Goal: Complete application form: Complete application form

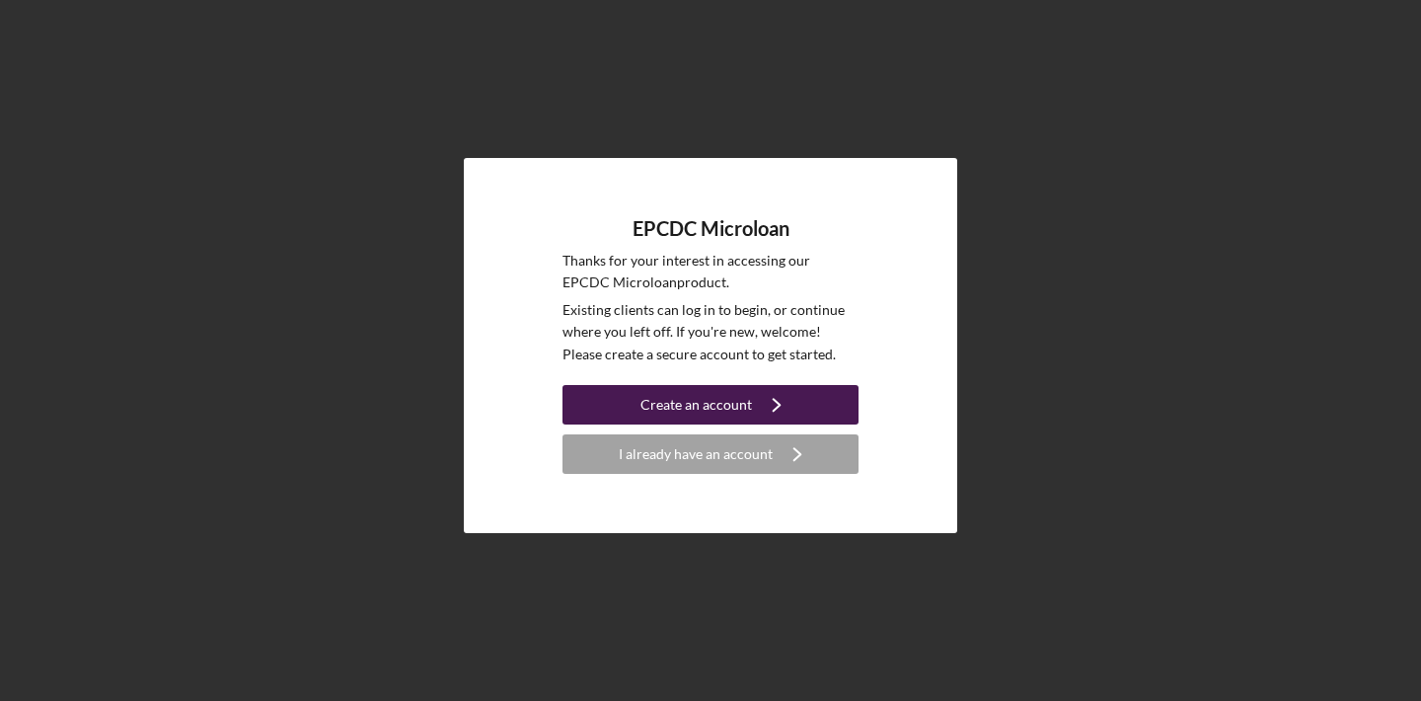
click at [728, 389] on div "Create an account" at bounding box center [697, 404] width 112 height 39
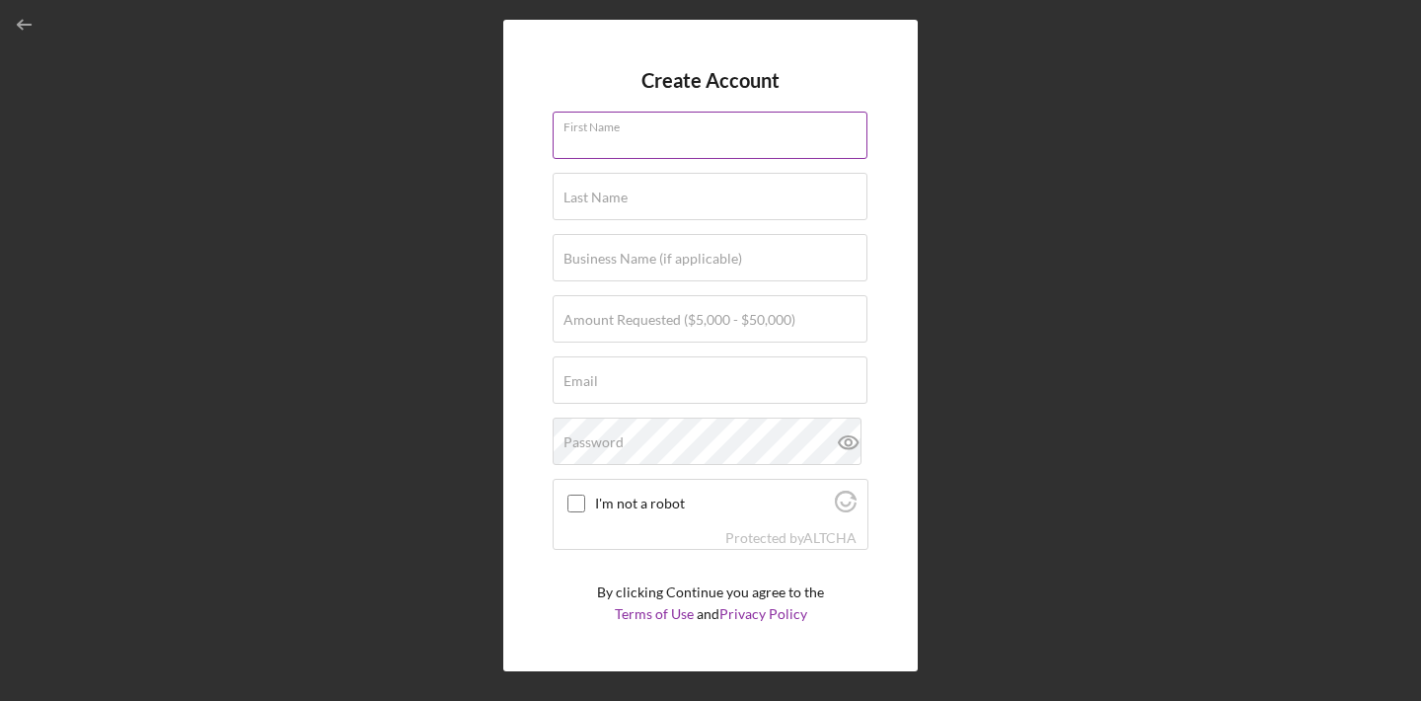
click at [672, 132] on div "First Name" at bounding box center [711, 136] width 316 height 49
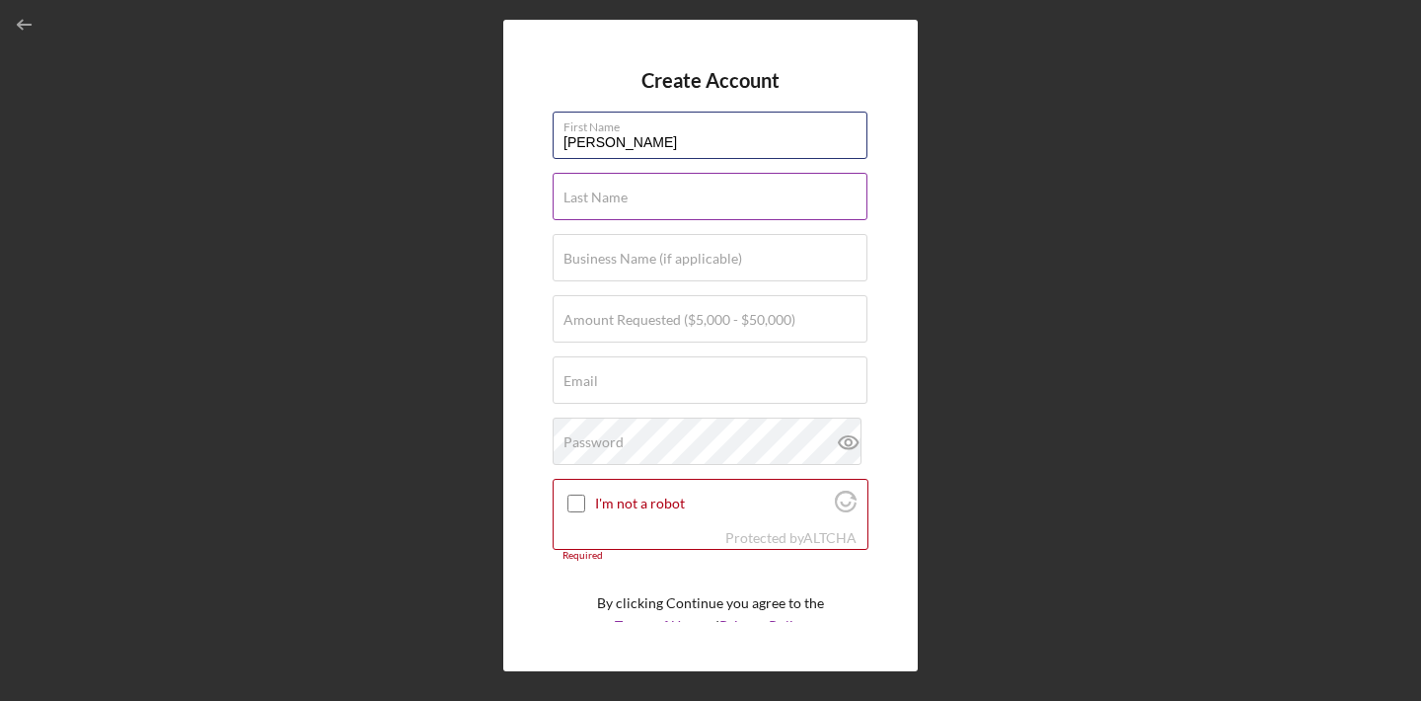
type input "[PERSON_NAME]"
click at [705, 207] on input "Last Name" at bounding box center [710, 196] width 315 height 47
type input "[PERSON_NAME]"
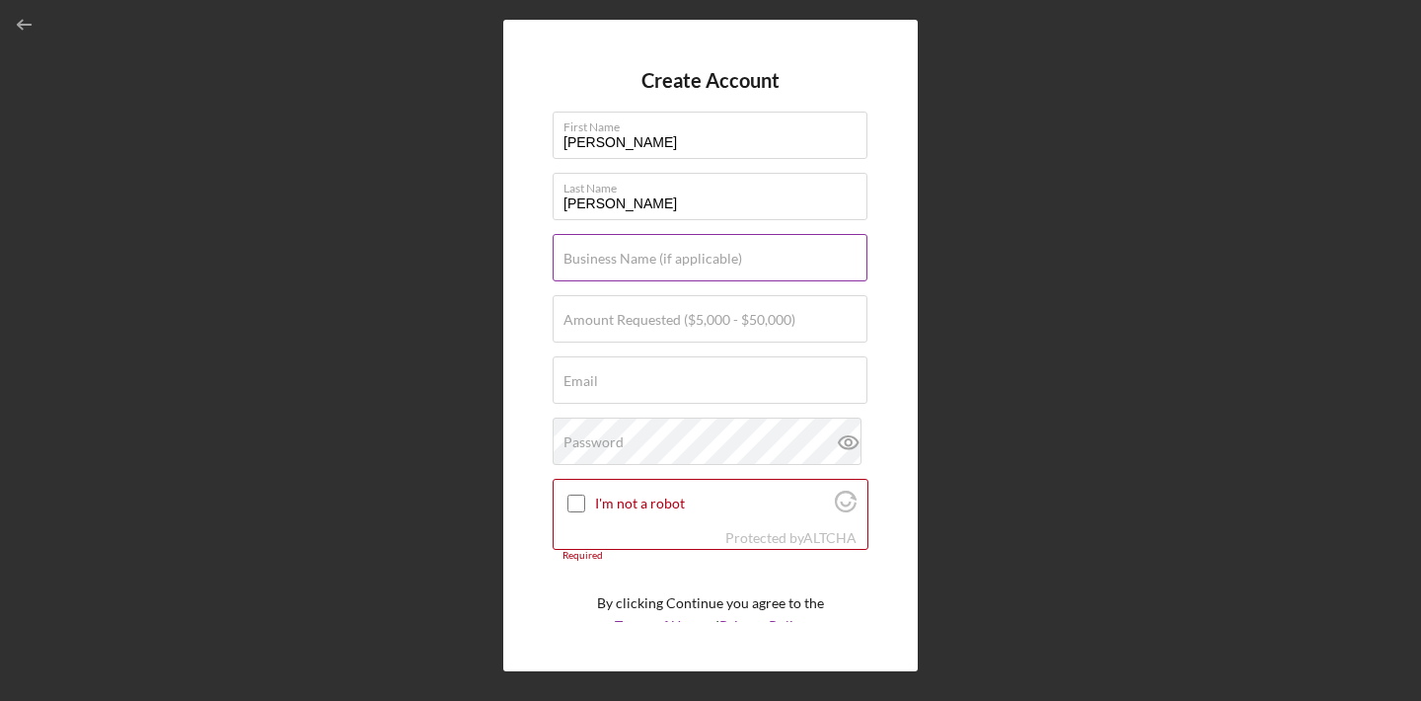
click at [746, 269] on input "Business Name (if applicable)" at bounding box center [710, 257] width 315 height 47
type input "Ofe's Cleaning Services LLC"
click at [656, 329] on input "Amount Requested ($5,000 - $50,000)" at bounding box center [710, 318] width 315 height 47
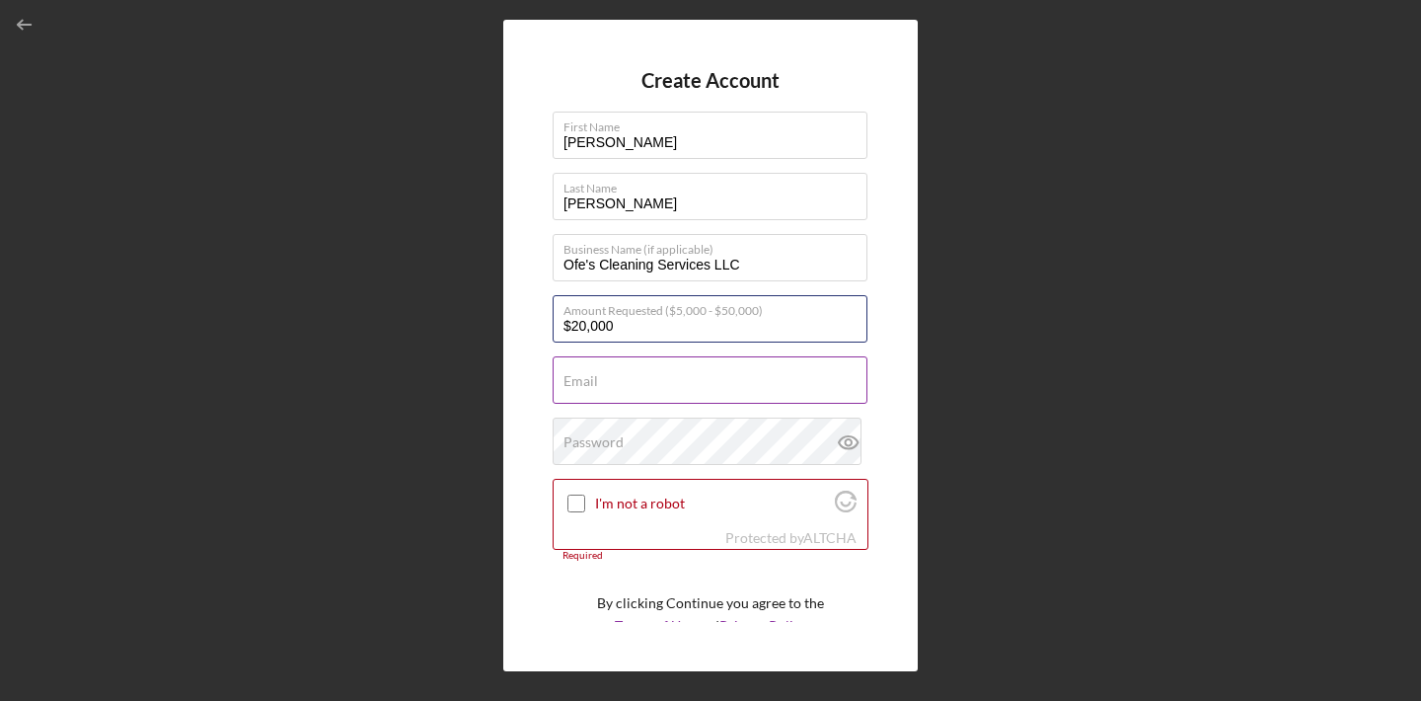
type input "$20,000"
click at [675, 392] on input "Email" at bounding box center [710, 379] width 315 height 47
type input "[EMAIL_ADDRESS][DOMAIN_NAME]"
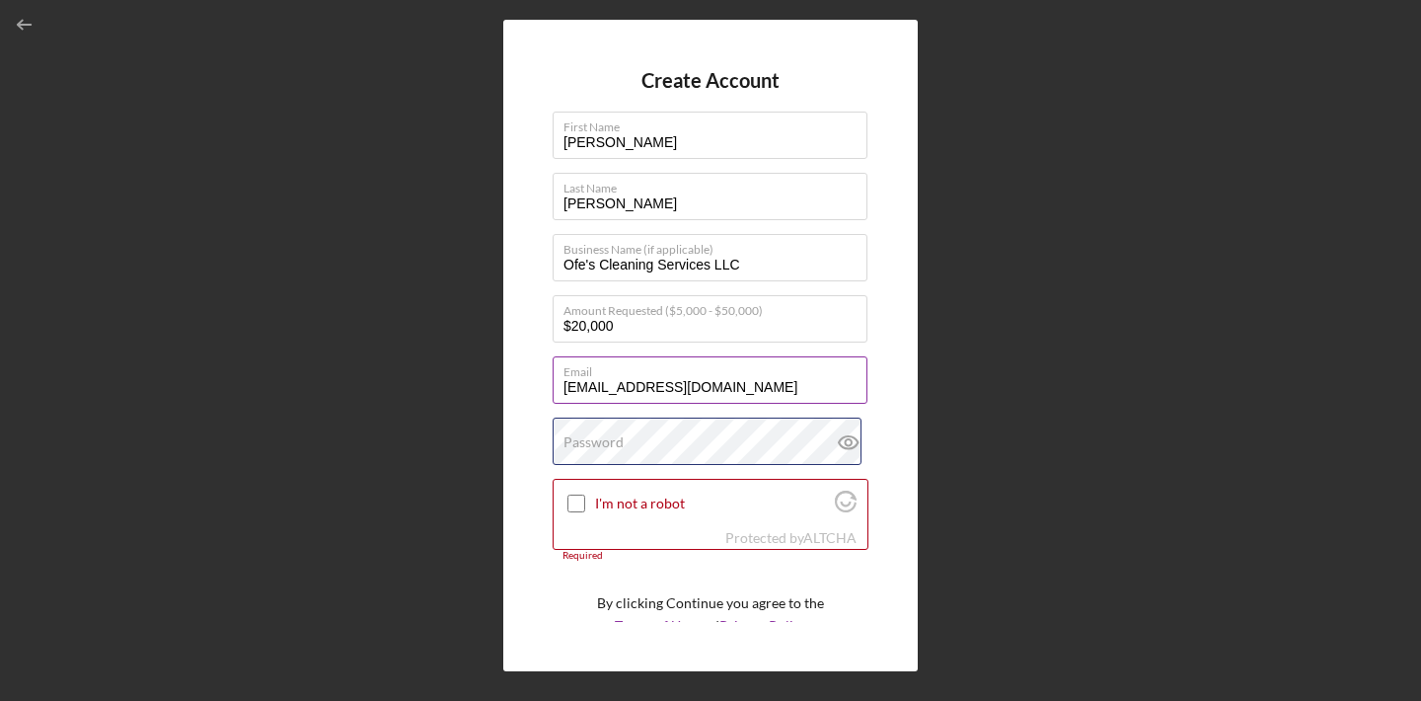
click at [693, 437] on div "Password" at bounding box center [711, 442] width 316 height 49
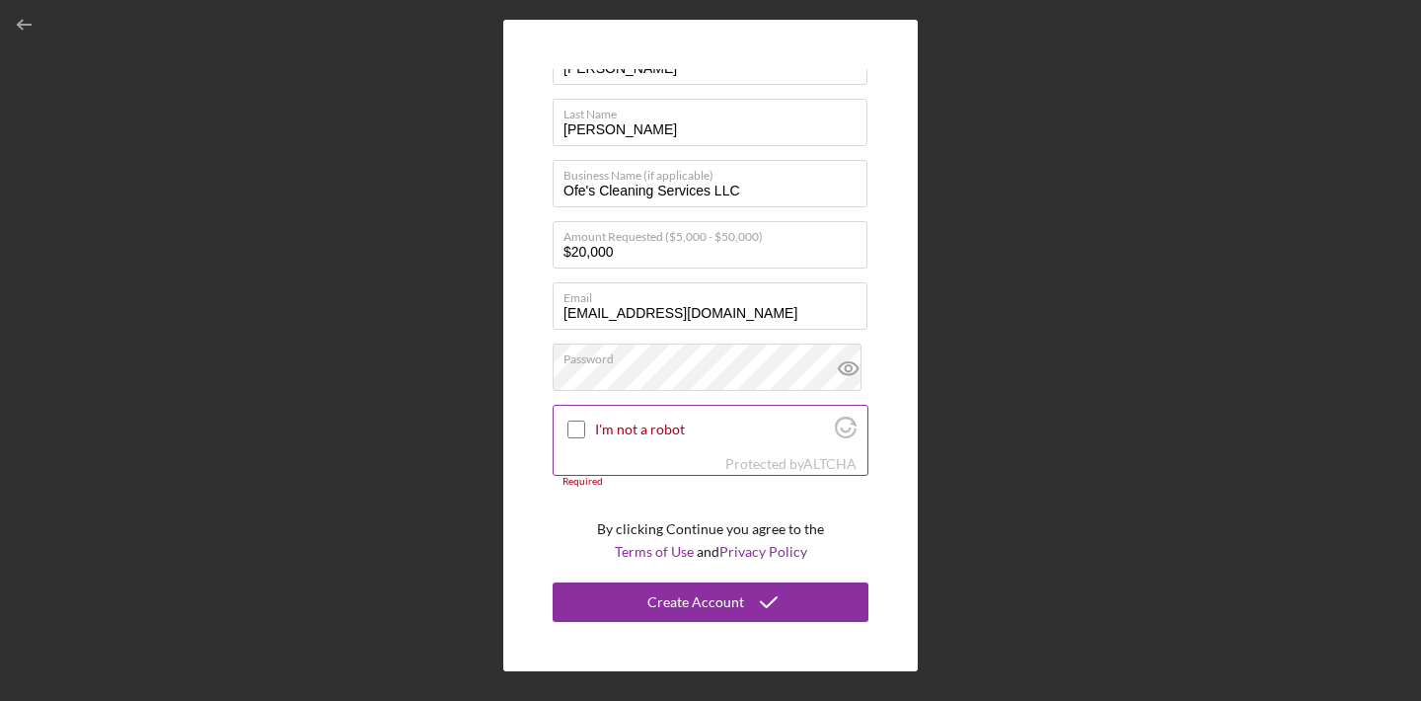
click at [580, 431] on input "I'm not a robot" at bounding box center [577, 429] width 18 height 18
checkbox input "true"
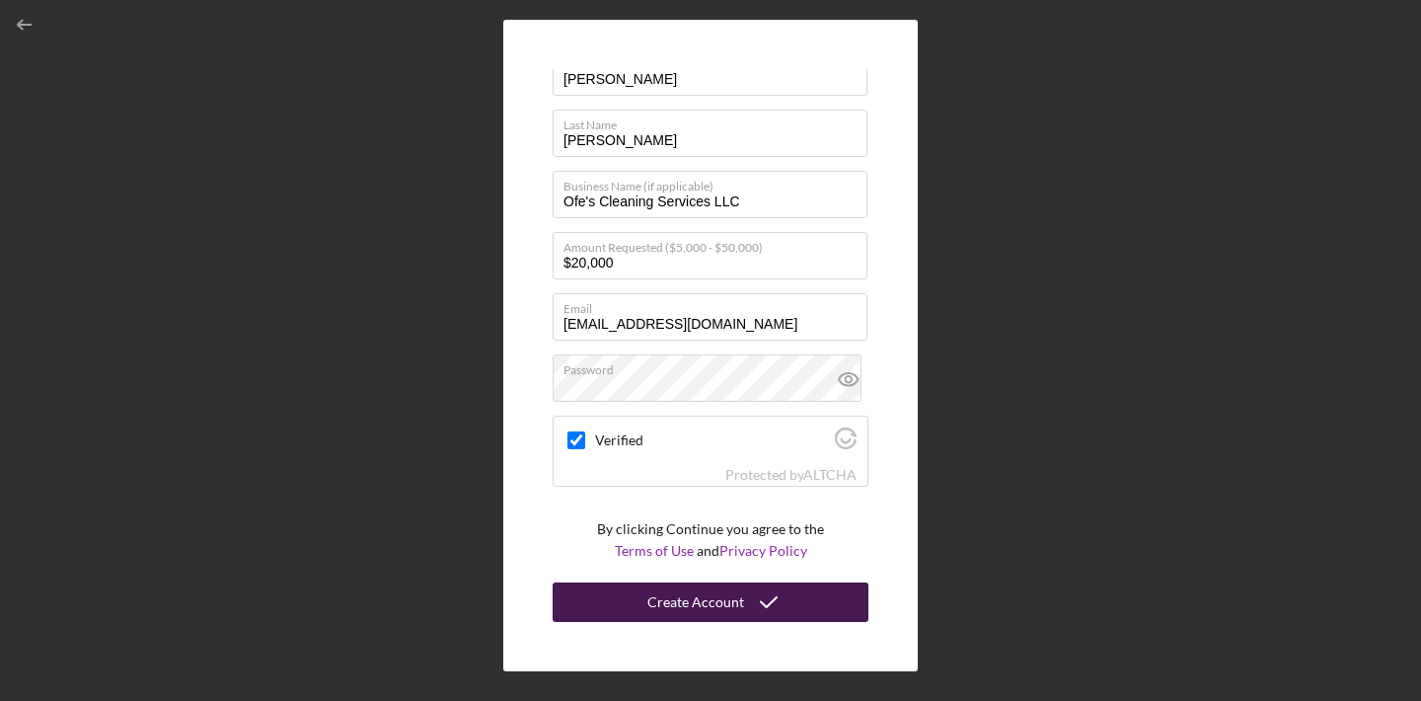
scroll to position [62, 0]
click at [746, 604] on icon "submit" at bounding box center [768, 602] width 49 height 49
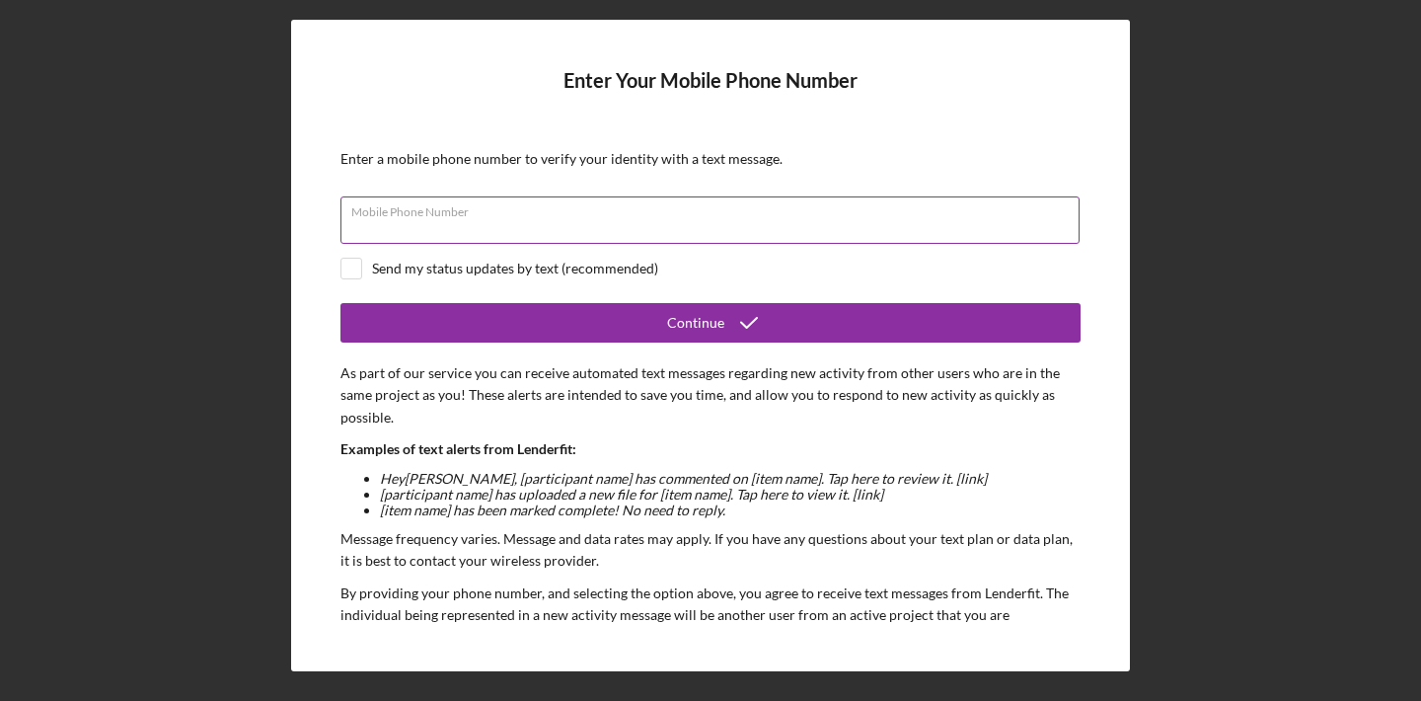
click at [639, 230] on input "Mobile Phone Number" at bounding box center [710, 219] width 739 height 47
type input "[PHONE_NUMBER]"
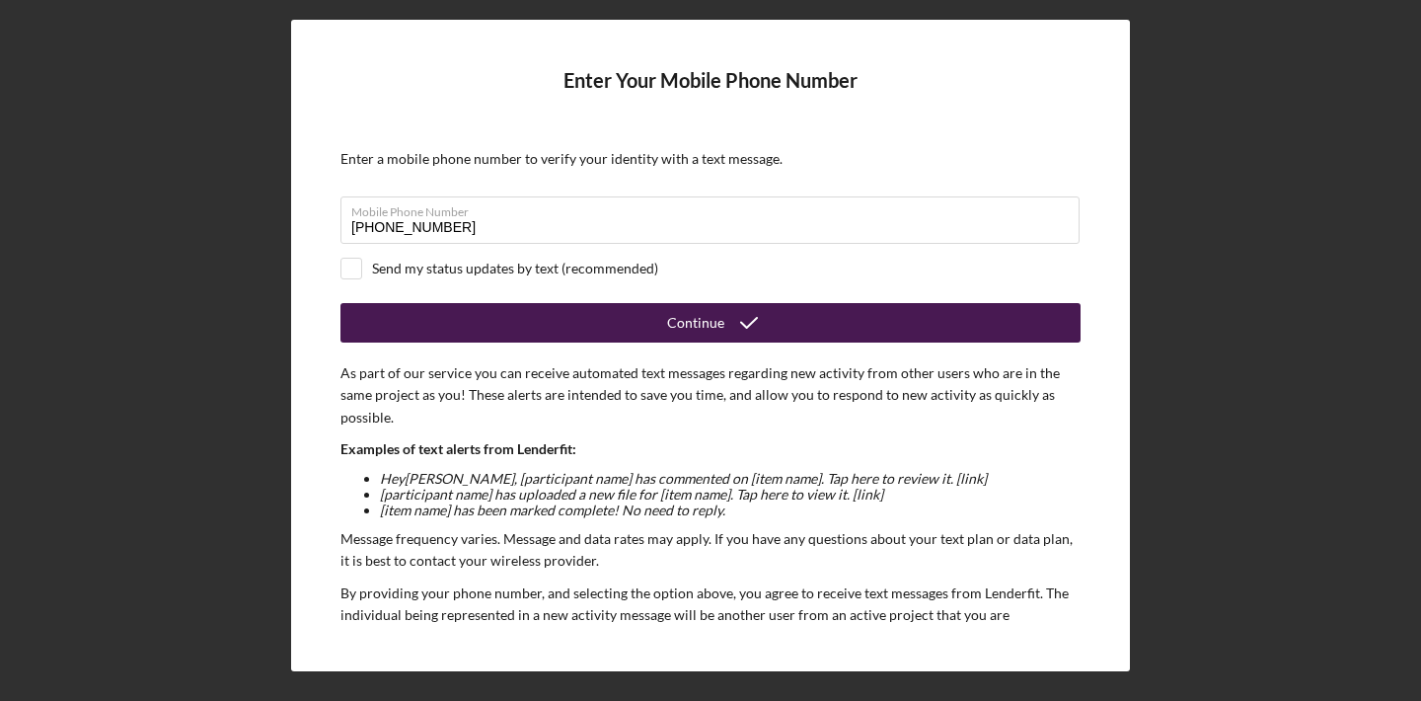
click at [483, 313] on button "Continue" at bounding box center [711, 322] width 740 height 39
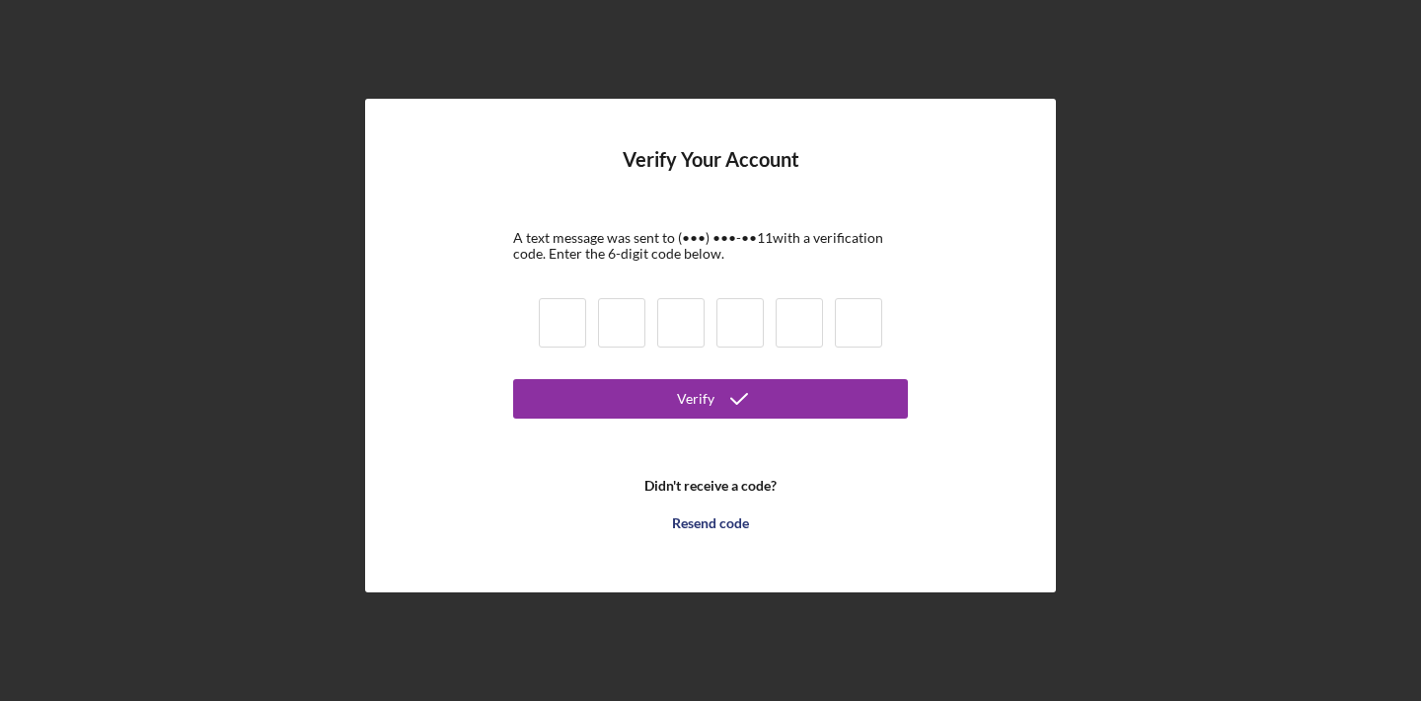
click at [565, 330] on input at bounding box center [562, 322] width 47 height 49
type input "7"
type input "9"
type input "5"
type input "6"
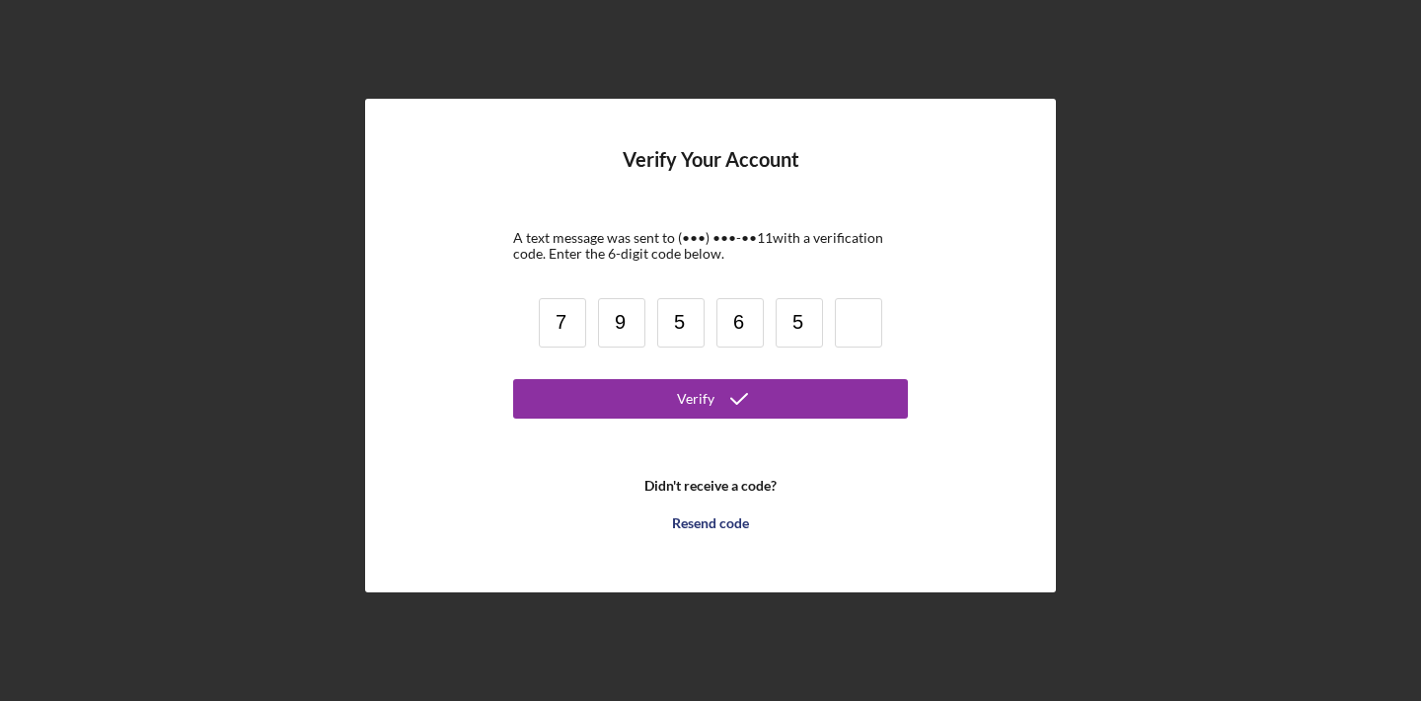
type input "5"
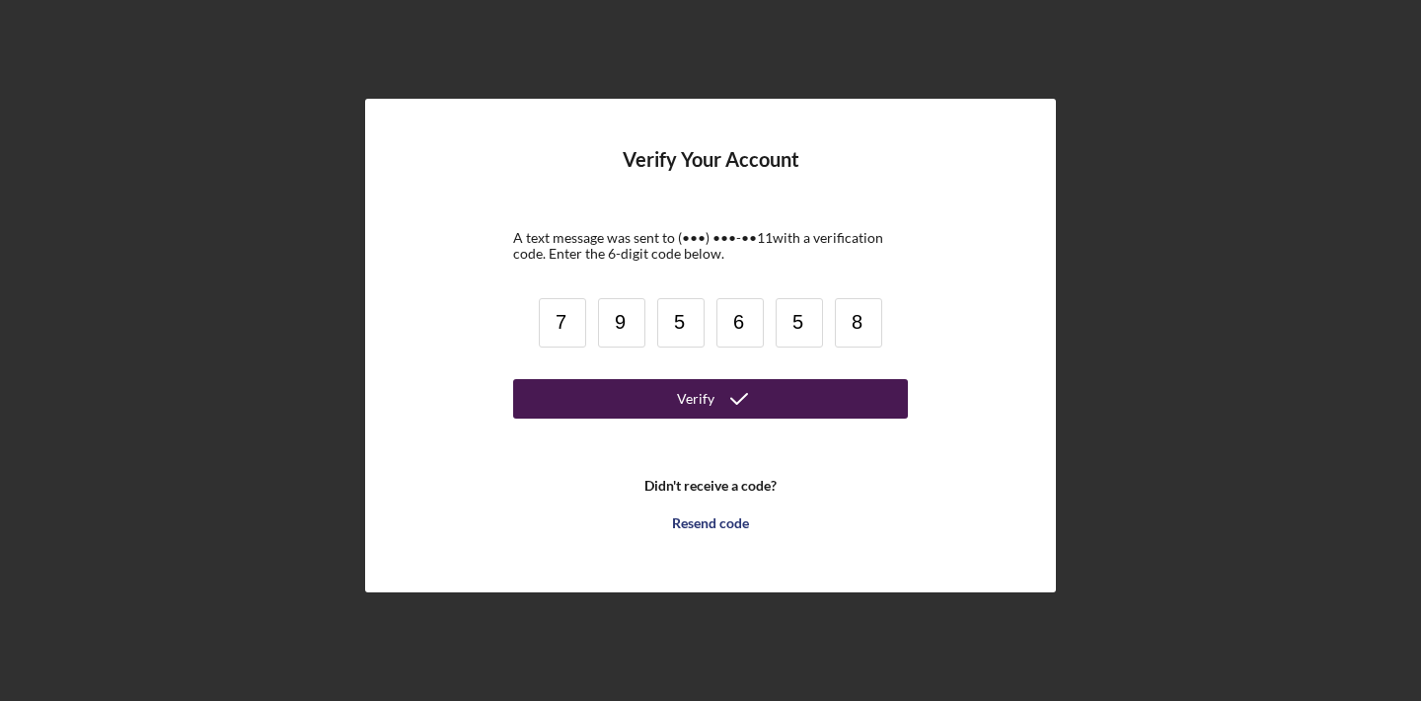
type input "8"
click at [571, 379] on button "Verify" at bounding box center [710, 398] width 395 height 39
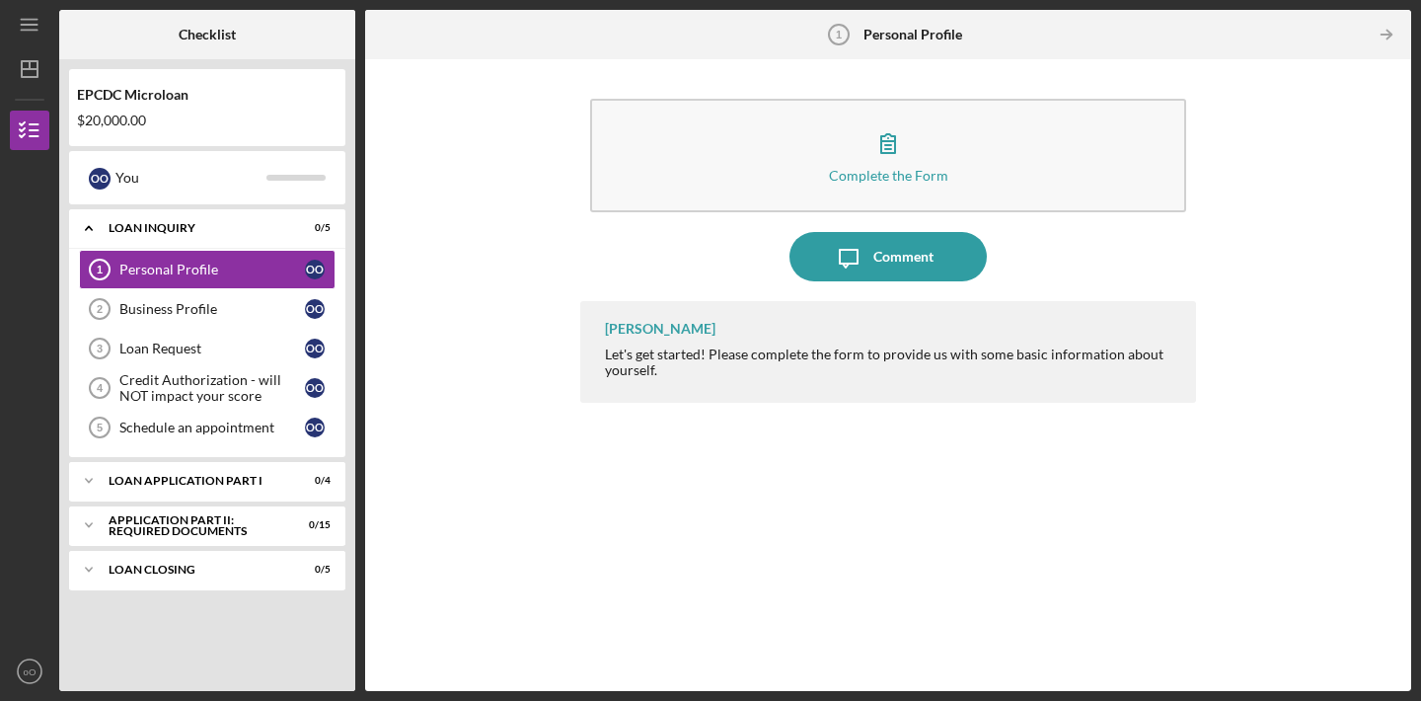
click at [1241, 65] on div "Complete the Form Form Icon/Message Comment [PERSON_NAME] Let's get started! Pl…" at bounding box center [888, 375] width 1046 height 632
click at [1247, 102] on div "Complete the Form Form Icon/Message Comment [PERSON_NAME] Let's get started! Pl…" at bounding box center [888, 375] width 1027 height 612
click at [30, 30] on line "button" at bounding box center [29, 30] width 16 height 0
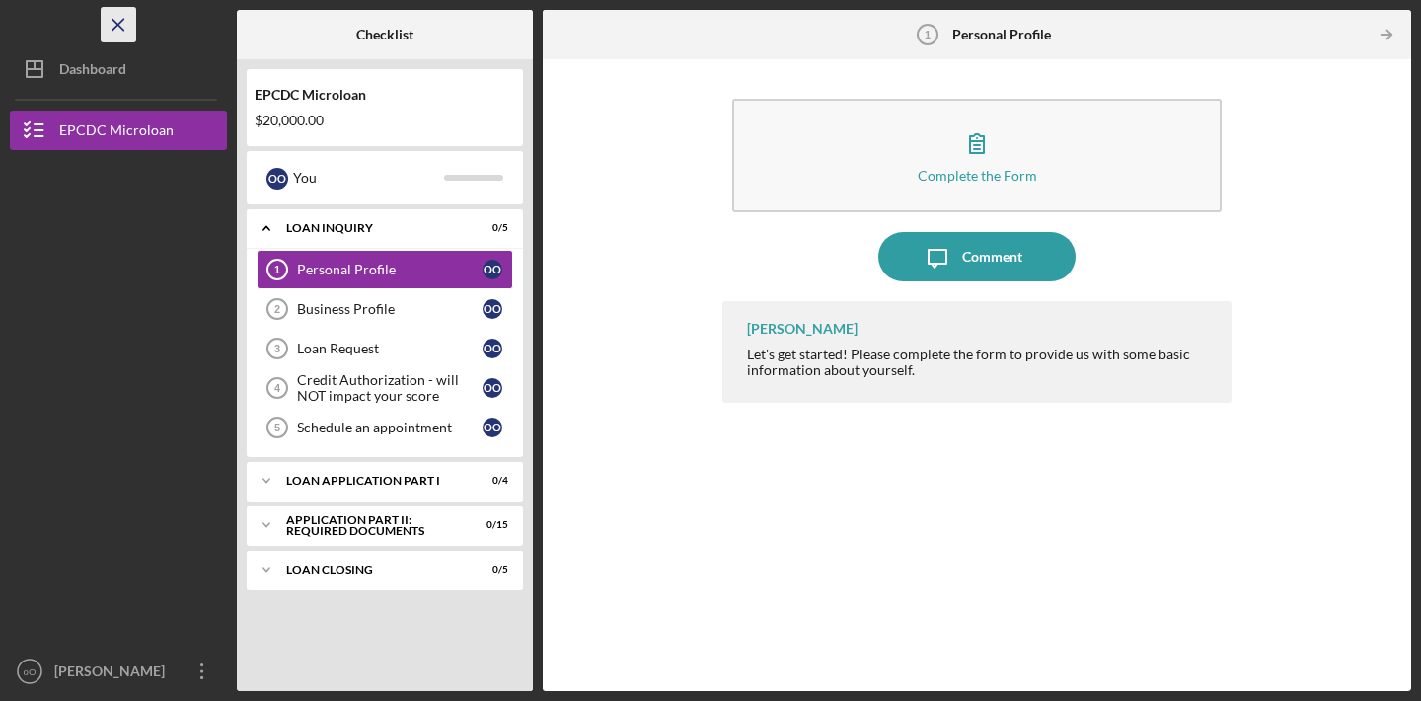
click at [124, 32] on icon "Icon/Menu Close" at bounding box center [119, 25] width 44 height 44
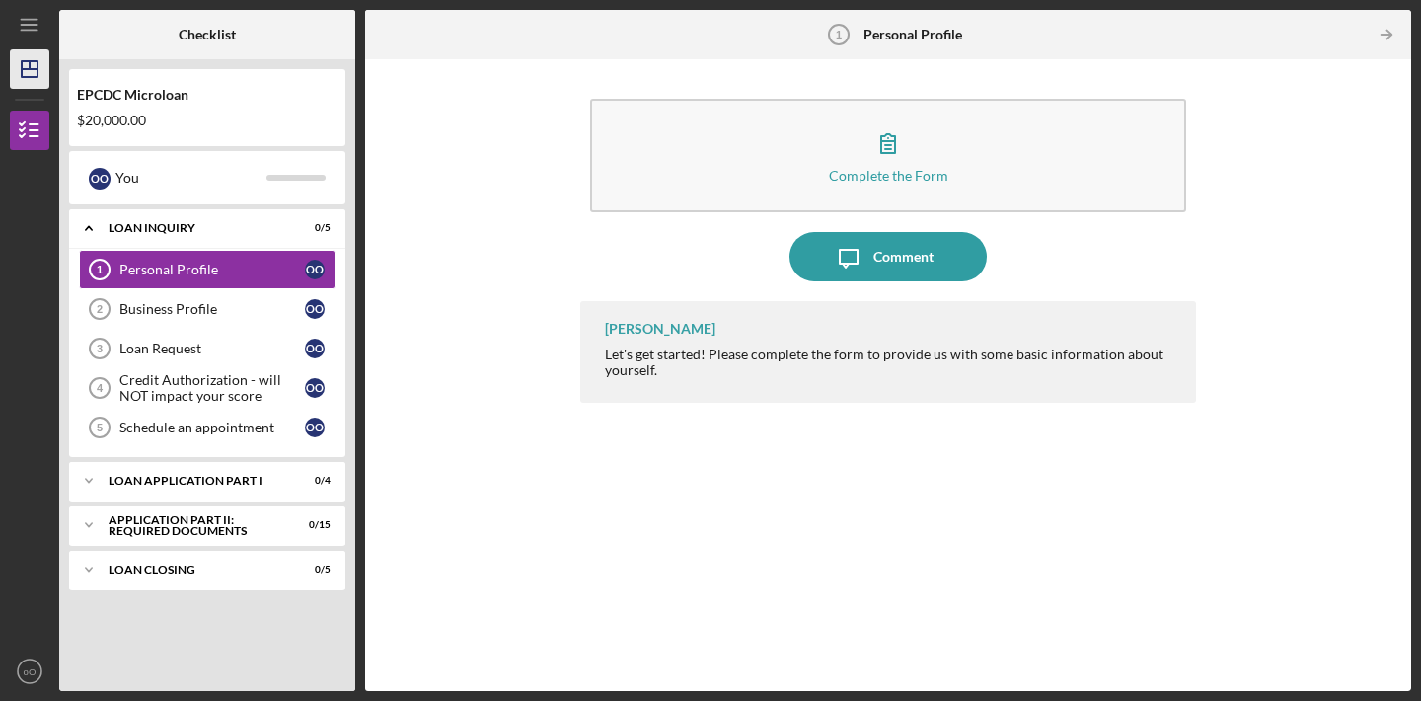
click at [34, 88] on icon "Icon/Dashboard" at bounding box center [29, 68] width 49 height 49
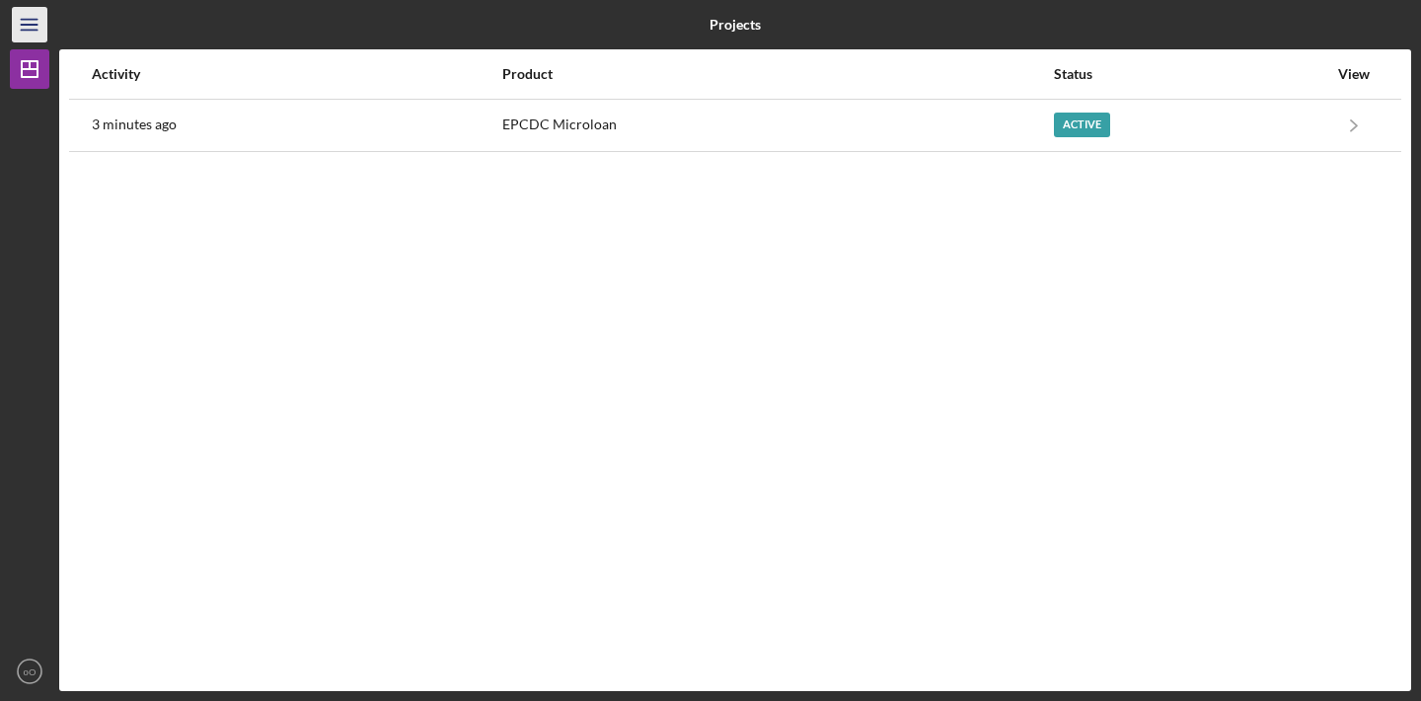
click at [34, 39] on icon "Icon/Menu" at bounding box center [30, 25] width 44 height 44
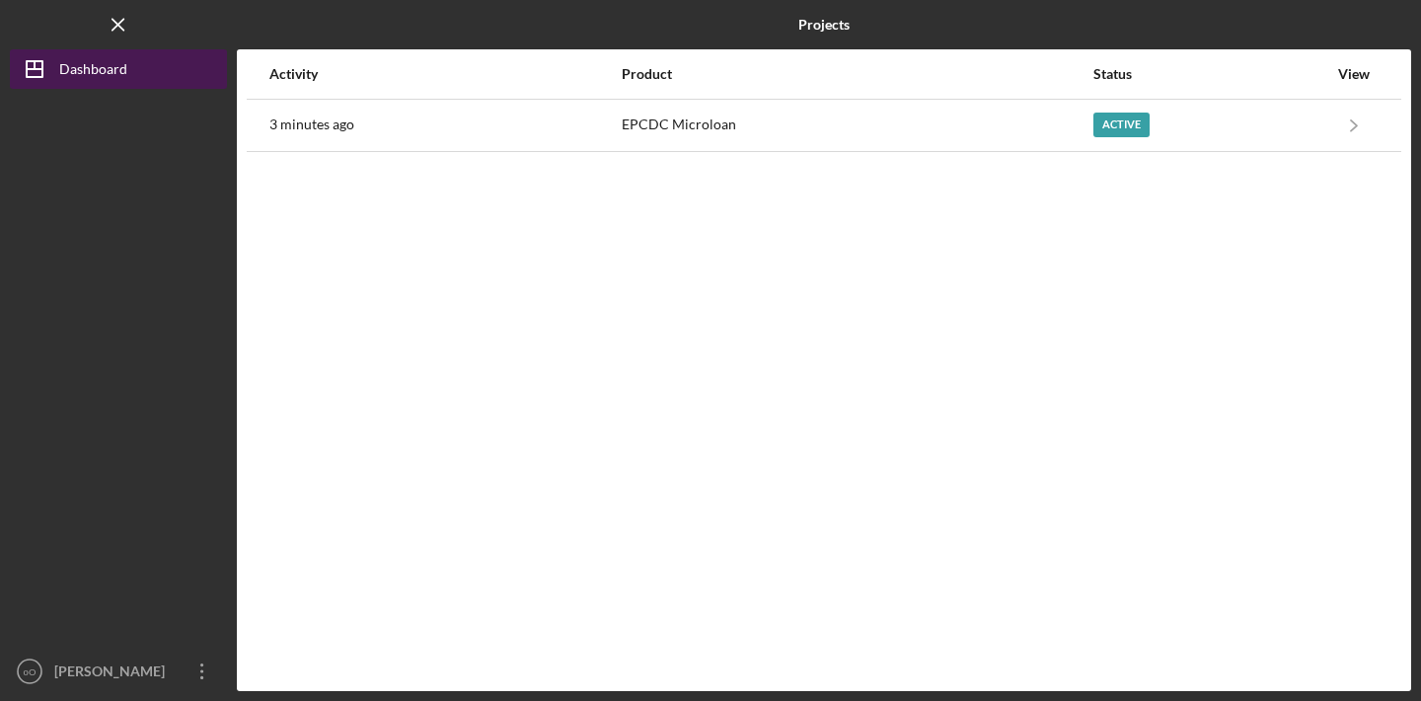
click at [105, 66] on div "Dashboard" at bounding box center [93, 71] width 68 height 44
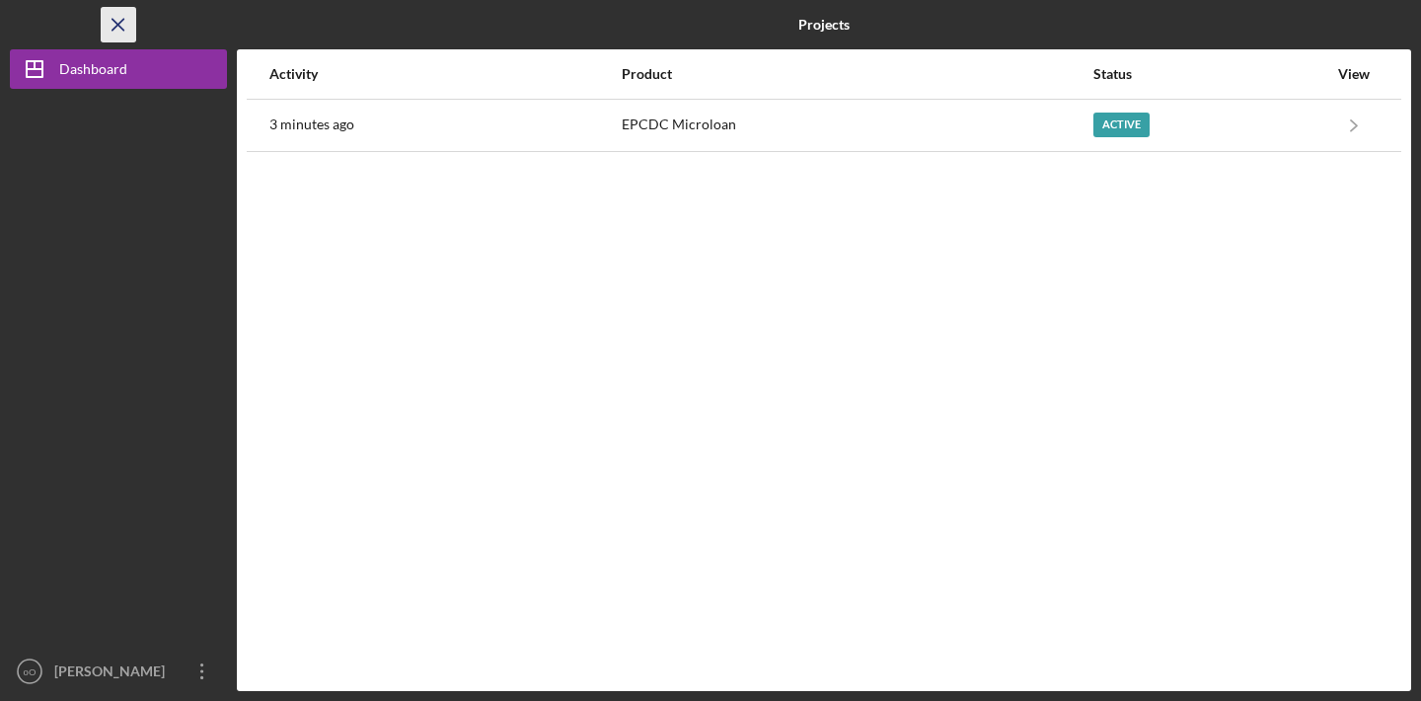
click at [110, 21] on icon "Icon/Menu Close" at bounding box center [119, 25] width 44 height 44
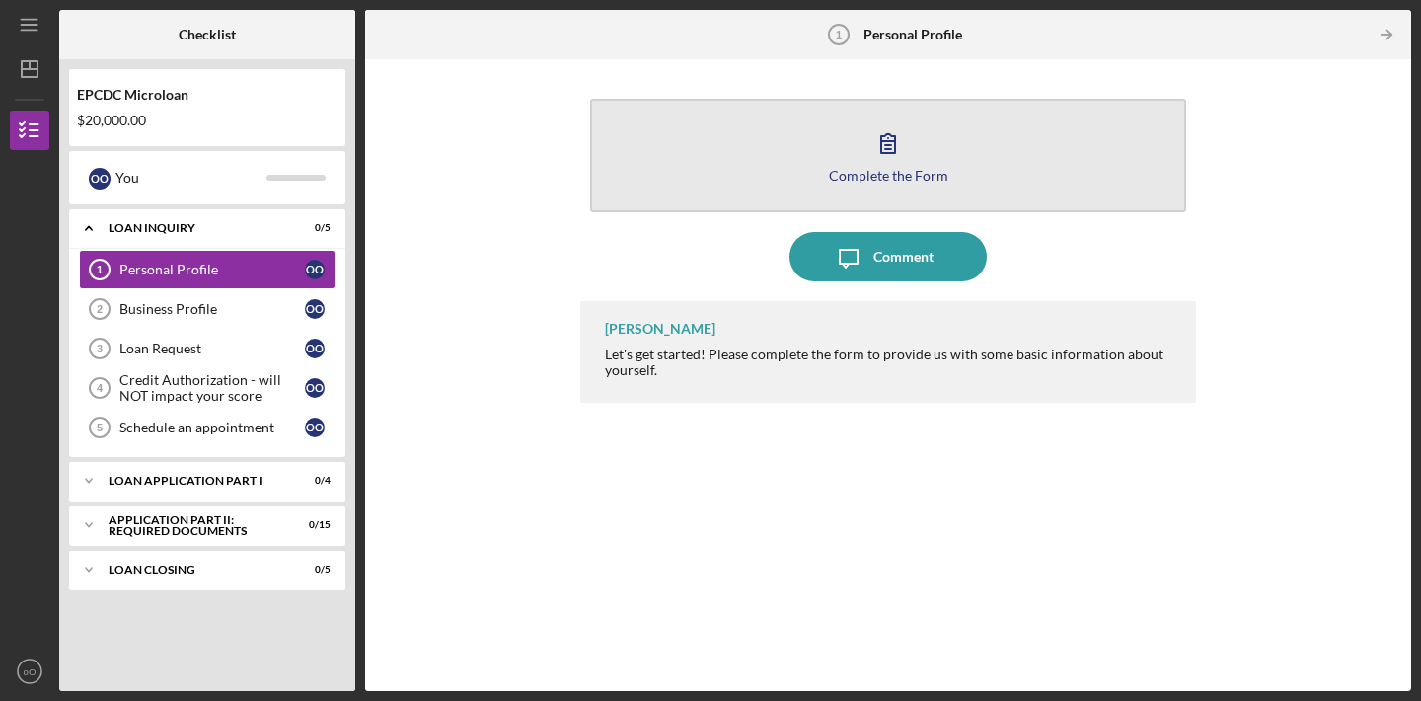
click at [836, 178] on div "Complete the Form" at bounding box center [888, 175] width 119 height 15
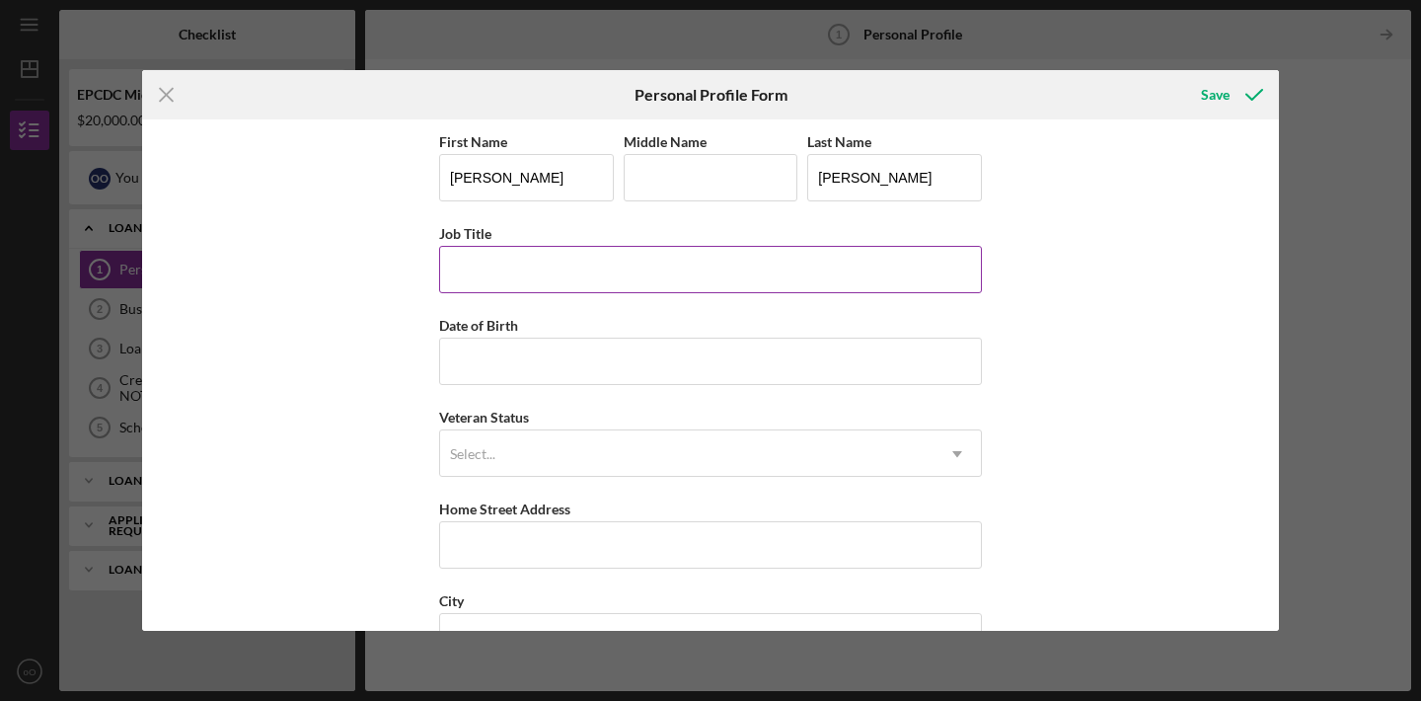
click at [614, 271] on input "Job Title" at bounding box center [710, 269] width 543 height 47
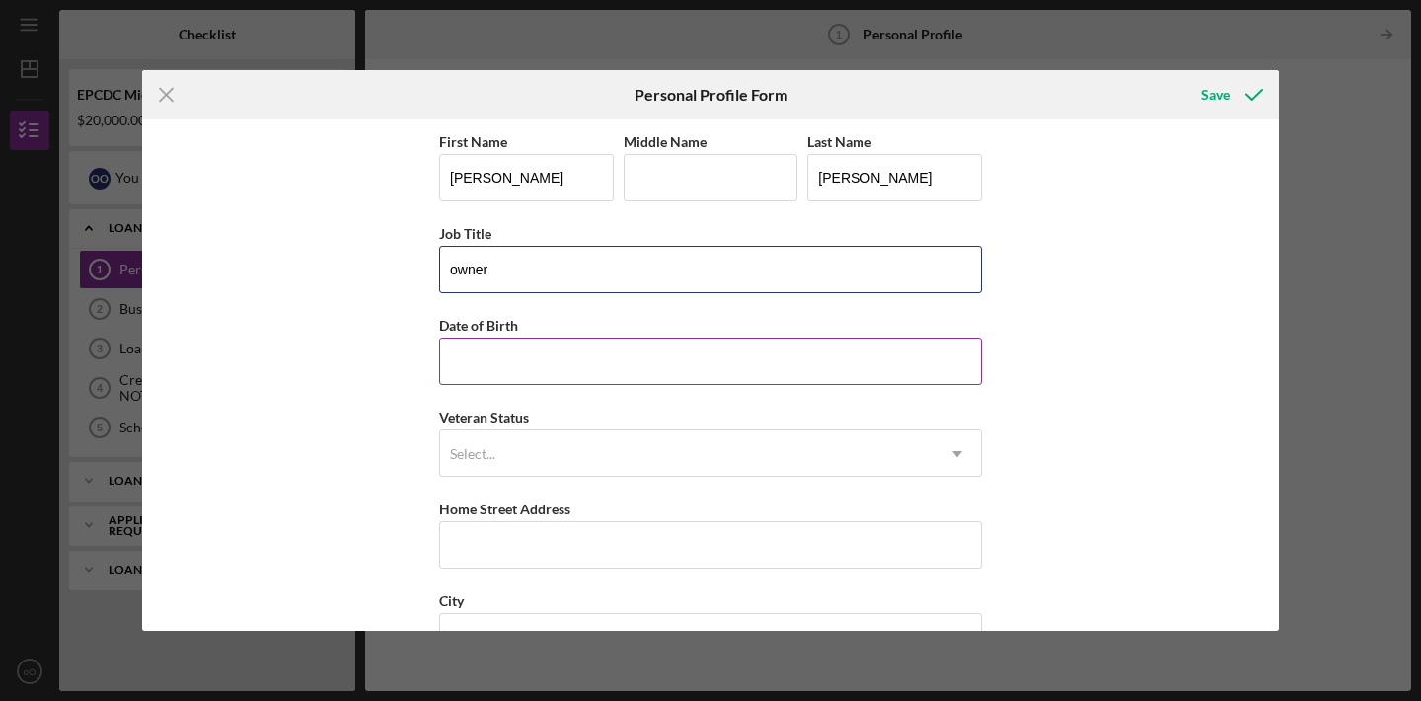
type input "owner"
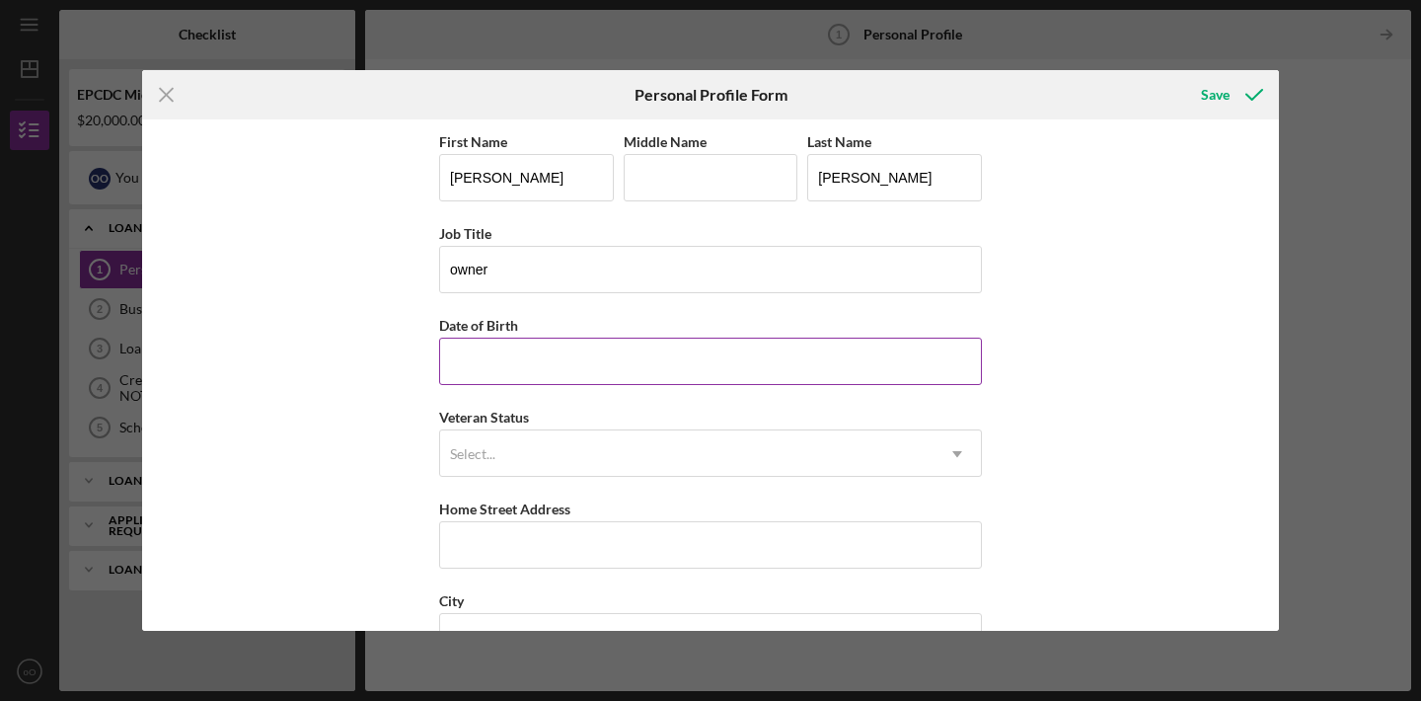
click at [625, 352] on input "Date of Birth" at bounding box center [710, 361] width 543 height 47
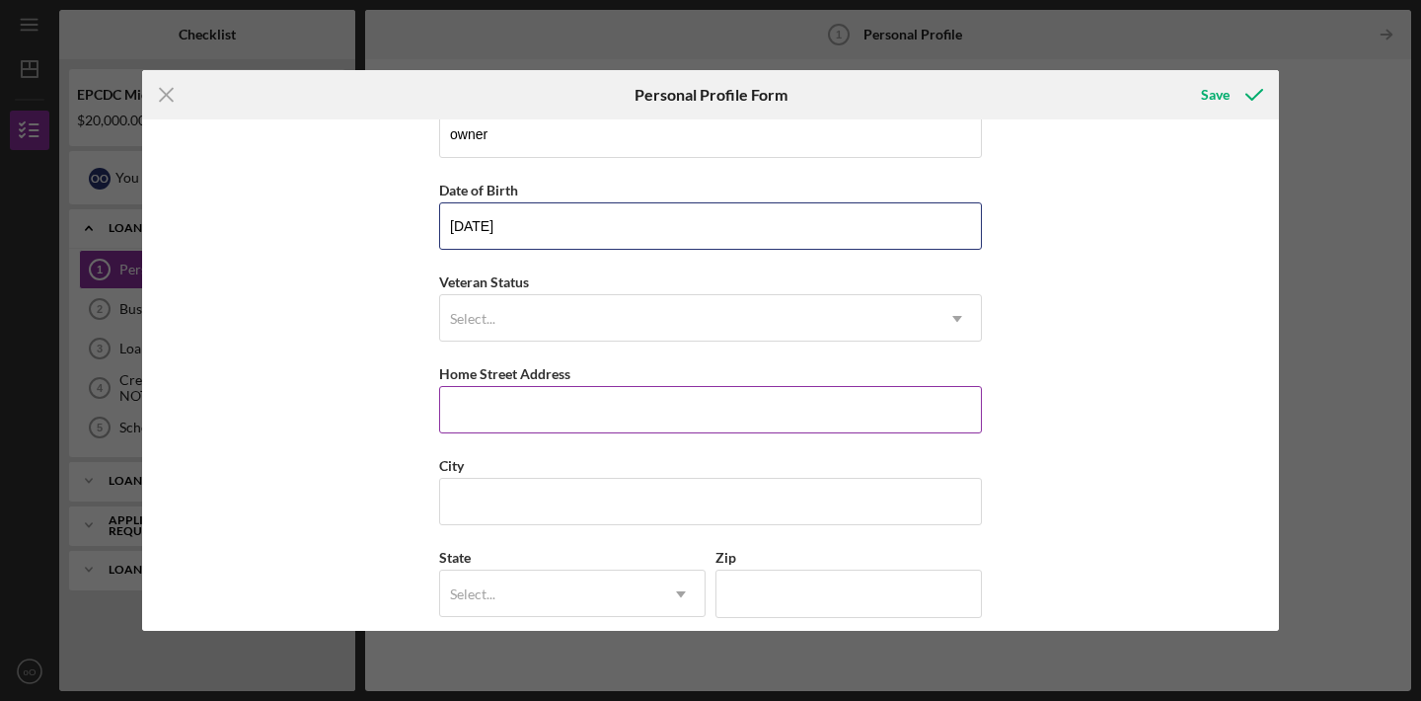
scroll to position [140, 0]
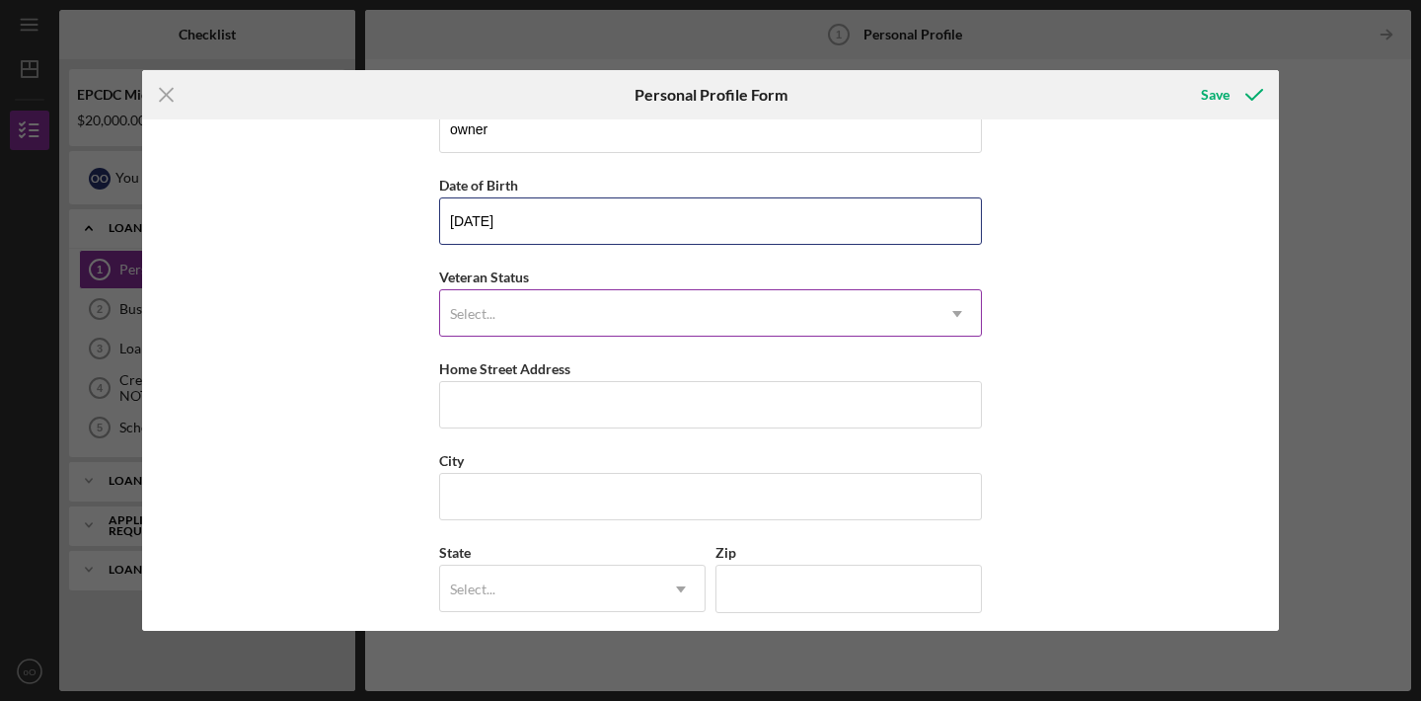
type input "[DATE]"
click at [594, 309] on div "Select..." at bounding box center [687, 313] width 494 height 45
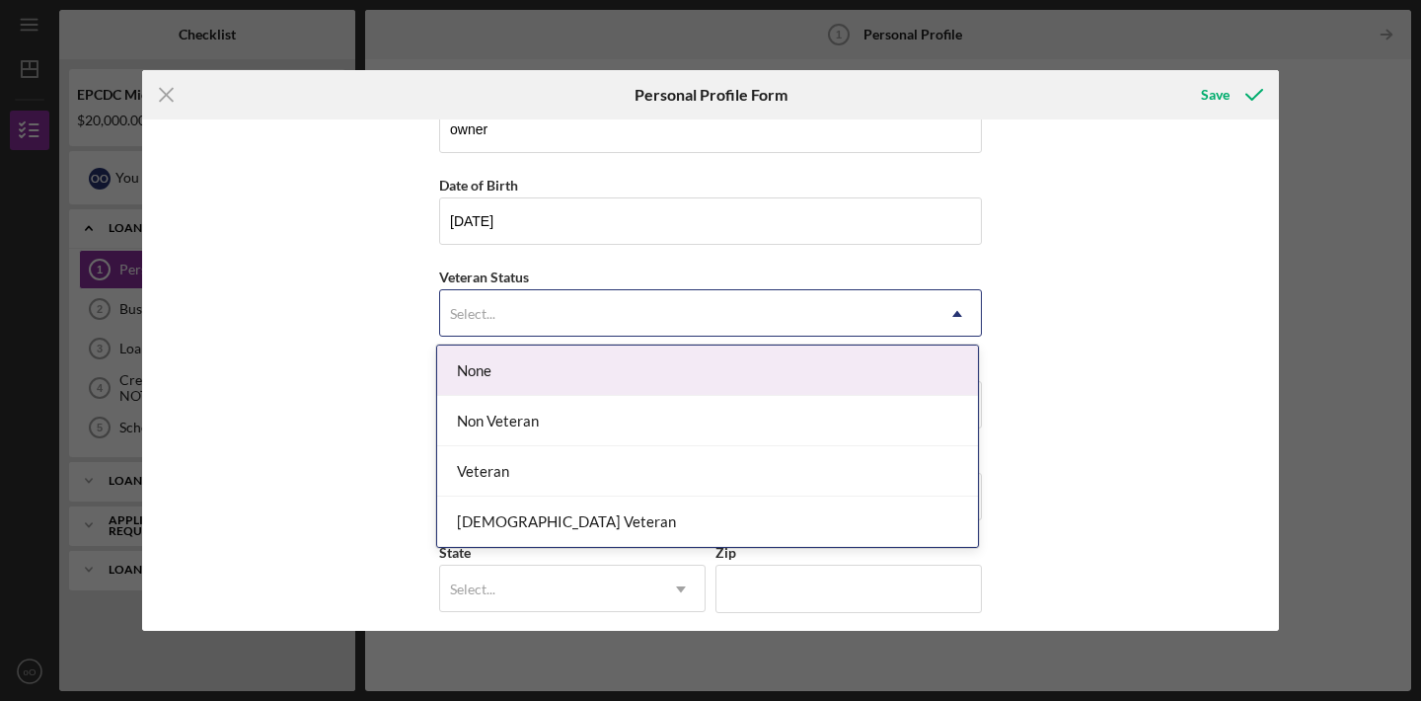
click at [590, 373] on div "None" at bounding box center [707, 370] width 541 height 50
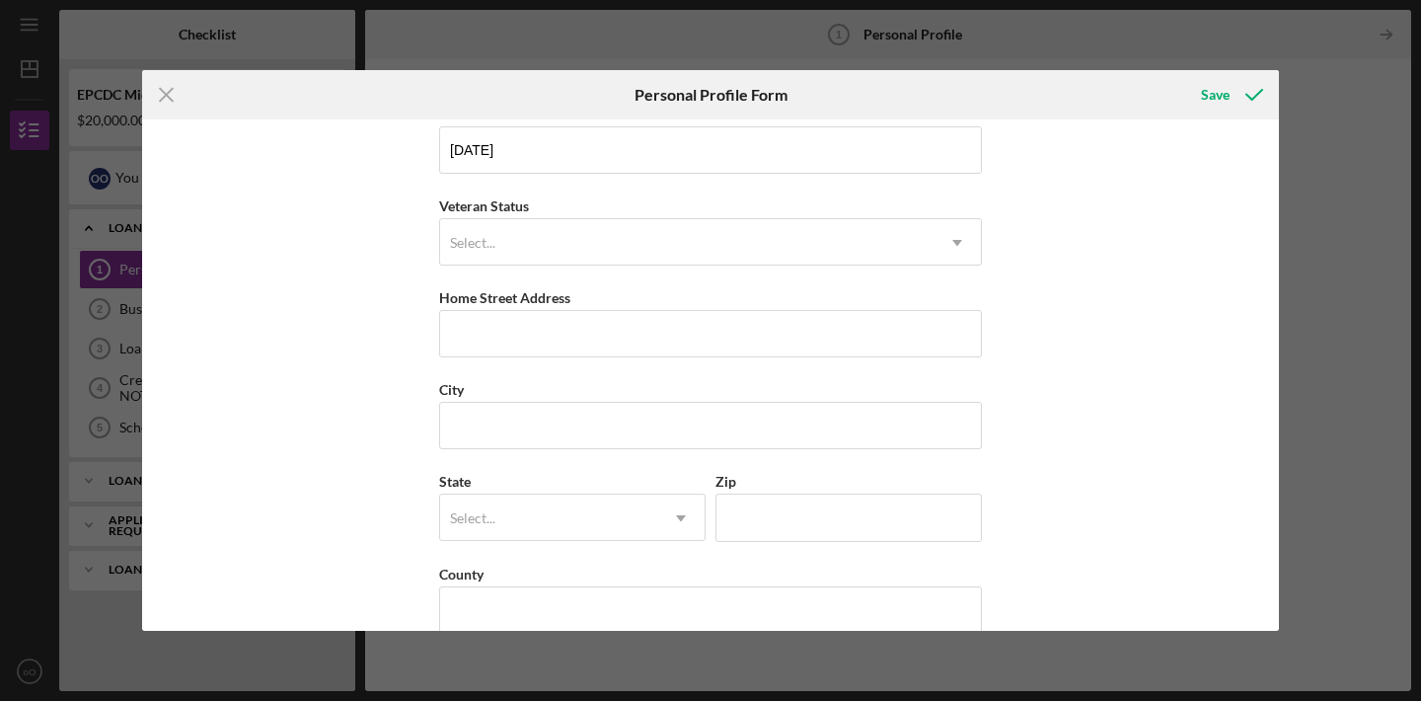
scroll to position [215, 0]
click at [582, 342] on input "Home Street Address" at bounding box center [710, 329] width 543 height 47
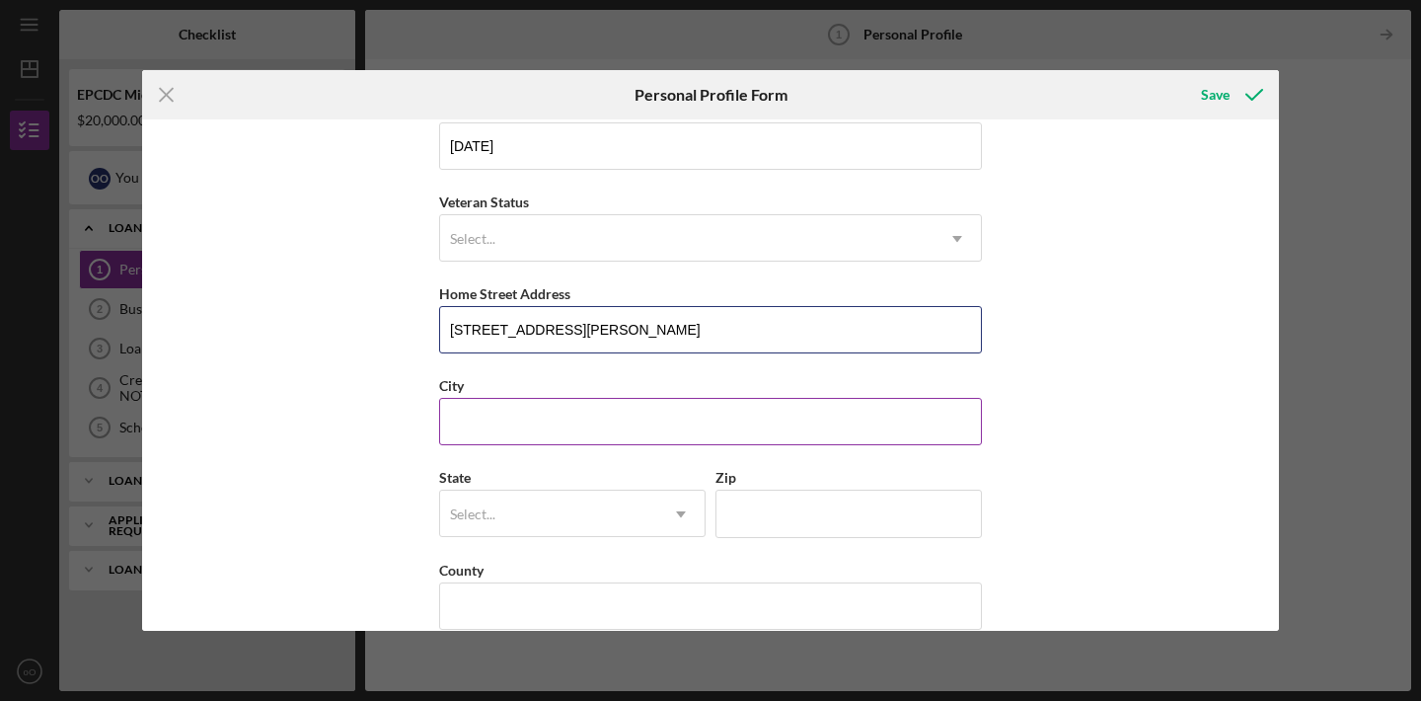
type input "[STREET_ADDRESS][PERSON_NAME]"
click at [569, 438] on input "City" at bounding box center [710, 421] width 543 height 47
type input "[PERSON_NAME]"
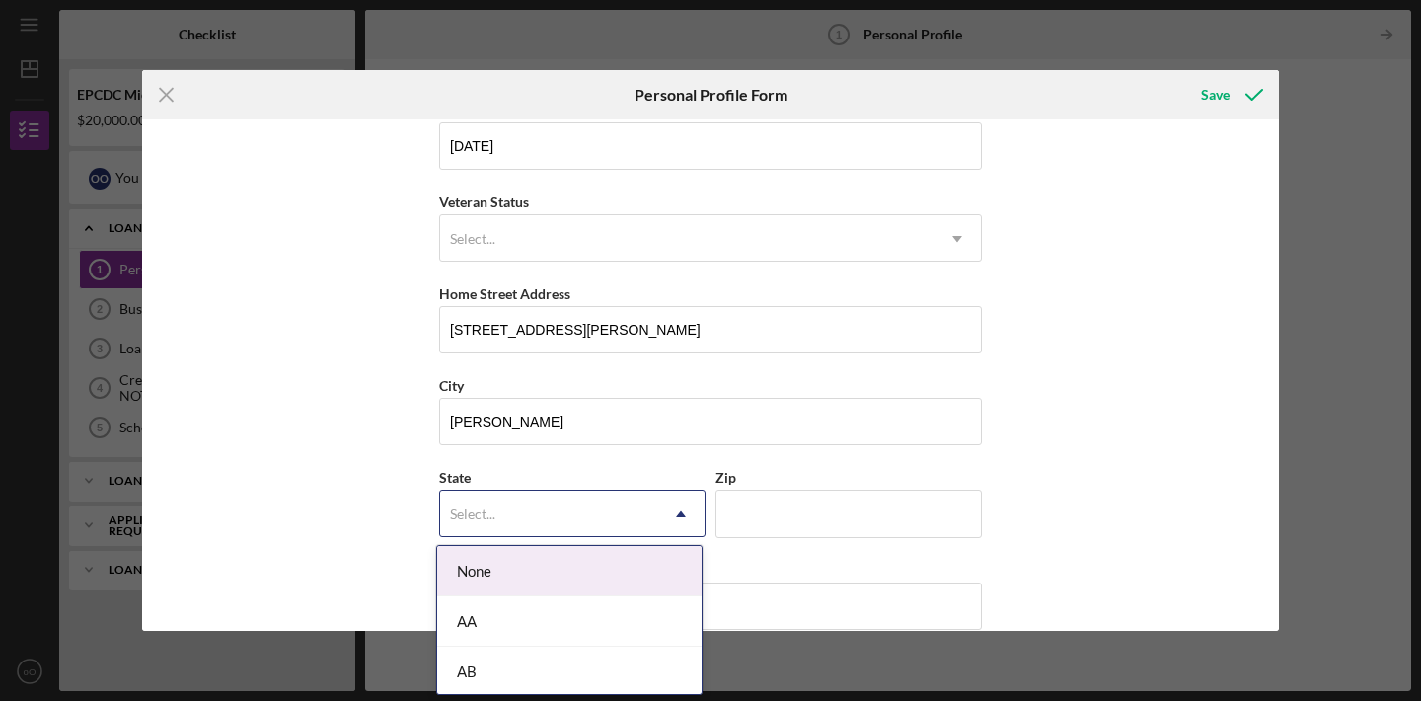
click at [578, 500] on div "Select..." at bounding box center [548, 514] width 217 height 45
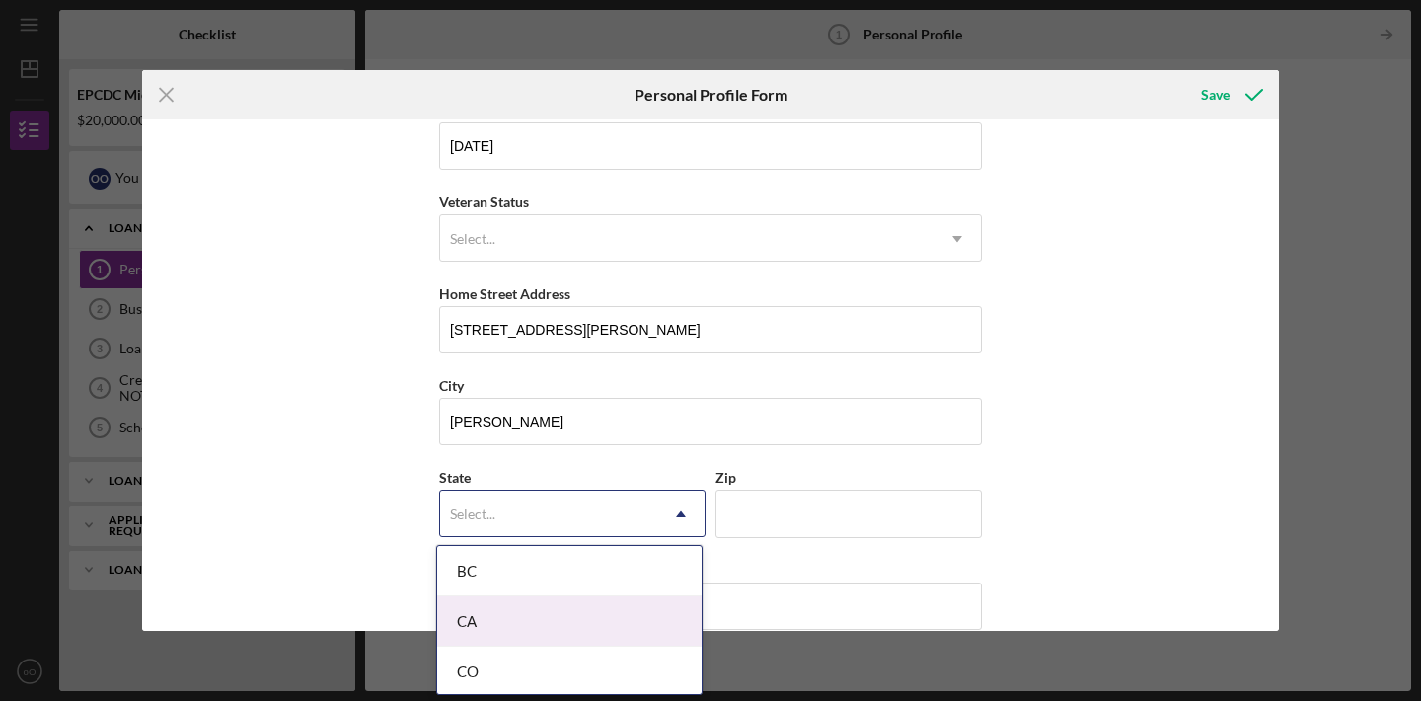
click at [568, 614] on div "CA" at bounding box center [569, 621] width 265 height 50
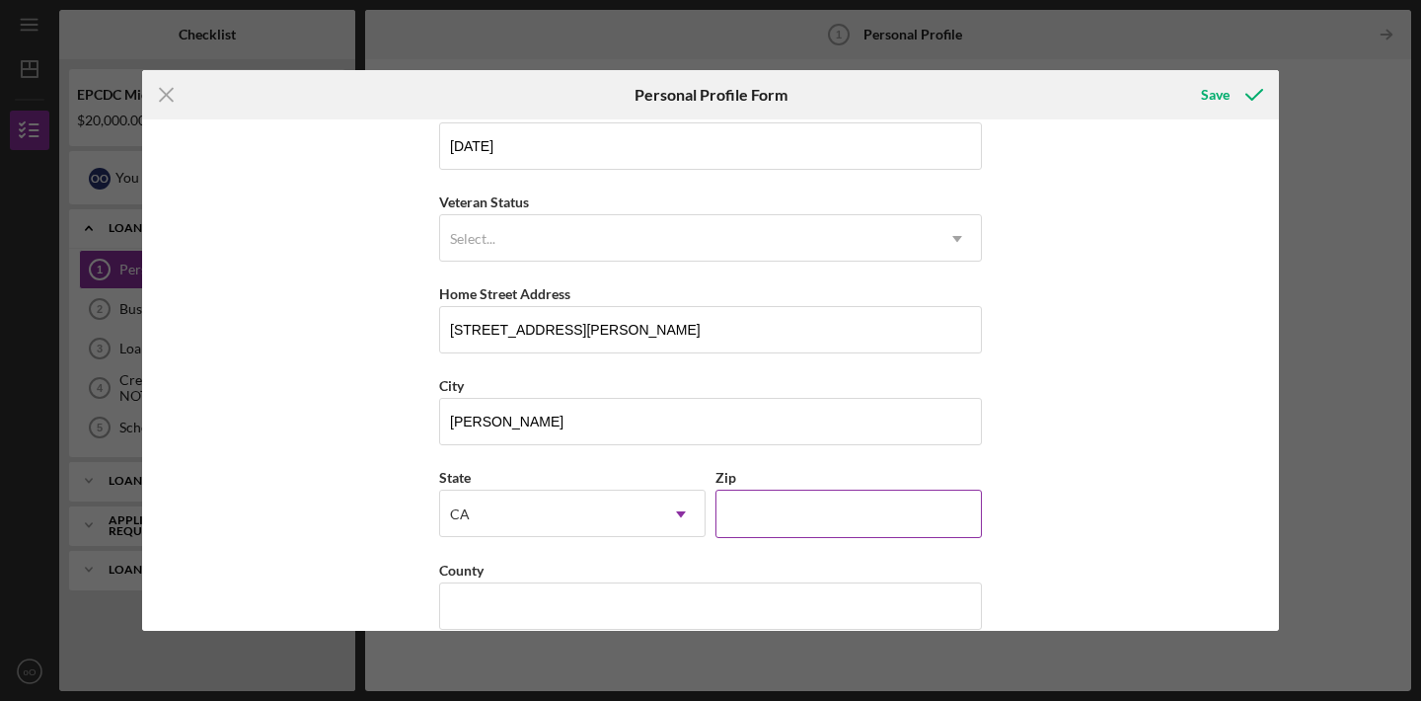
click at [762, 518] on input "Zip" at bounding box center [849, 513] width 267 height 47
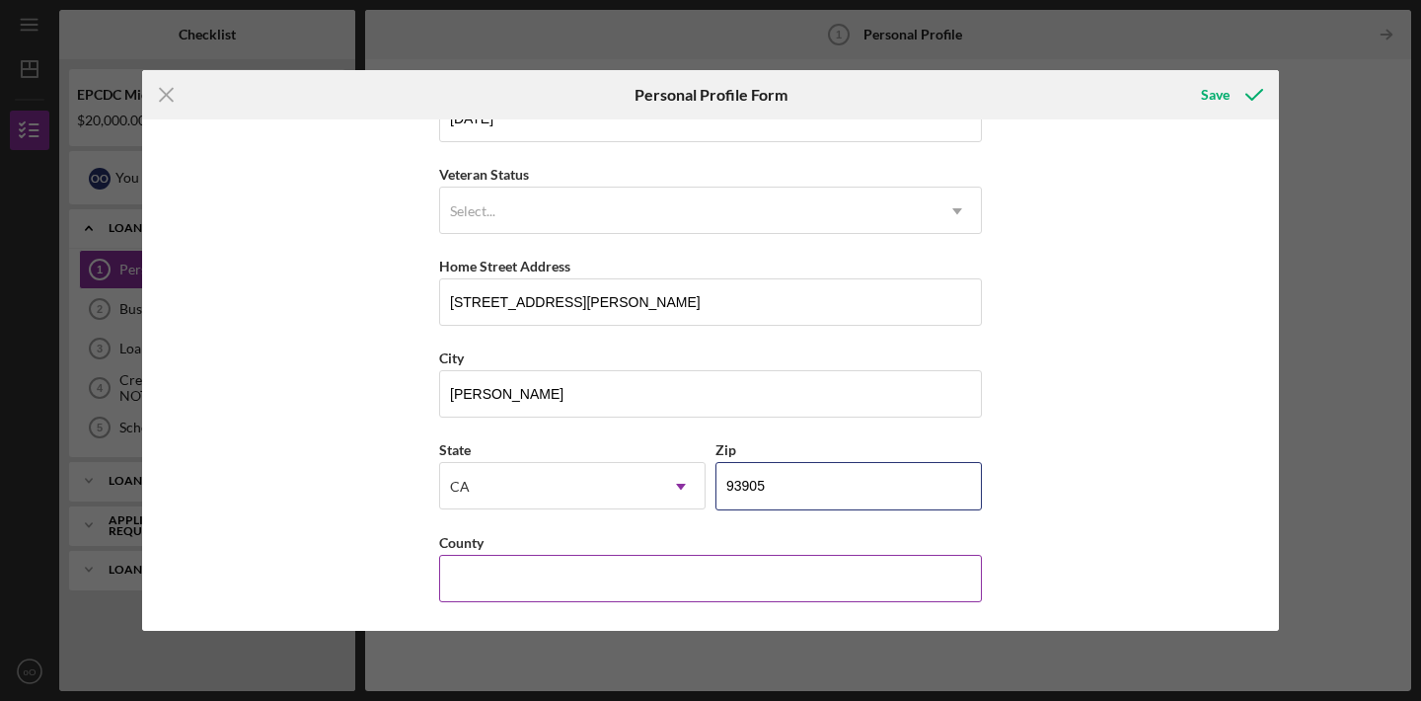
type input "93905"
click at [680, 578] on input "County" at bounding box center [710, 578] width 543 height 47
type input "M"
type input "u"
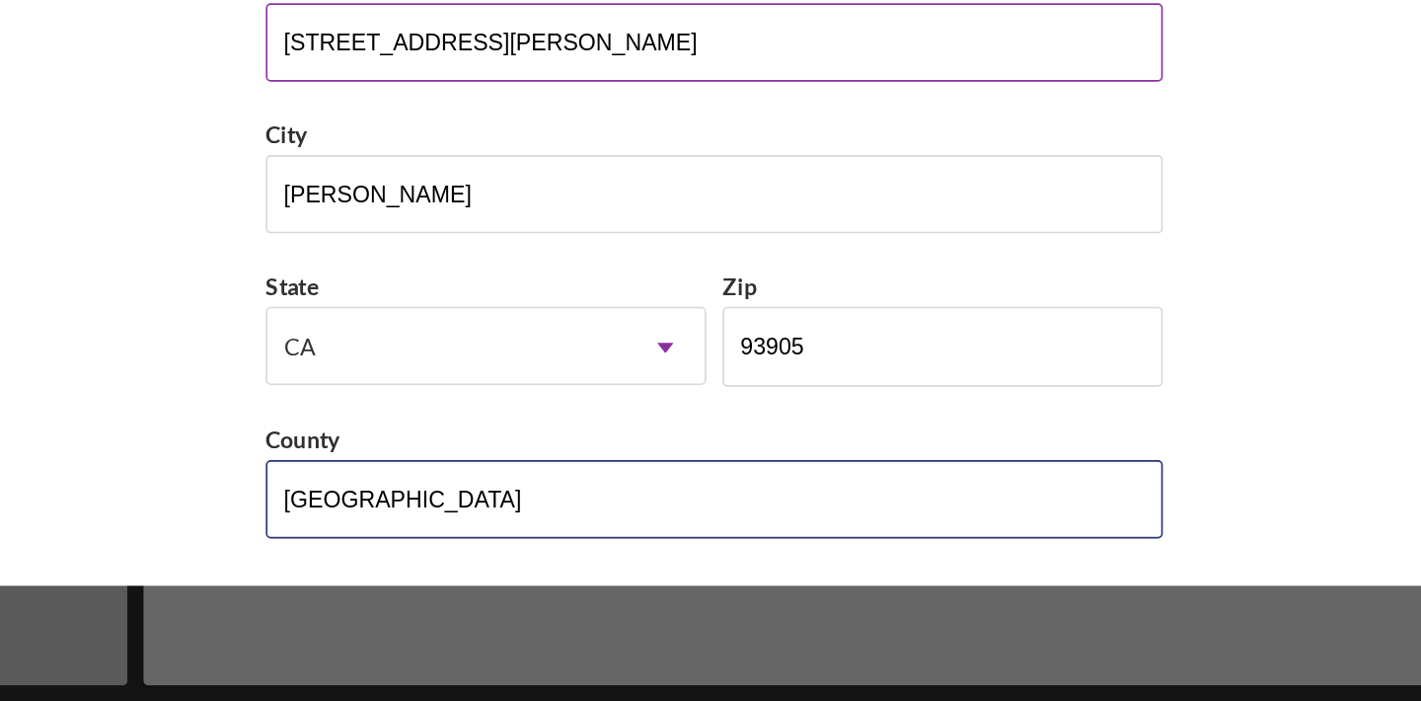
type input "[GEOGRAPHIC_DATA]"
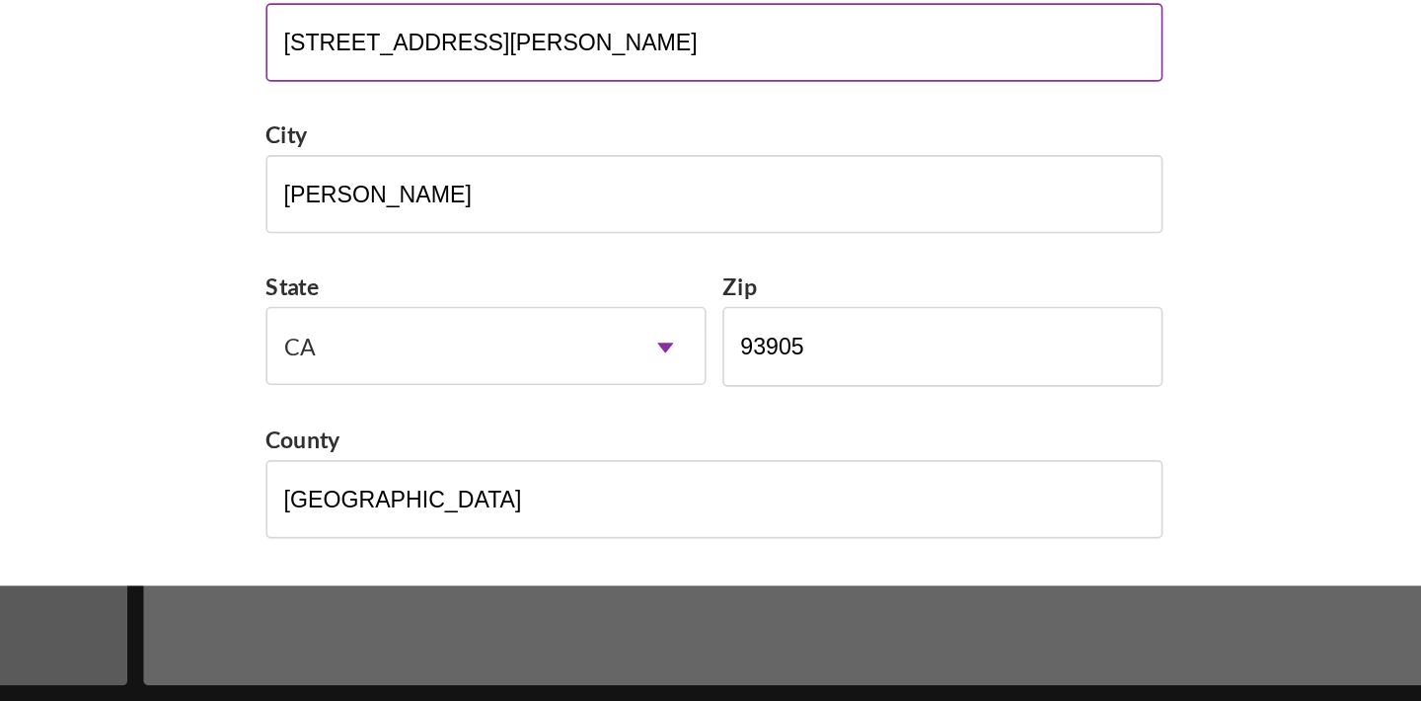
click at [718, 307] on input "[STREET_ADDRESS][PERSON_NAME]" at bounding box center [710, 301] width 543 height 47
click at [534, 299] on input "[STREET_ADDRESS][PERSON_NAME]" at bounding box center [710, 301] width 543 height 47
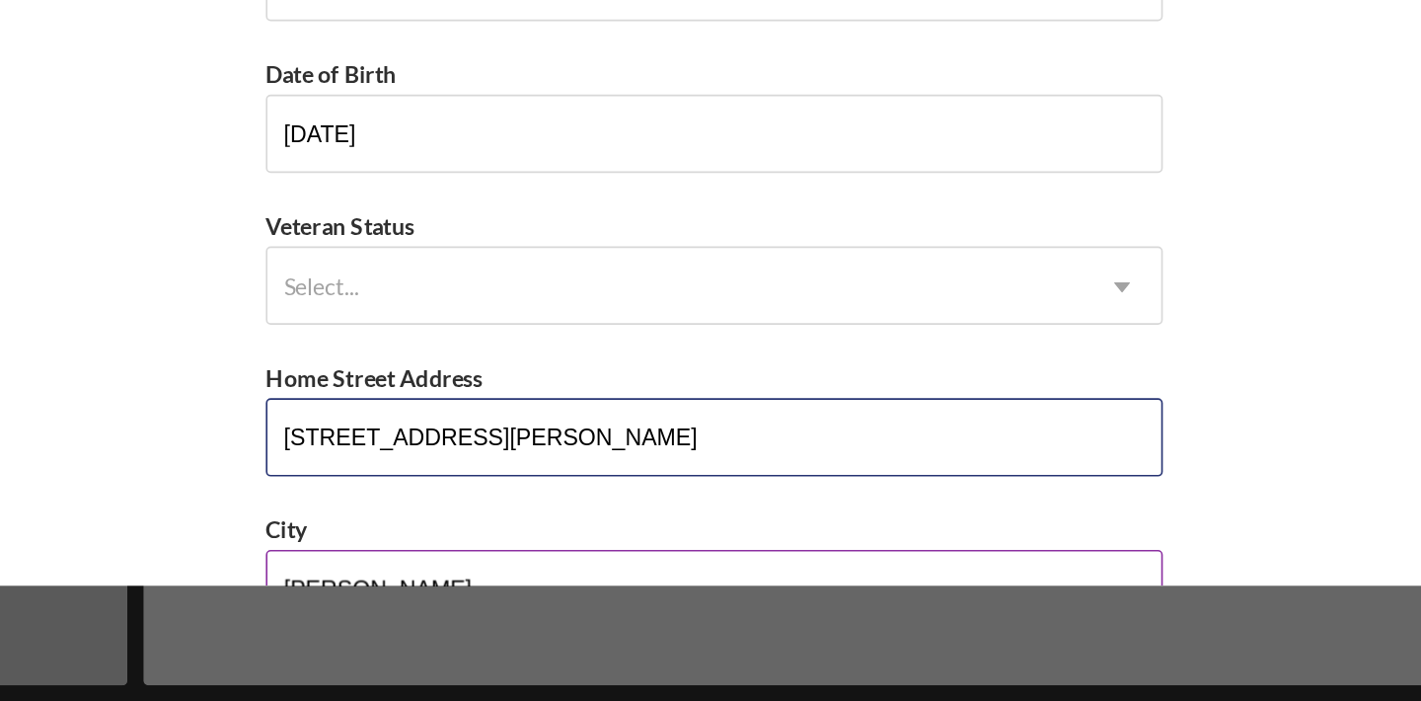
scroll to position [0, 0]
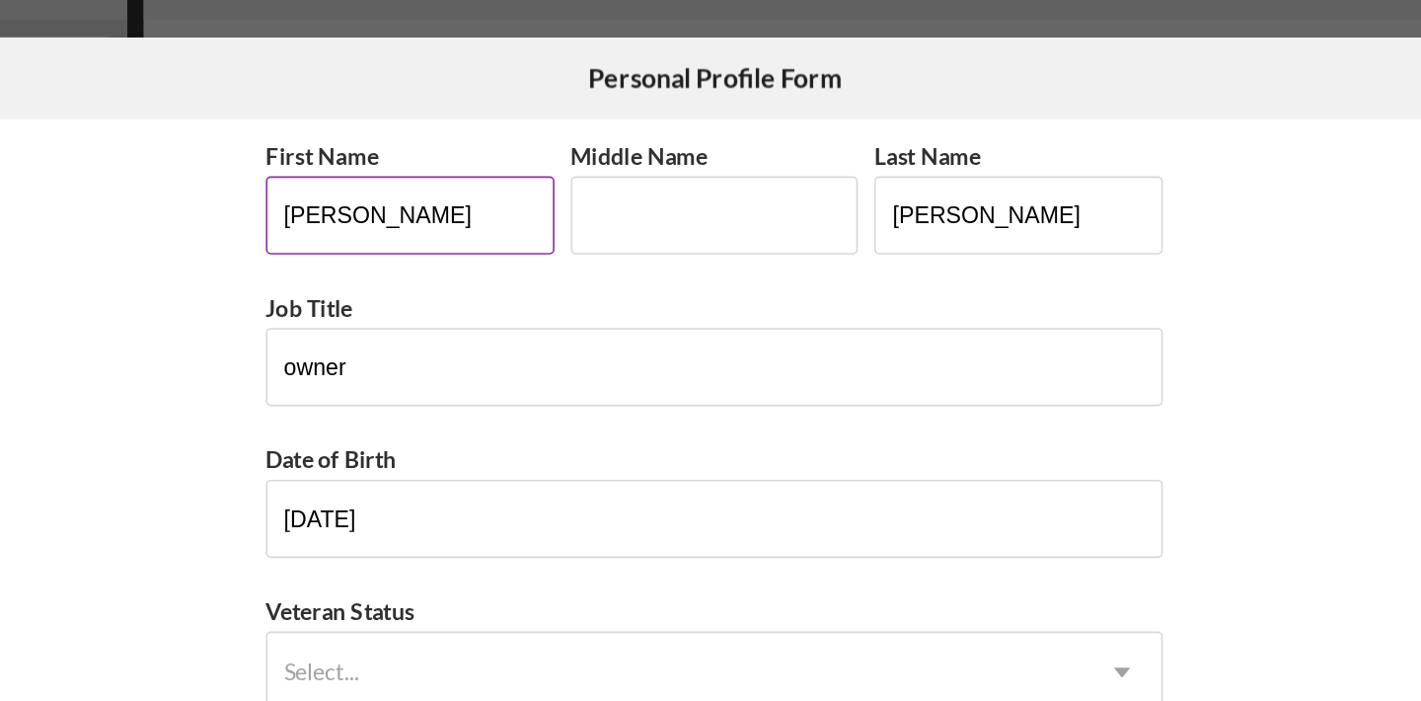
type input "[STREET_ADDRESS][PERSON_NAME]"
click at [450, 174] on input "[PERSON_NAME]" at bounding box center [526, 177] width 175 height 47
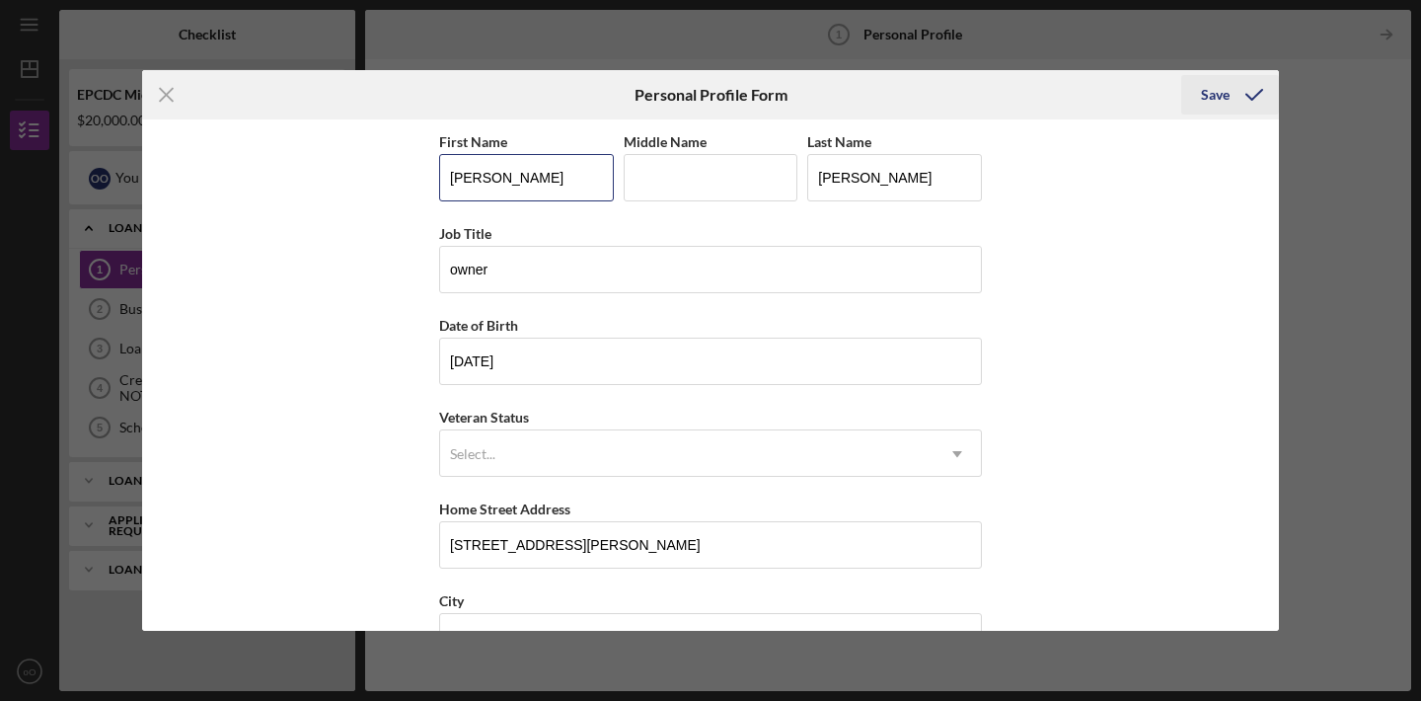
type input "[PERSON_NAME]"
click at [1235, 91] on icon "submit" at bounding box center [1254, 94] width 49 height 49
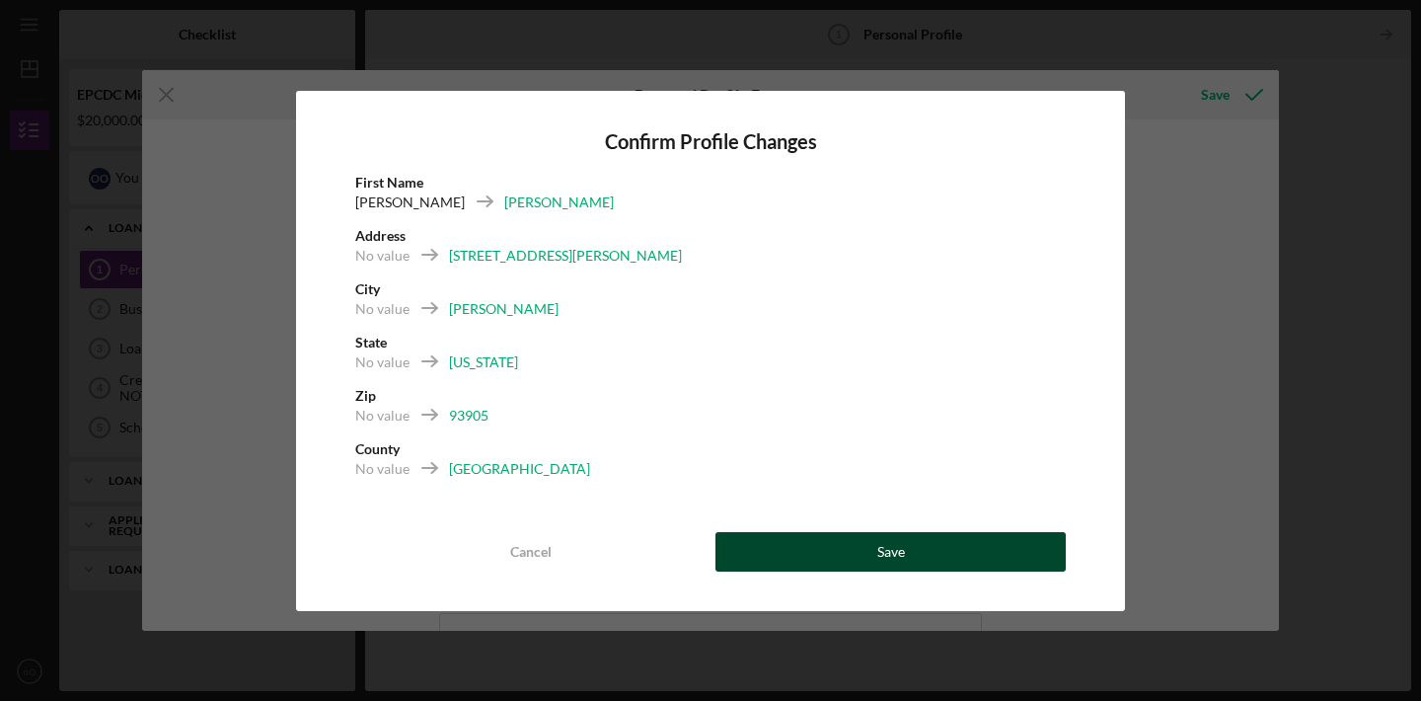
click at [853, 543] on button "Save" at bounding box center [891, 551] width 350 height 39
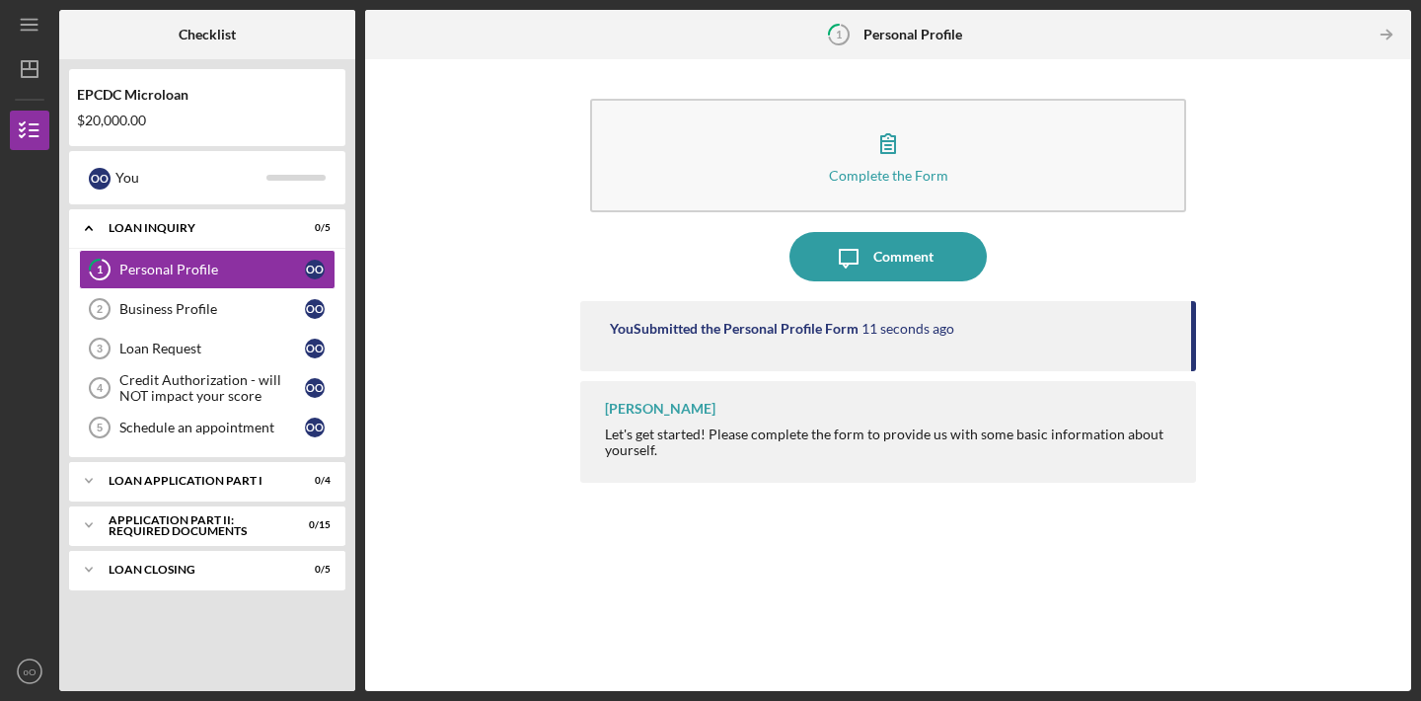
click at [698, 432] on div "Let's get started! Please complete the form to provide us with some basic infor…" at bounding box center [891, 442] width 572 height 32
click at [755, 453] on div "Let's get started! Please complete the form to provide us with some basic infor…" at bounding box center [891, 442] width 572 height 32
click at [756, 453] on div "Let's get started! Please complete the form to provide us with some basic infor…" at bounding box center [891, 442] width 572 height 32
click at [562, 234] on div "Complete the Form Form Icon/Message Comment You Submitted the Personal Profile …" at bounding box center [888, 375] width 1027 height 612
click at [195, 301] on div "Business Profile" at bounding box center [212, 309] width 186 height 16
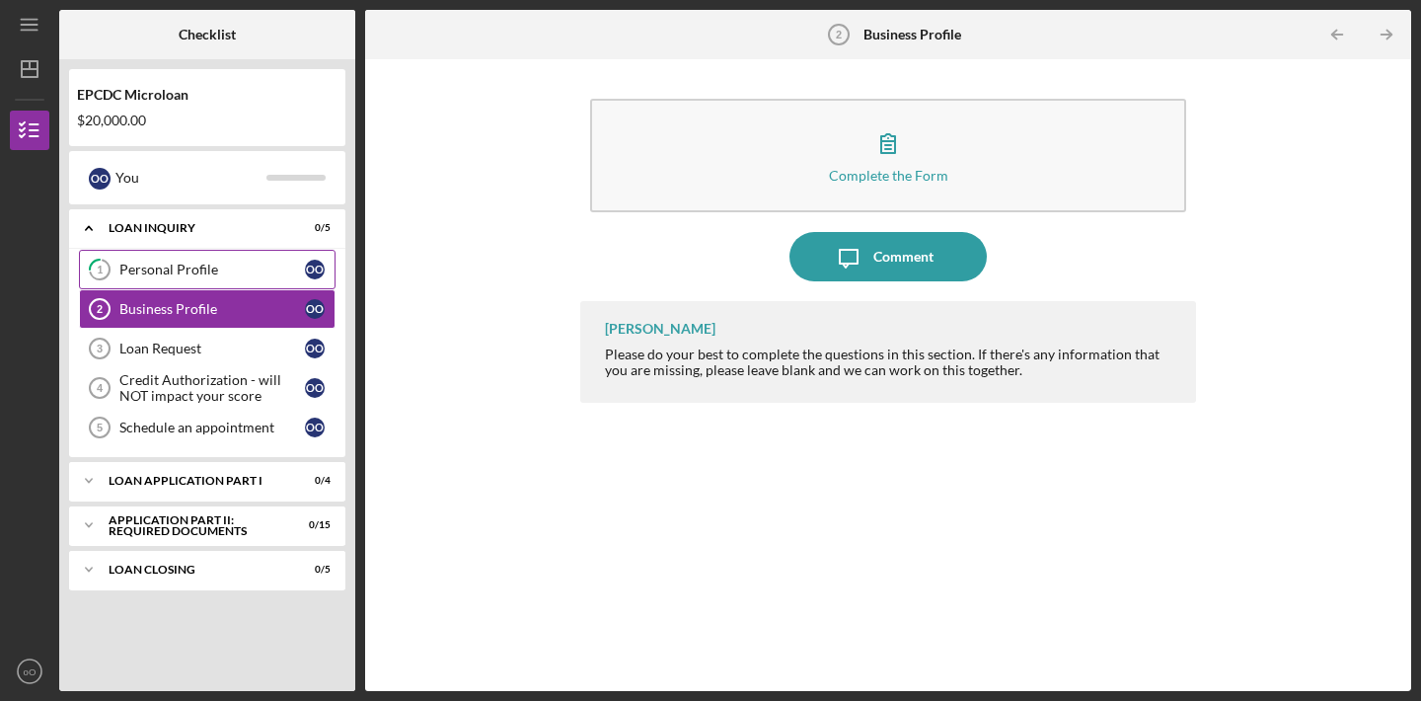
click at [208, 274] on div "Personal Profile" at bounding box center [212, 270] width 186 height 16
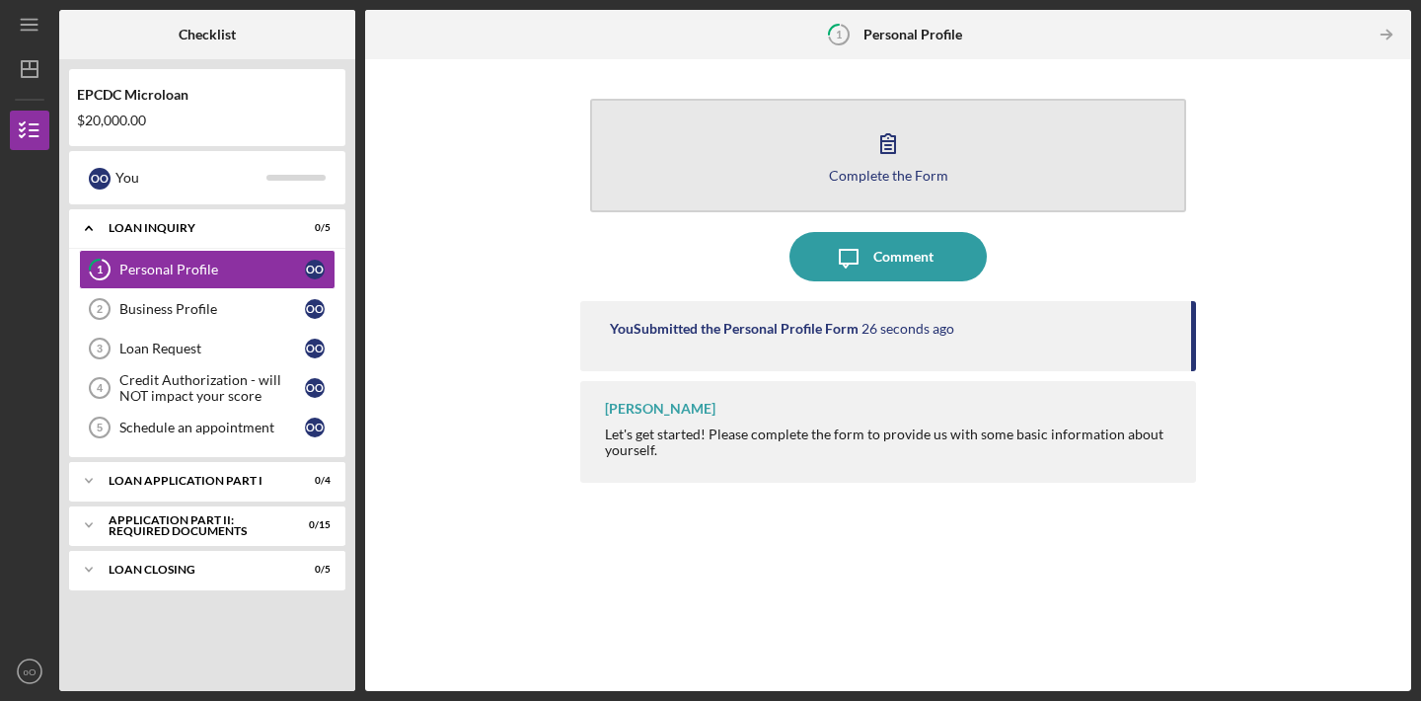
click at [780, 174] on button "Complete the Form Form" at bounding box center [888, 156] width 596 height 114
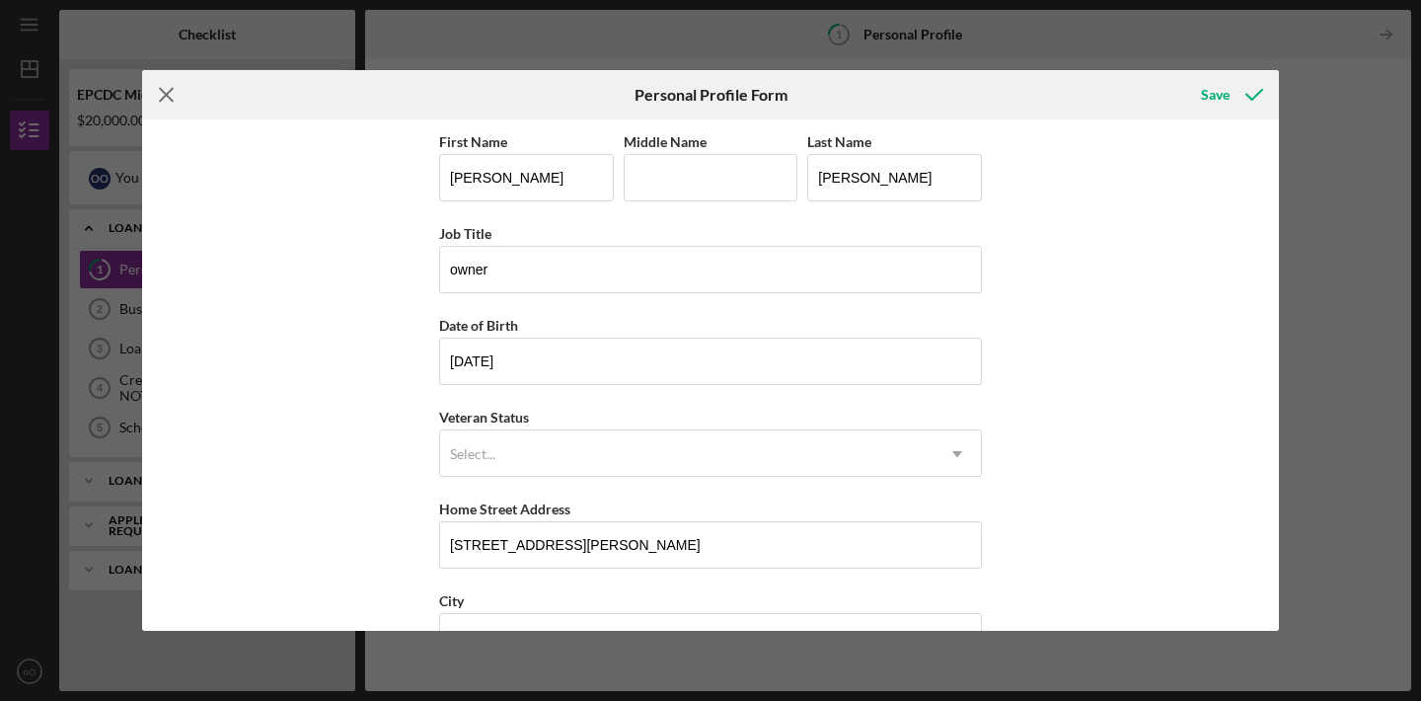
click at [167, 93] on line at bounding box center [166, 95] width 13 height 13
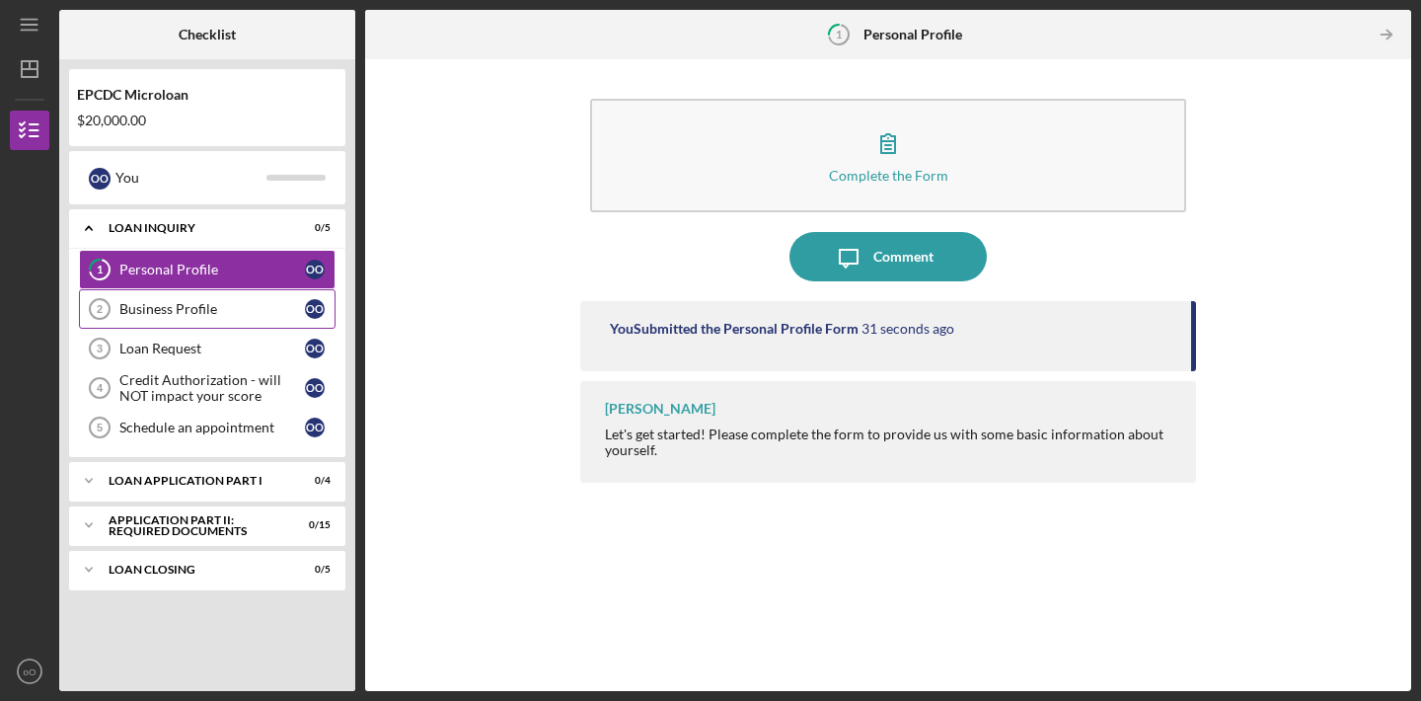
click at [180, 293] on link "Business Profile 2 Business Profile o O" at bounding box center [207, 308] width 257 height 39
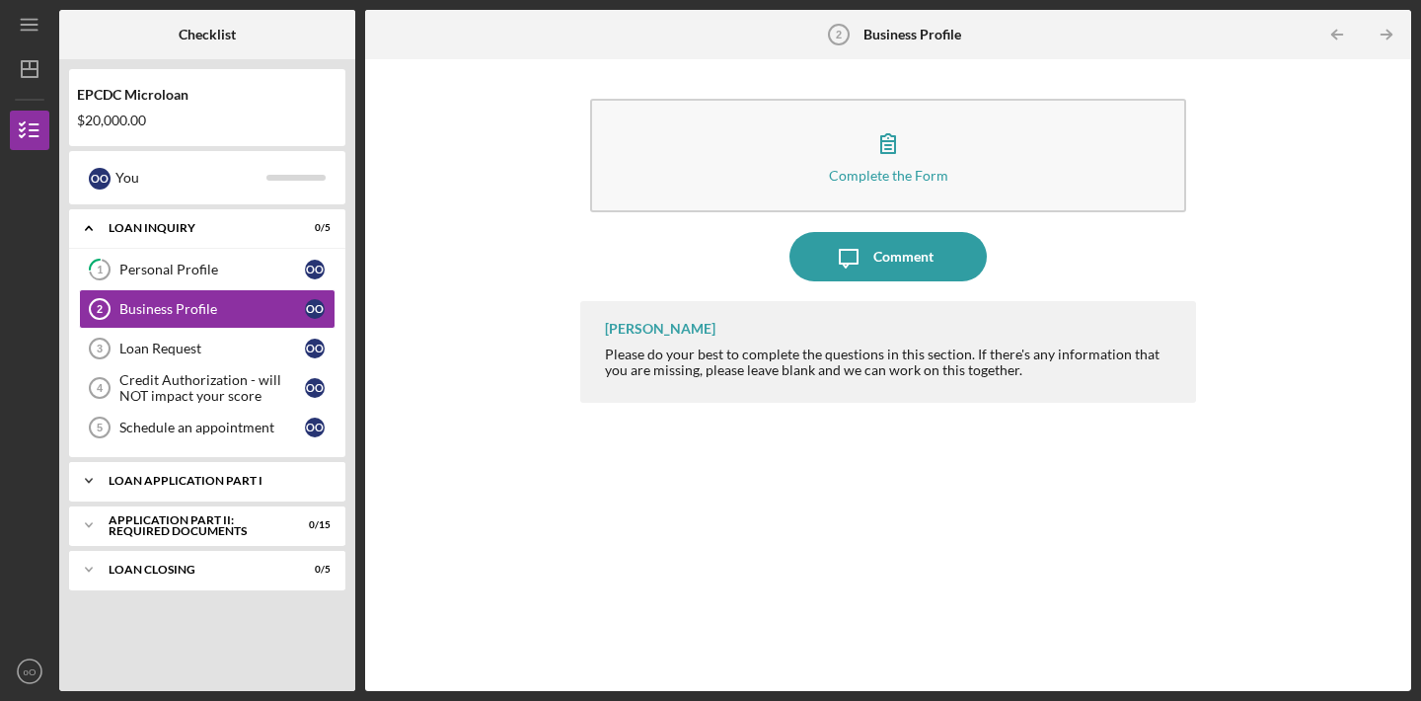
click at [88, 477] on icon "Icon/Expander" at bounding box center [88, 480] width 39 height 39
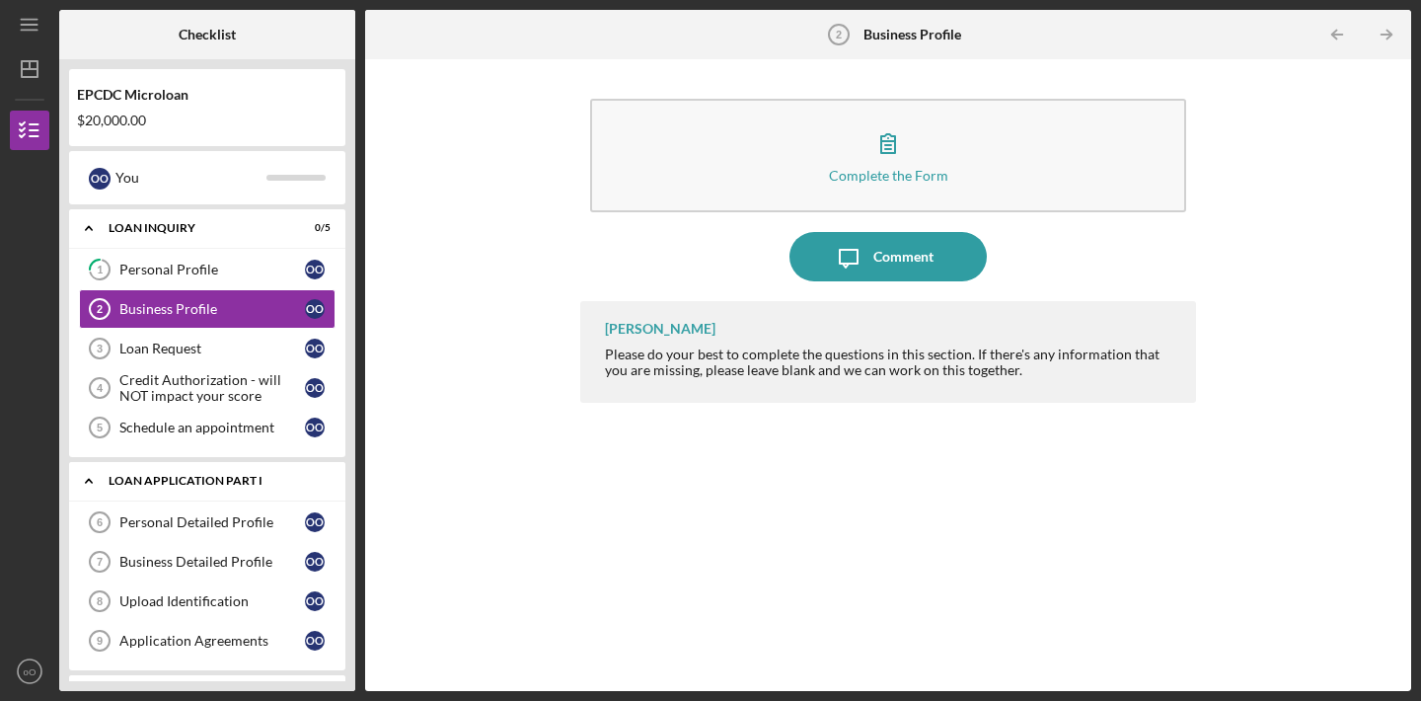
click at [88, 475] on icon "Icon/Expander" at bounding box center [88, 480] width 39 height 39
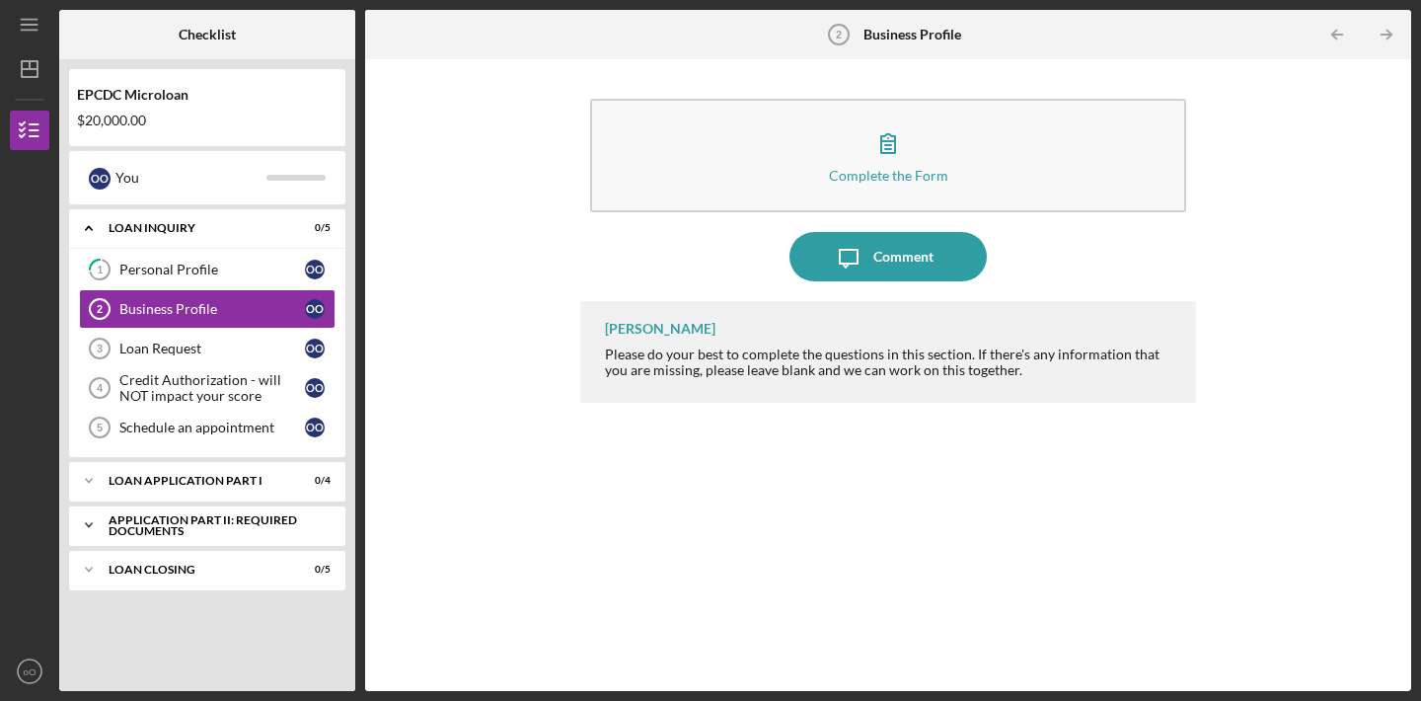
click at [91, 533] on icon "Icon/Expander" at bounding box center [88, 524] width 39 height 39
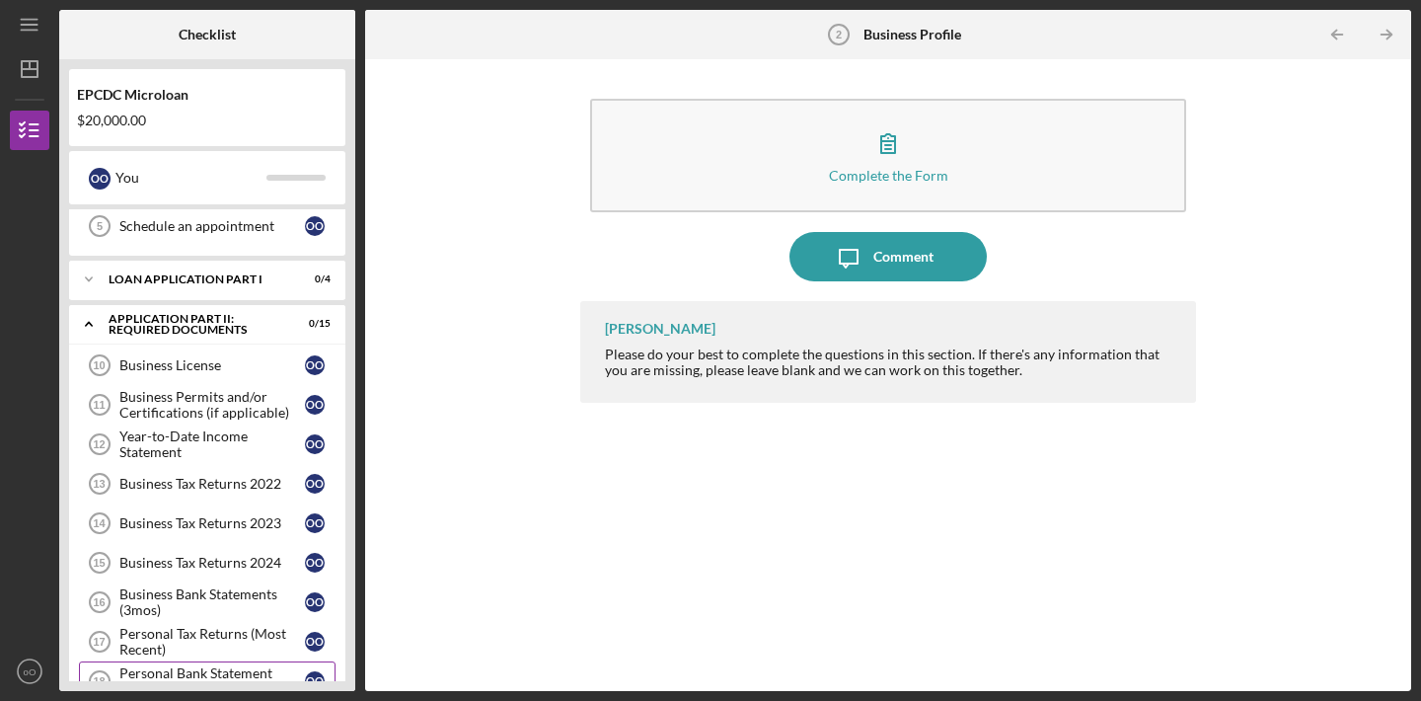
scroll to position [185, 0]
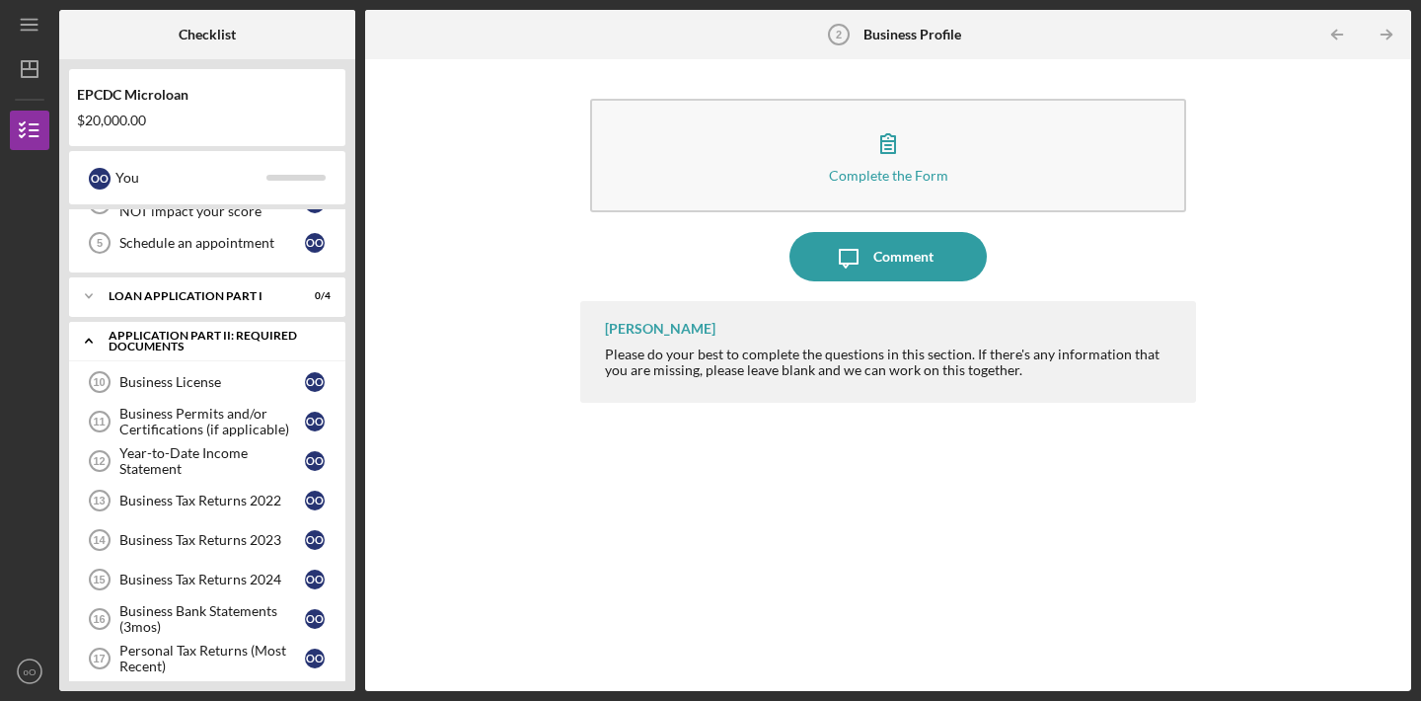
click at [86, 343] on polyline at bounding box center [89, 342] width 6 height 4
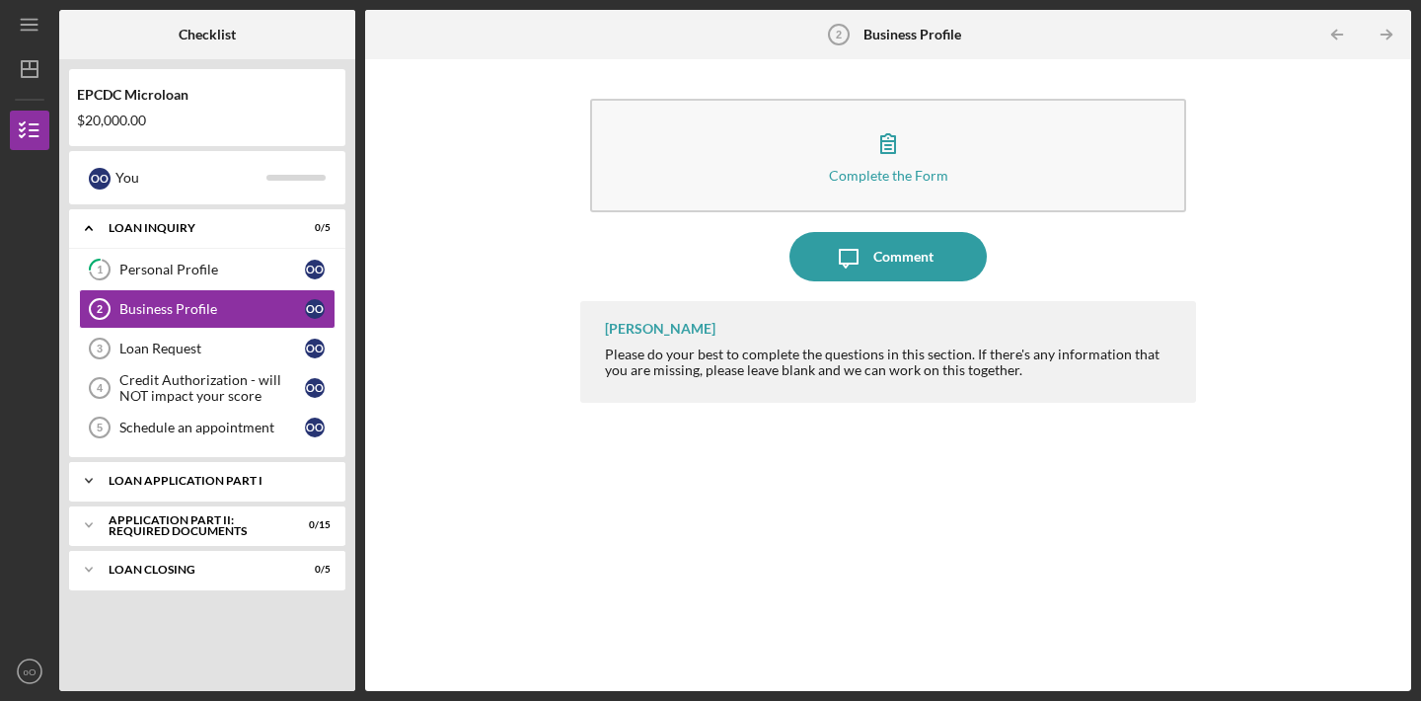
click at [86, 477] on icon "Icon/Expander" at bounding box center [88, 480] width 39 height 39
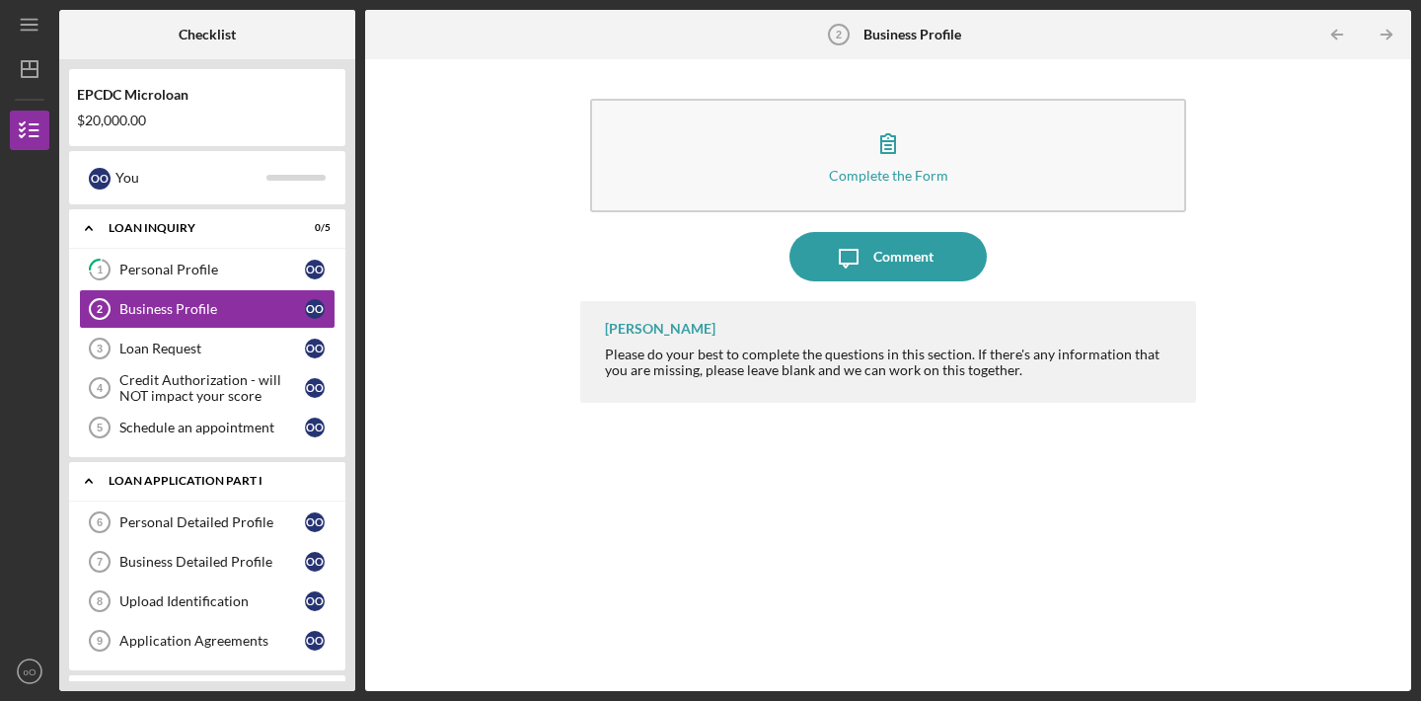
click at [86, 477] on icon "Icon/Expander" at bounding box center [88, 480] width 39 height 39
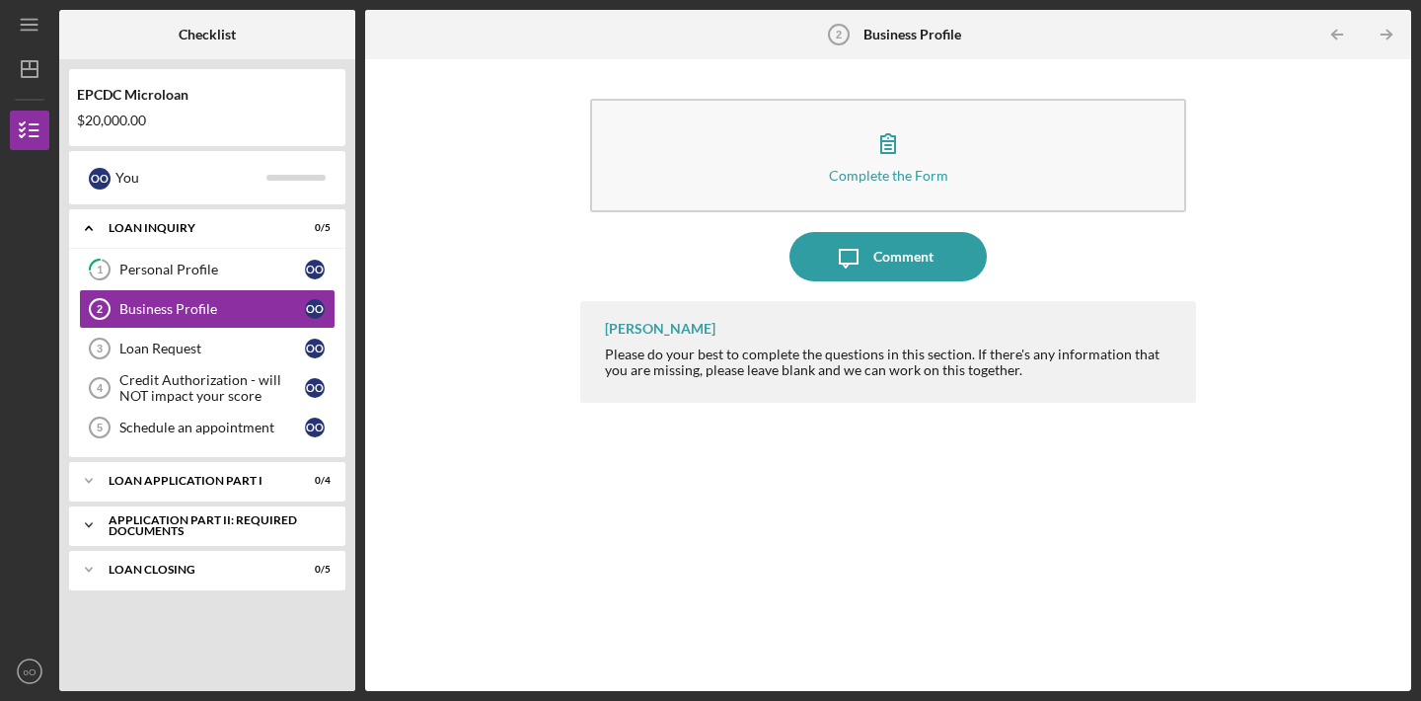
click at [82, 533] on icon "Icon/Expander" at bounding box center [88, 524] width 39 height 39
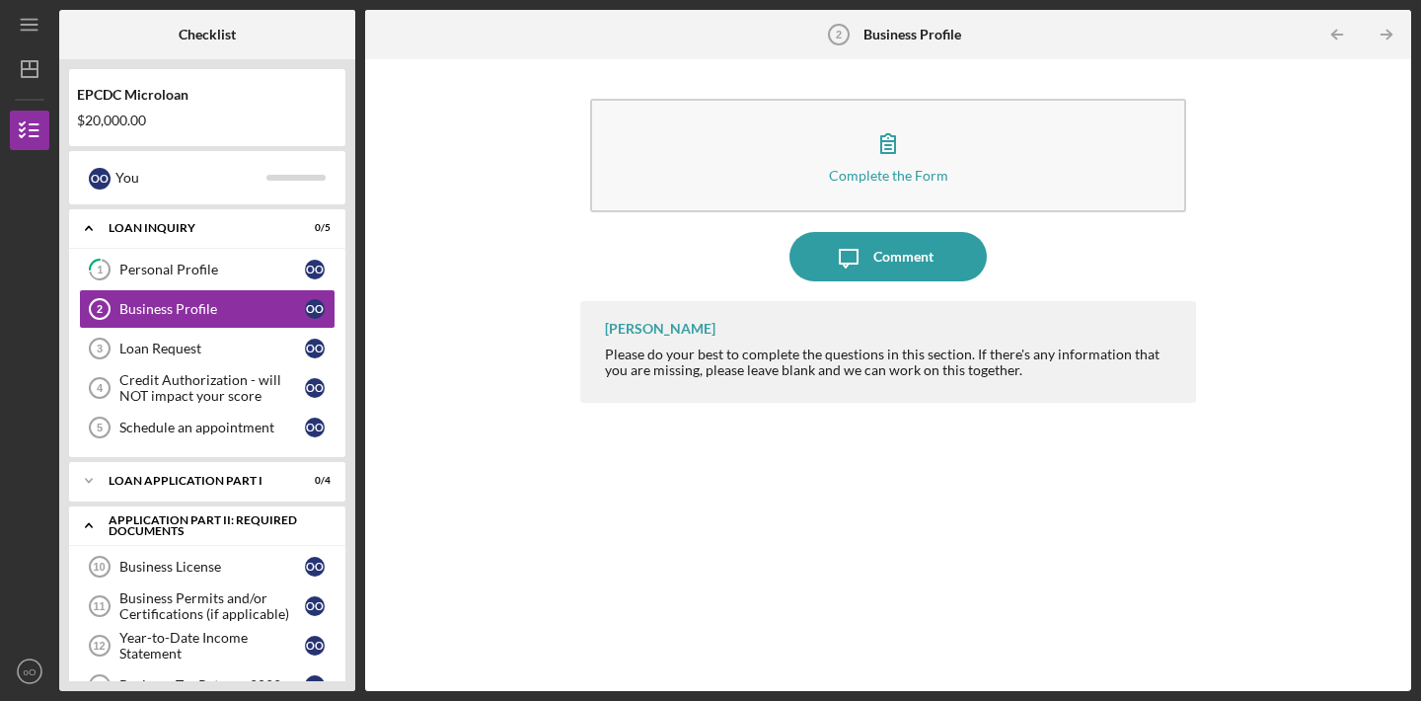
click at [83, 533] on icon "Icon/Expander" at bounding box center [88, 524] width 39 height 39
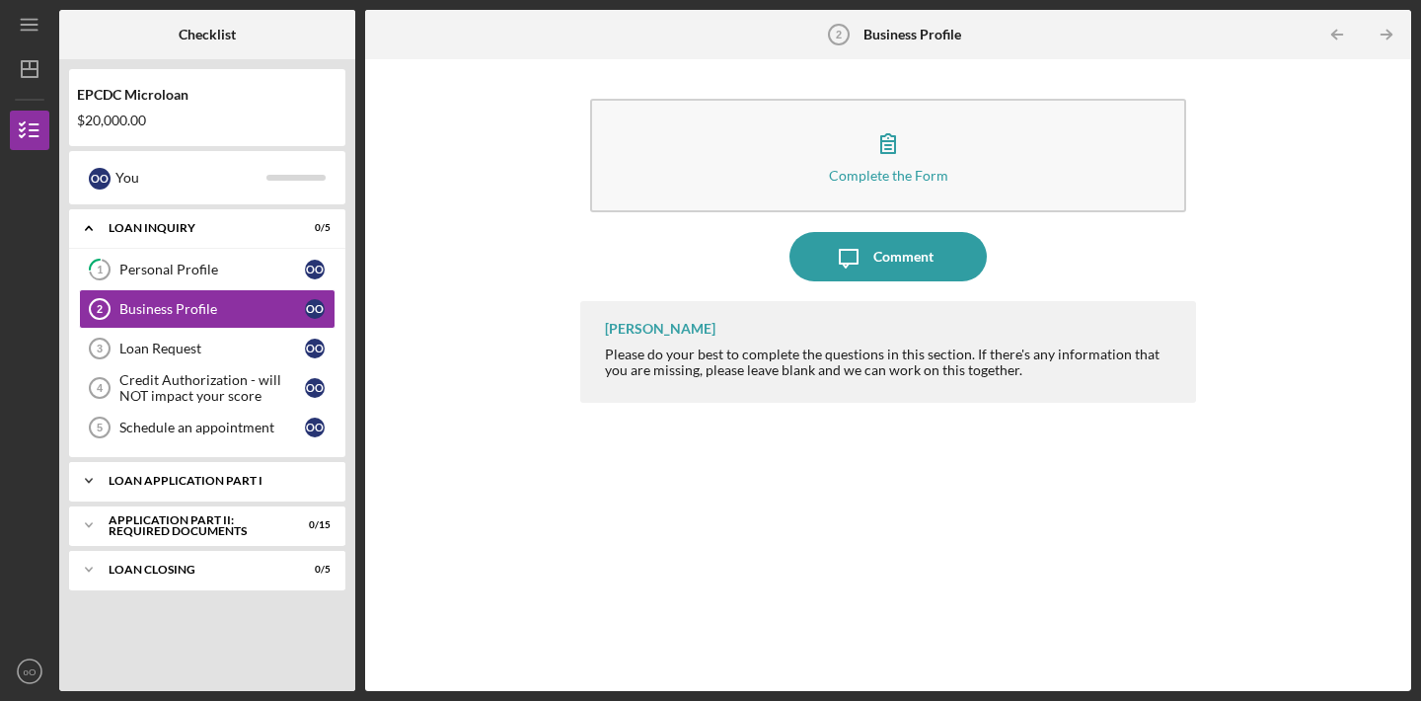
click at [87, 476] on icon "Icon/Expander" at bounding box center [88, 480] width 39 height 39
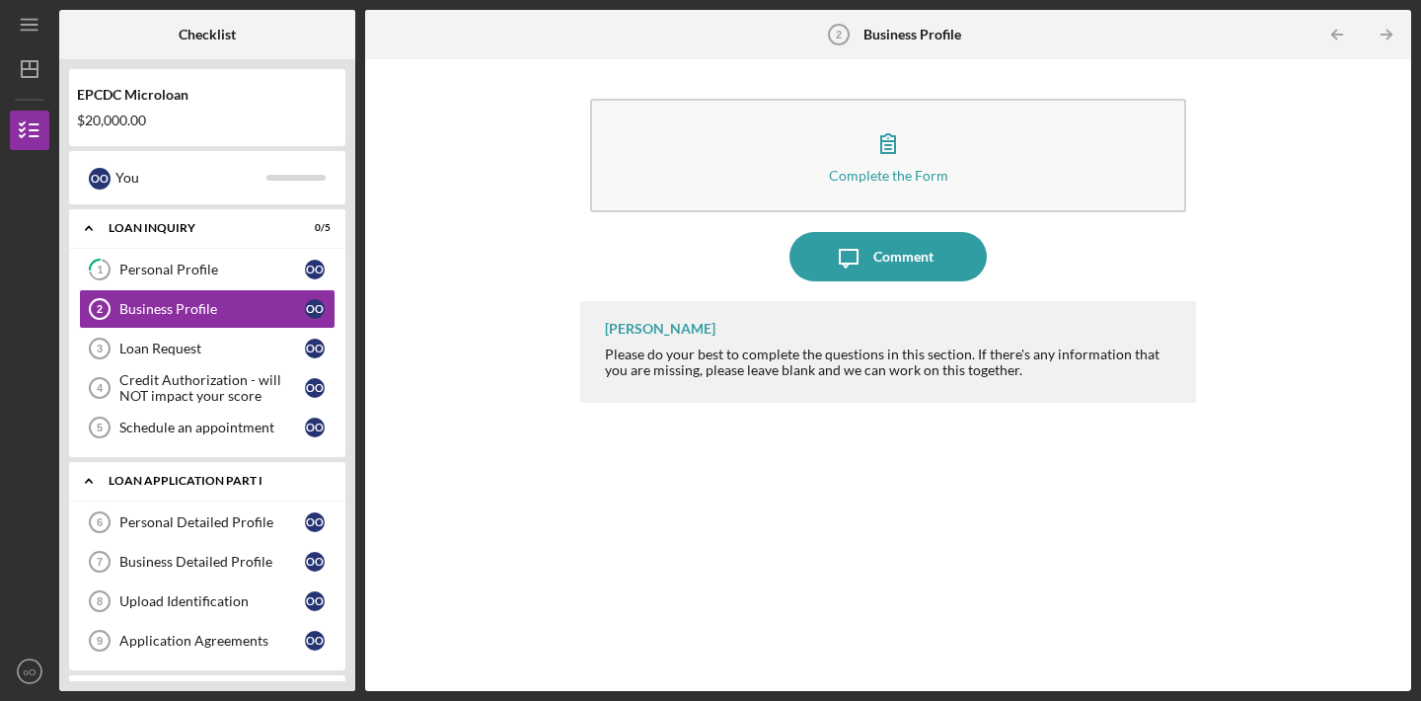
click at [88, 477] on icon "Icon/Expander" at bounding box center [88, 480] width 39 height 39
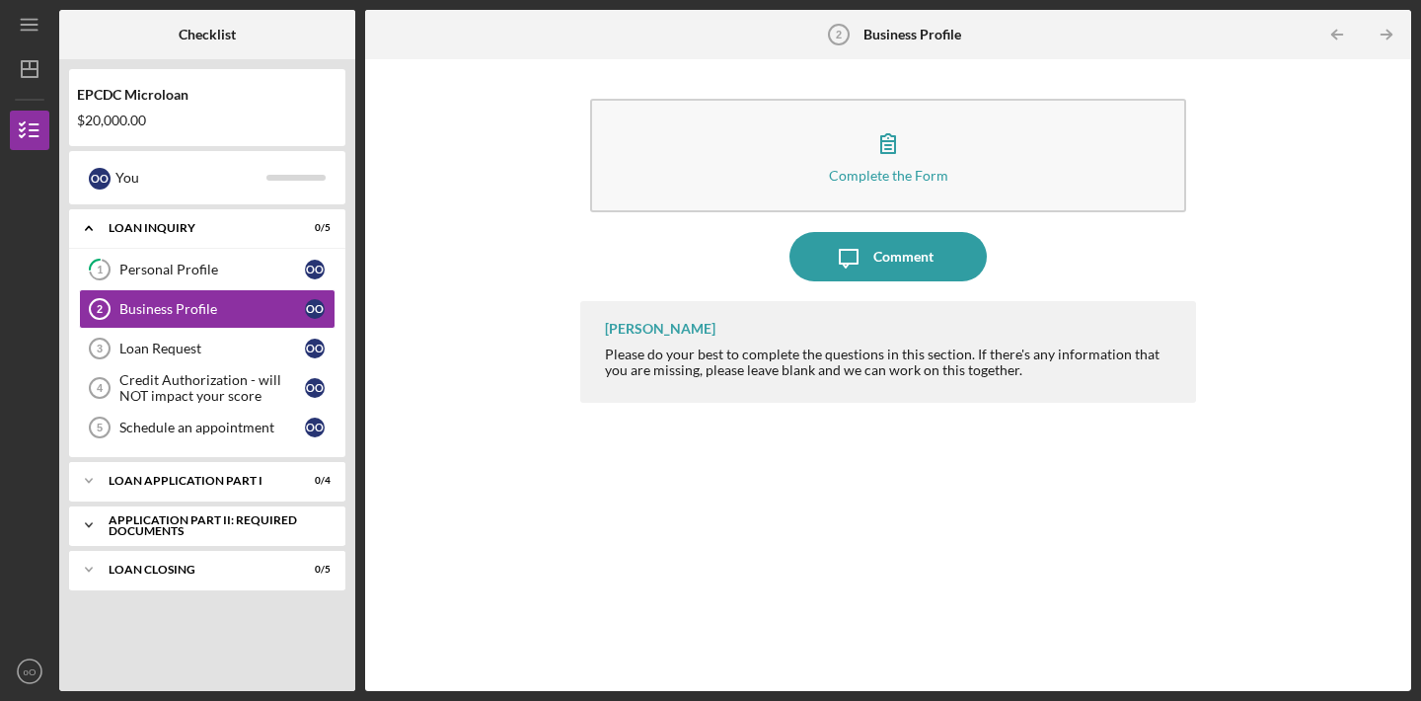
click at [82, 517] on icon "Icon/Expander" at bounding box center [88, 524] width 39 height 39
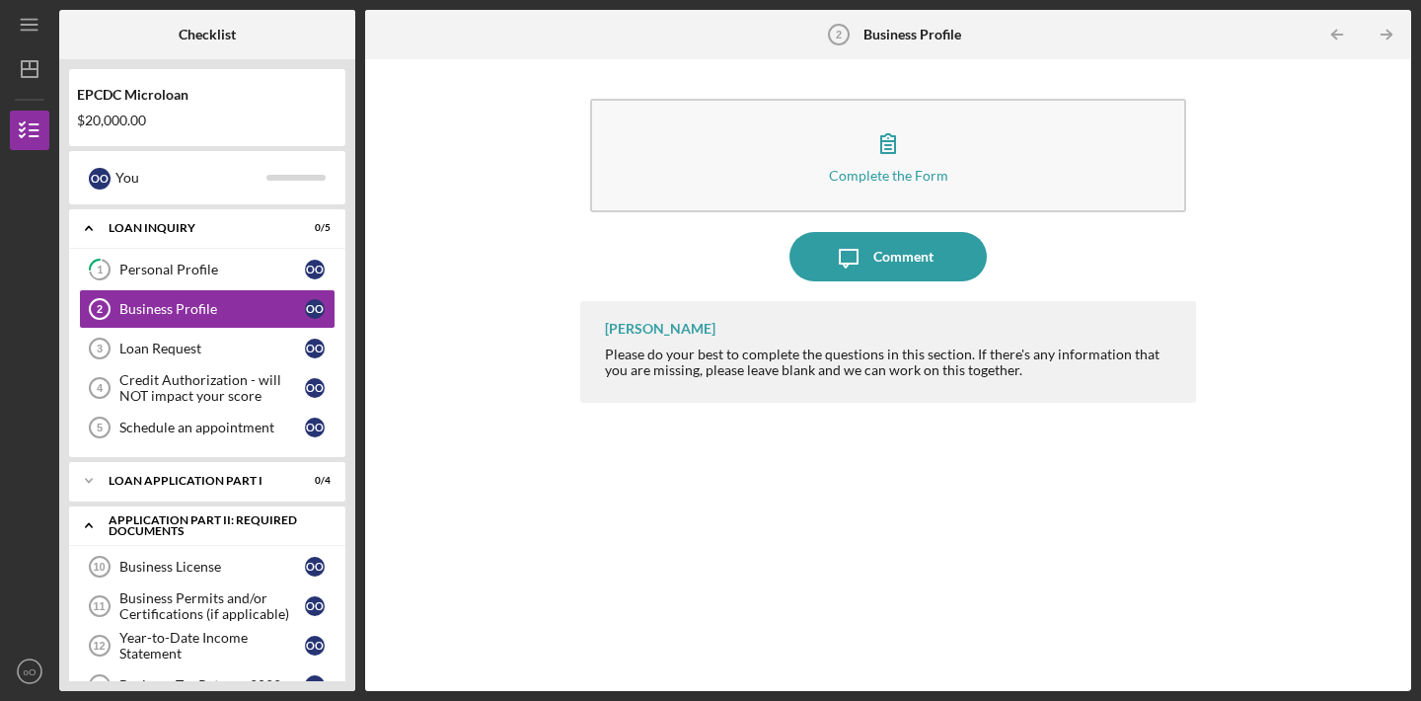
click at [82, 517] on icon "Icon/Expander" at bounding box center [88, 524] width 39 height 39
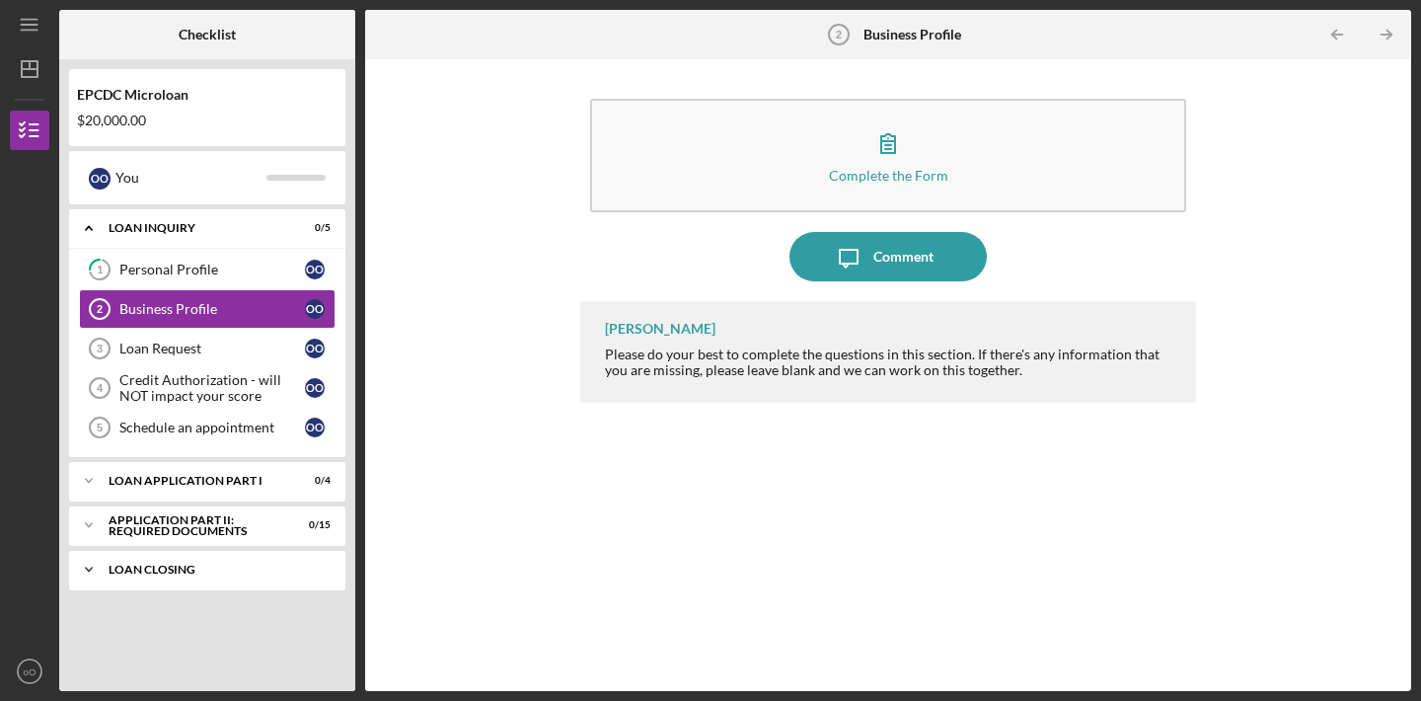
click at [80, 568] on icon "Icon/Expander" at bounding box center [88, 569] width 39 height 39
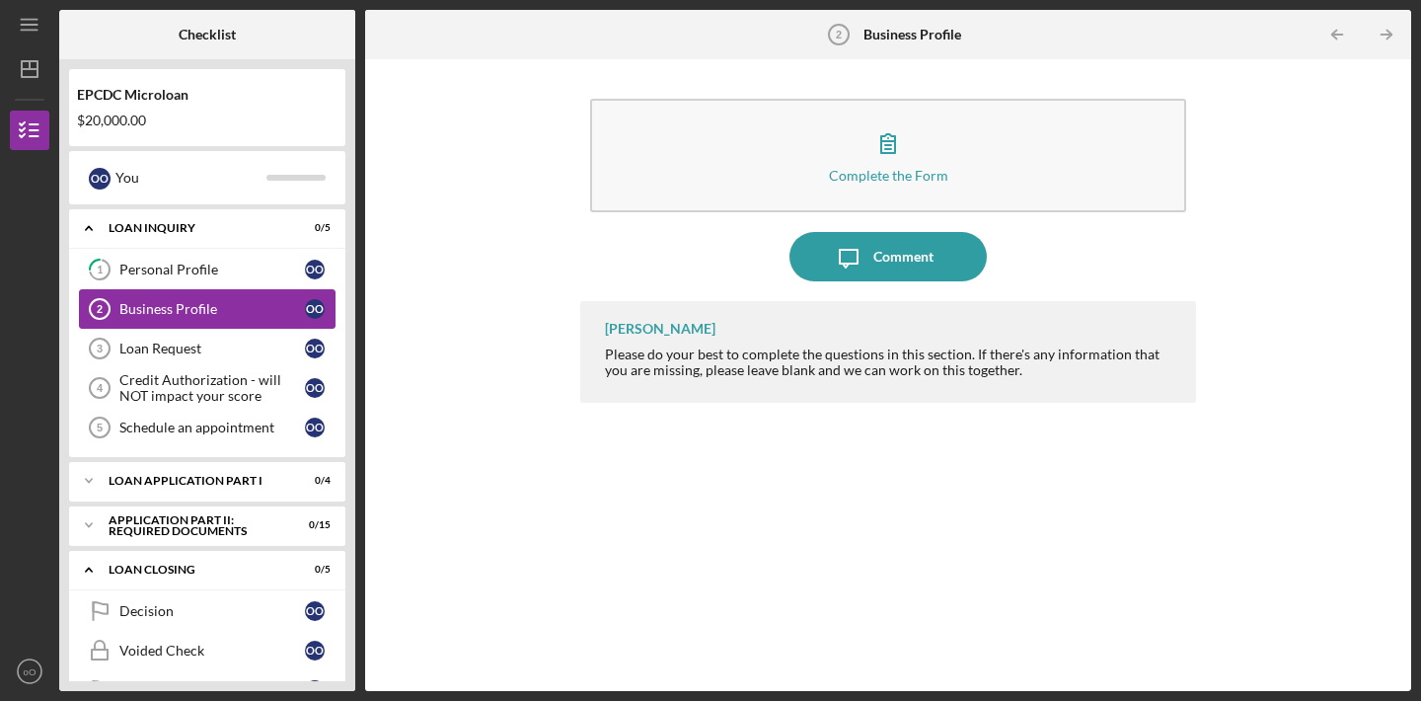
click at [226, 309] on div "Business Profile" at bounding box center [212, 309] width 186 height 16
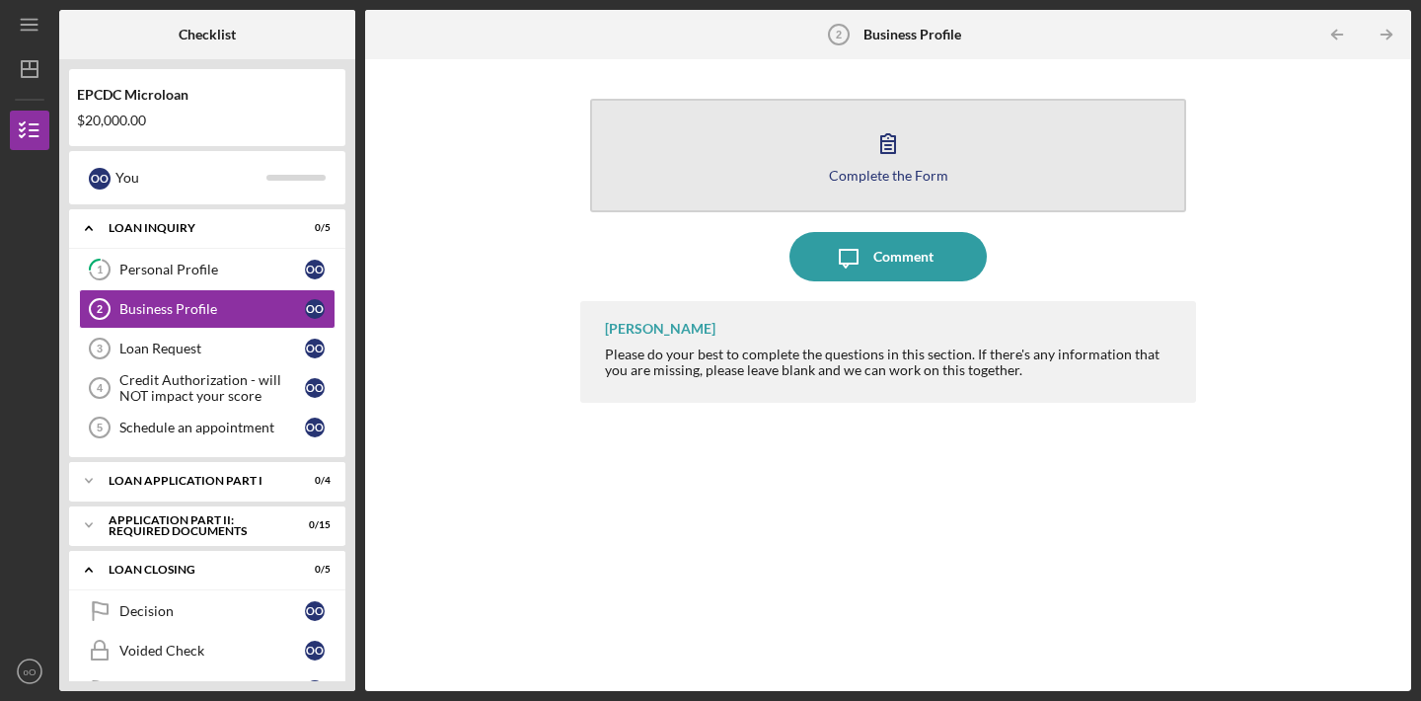
click at [800, 171] on button "Complete the Form Form" at bounding box center [888, 156] width 596 height 114
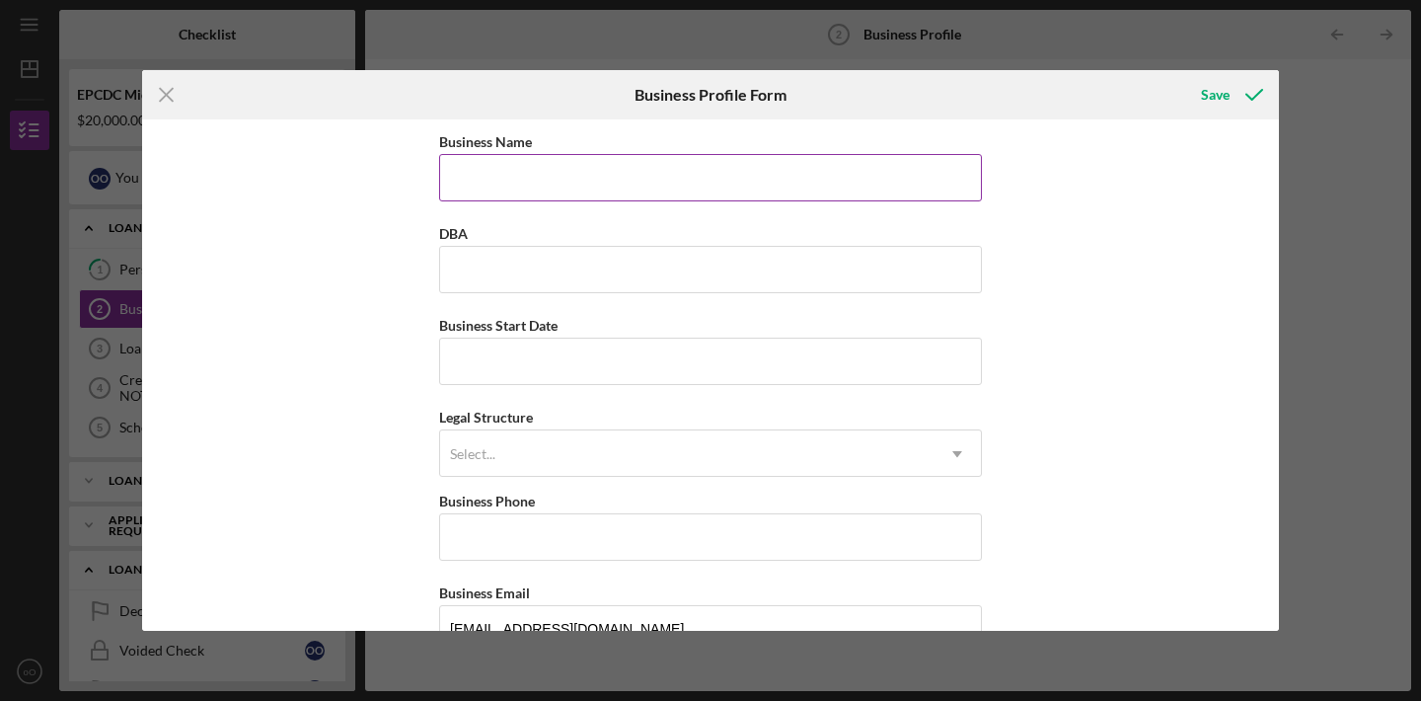
click at [752, 170] on input "Business Name" at bounding box center [710, 177] width 543 height 47
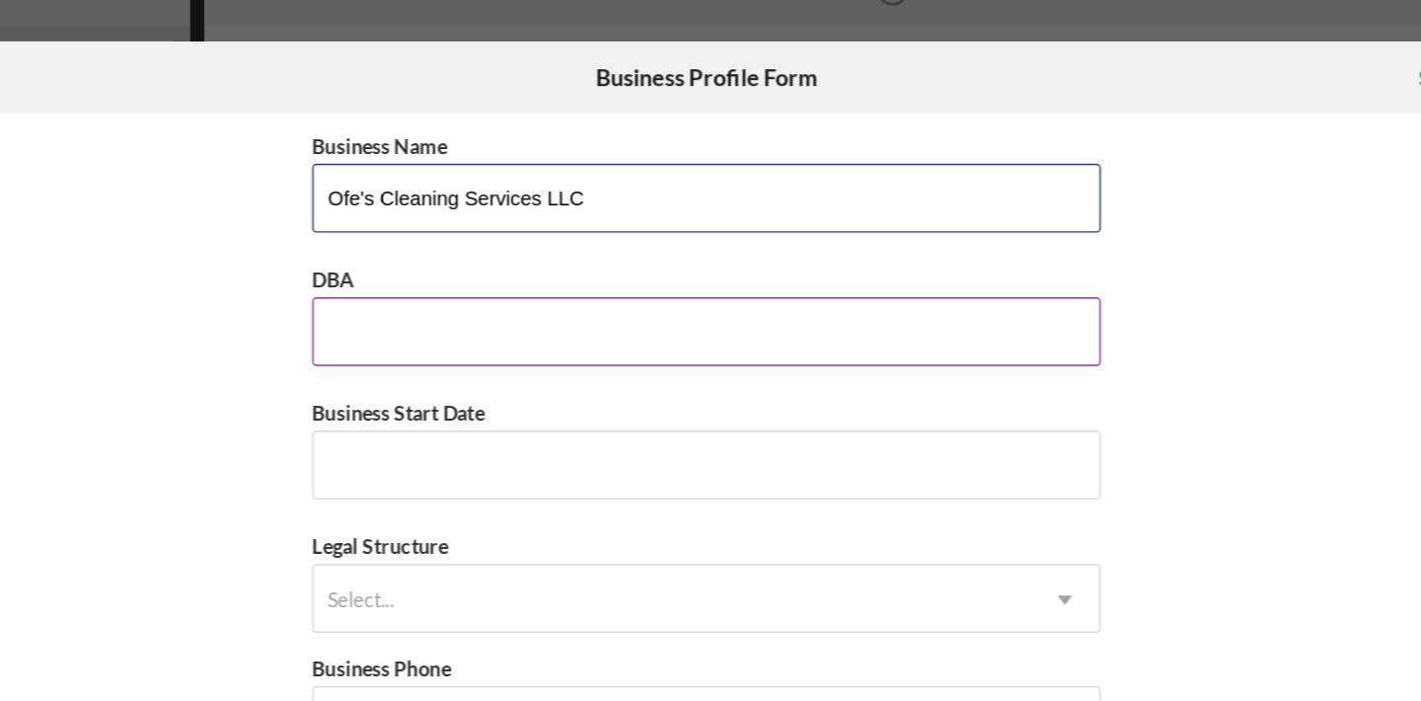
type input "Ofe's Cleaning Services LLC"
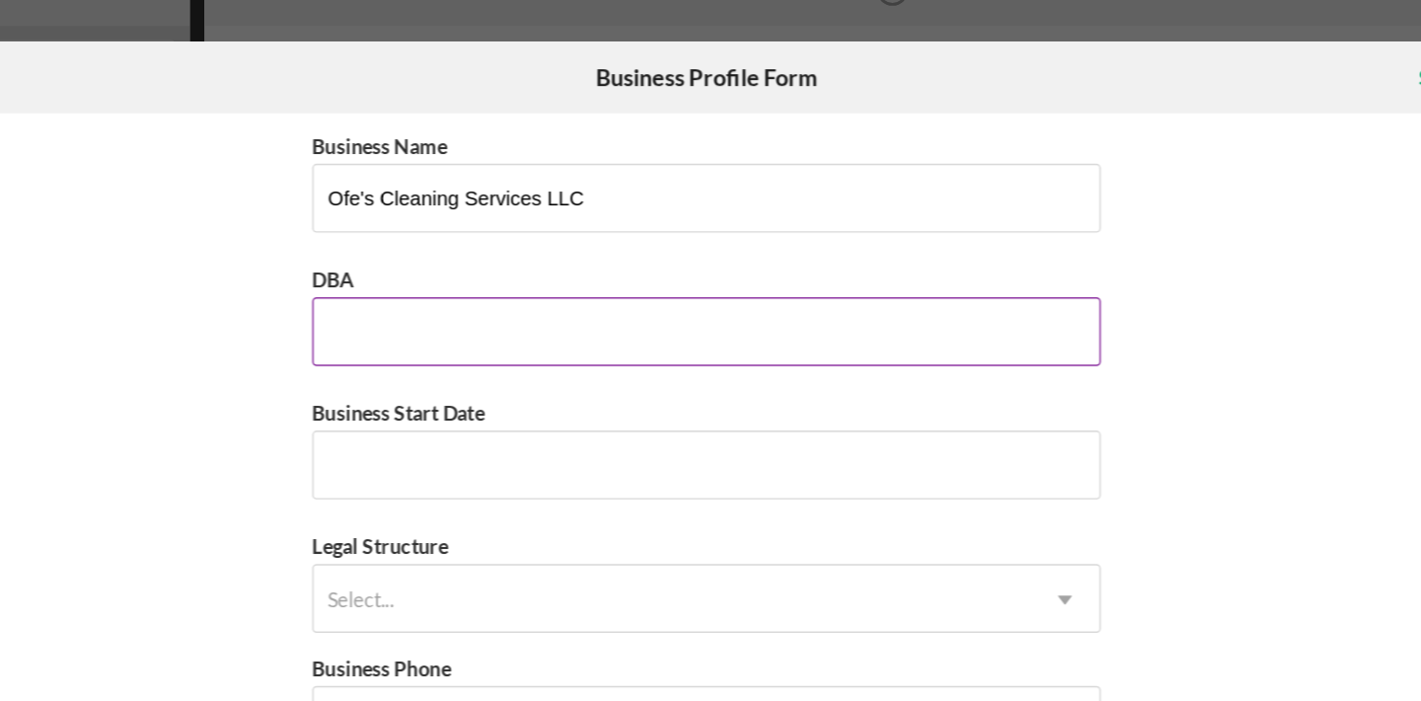
click at [652, 267] on input "DBA" at bounding box center [710, 269] width 543 height 47
type input "LLC"
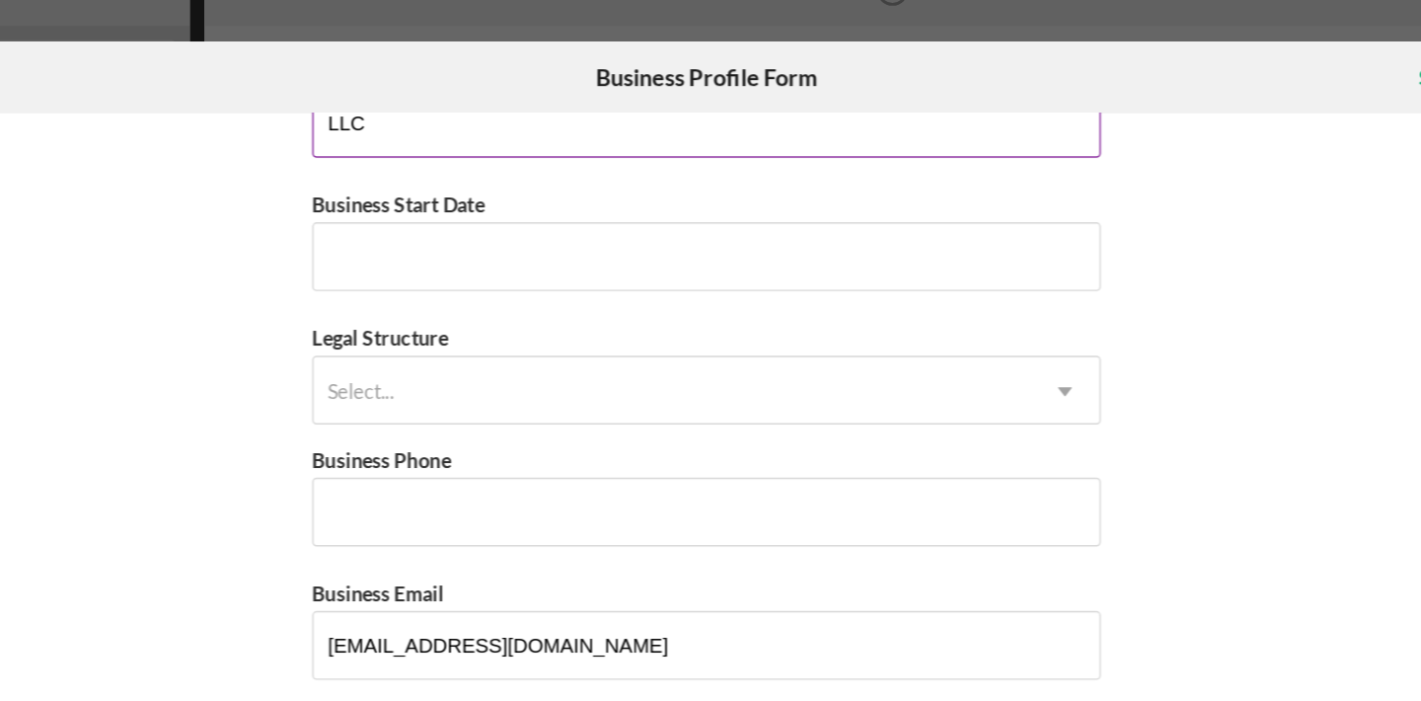
scroll to position [148, 0]
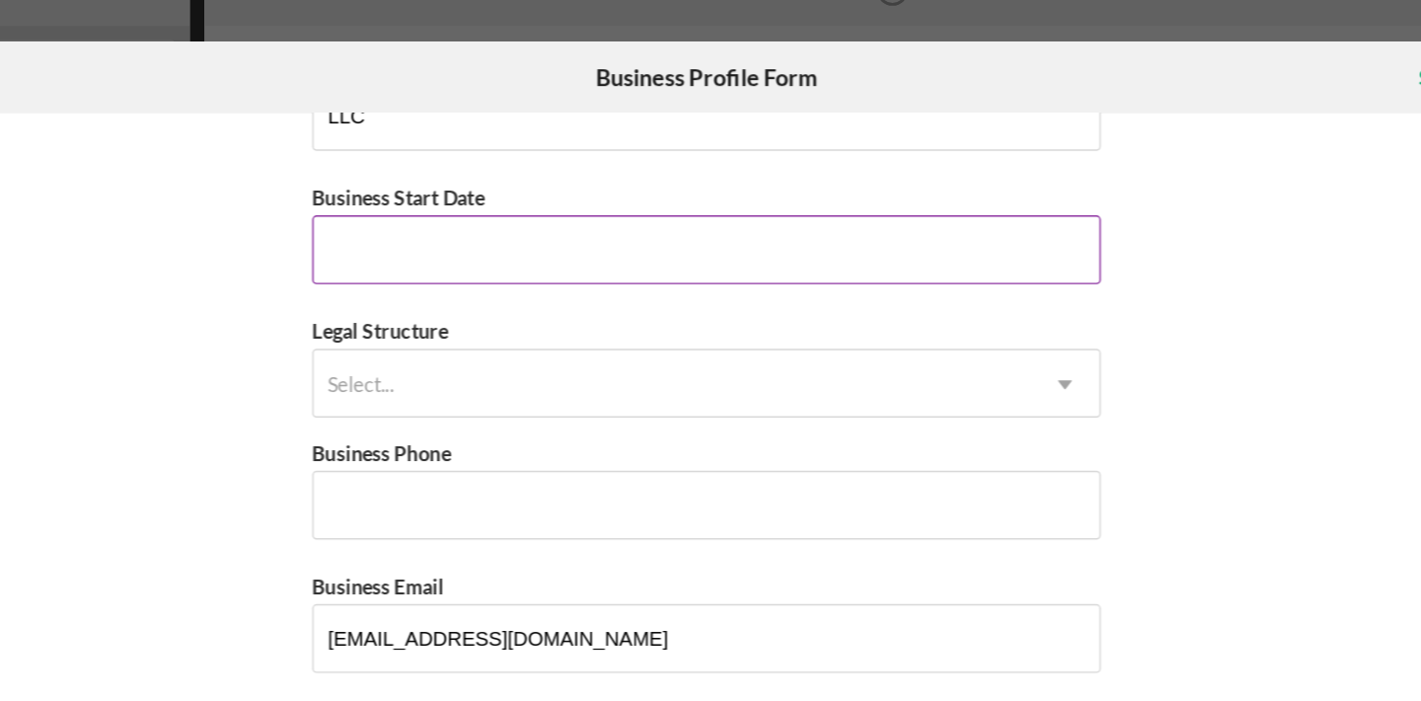
click at [797, 212] on input "Business Start Date" at bounding box center [710, 213] width 543 height 47
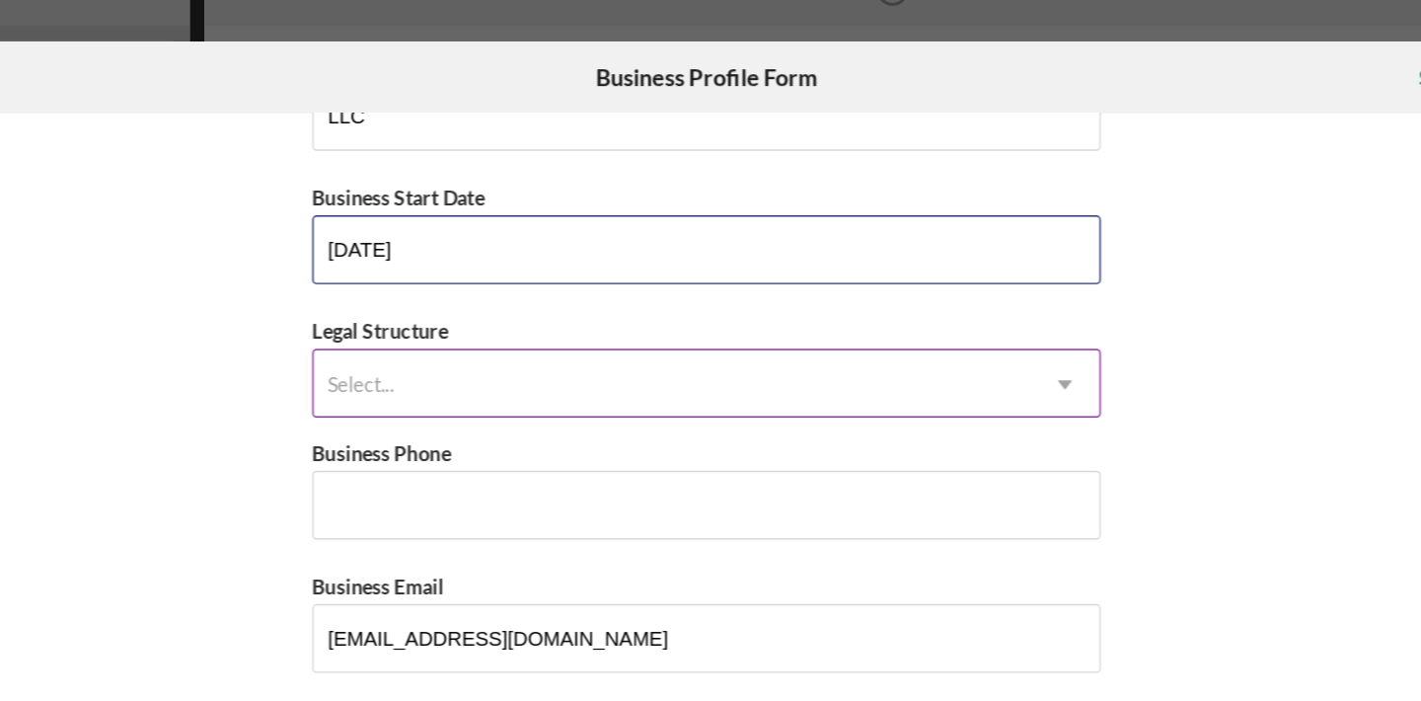
type input "[DATE]"
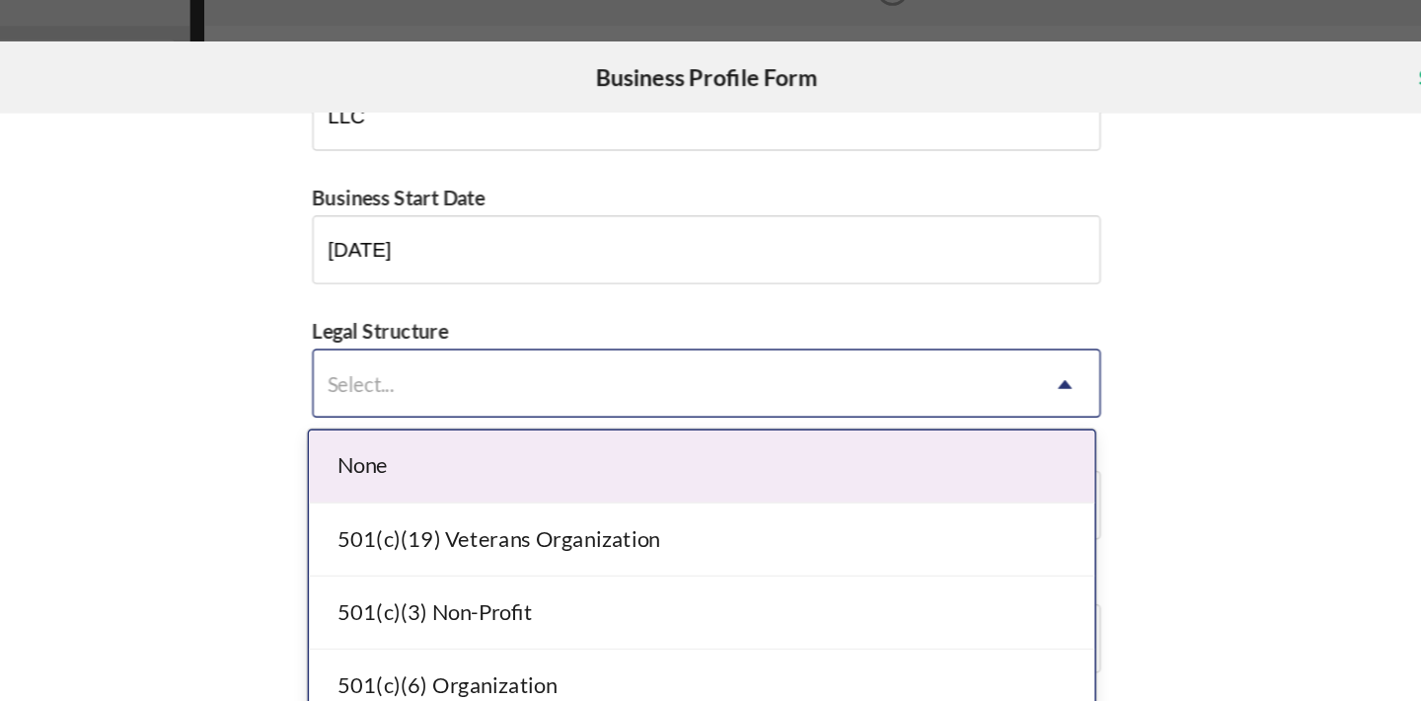
click at [758, 289] on div "Select..." at bounding box center [687, 305] width 494 height 45
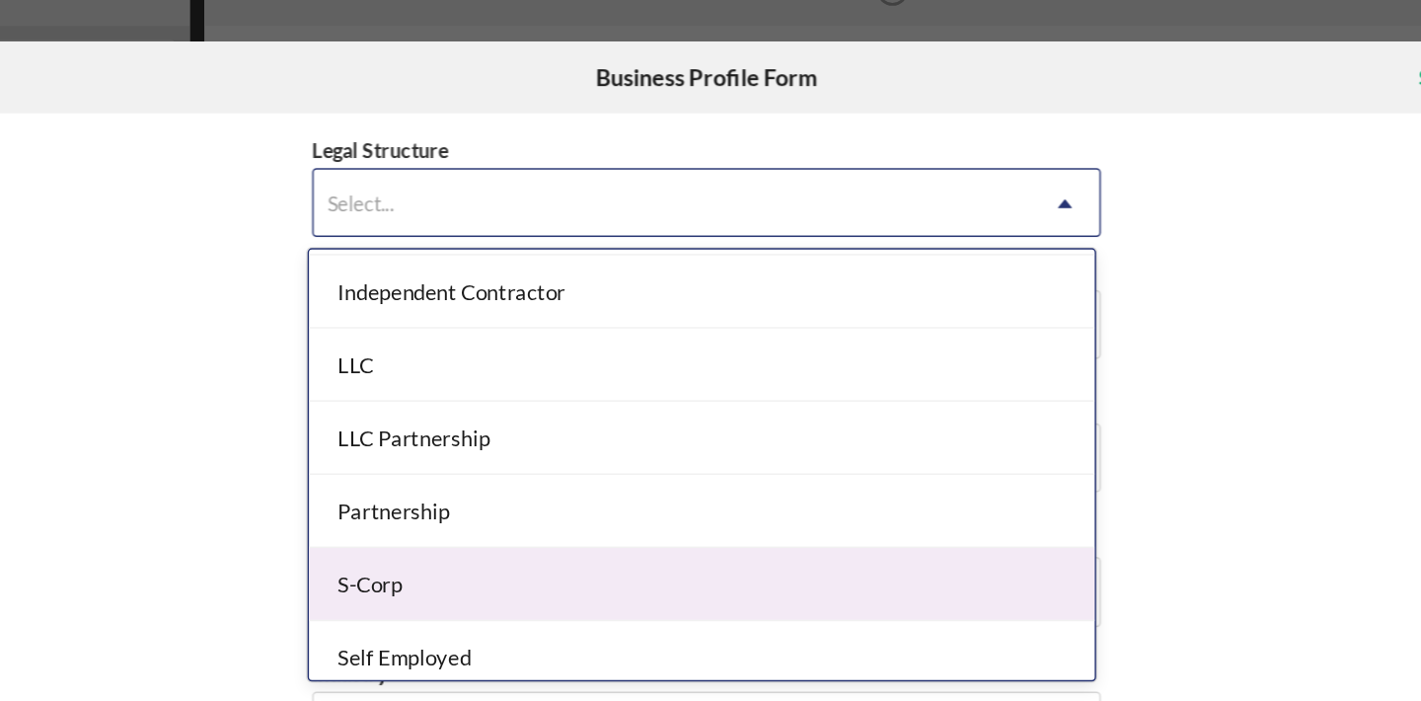
scroll to position [297, 0]
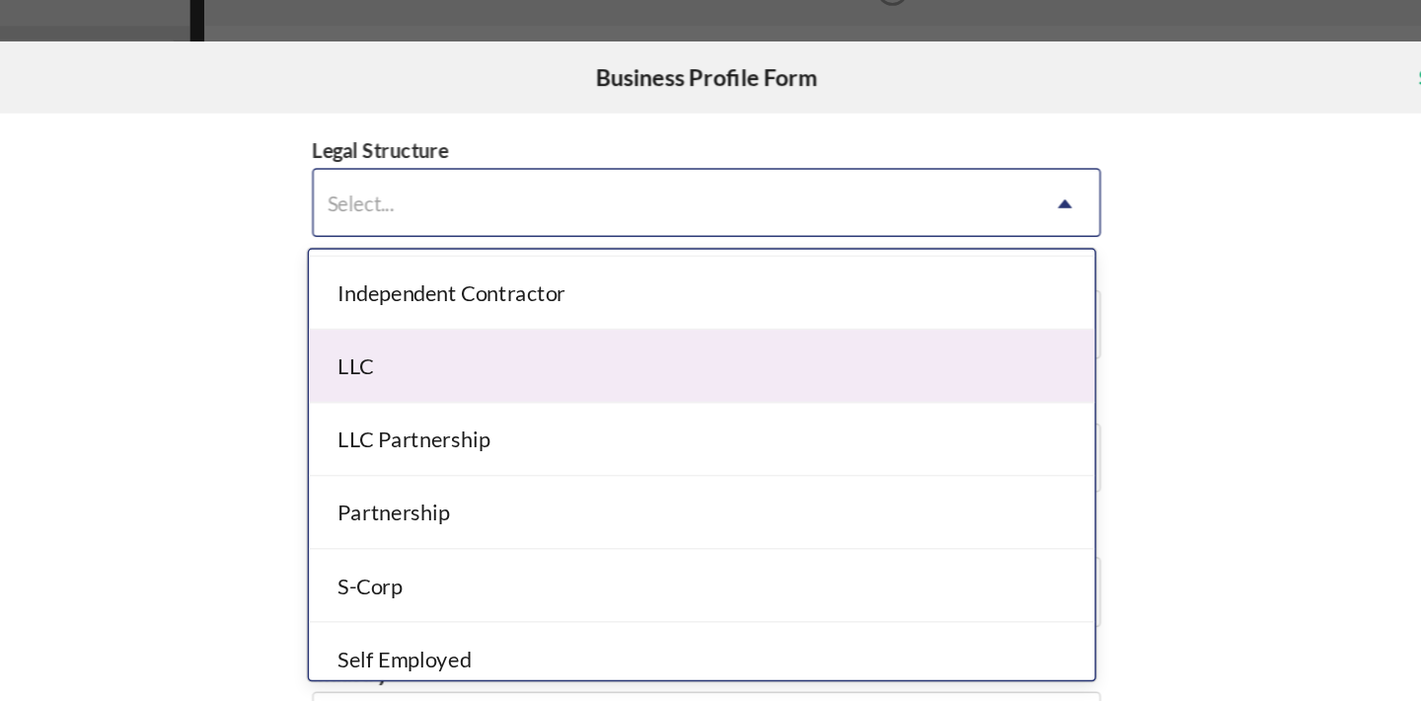
click at [771, 310] on div "LLC" at bounding box center [707, 293] width 541 height 50
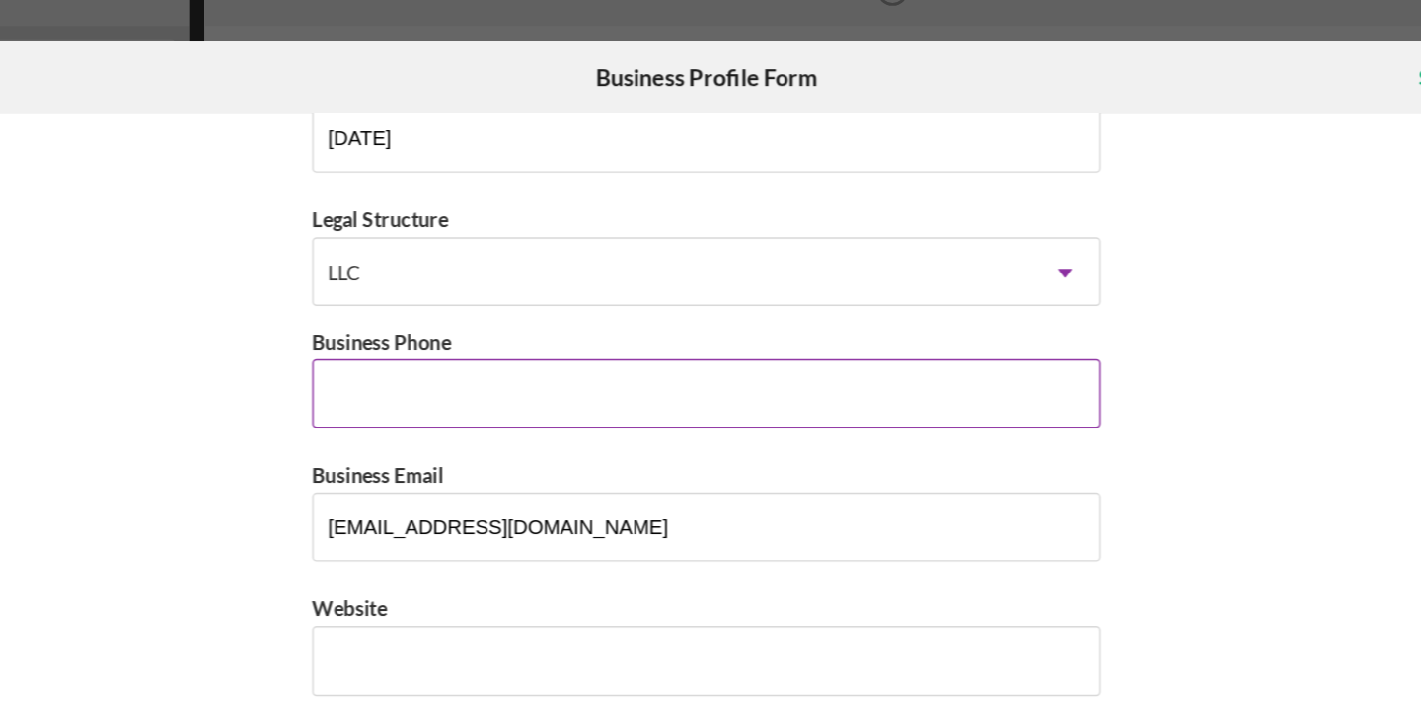
scroll to position [231, 0]
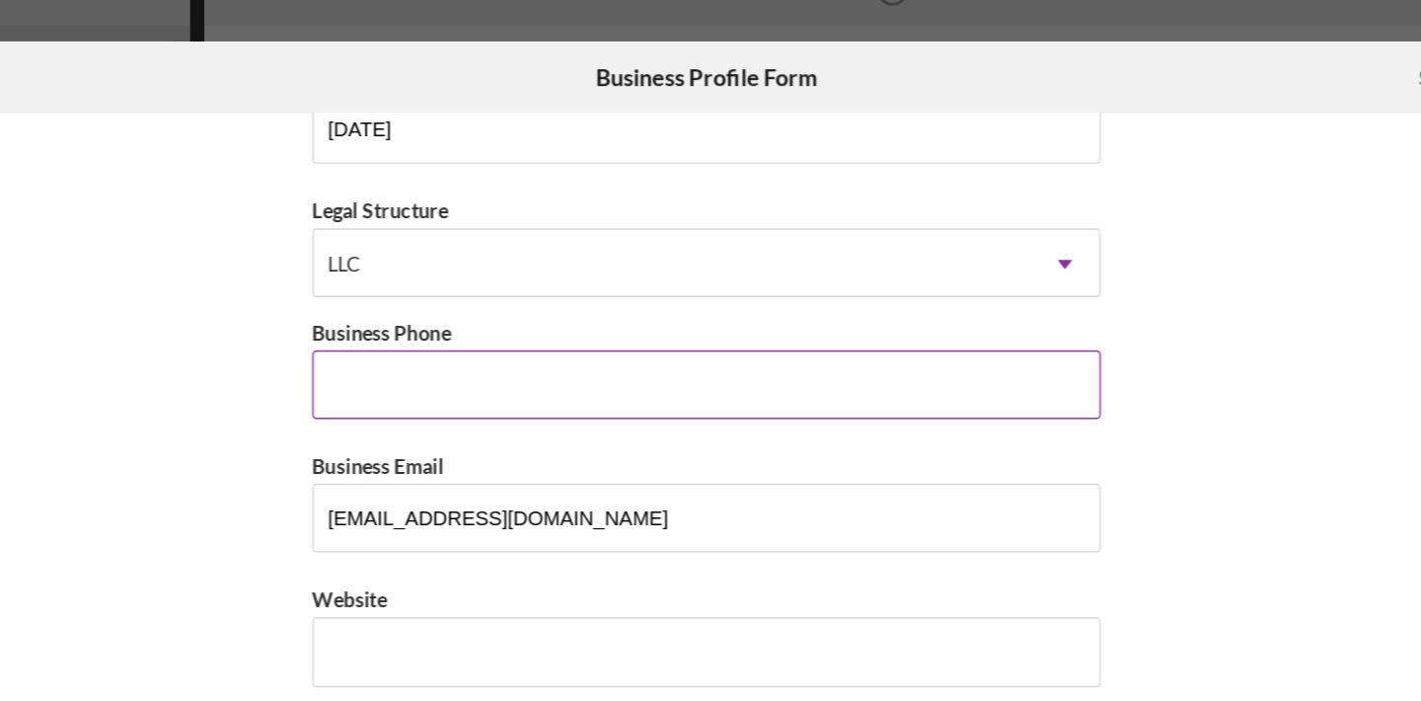
click at [760, 309] on input "Business Phone" at bounding box center [710, 305] width 543 height 47
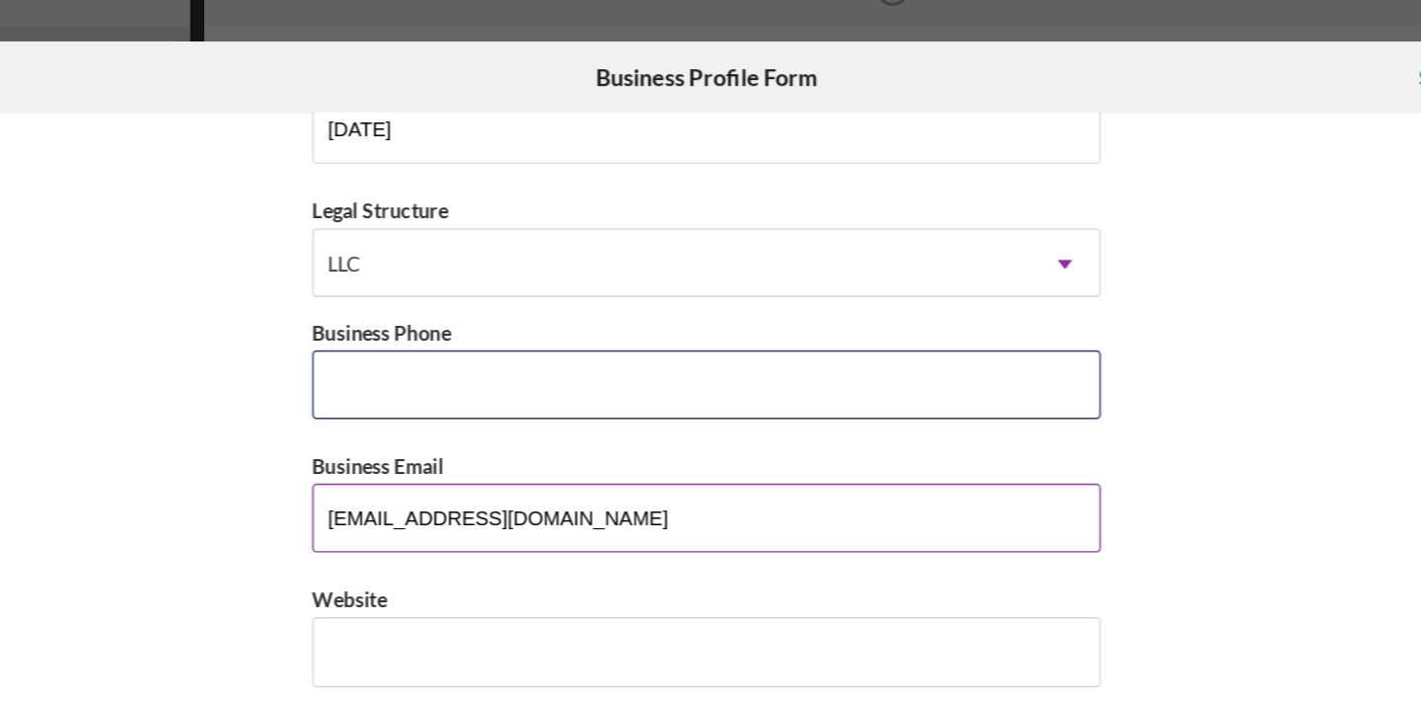
type input "[PHONE_NUMBER]"
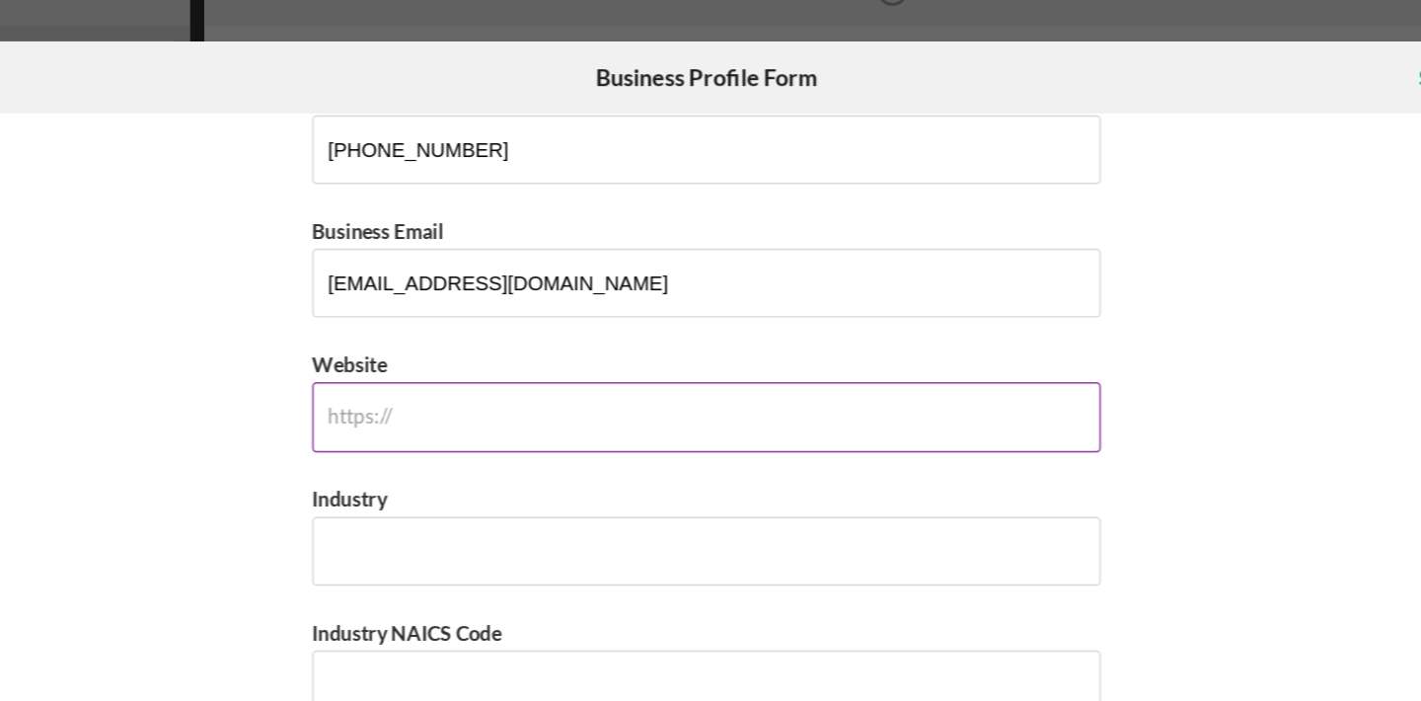
click at [546, 340] on input "Website" at bounding box center [710, 327] width 543 height 47
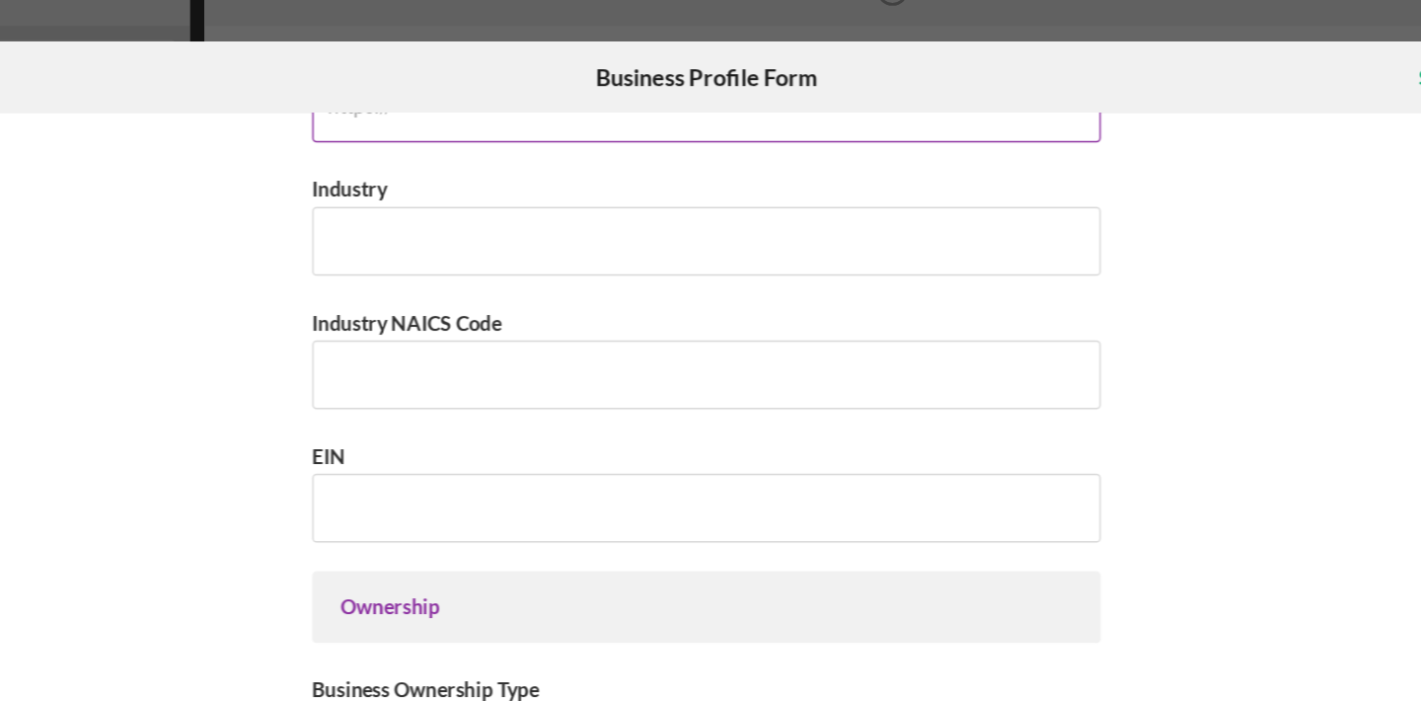
scroll to position [608, 0]
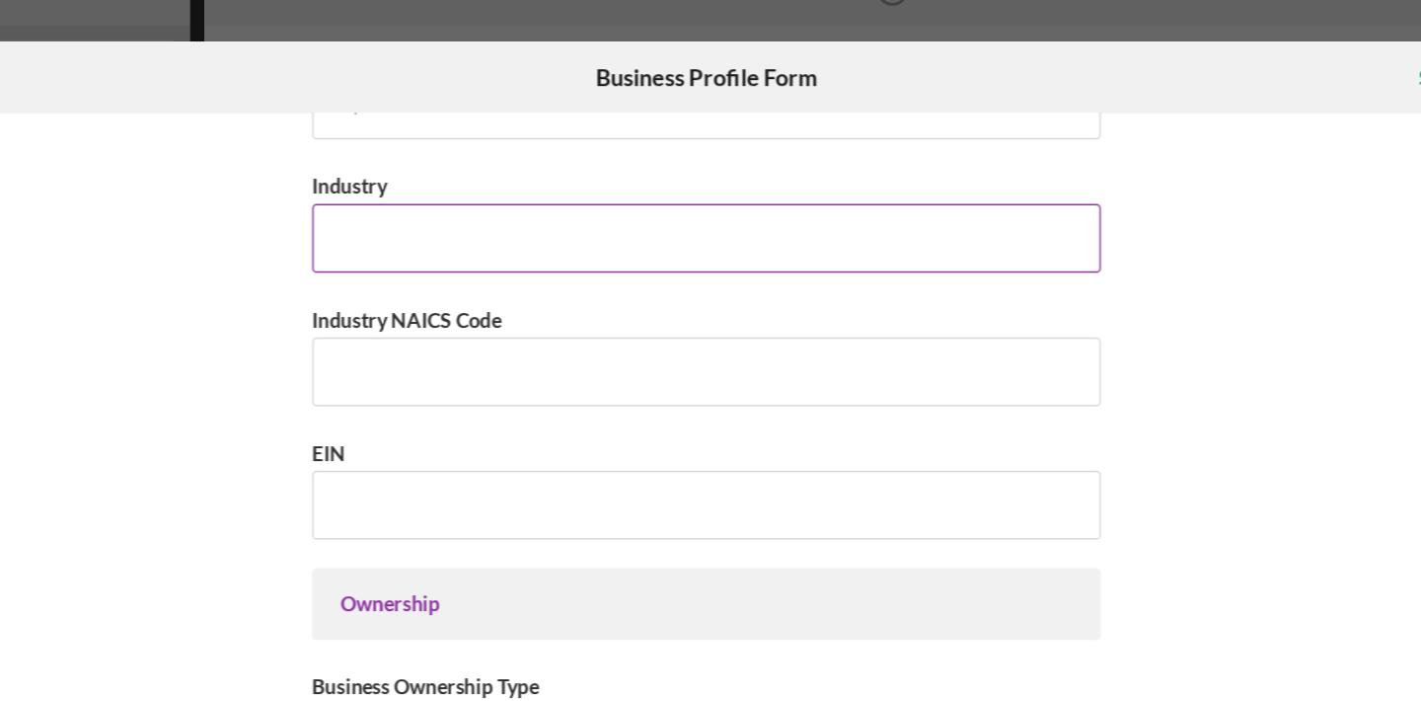
click at [571, 196] on input "Industry" at bounding box center [710, 205] width 543 height 47
type input "C"
type input "l"
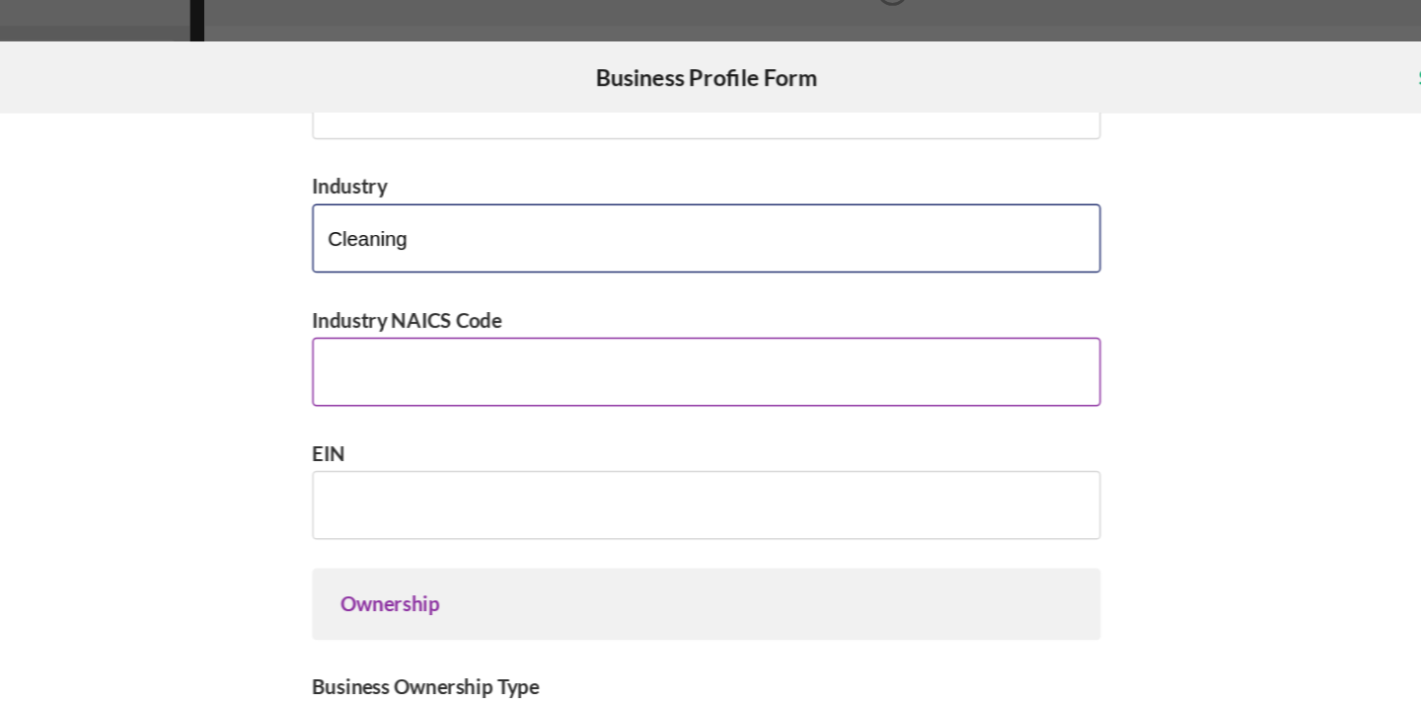
type input "Cleaning"
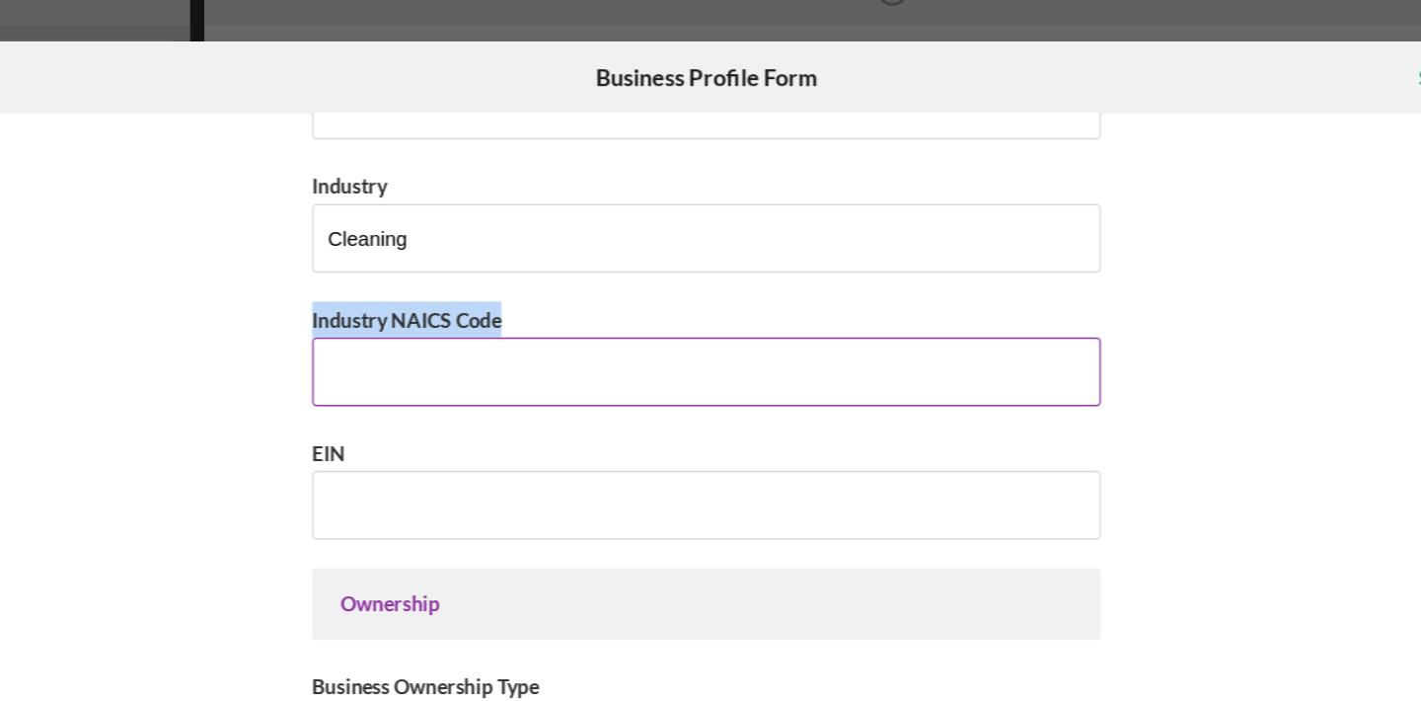
drag, startPoint x: 435, startPoint y: 260, endPoint x: 567, endPoint y: 255, distance: 131.4
click at [571, 258] on div "Industry NAICS Code" at bounding box center [710, 261] width 543 height 25
copy label "Industry NAICS Code"
click at [706, 319] on input "Industry NAICS Code" at bounding box center [710, 296] width 543 height 47
paste input "56172"
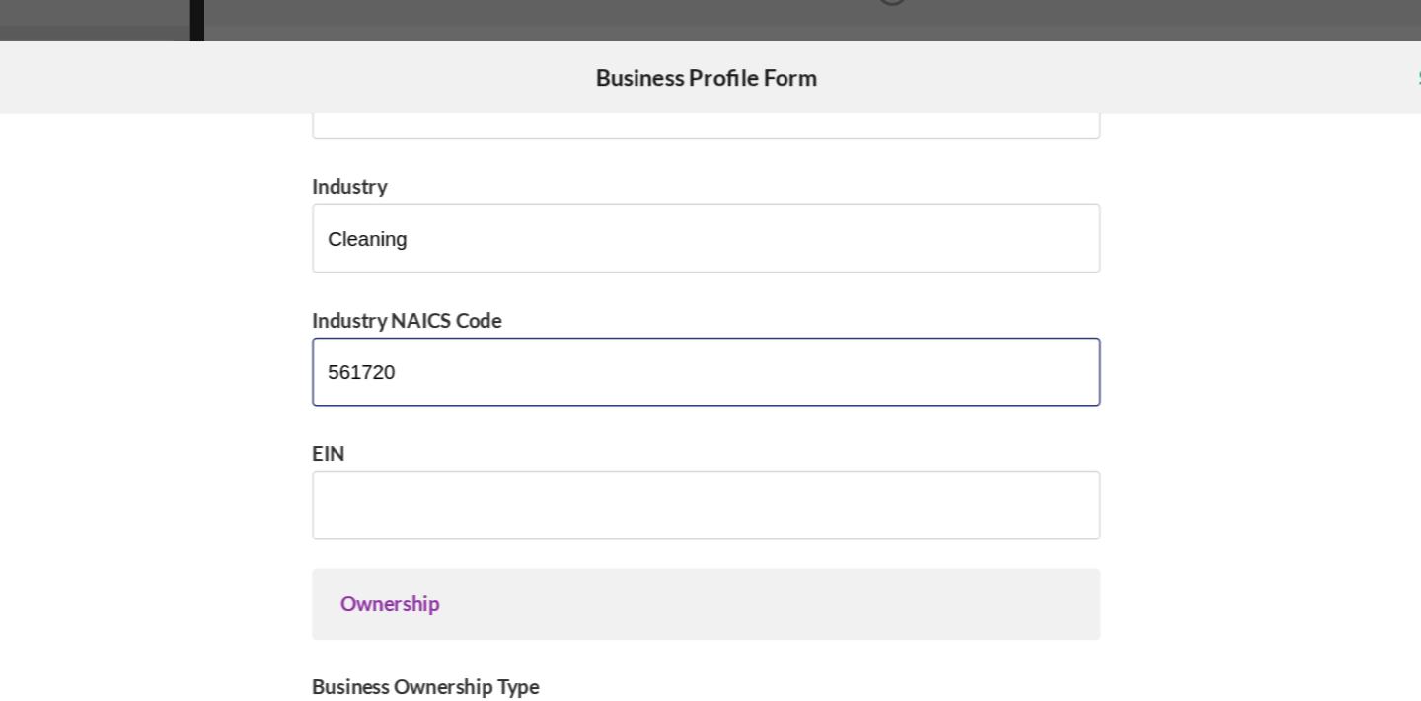
type input "561720"
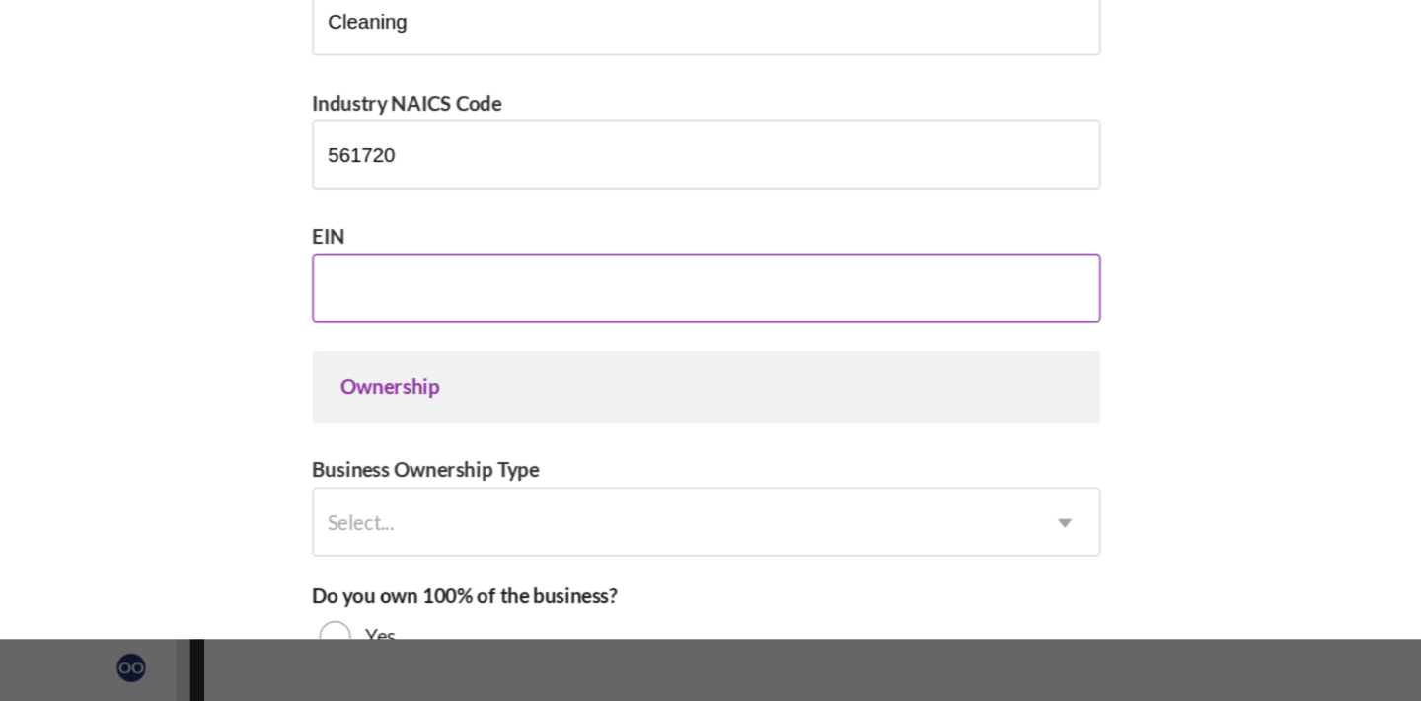
click at [856, 381] on input "EIN" at bounding box center [710, 388] width 543 height 47
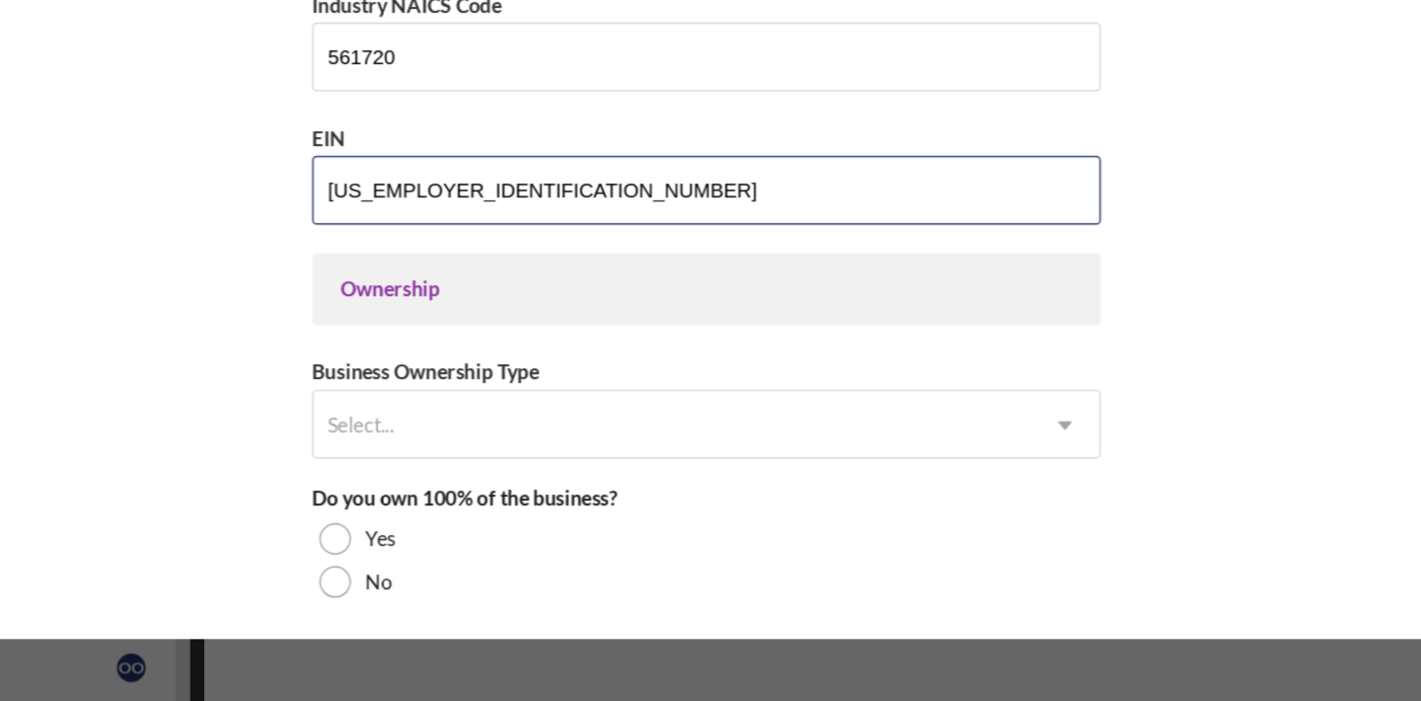
scroll to position [674, 0]
type input "[US_EMPLOYER_IDENTIFICATION_NUMBER]"
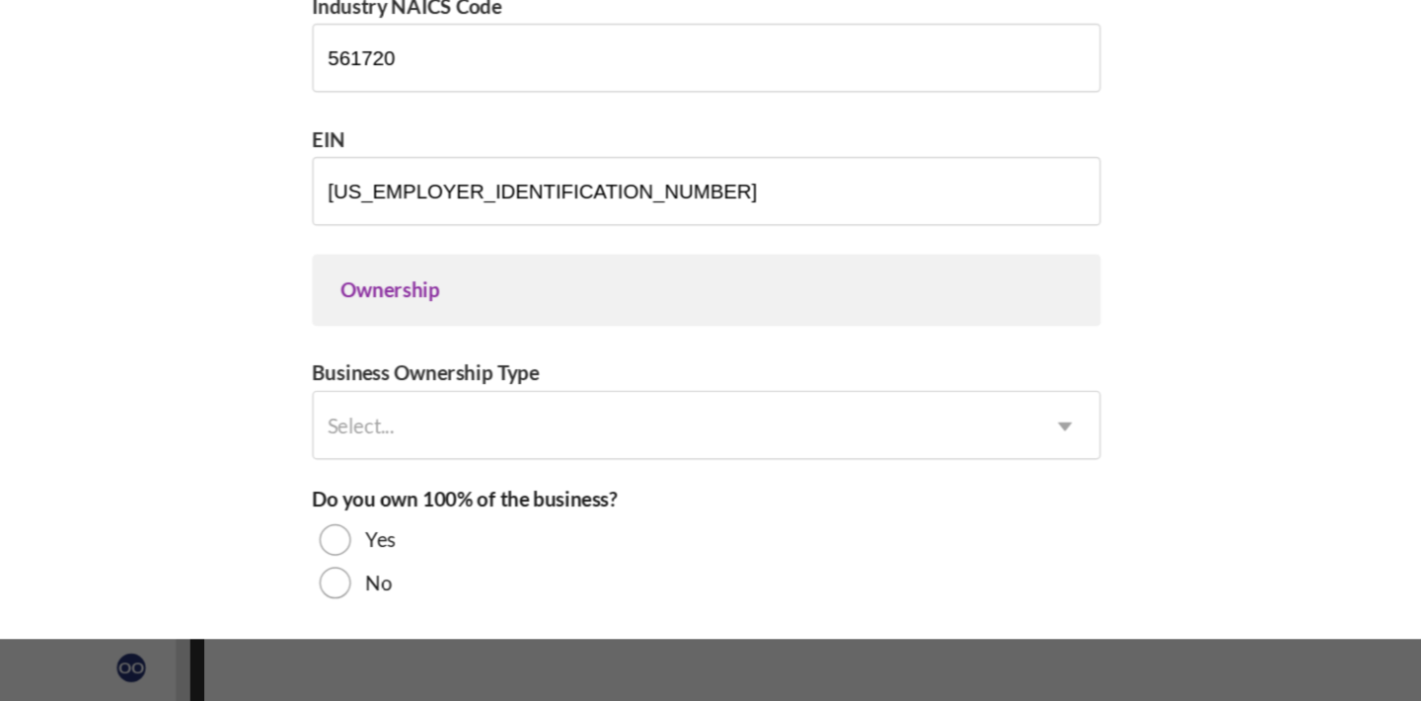
click at [672, 414] on div "Ownership" at bounding box center [710, 390] width 543 height 49
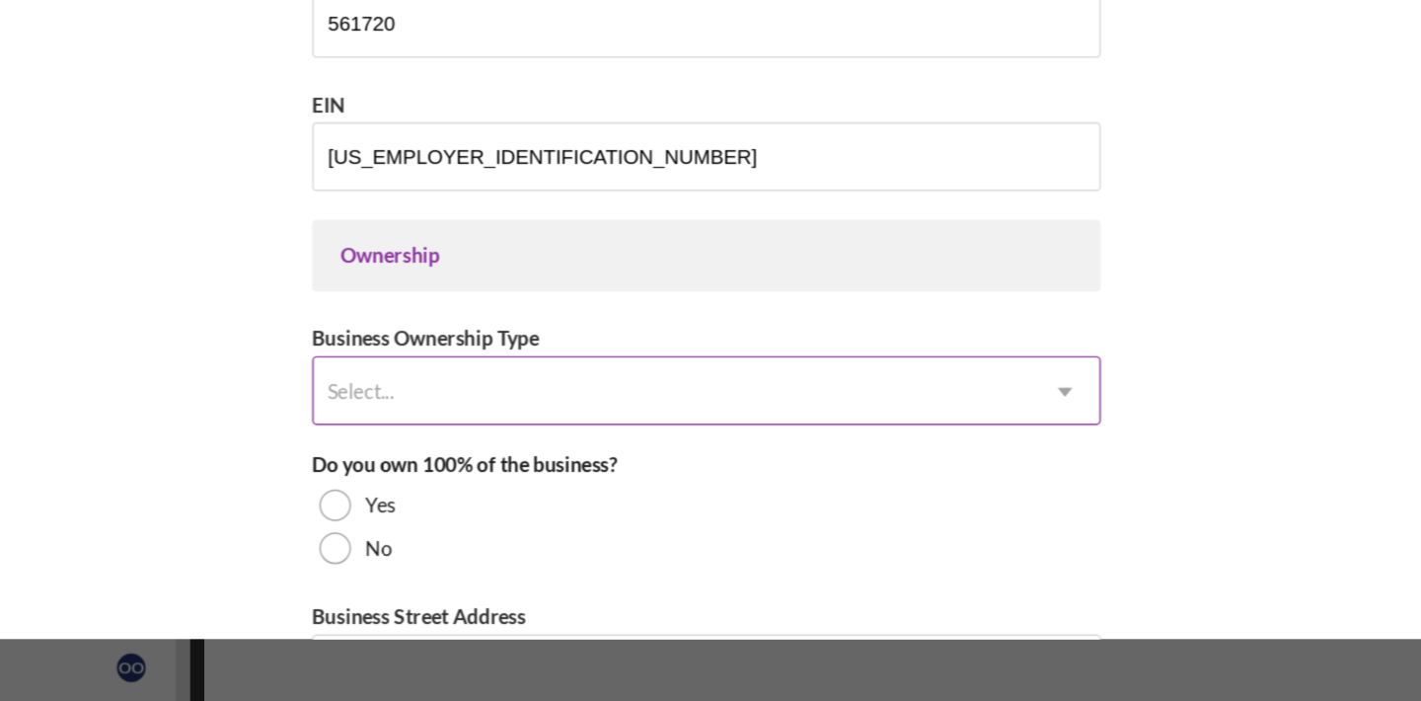
scroll to position [702, 0]
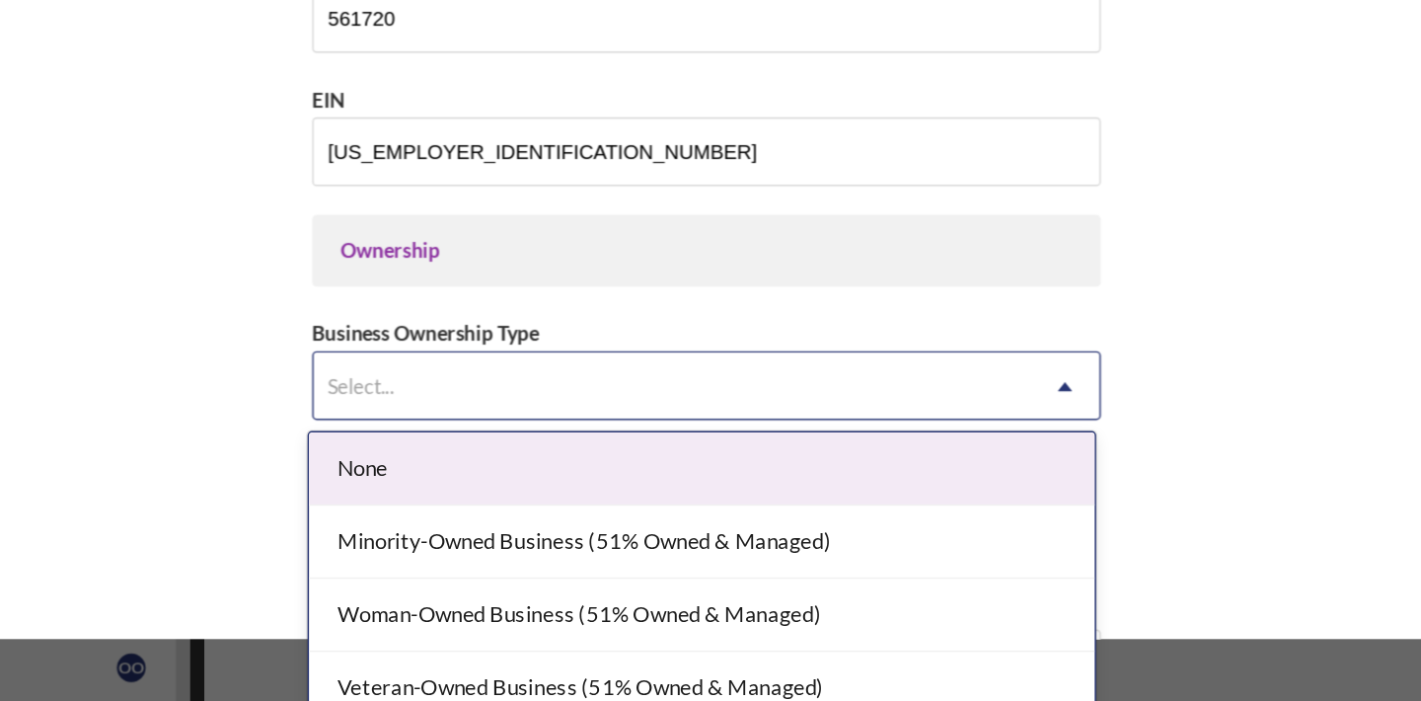
click at [656, 445] on div "Select..." at bounding box center [687, 456] width 494 height 45
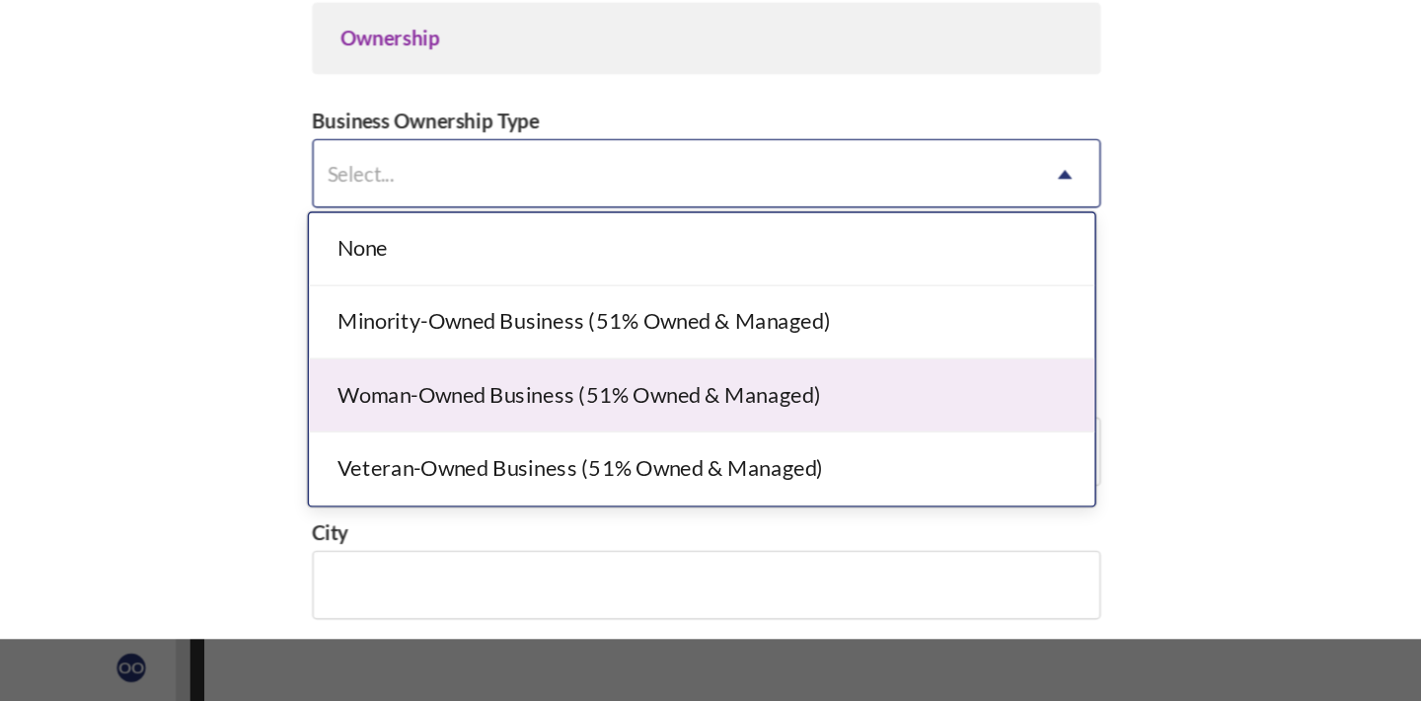
scroll to position [853, 0]
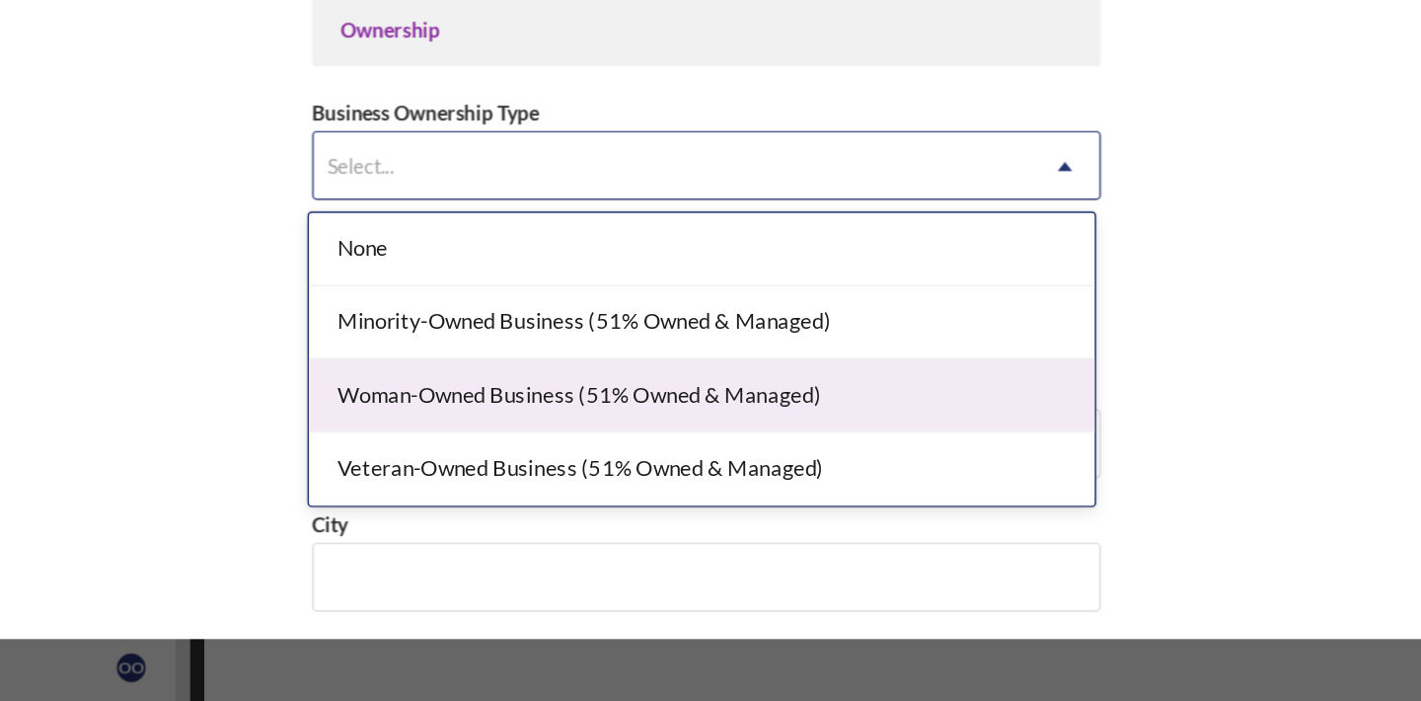
click at [699, 467] on div "Woman-Owned Business (51% Owned & Managed)" at bounding box center [707, 463] width 541 height 50
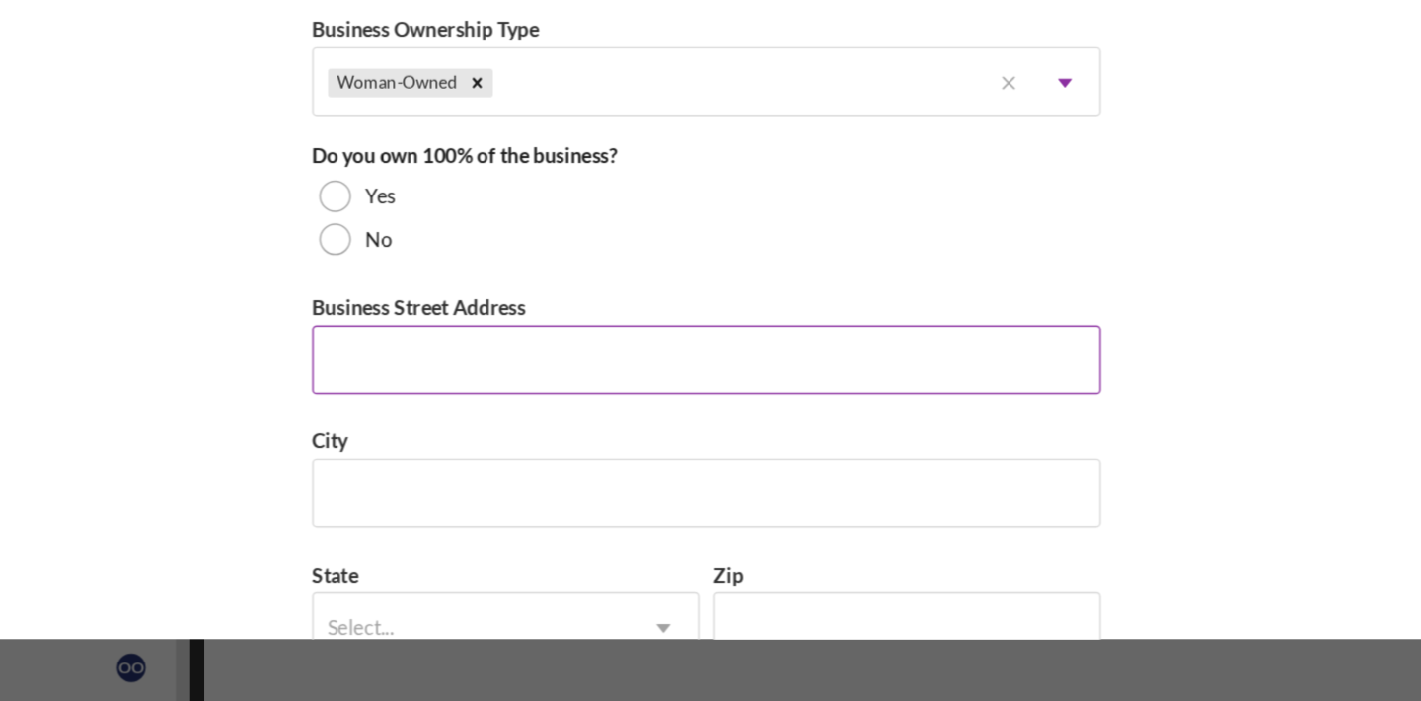
scroll to position [914, 0]
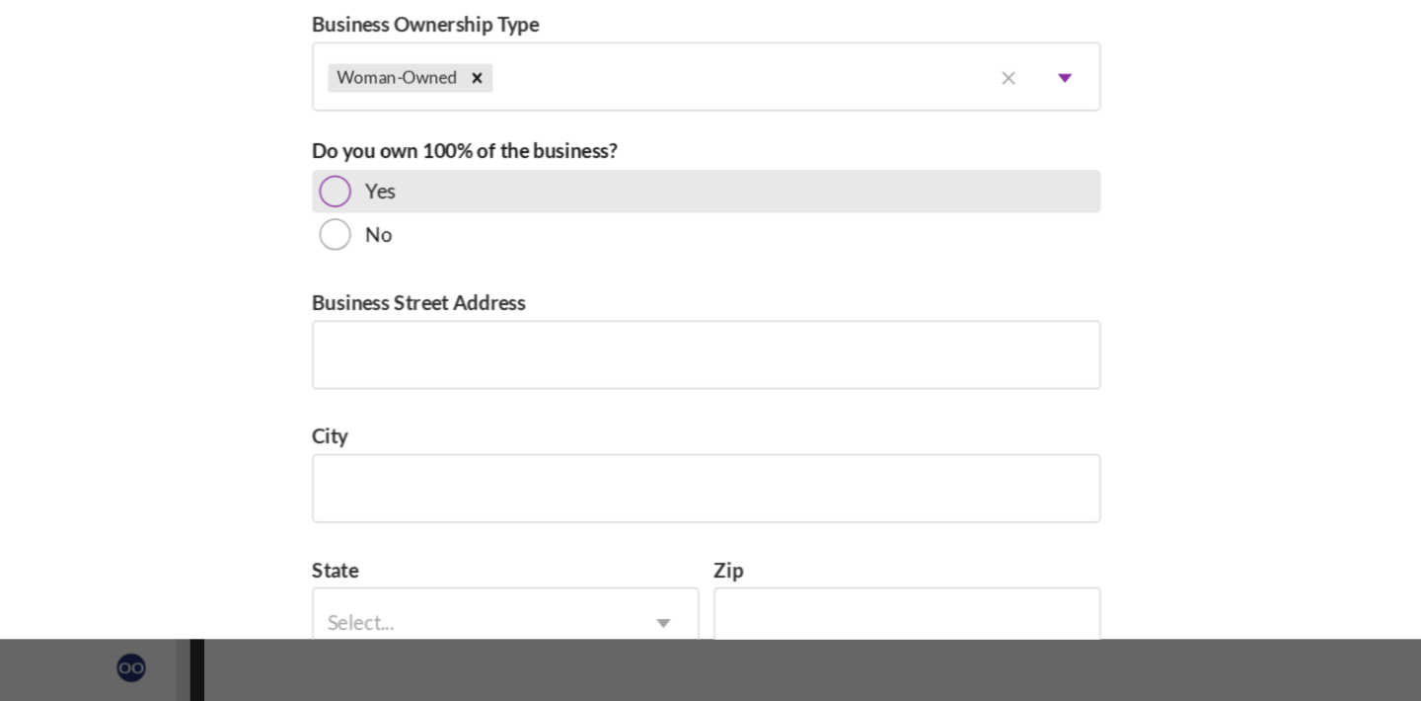
click at [485, 320] on label "Yes" at bounding box center [486, 323] width 21 height 16
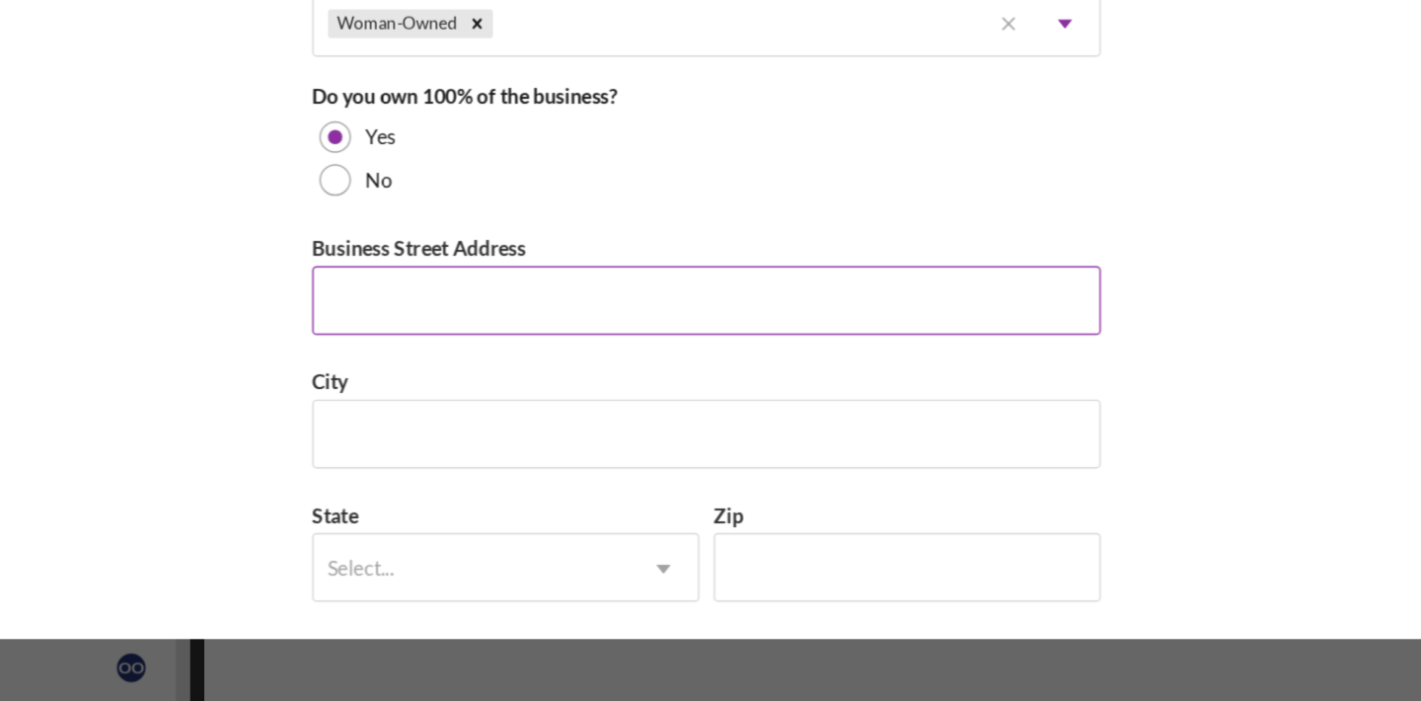
scroll to position [953, 0]
click at [614, 419] on input "Business Street Address" at bounding box center [710, 396] width 543 height 47
type input "[STREET_ADDRESS][PERSON_NAME]"
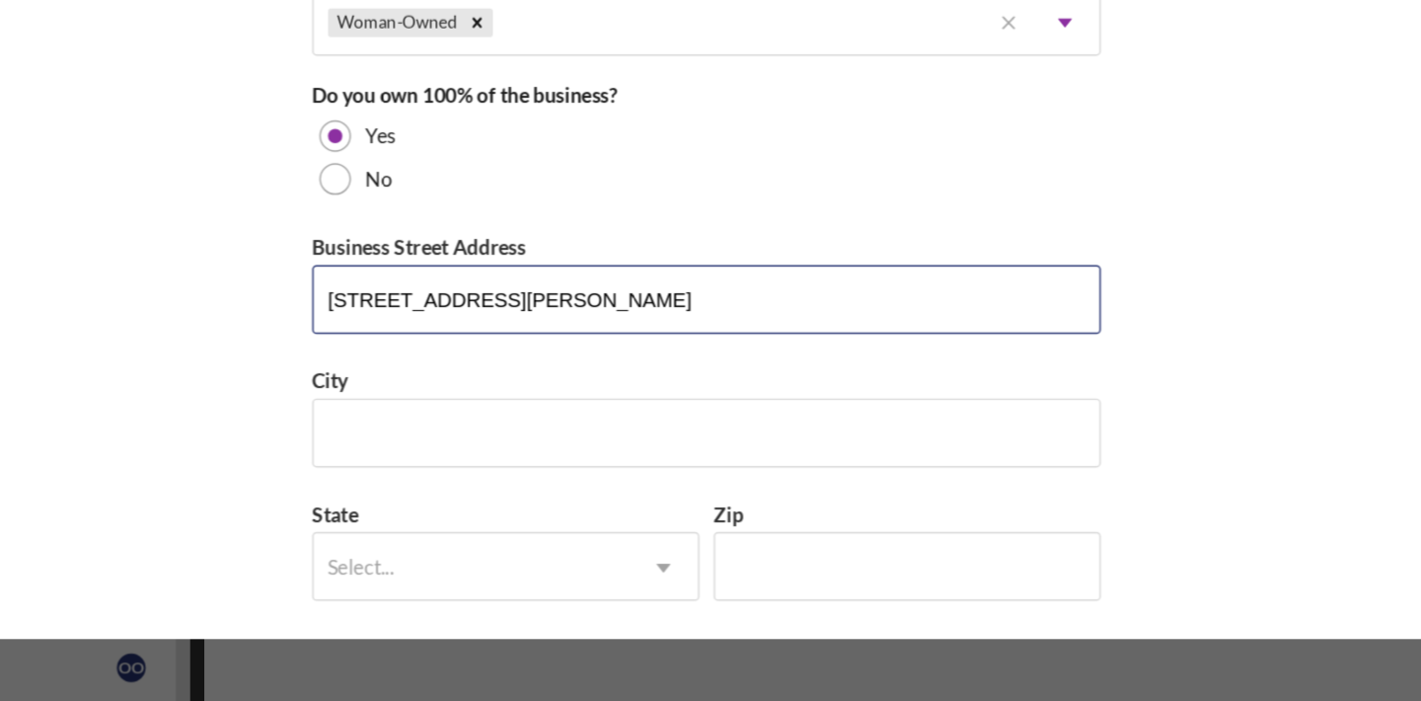
scroll to position [990, 0]
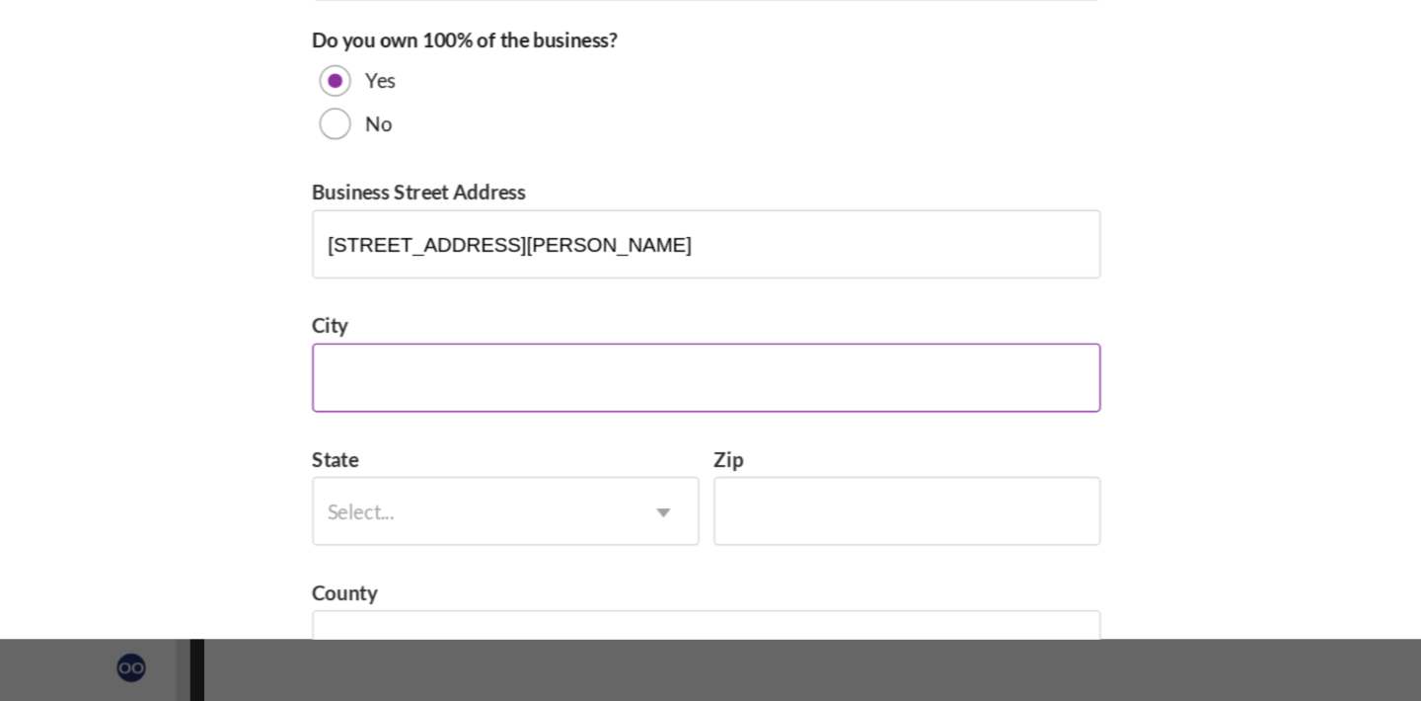
click at [558, 441] on input "City" at bounding box center [710, 450] width 543 height 47
type input "[PERSON_NAME]"
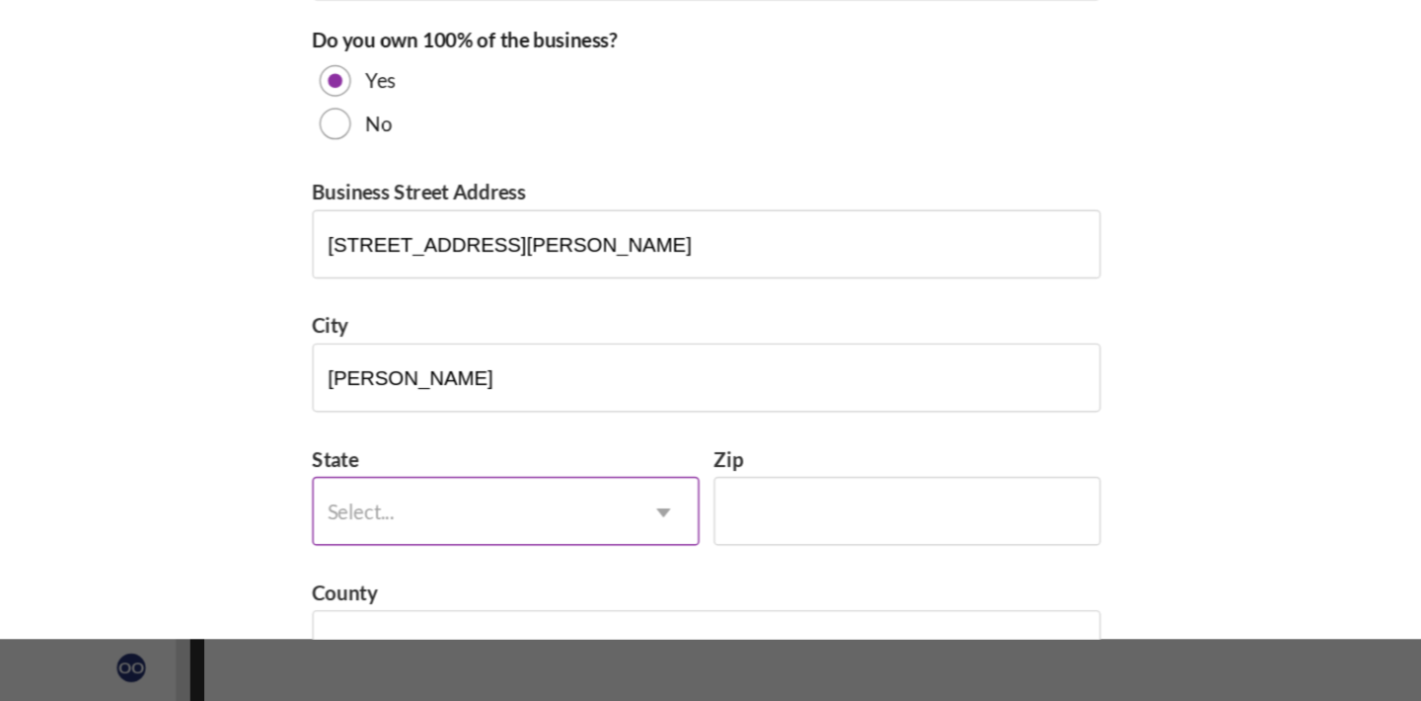
click at [544, 531] on div "Select..." at bounding box center [548, 543] width 217 height 45
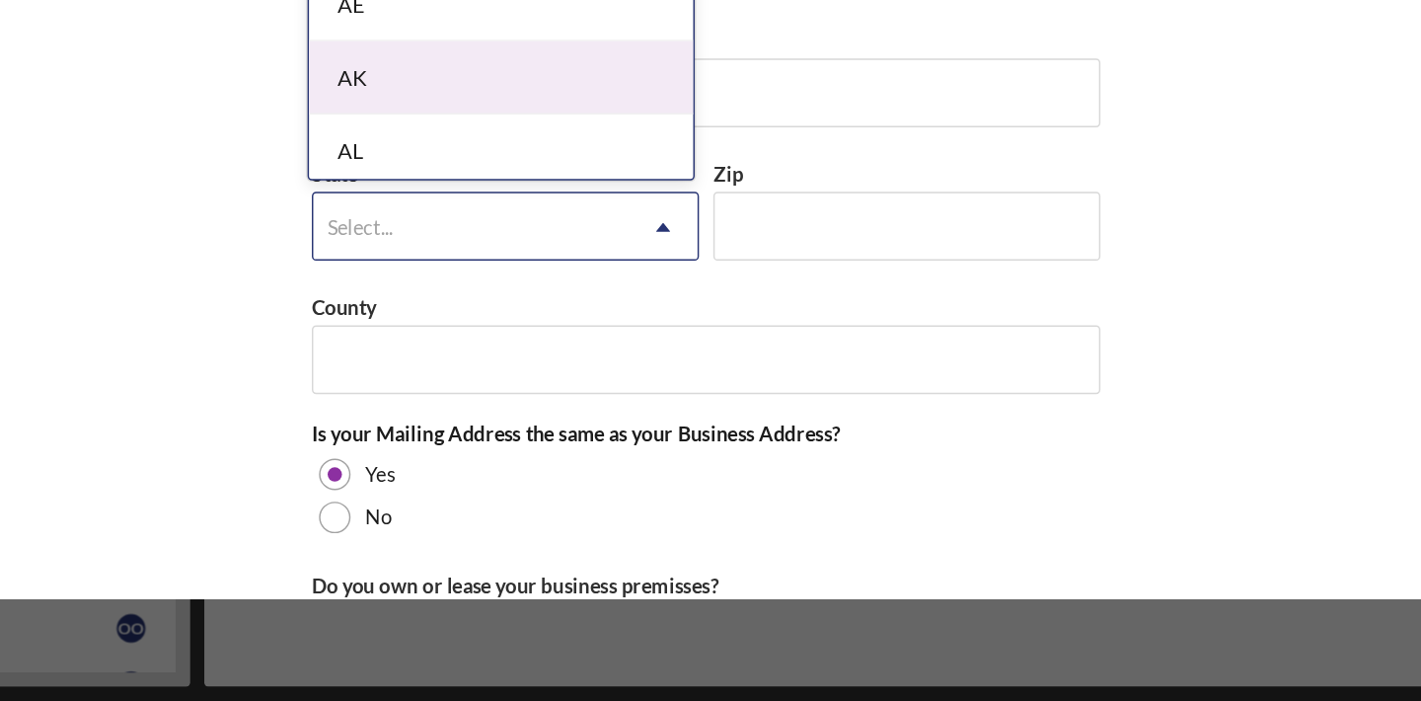
scroll to position [0, 0]
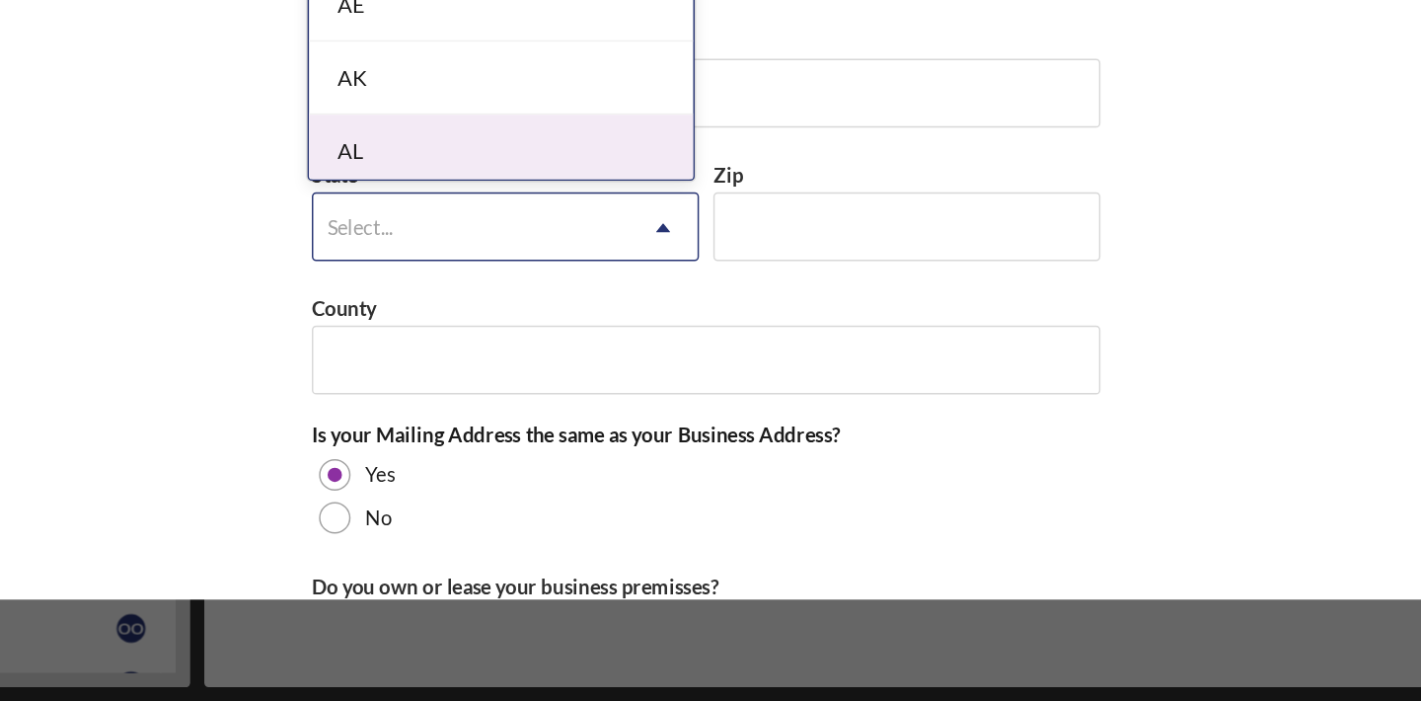
type input "c"
click at [555, 302] on div "CA" at bounding box center [569, 322] width 265 height 50
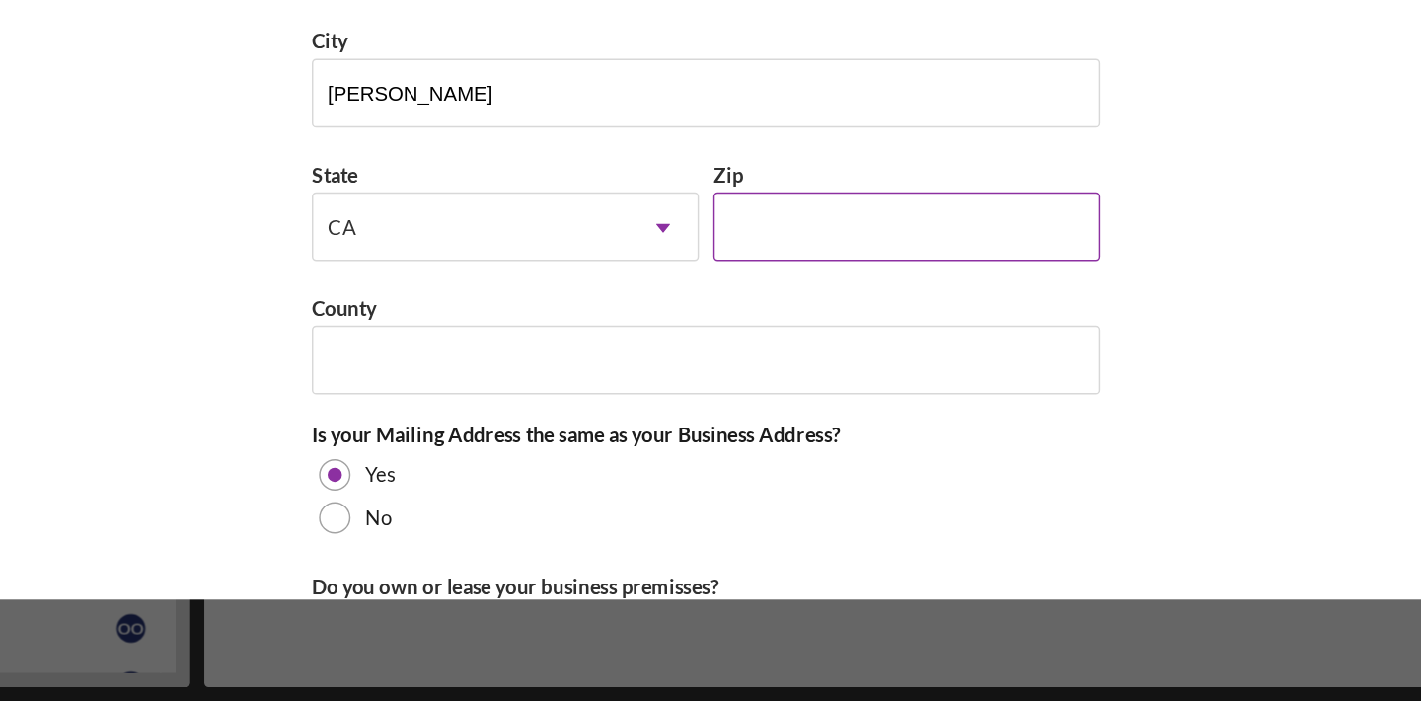
click at [747, 371] on input "Zip" at bounding box center [849, 373] width 267 height 47
type input "93905"
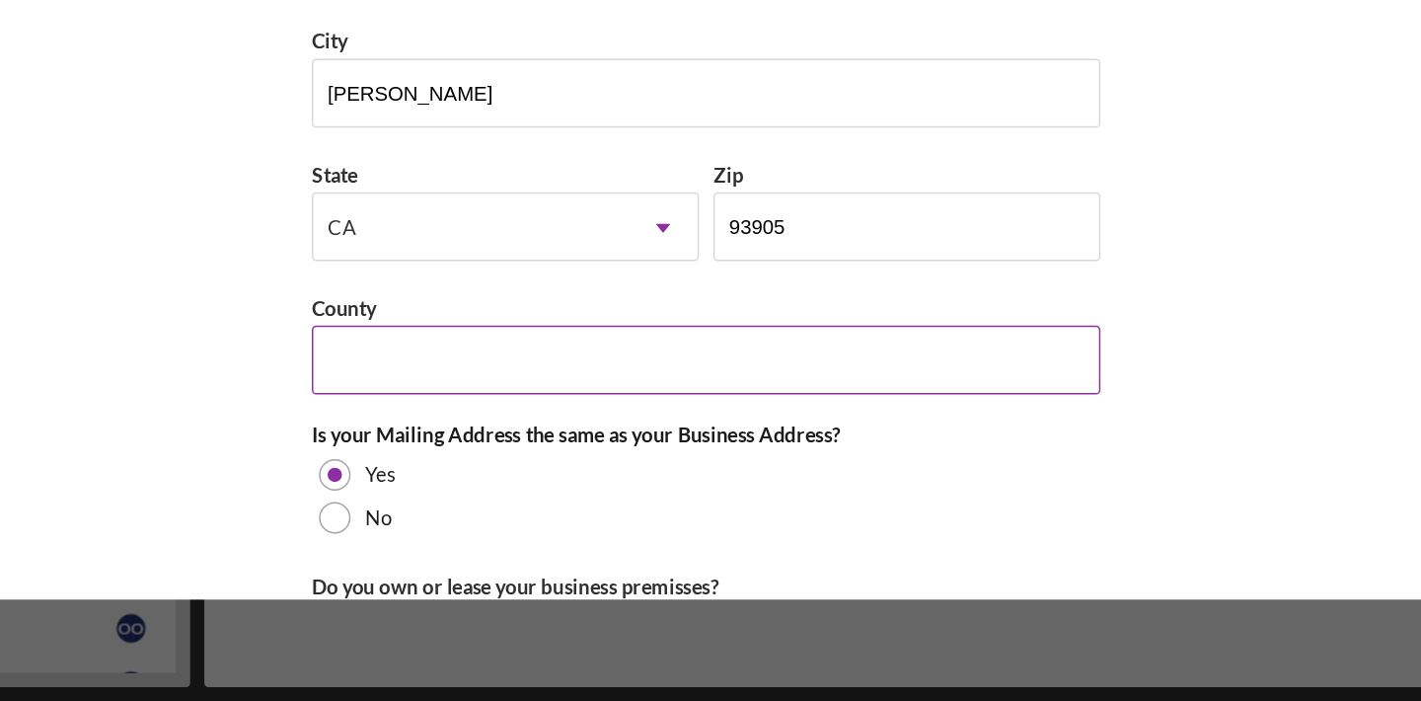
click at [761, 452] on input "County" at bounding box center [710, 465] width 543 height 47
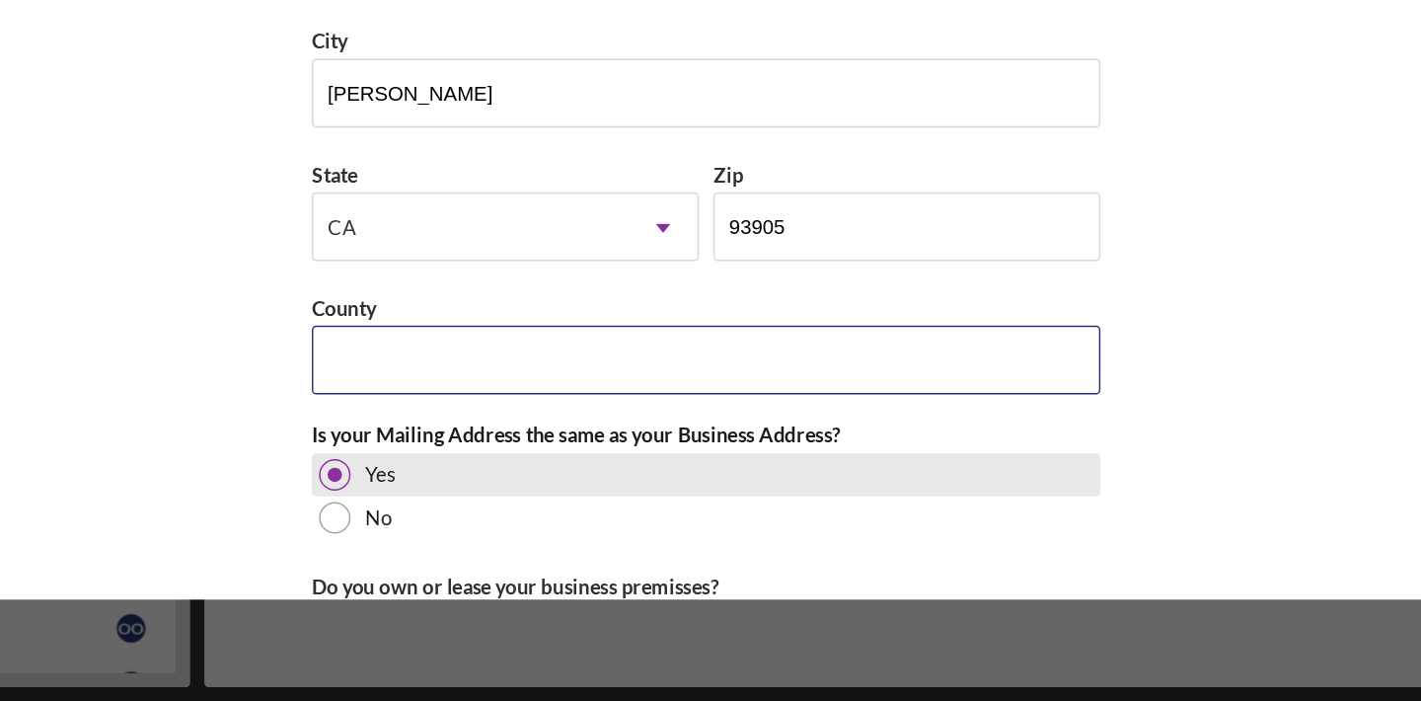
type input "[GEOGRAPHIC_DATA]"
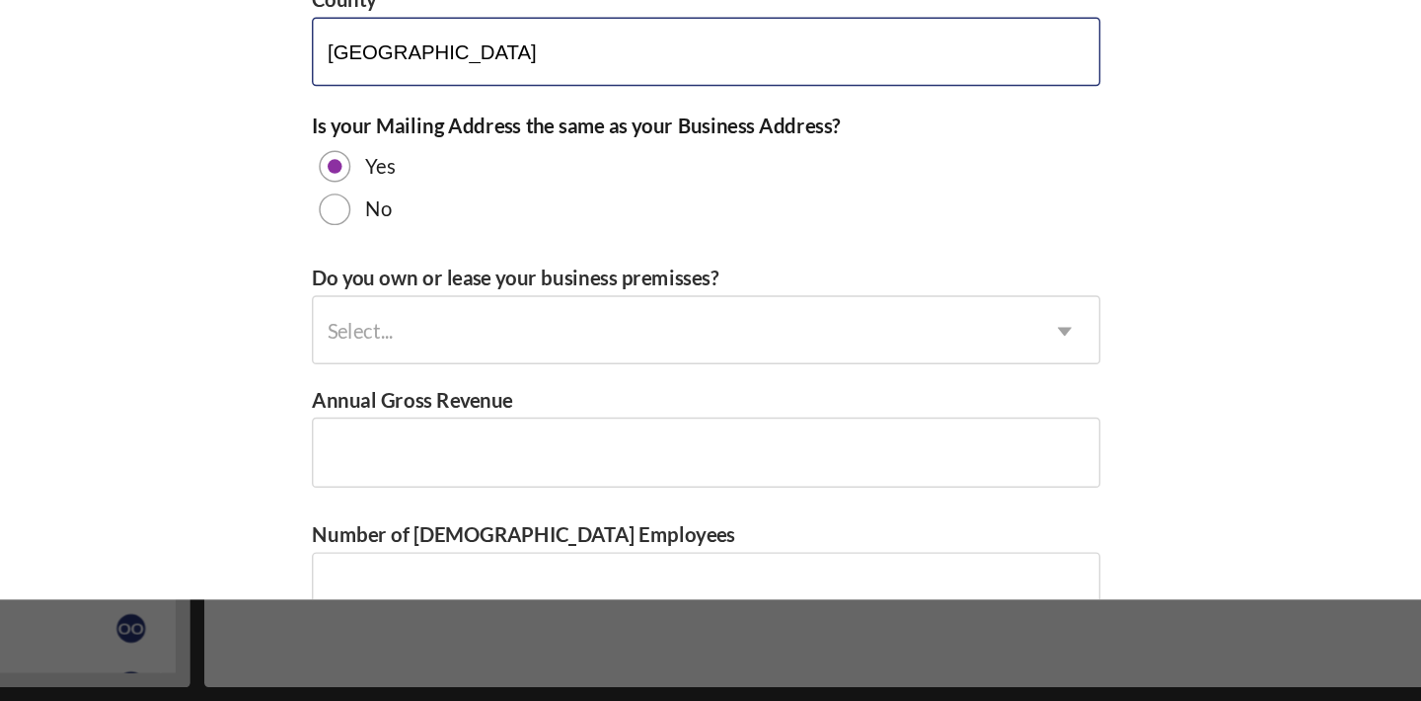
scroll to position [1384, 0]
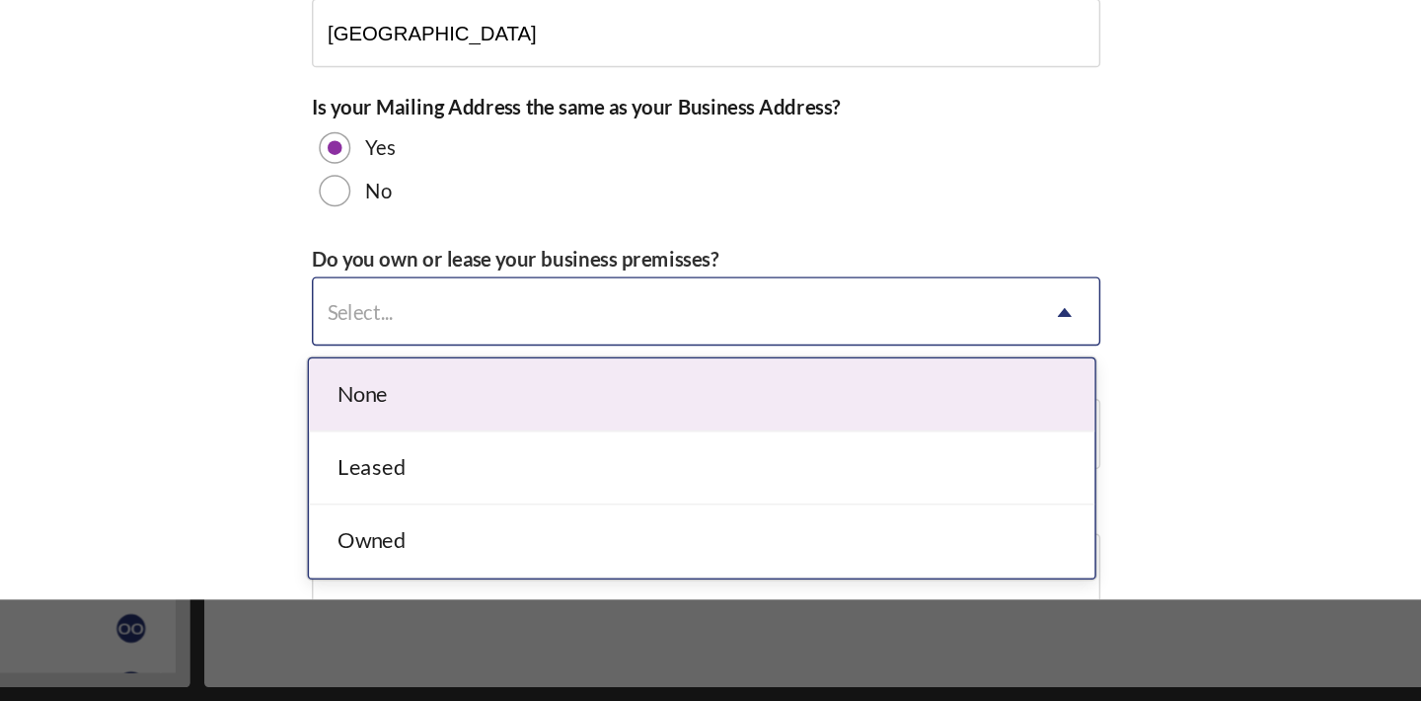
click at [692, 436] on div "Select..." at bounding box center [687, 433] width 494 height 45
click at [691, 486] on div "None" at bounding box center [707, 490] width 541 height 50
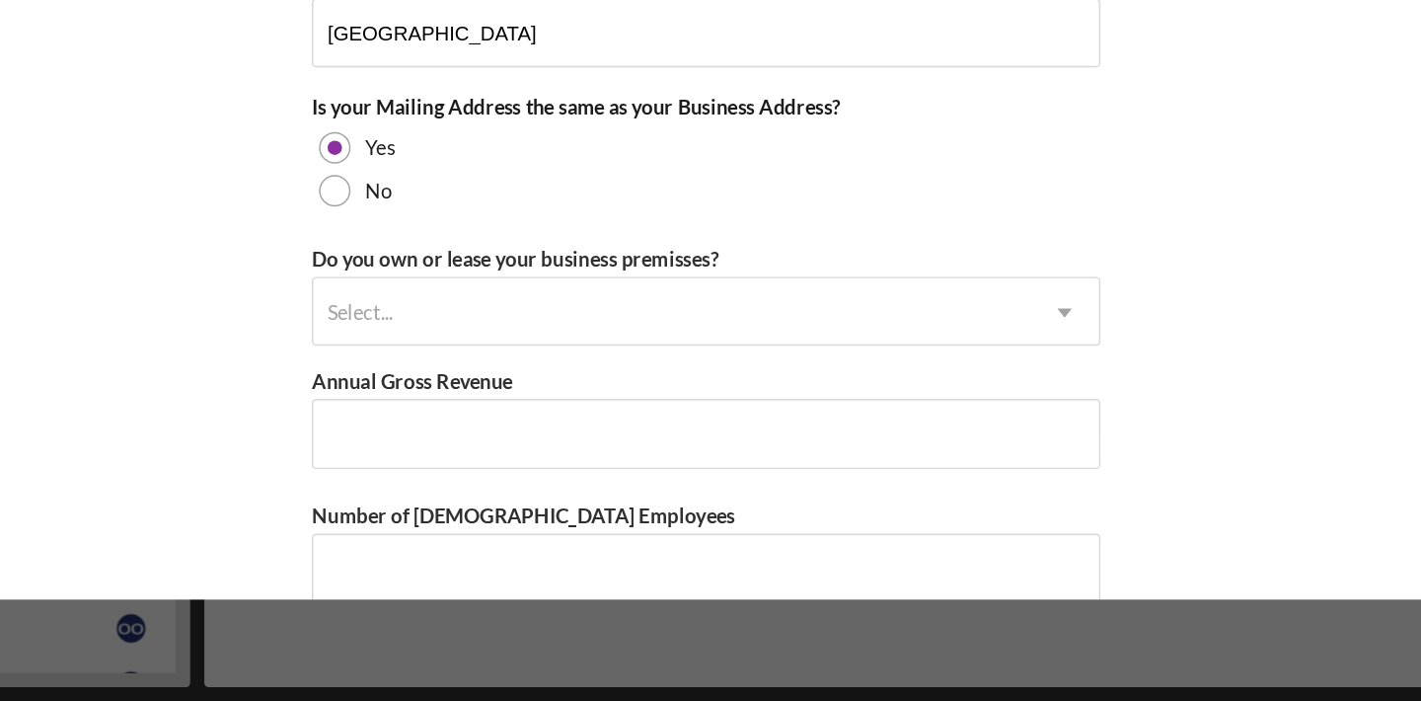
click at [635, 402] on div "Do you own or lease your business premisses? Select... Icon/Dropdown Arrow" at bounding box center [710, 420] width 543 height 72
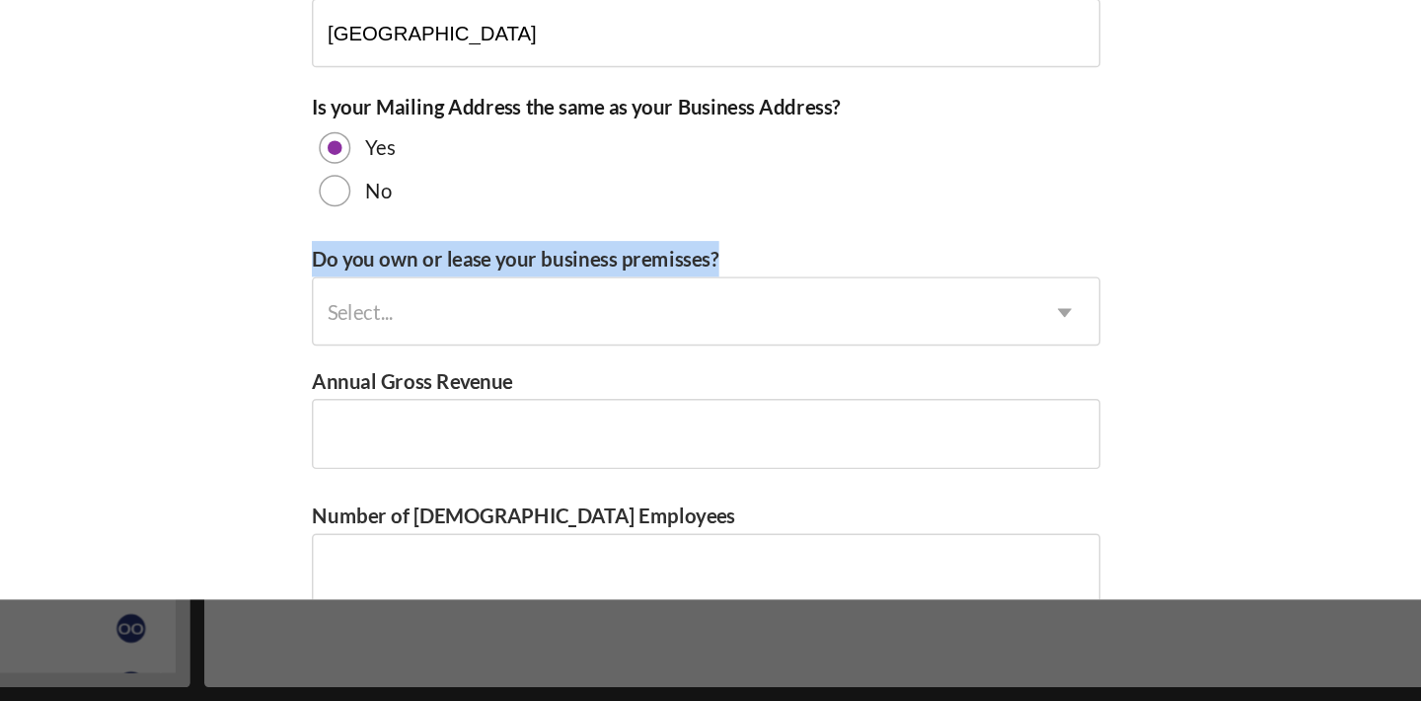
click at [635, 402] on div "Do you own or lease your business premisses? Select... Icon/Dropdown Arrow" at bounding box center [710, 420] width 543 height 72
copy div "Do you own or lease your business premisses?"
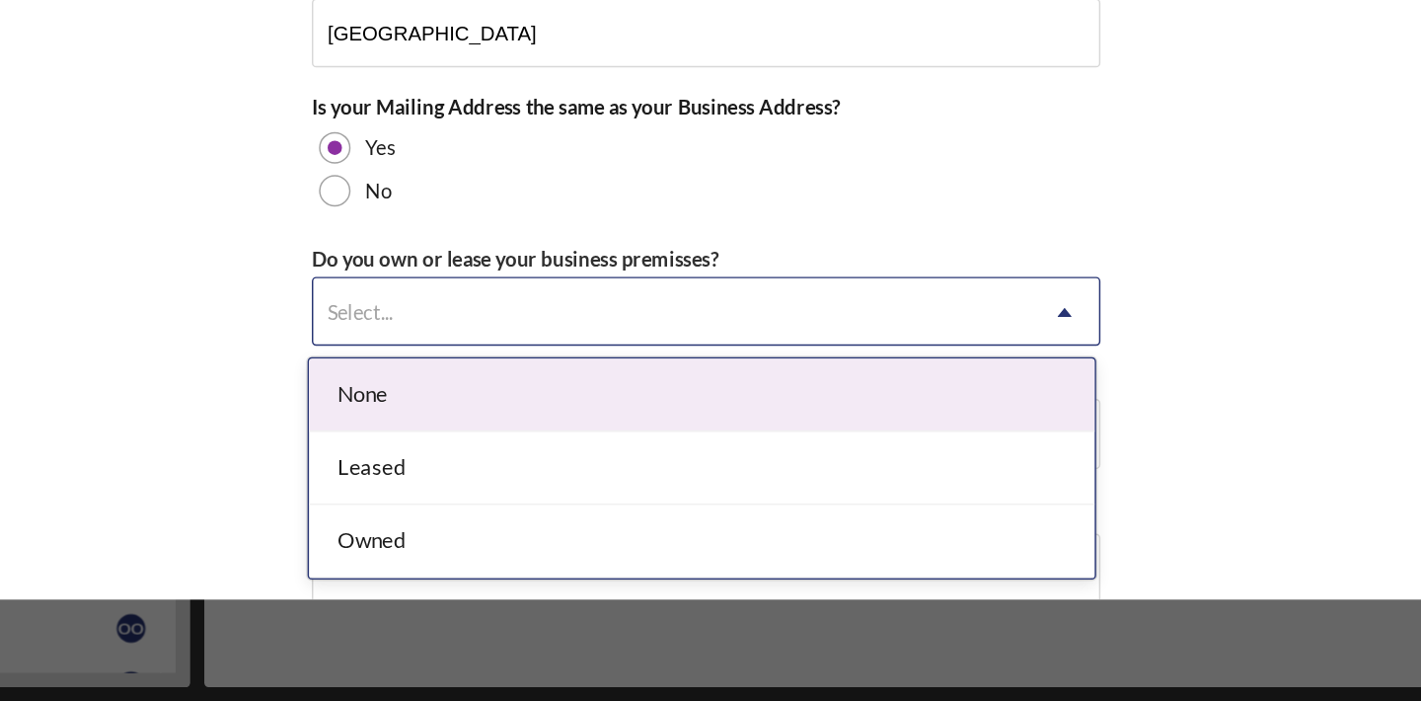
click at [687, 434] on div "Select..." at bounding box center [687, 433] width 494 height 45
click at [644, 495] on div "None" at bounding box center [707, 490] width 541 height 50
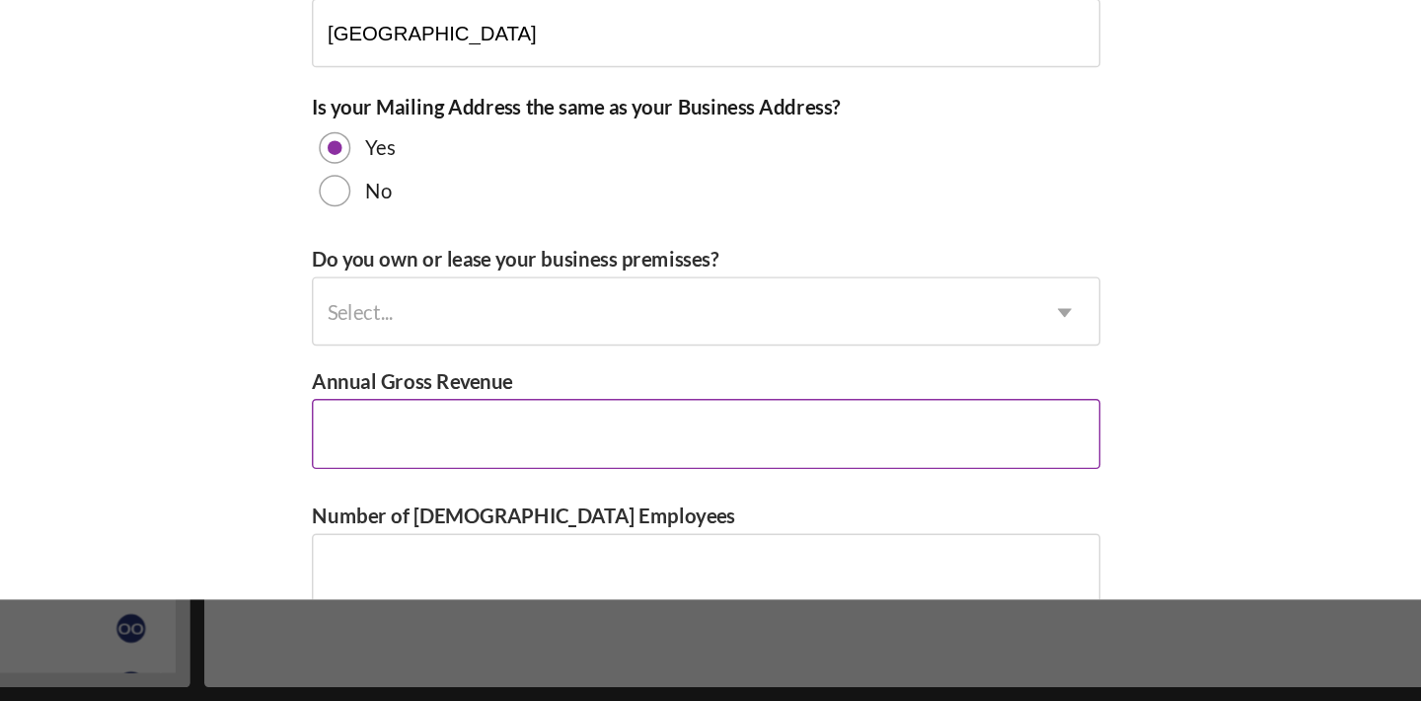
click at [663, 477] on div "Annual Gross Revenue" at bounding box center [710, 480] width 543 height 25
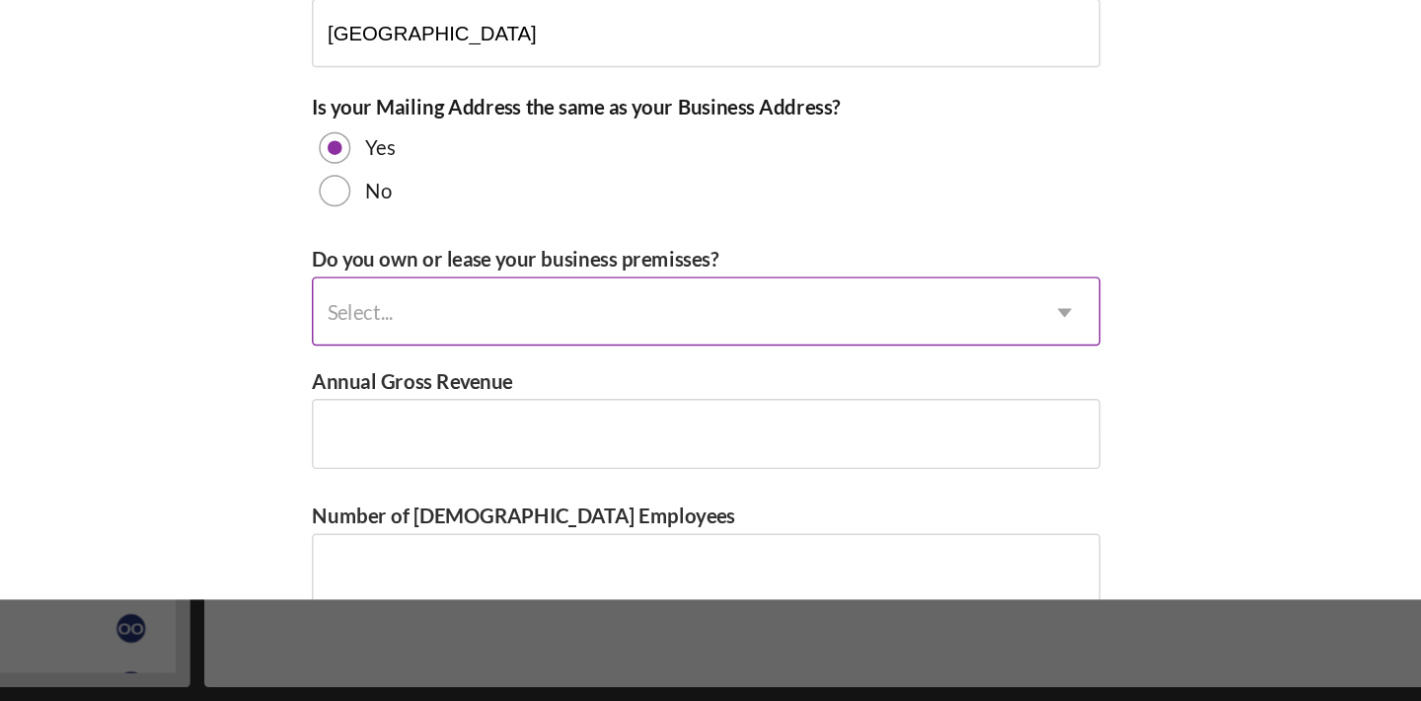
click at [672, 411] on div "Select..." at bounding box center [687, 433] width 494 height 45
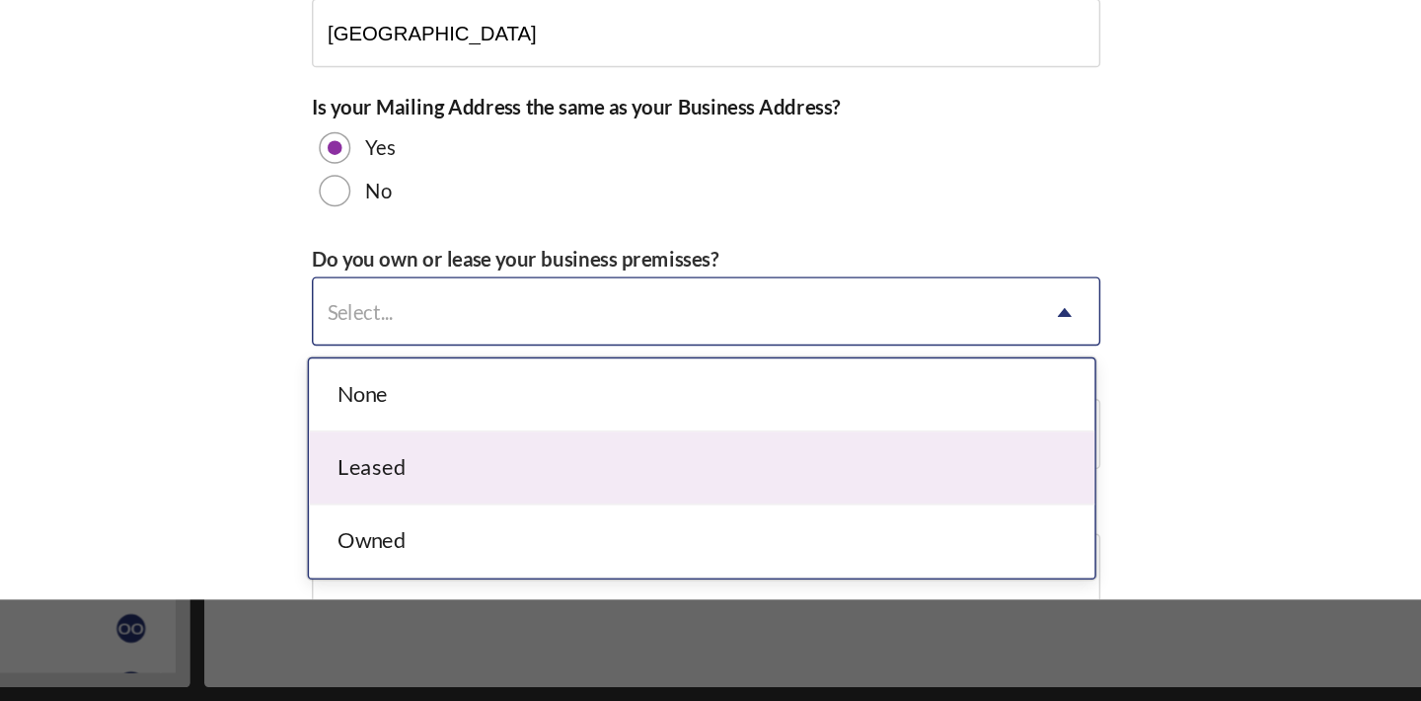
click at [646, 541] on div "Leased" at bounding box center [707, 540] width 541 height 50
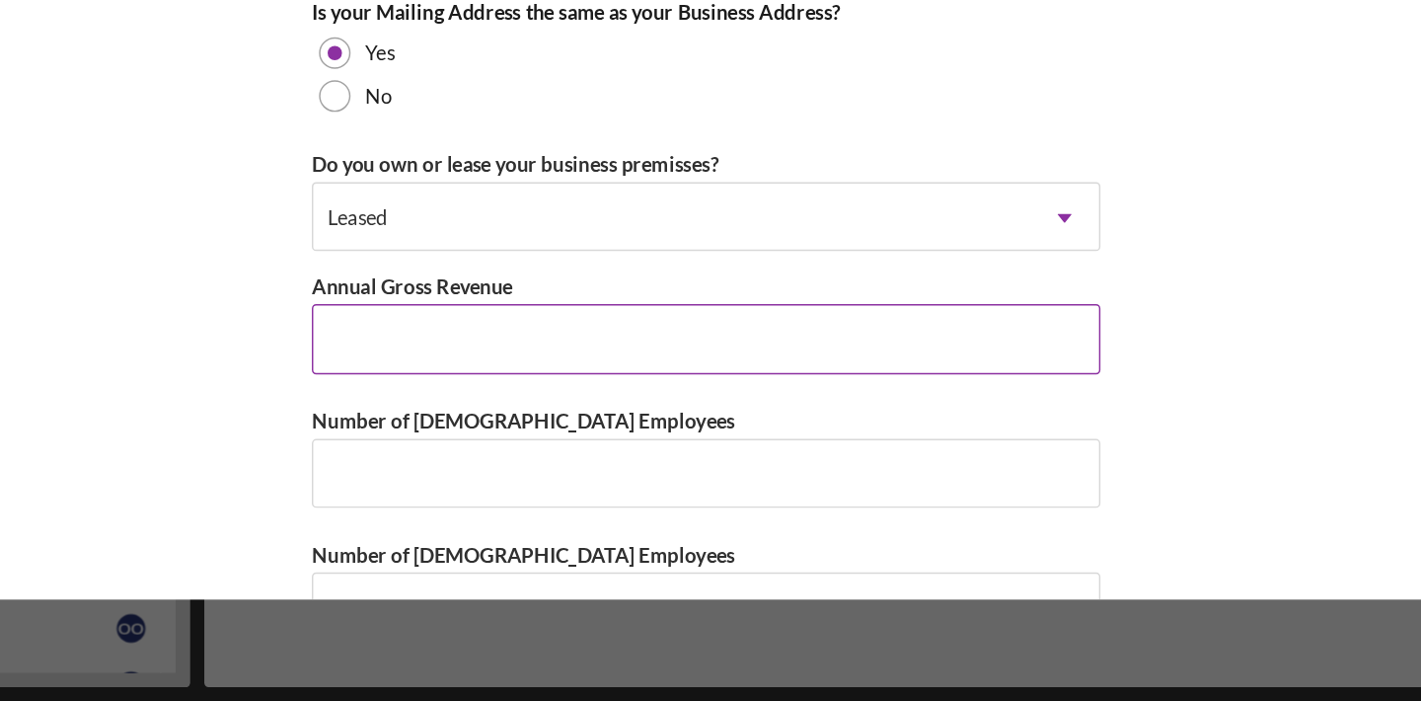
scroll to position [1456, 0]
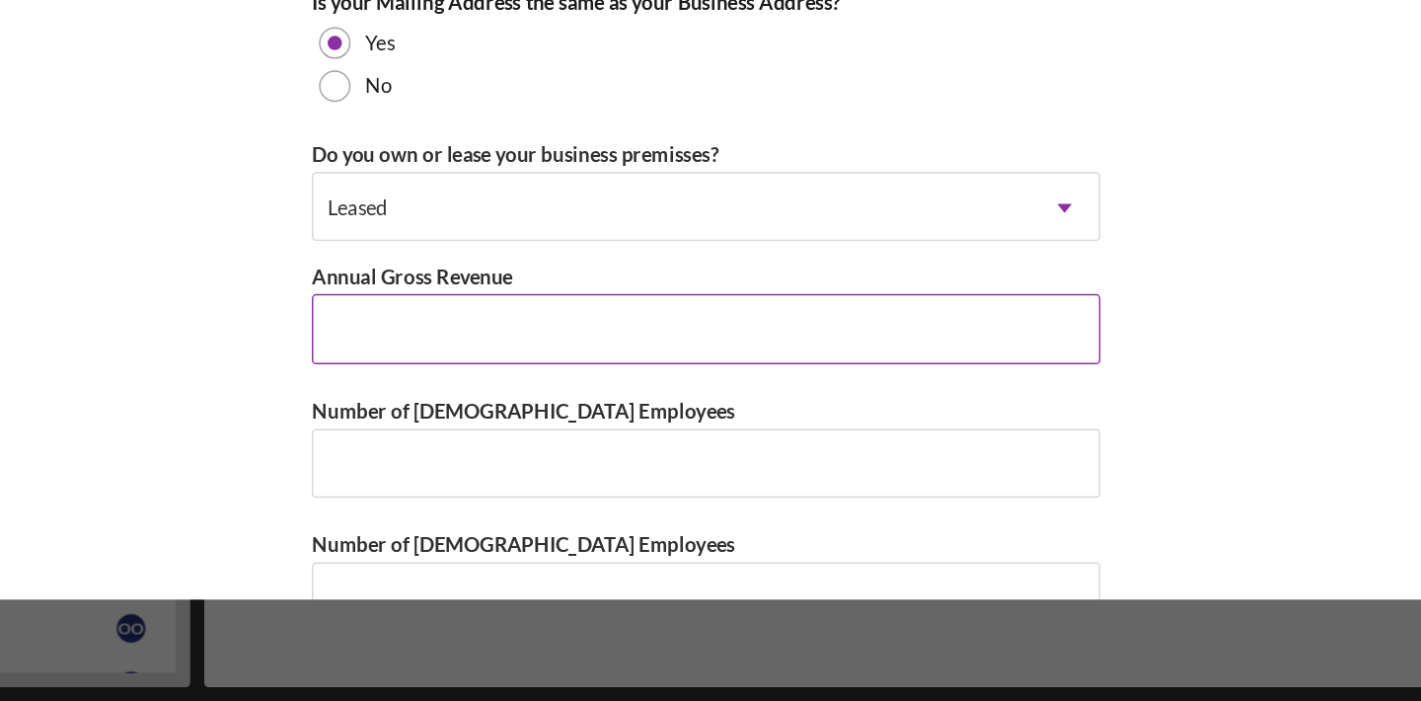
click at [657, 456] on input "Annual Gross Revenue" at bounding box center [710, 443] width 543 height 47
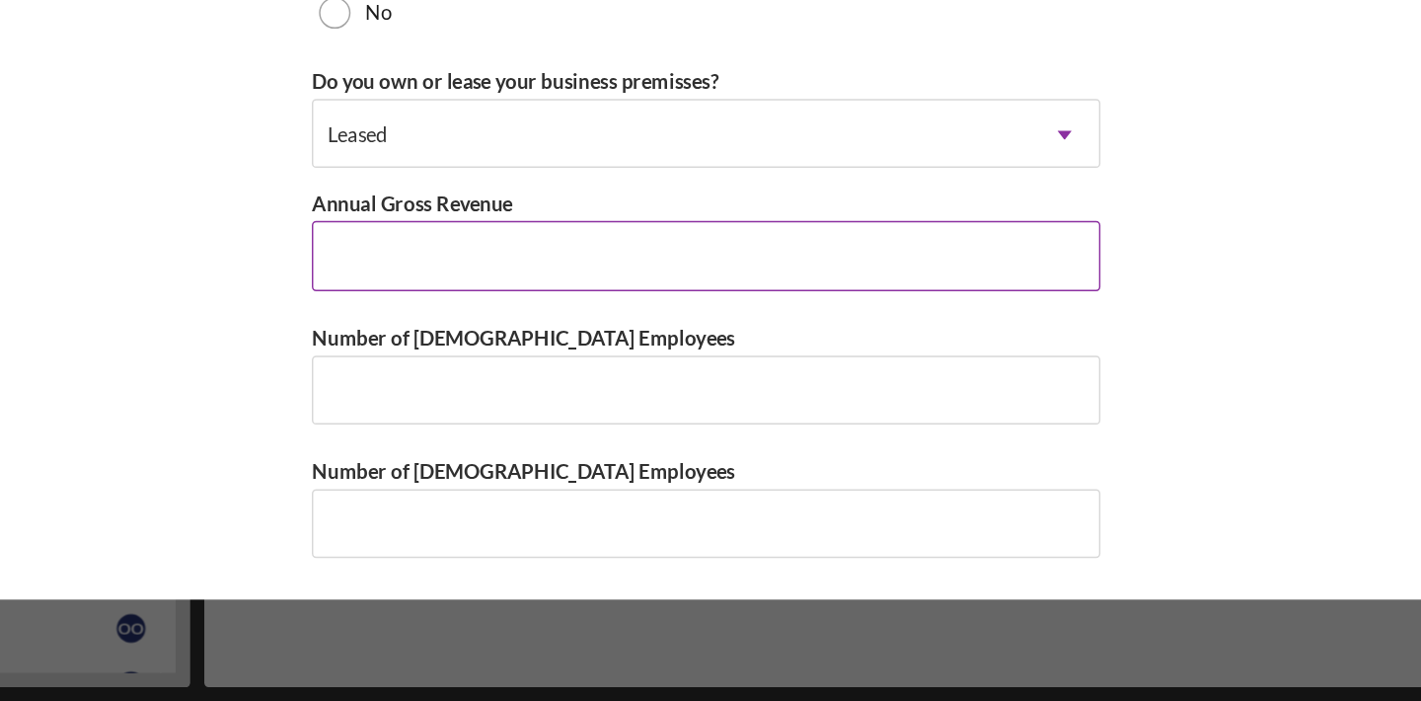
scroll to position [0, 0]
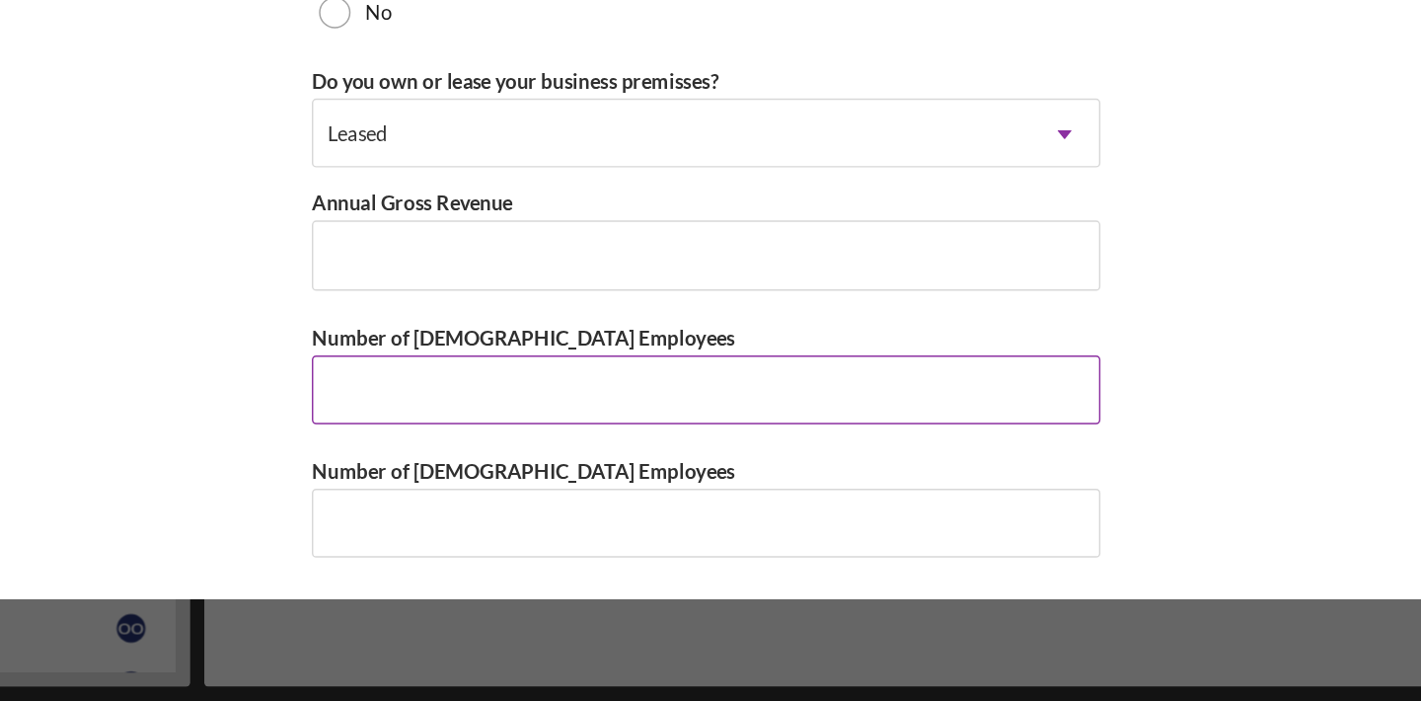
click at [653, 491] on input "Number of [DEMOGRAPHIC_DATA] Employees" at bounding box center [710, 486] width 543 height 47
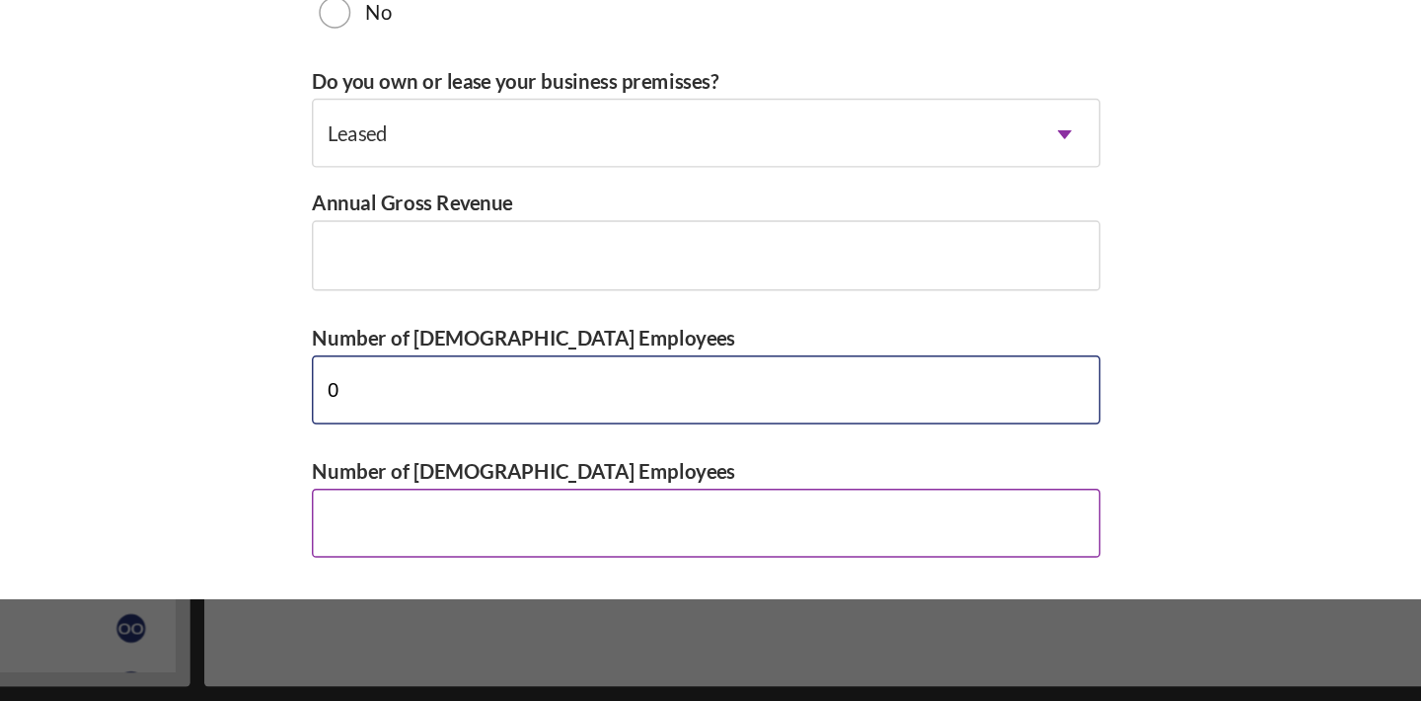
type input "0"
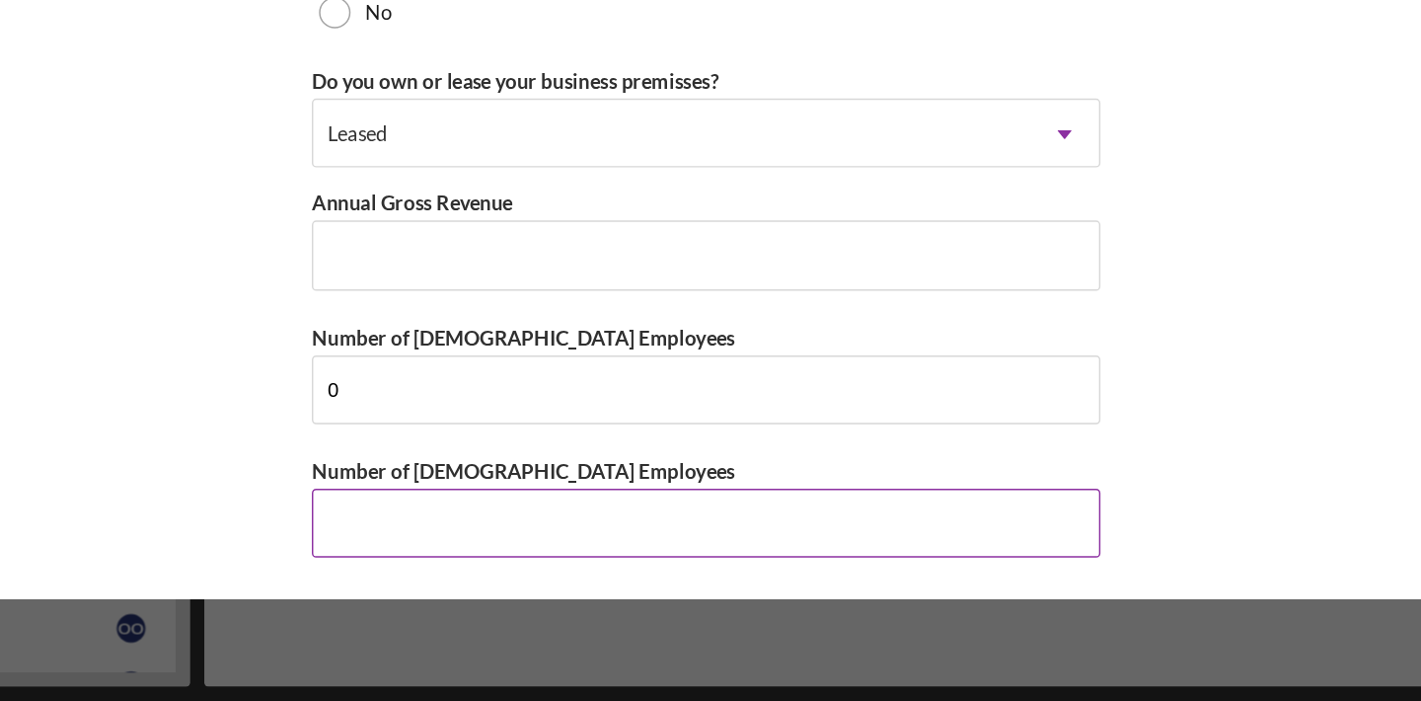
click at [644, 582] on input "Number of [DEMOGRAPHIC_DATA] Employees" at bounding box center [710, 578] width 543 height 47
type input "0"
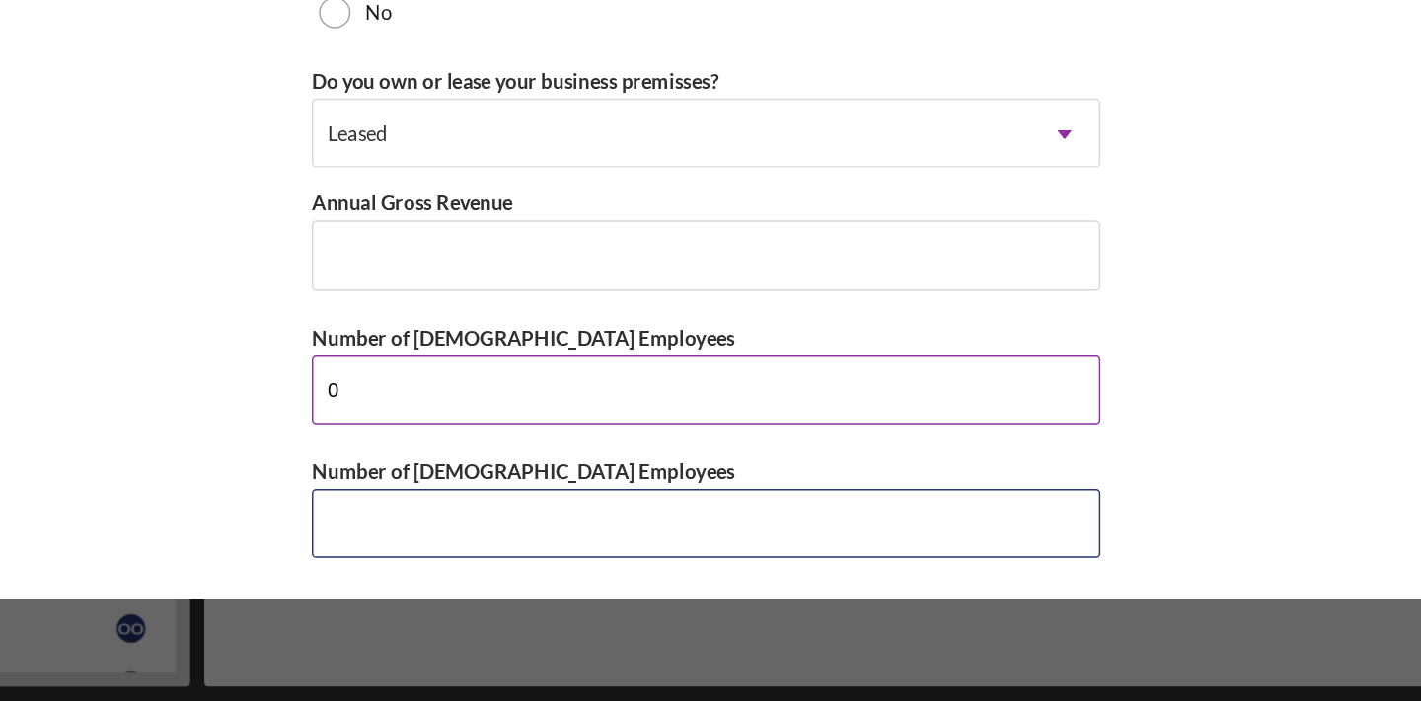
type input "1"
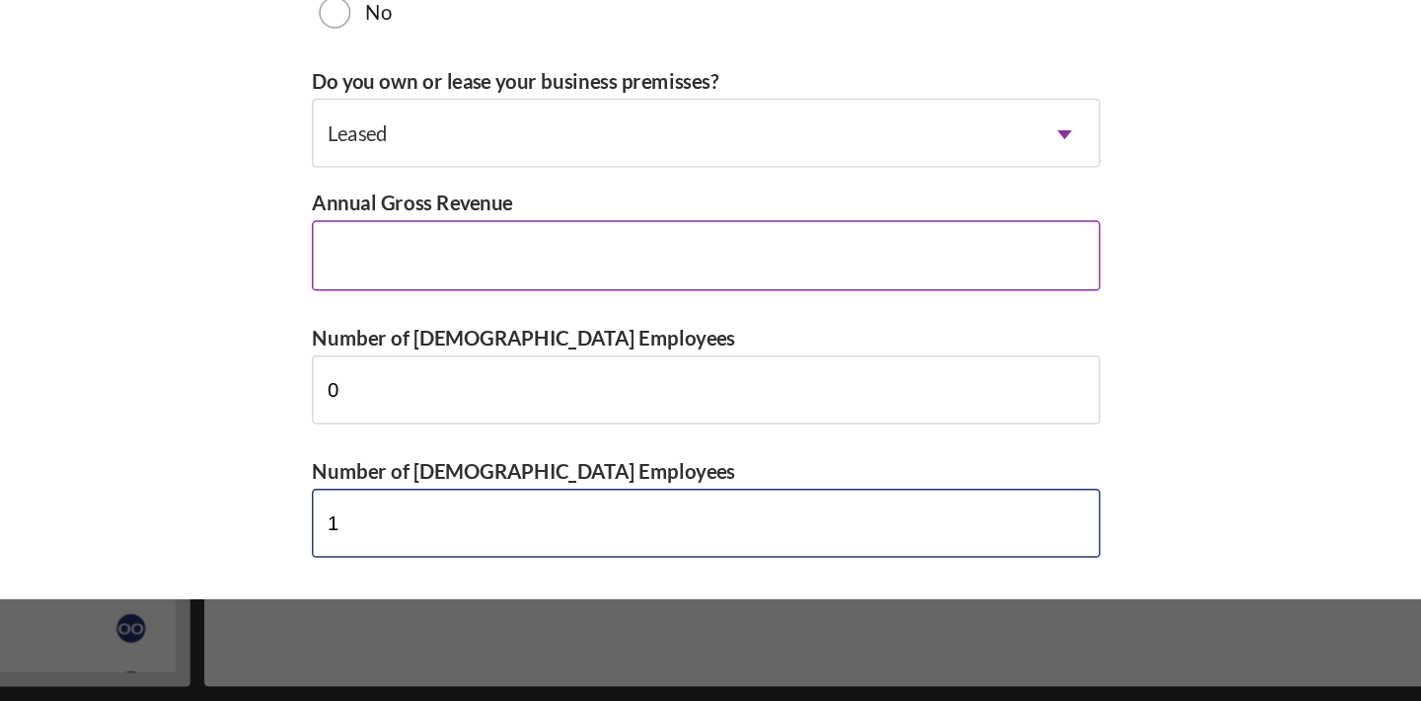
type input "1"
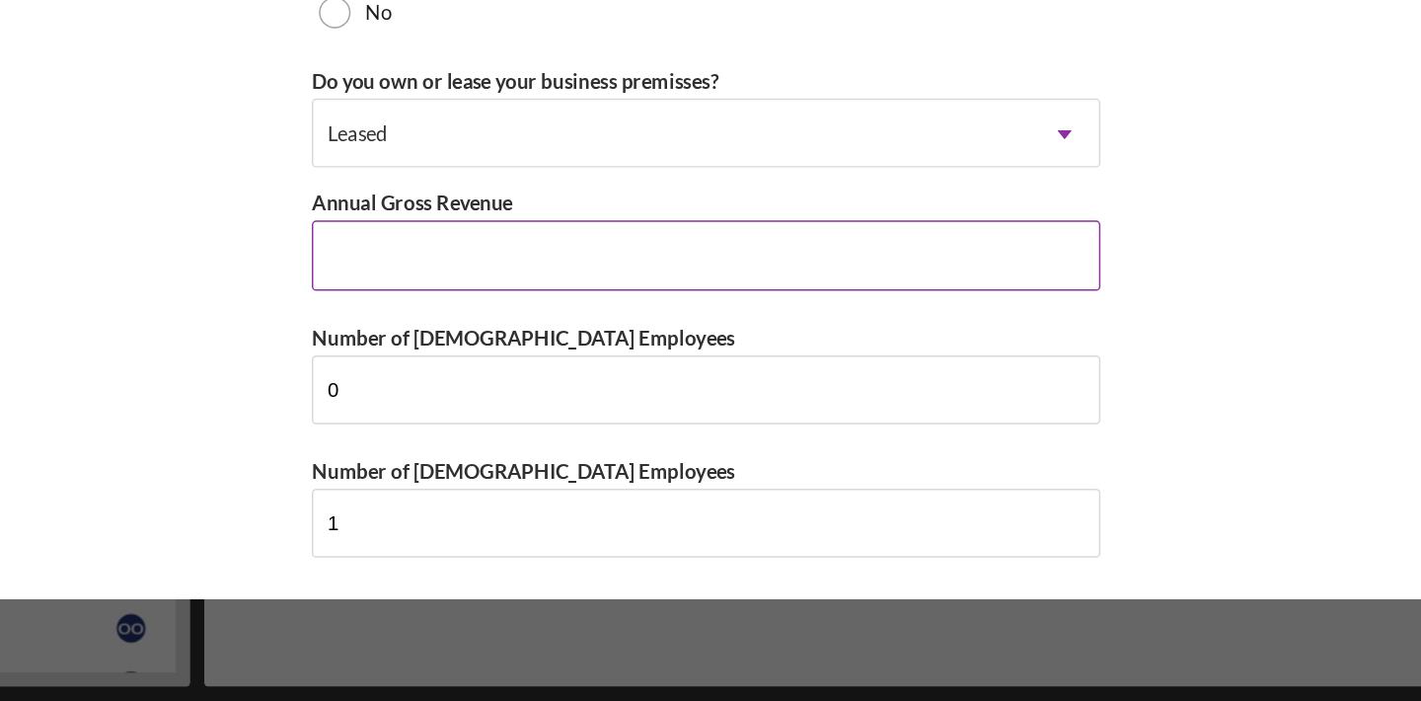
click at [658, 406] on input "Annual Gross Revenue" at bounding box center [710, 393] width 543 height 47
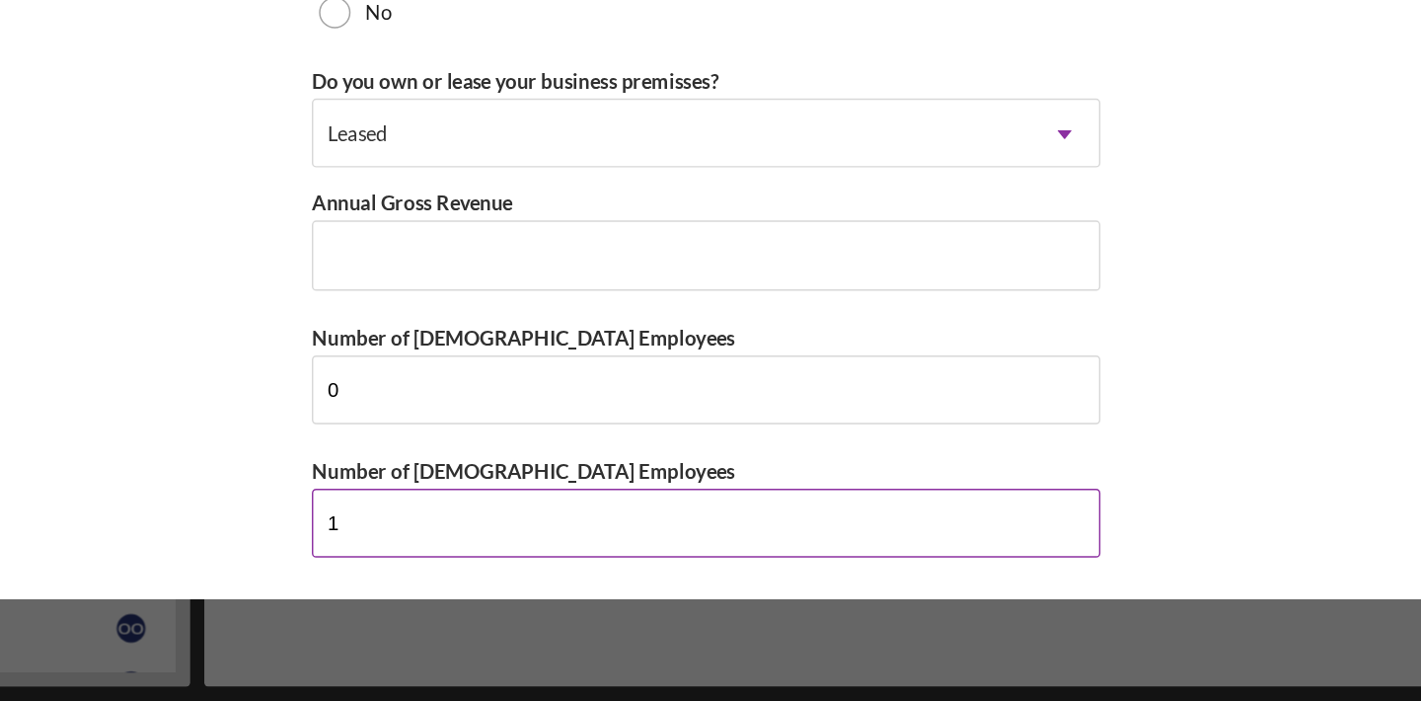
click at [652, 578] on input "1" at bounding box center [710, 578] width 543 height 47
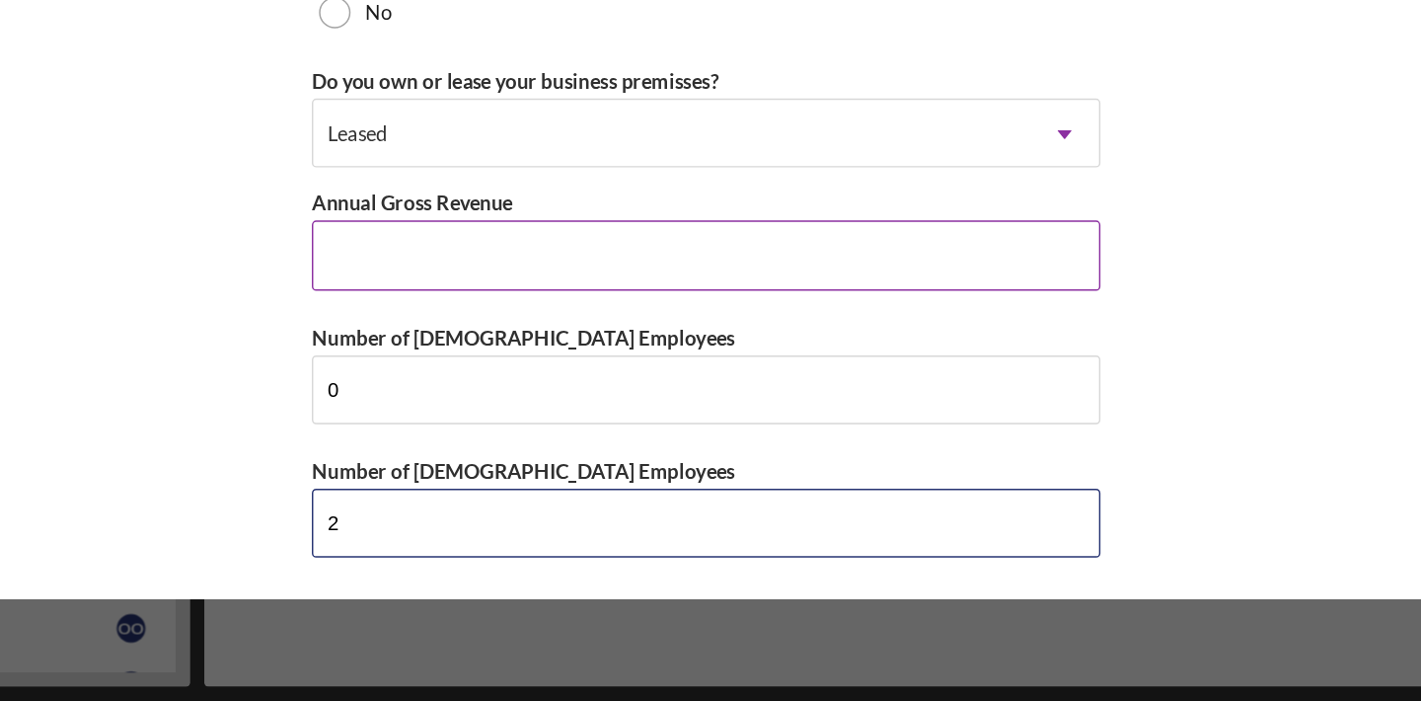
type input "2"
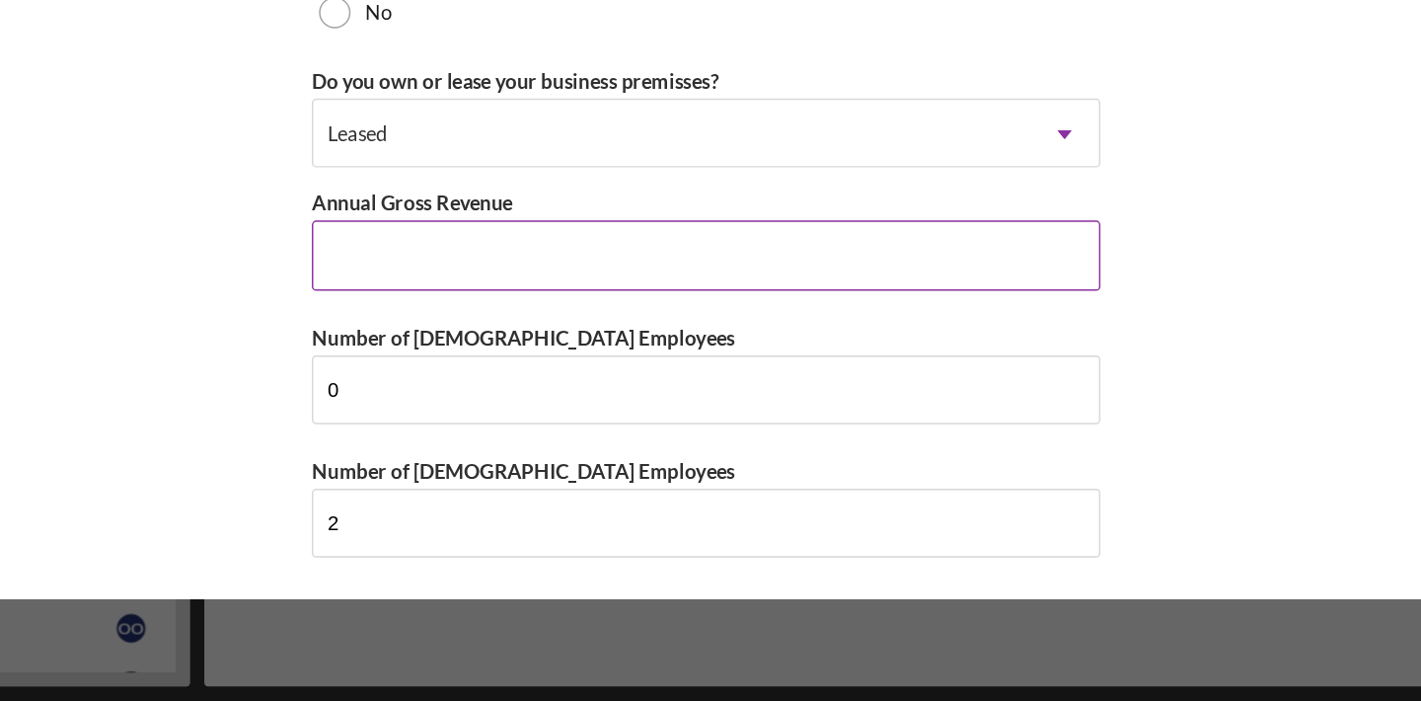
click at [710, 390] on input "Annual Gross Revenue" at bounding box center [710, 393] width 543 height 47
click at [566, 354] on label "Annual Gross Revenue" at bounding box center [508, 357] width 138 height 17
click at [566, 370] on input "$50,000" at bounding box center [710, 393] width 543 height 47
click at [566, 354] on label "Annual Gross Revenue" at bounding box center [508, 357] width 138 height 17
click at [566, 370] on input "$50,000" at bounding box center [710, 393] width 543 height 47
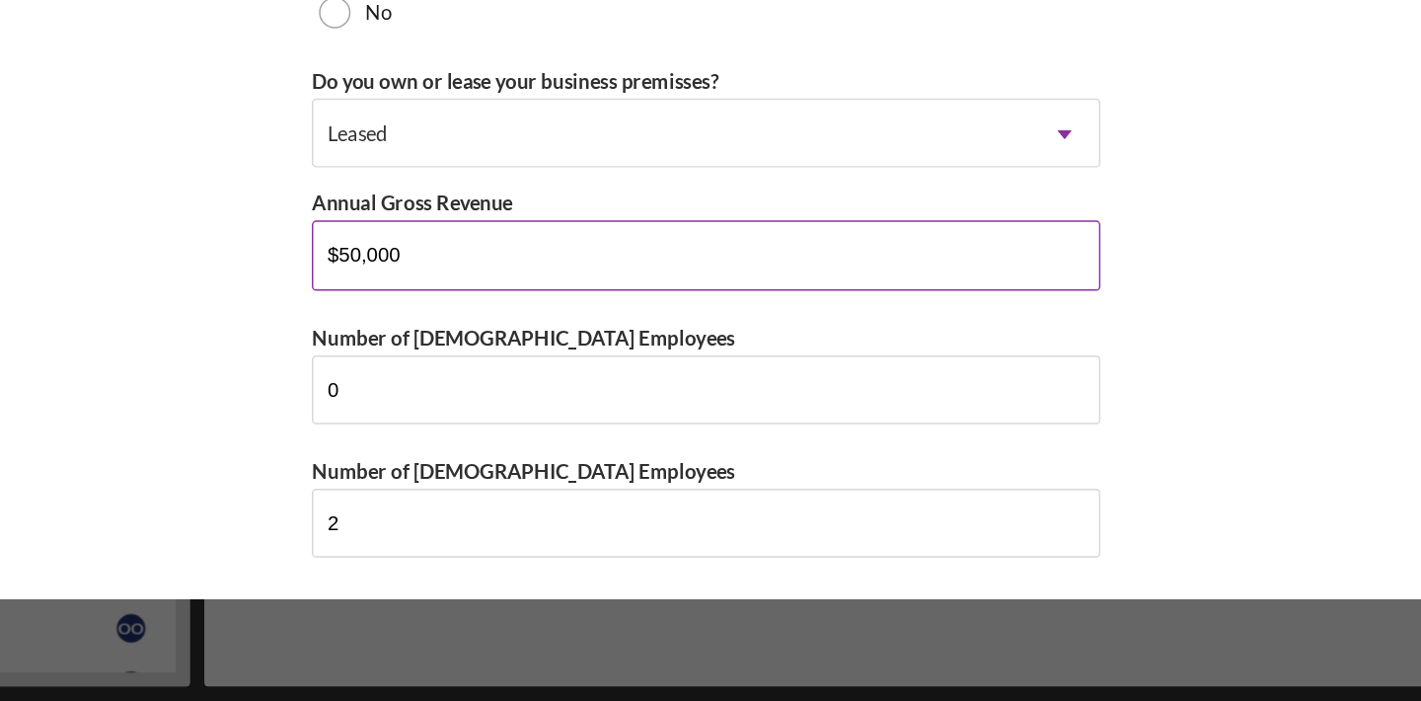
click at [566, 354] on label "Annual Gross Revenue" at bounding box center [508, 357] width 138 height 17
click at [566, 370] on input "$50,000" at bounding box center [710, 393] width 543 height 47
copy label
click at [671, 397] on input "$50,000" at bounding box center [710, 393] width 543 height 47
type input "$5"
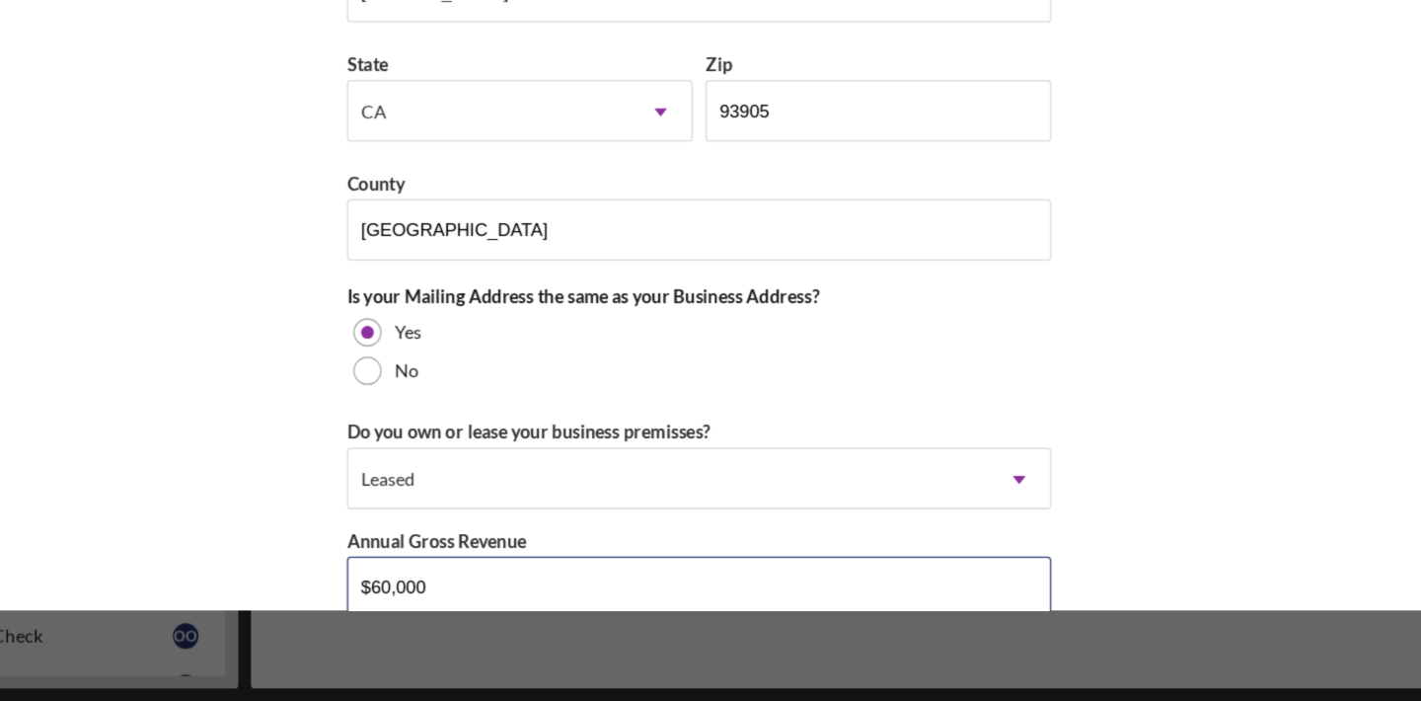
scroll to position [1506, 0]
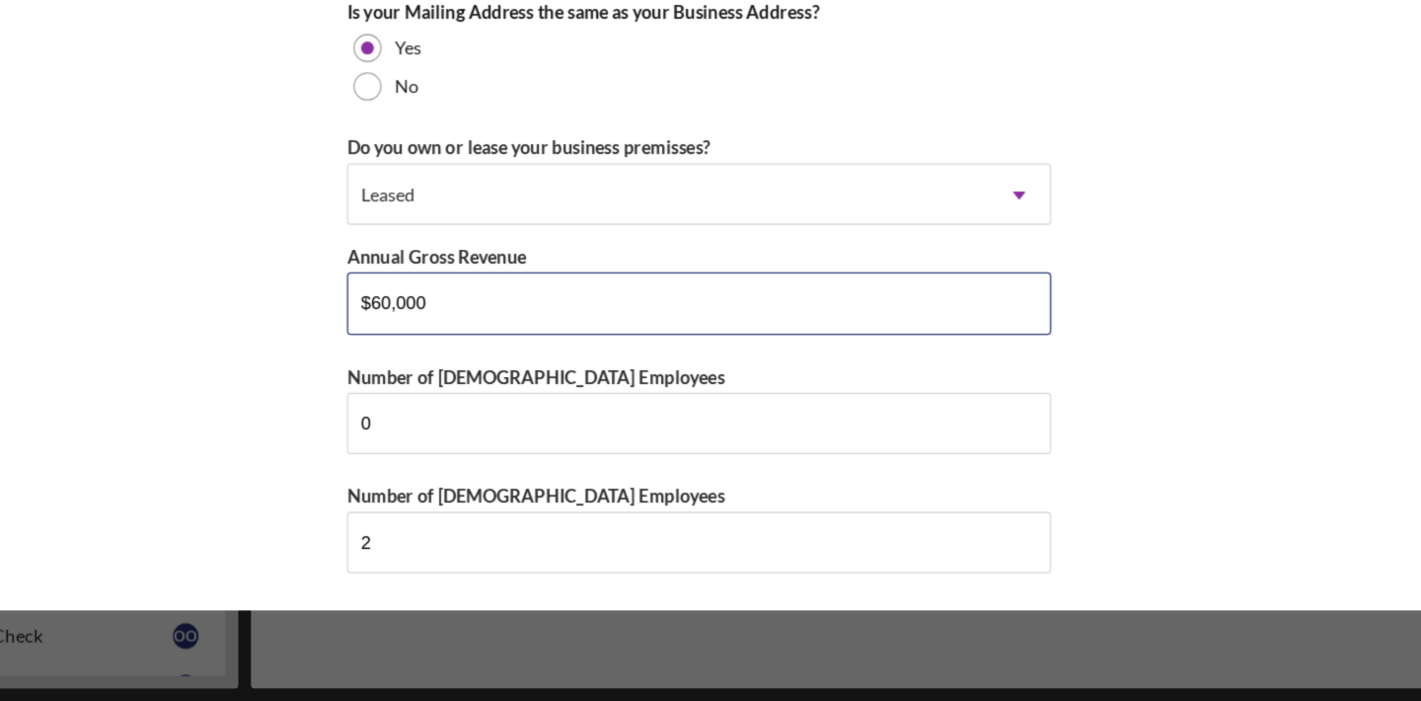
type input "$60,000"
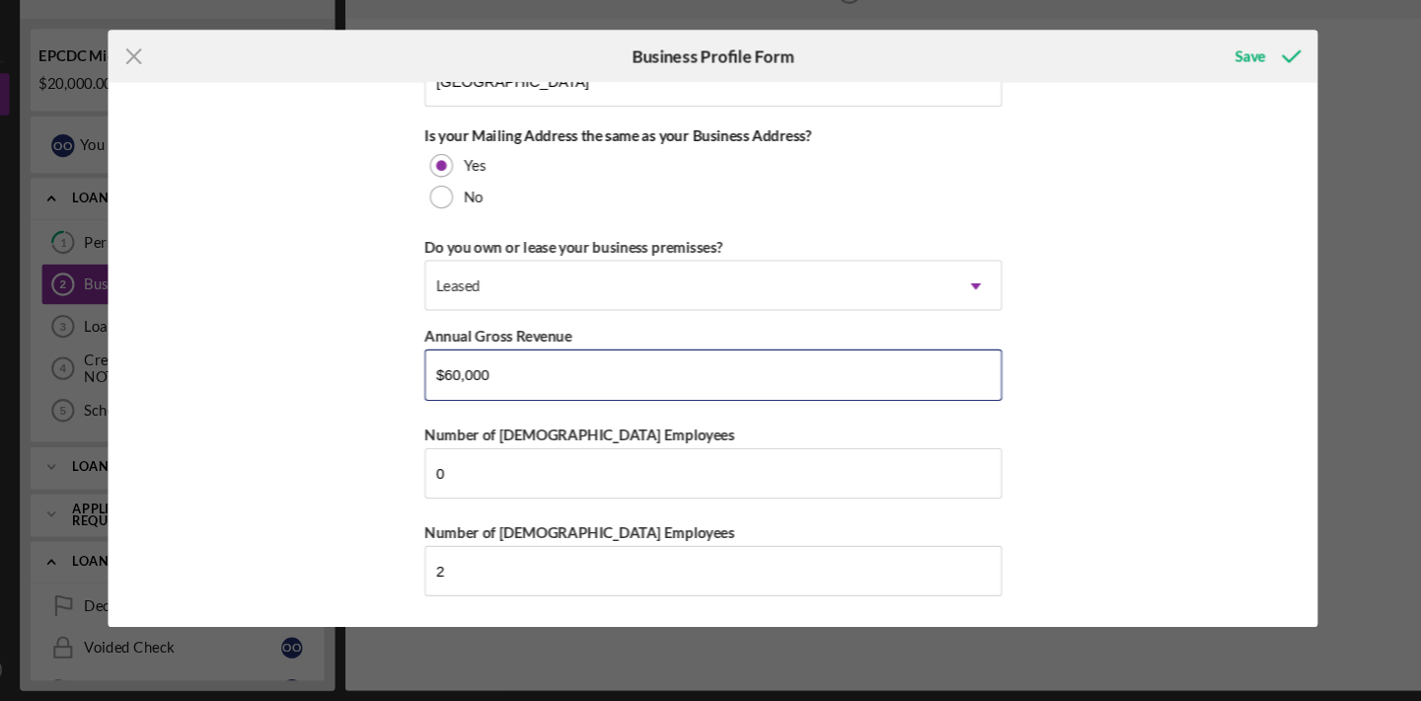
scroll to position [0, 0]
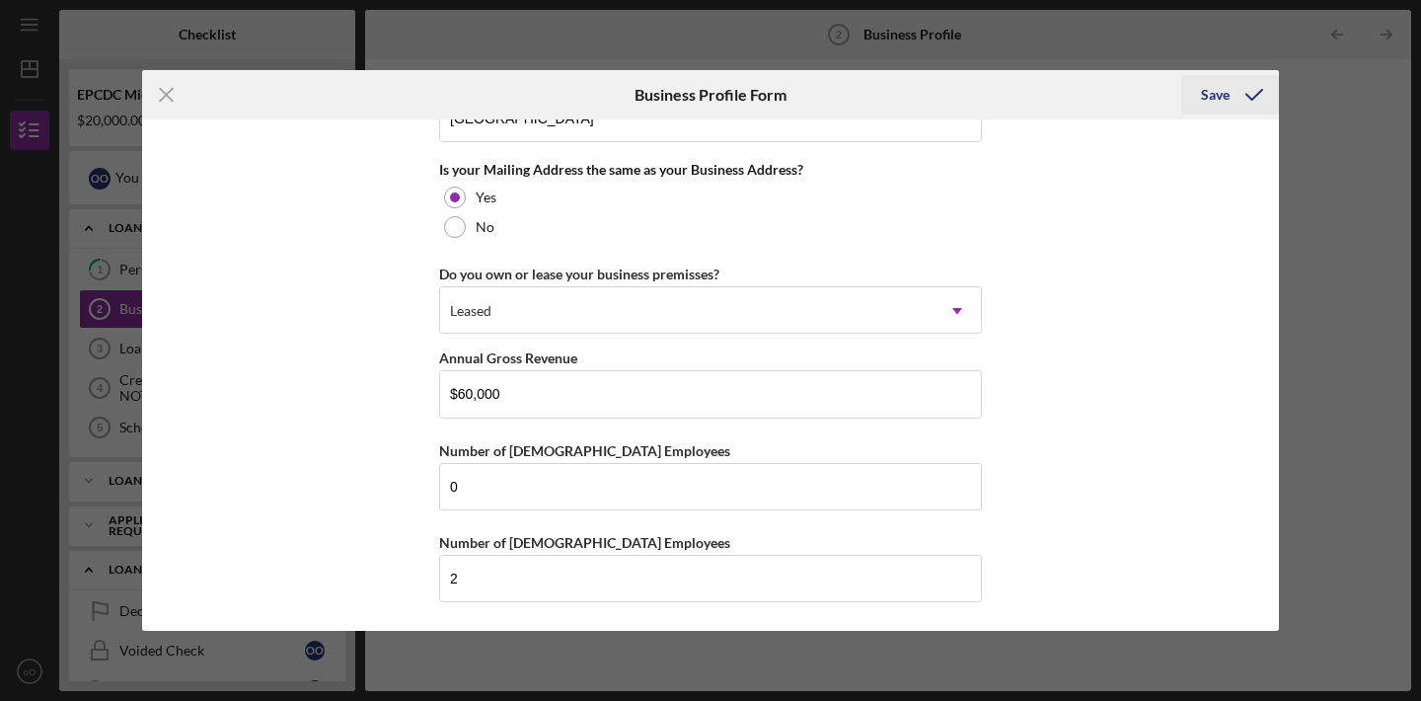
click at [1226, 109] on div "Save" at bounding box center [1215, 94] width 29 height 39
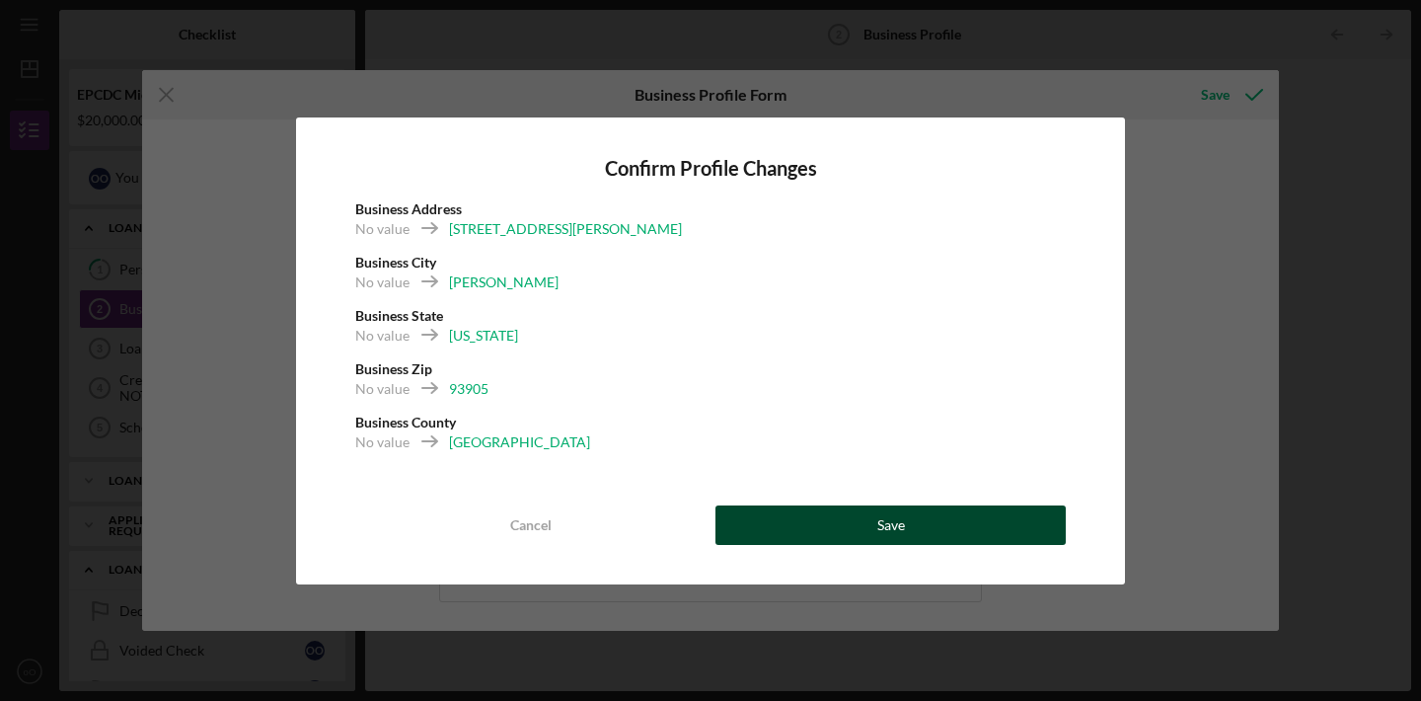
click at [921, 520] on button "Save" at bounding box center [891, 524] width 350 height 39
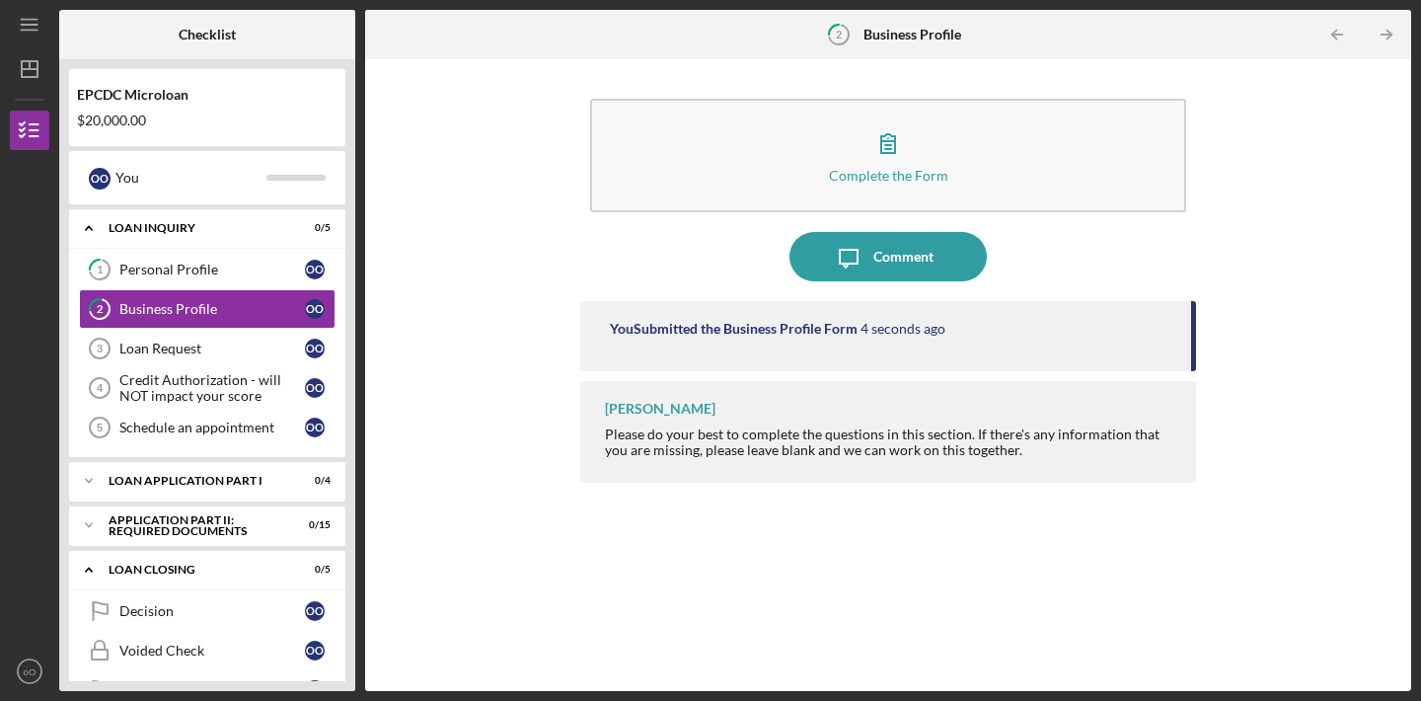
click at [925, 333] on time "4 seconds ago" at bounding box center [903, 329] width 85 height 16
click at [238, 282] on link "1 Personal Profile o O" at bounding box center [207, 269] width 257 height 39
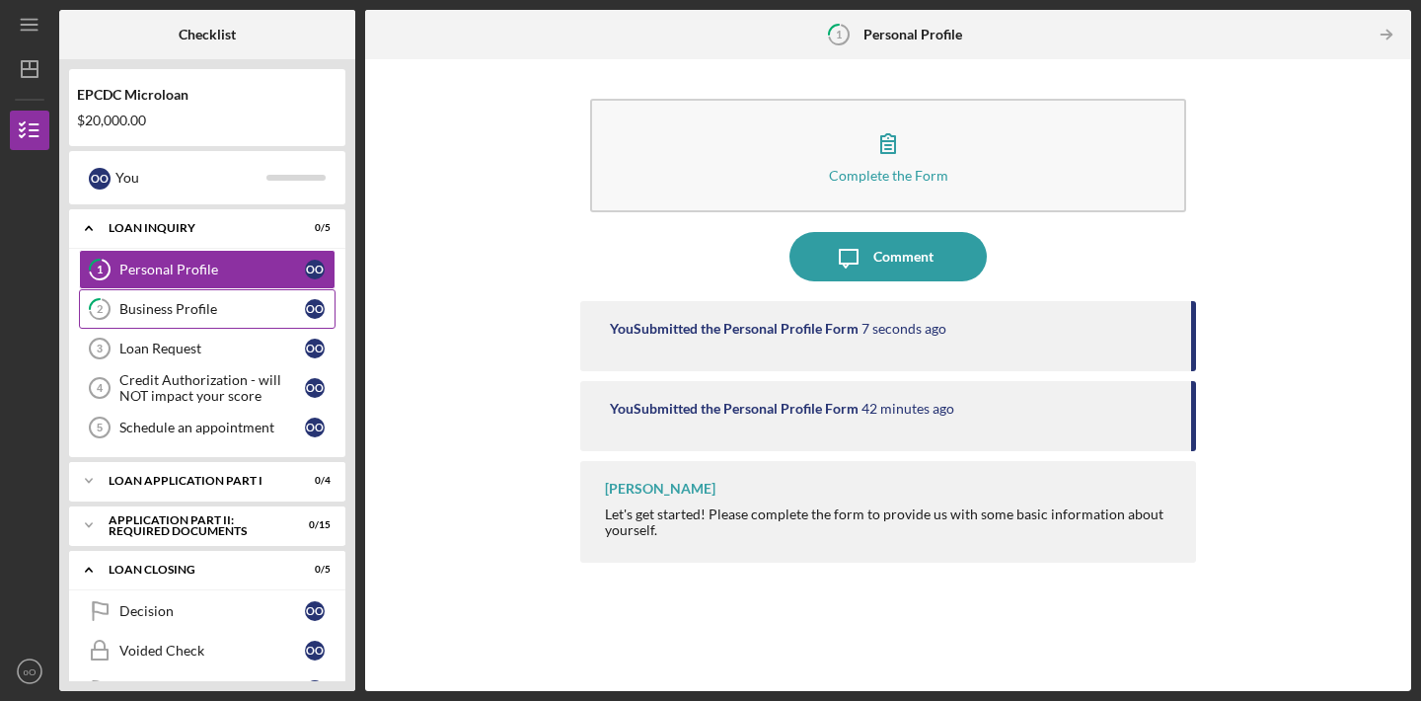
click at [235, 311] on div "Business Profile" at bounding box center [212, 309] width 186 height 16
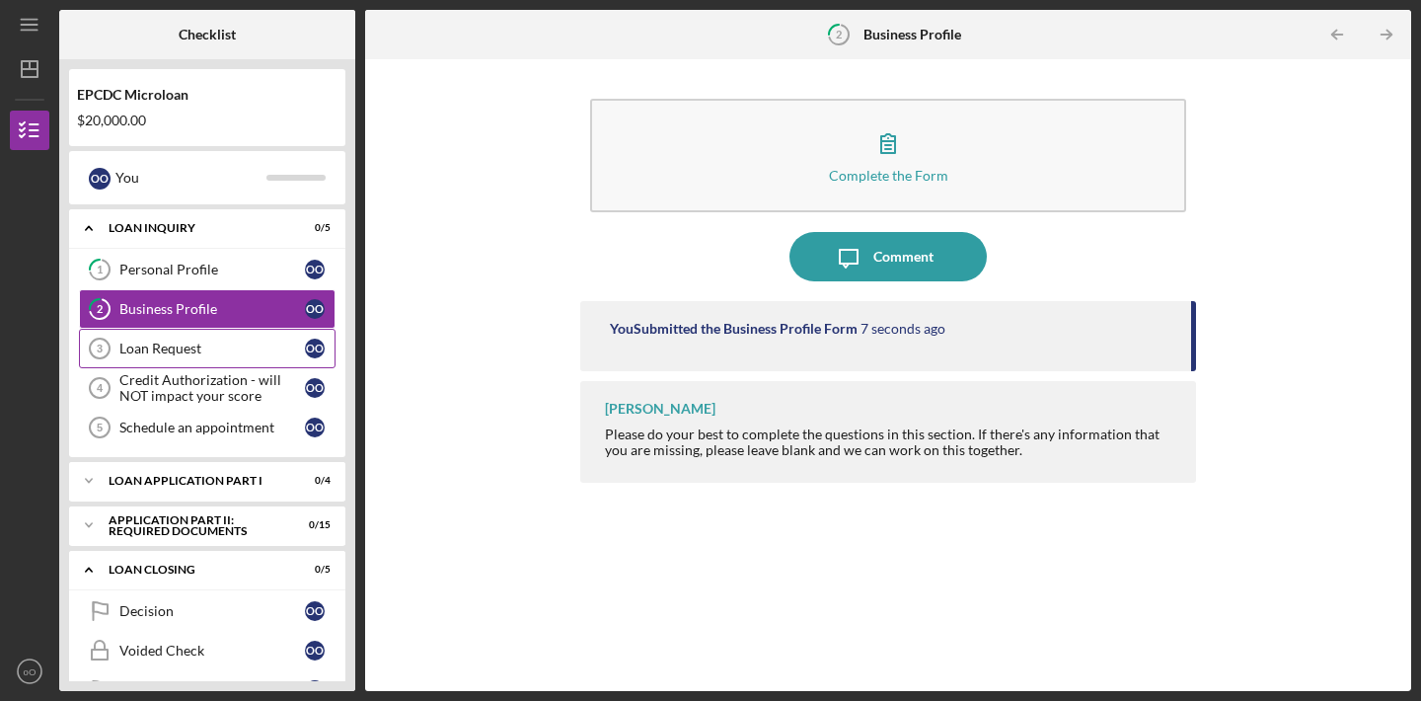
click at [238, 336] on link "Loan Request 3 Loan Request o O" at bounding box center [207, 348] width 257 height 39
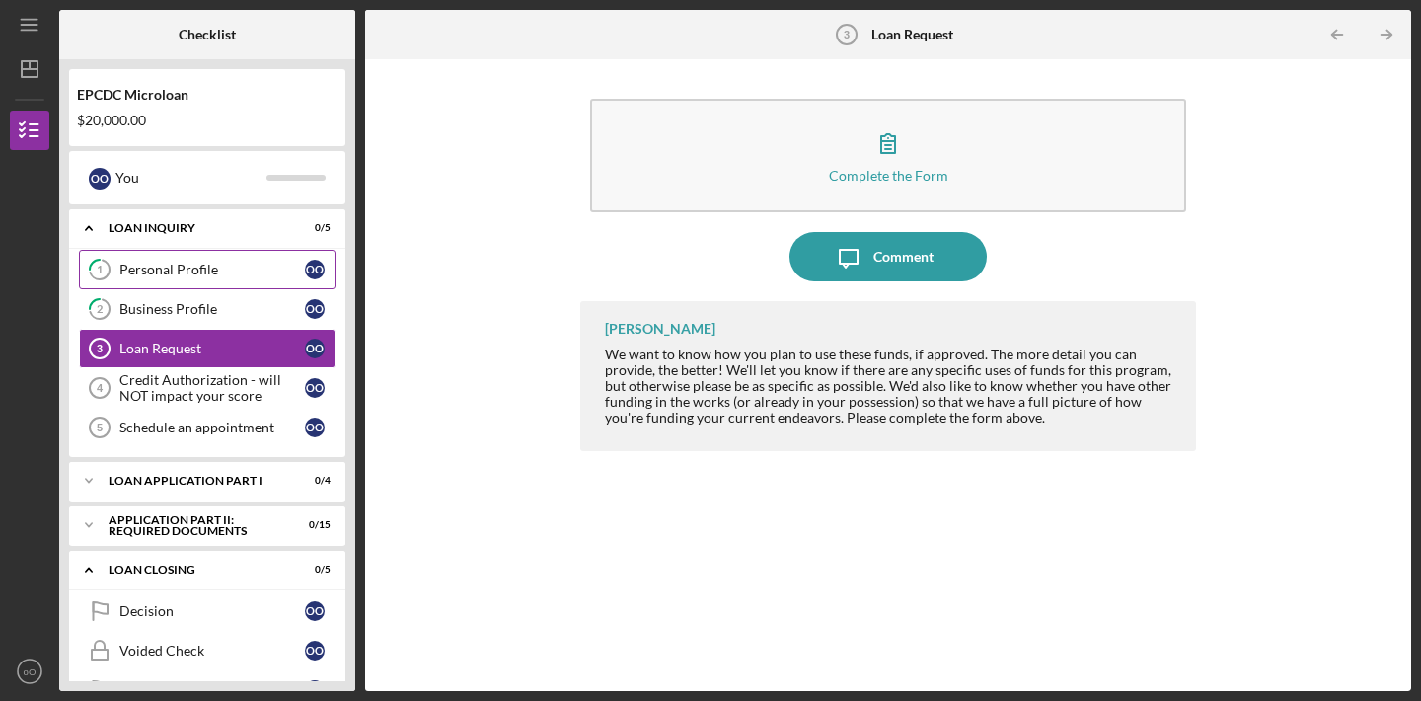
click at [236, 275] on div "Personal Profile" at bounding box center [212, 270] width 186 height 16
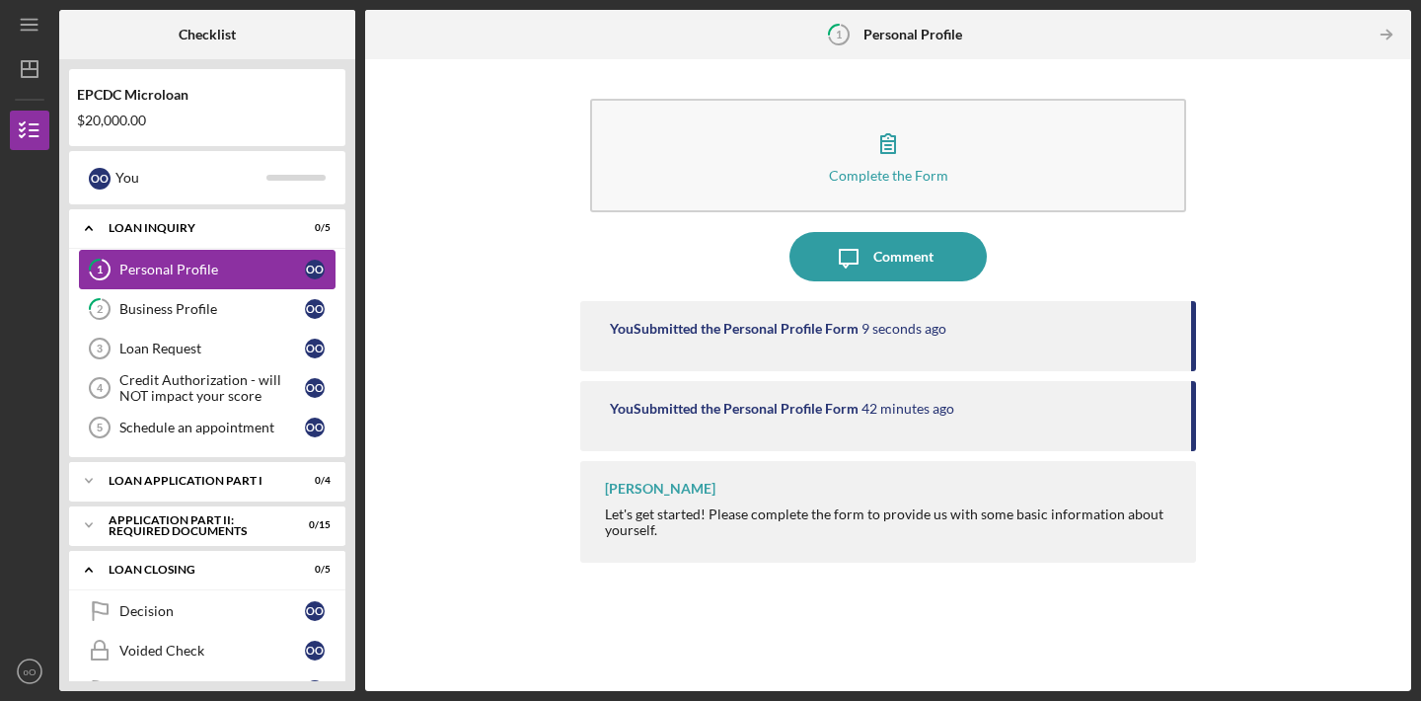
click at [109, 263] on icon "1" at bounding box center [99, 269] width 49 height 49
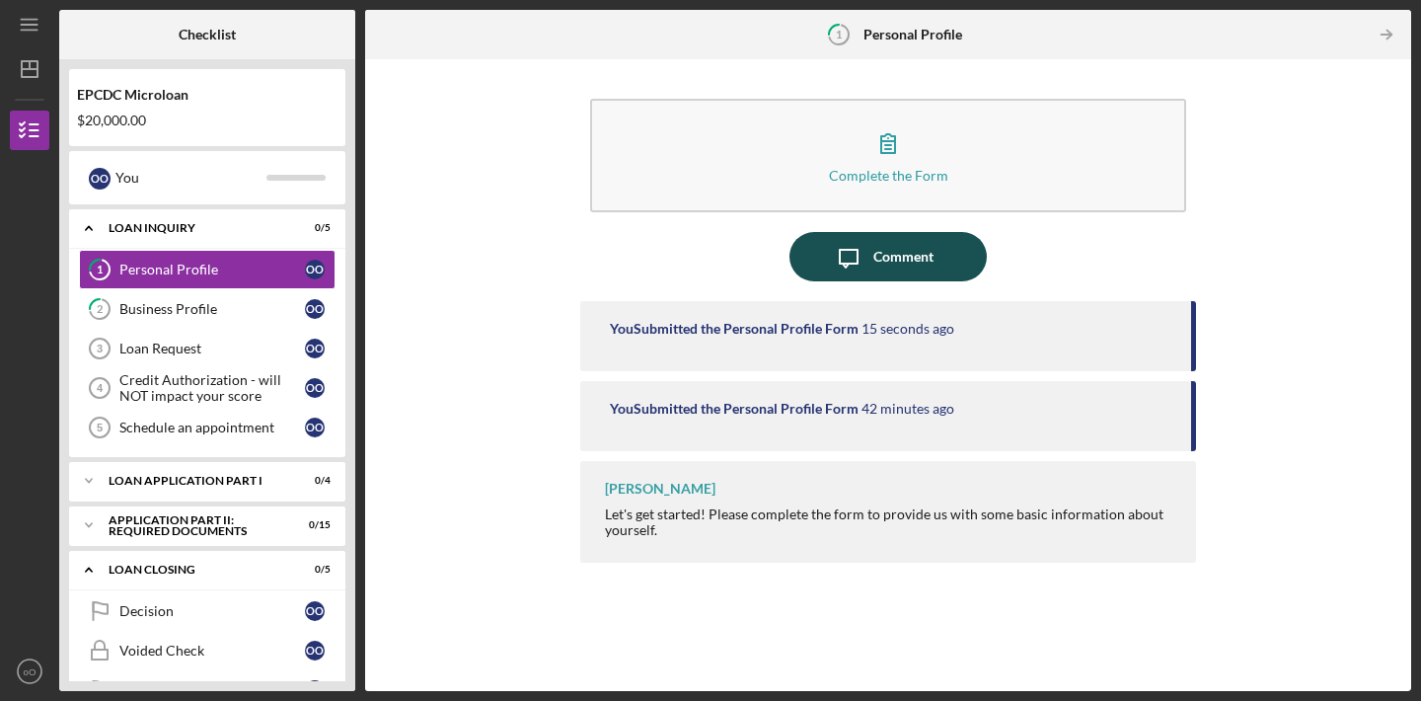
click at [869, 261] on icon "Icon/Message" at bounding box center [848, 256] width 49 height 49
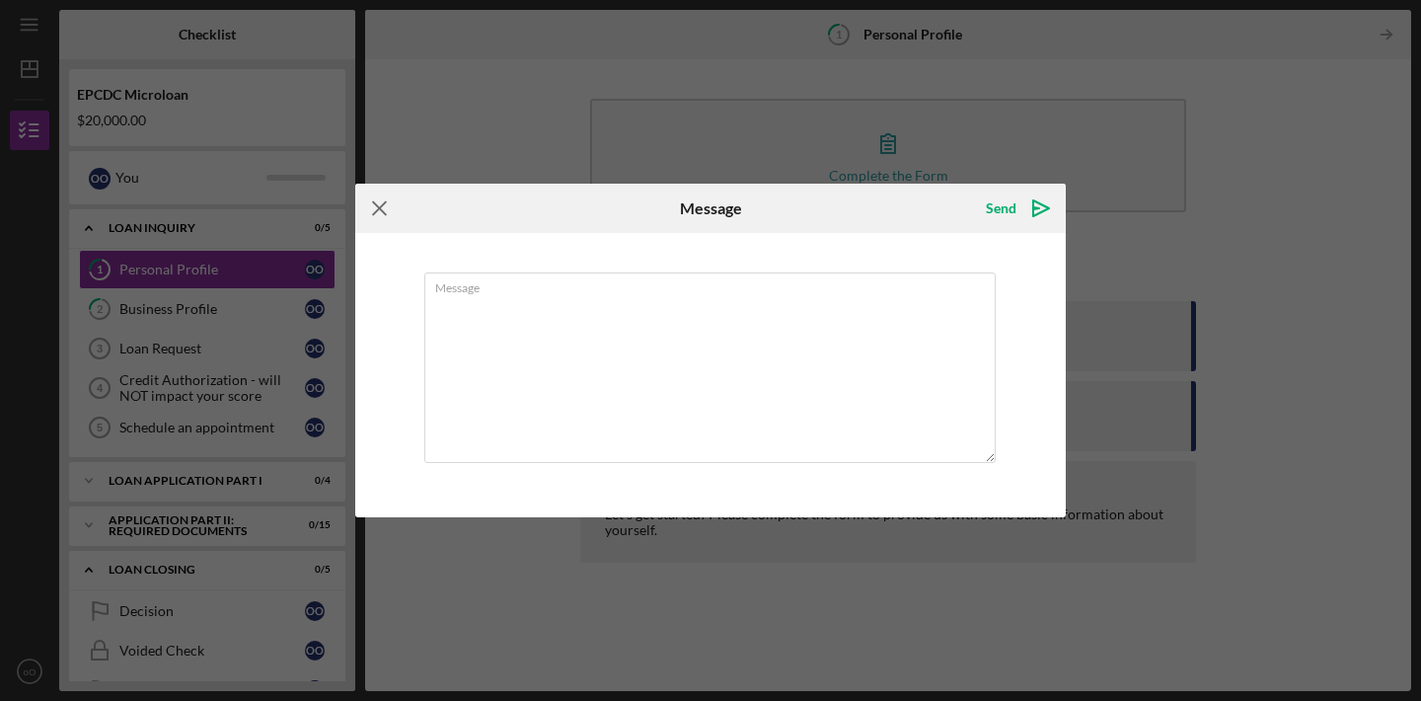
click at [376, 205] on g at bounding box center [379, 208] width 13 height 13
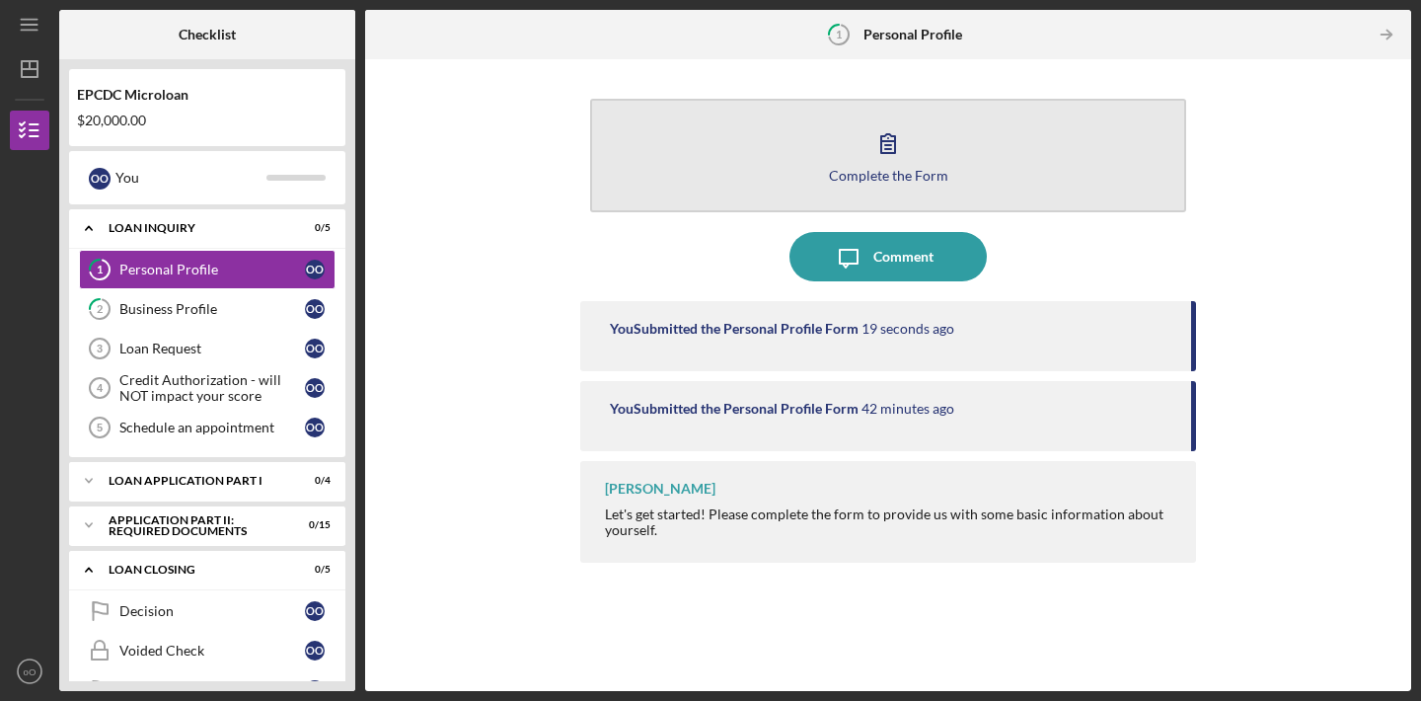
click at [908, 175] on div "Complete the Form" at bounding box center [888, 175] width 119 height 15
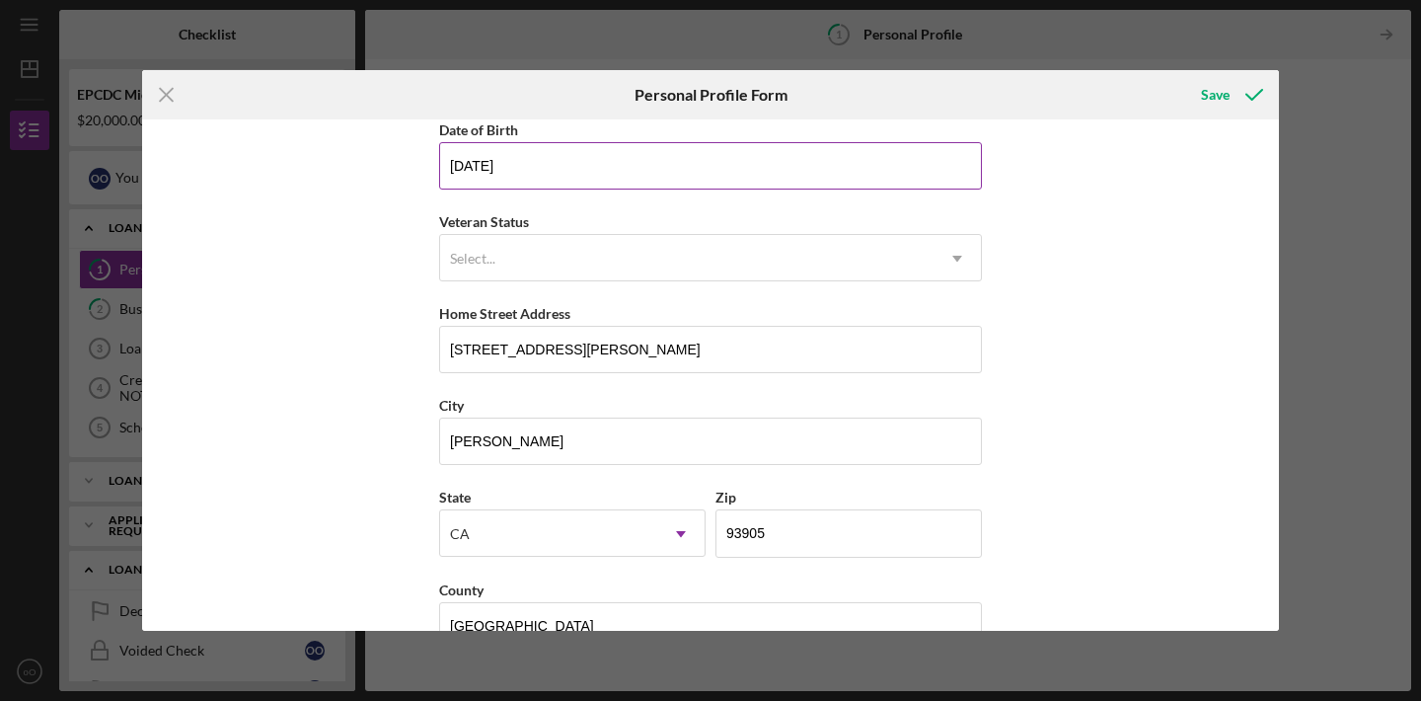
scroll to position [243, 0]
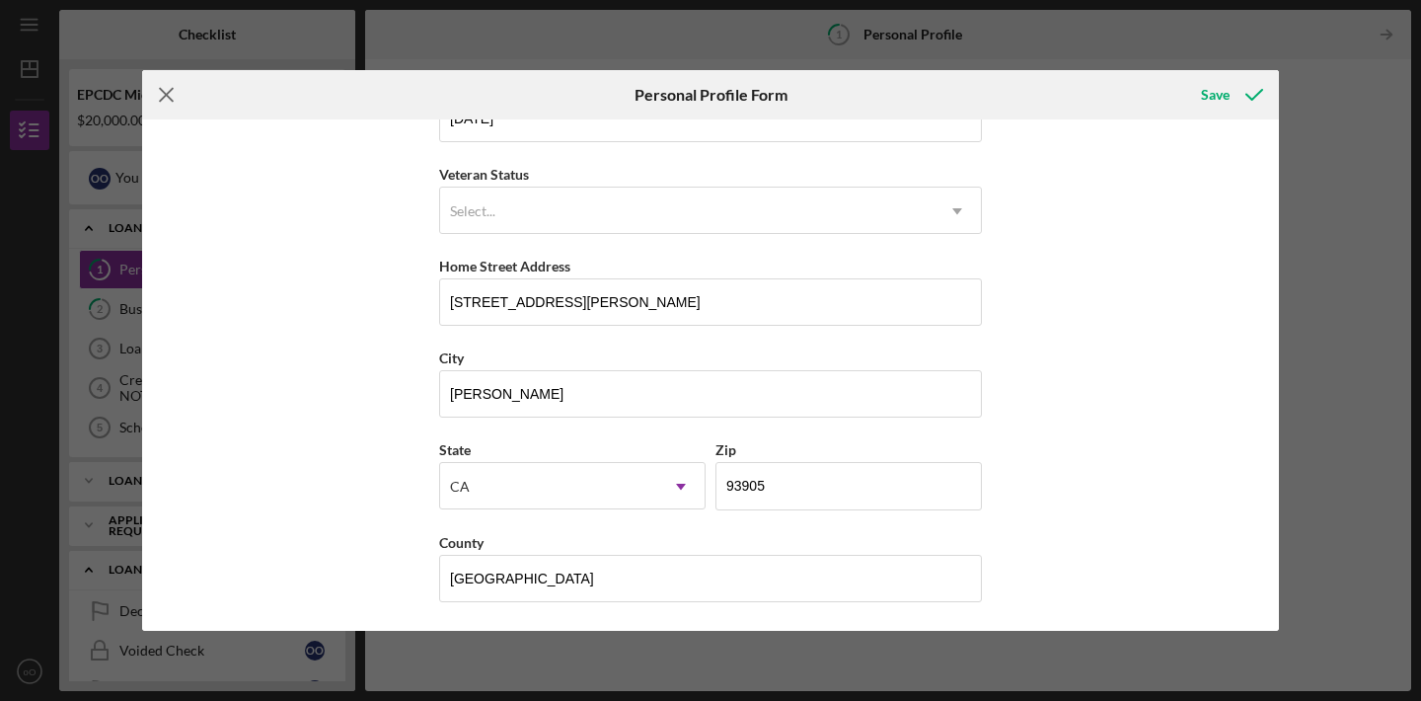
click at [162, 92] on line at bounding box center [166, 95] width 13 height 13
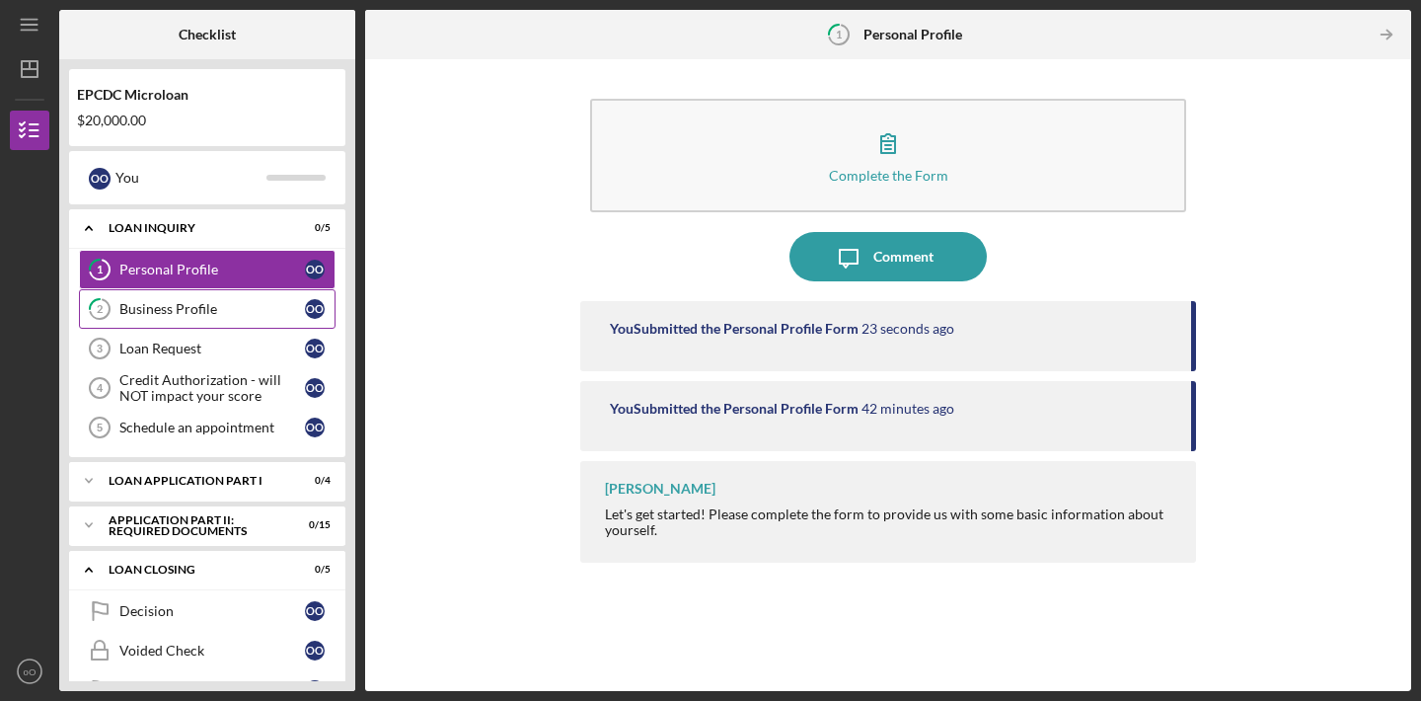
click at [181, 303] on div "Business Profile" at bounding box center [212, 309] width 186 height 16
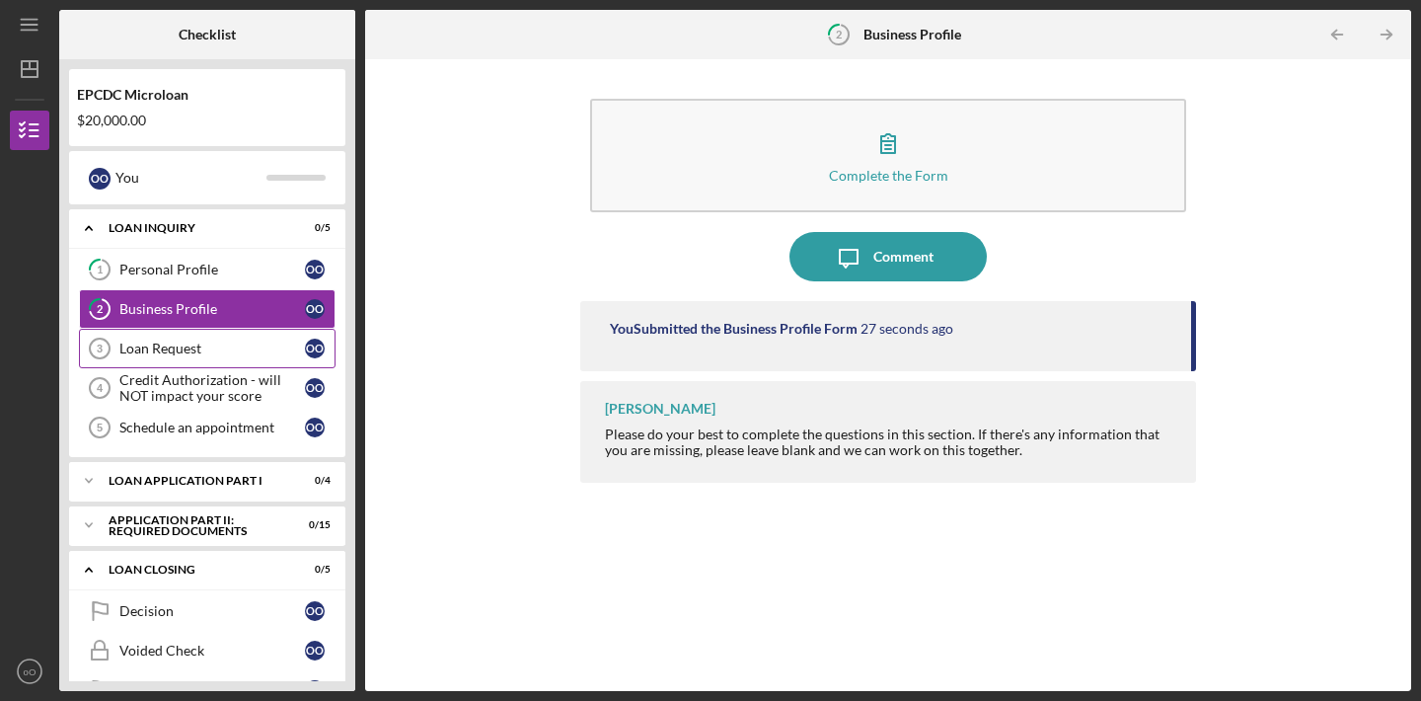
click at [249, 359] on link "Loan Request 3 Loan Request o O" at bounding box center [207, 348] width 257 height 39
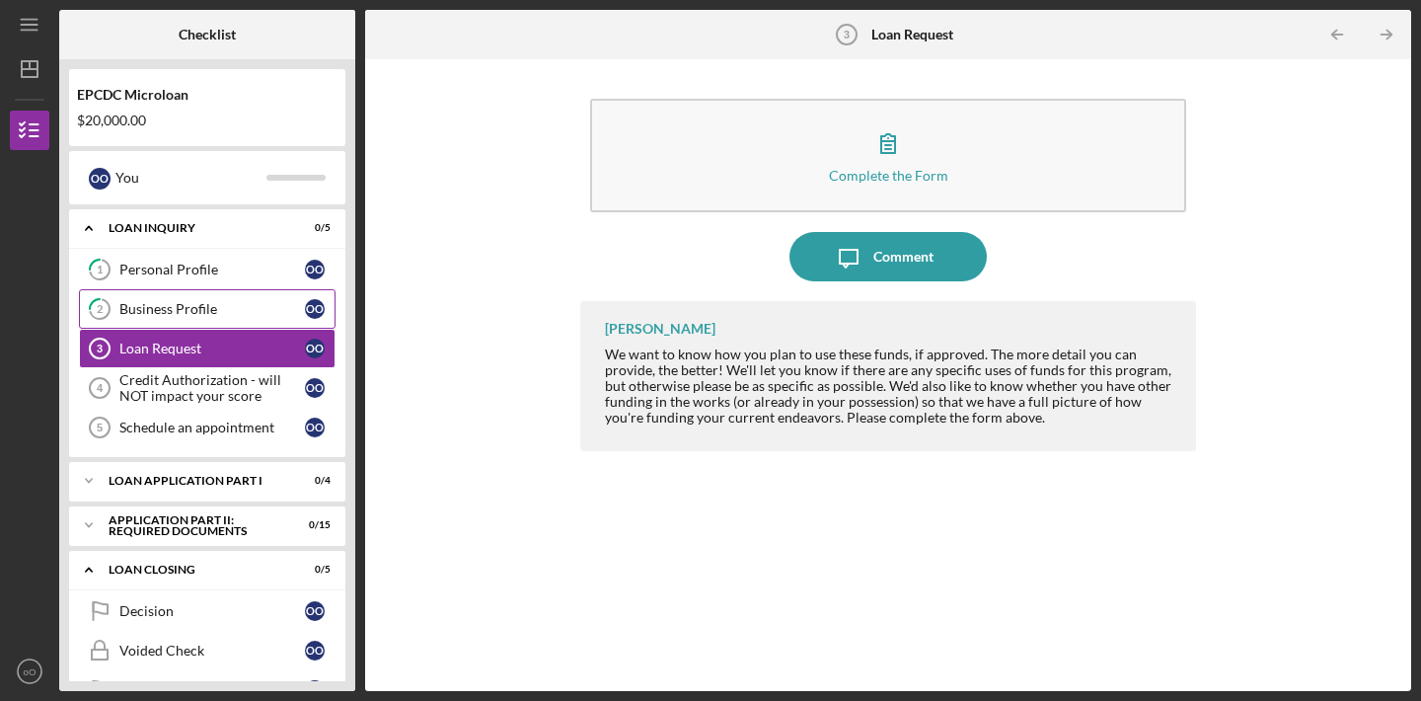
click at [237, 318] on link "2 Business Profile o O" at bounding box center [207, 308] width 257 height 39
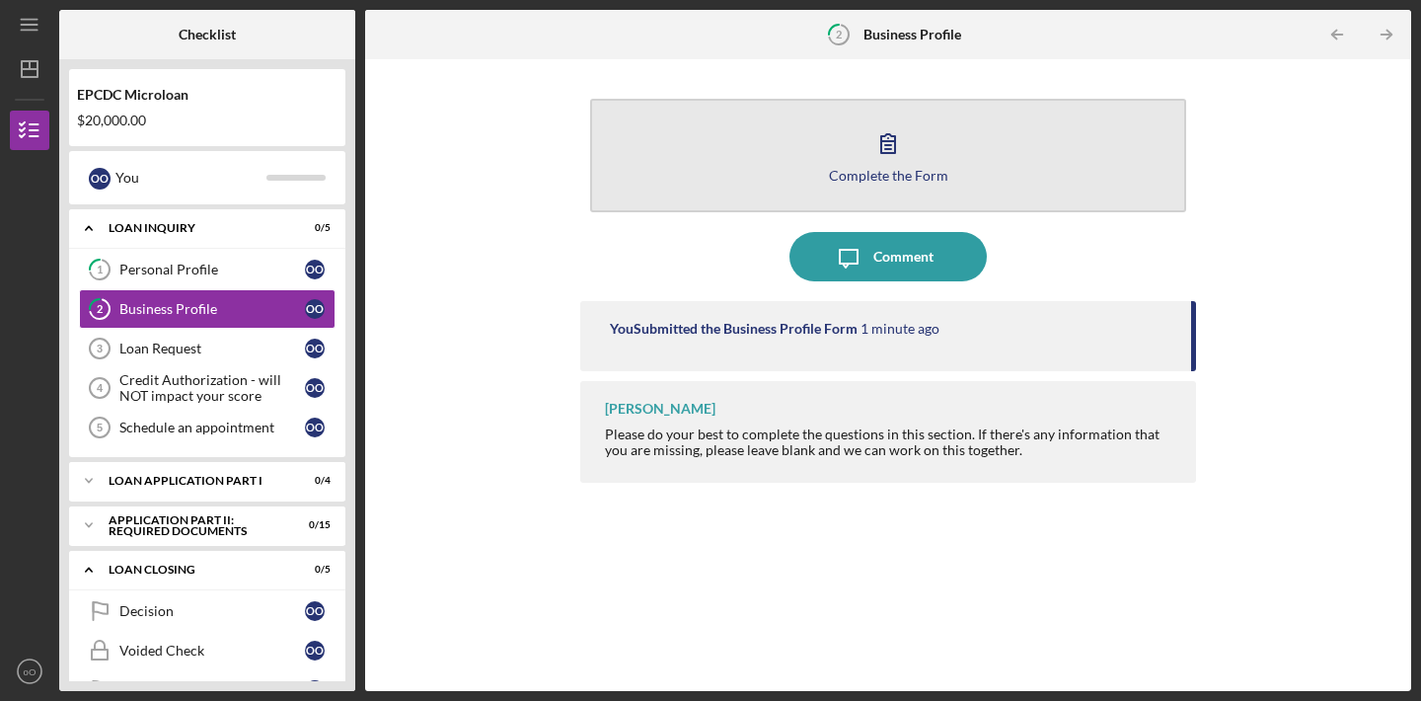
click at [748, 191] on button "Complete the Form Form" at bounding box center [888, 156] width 596 height 114
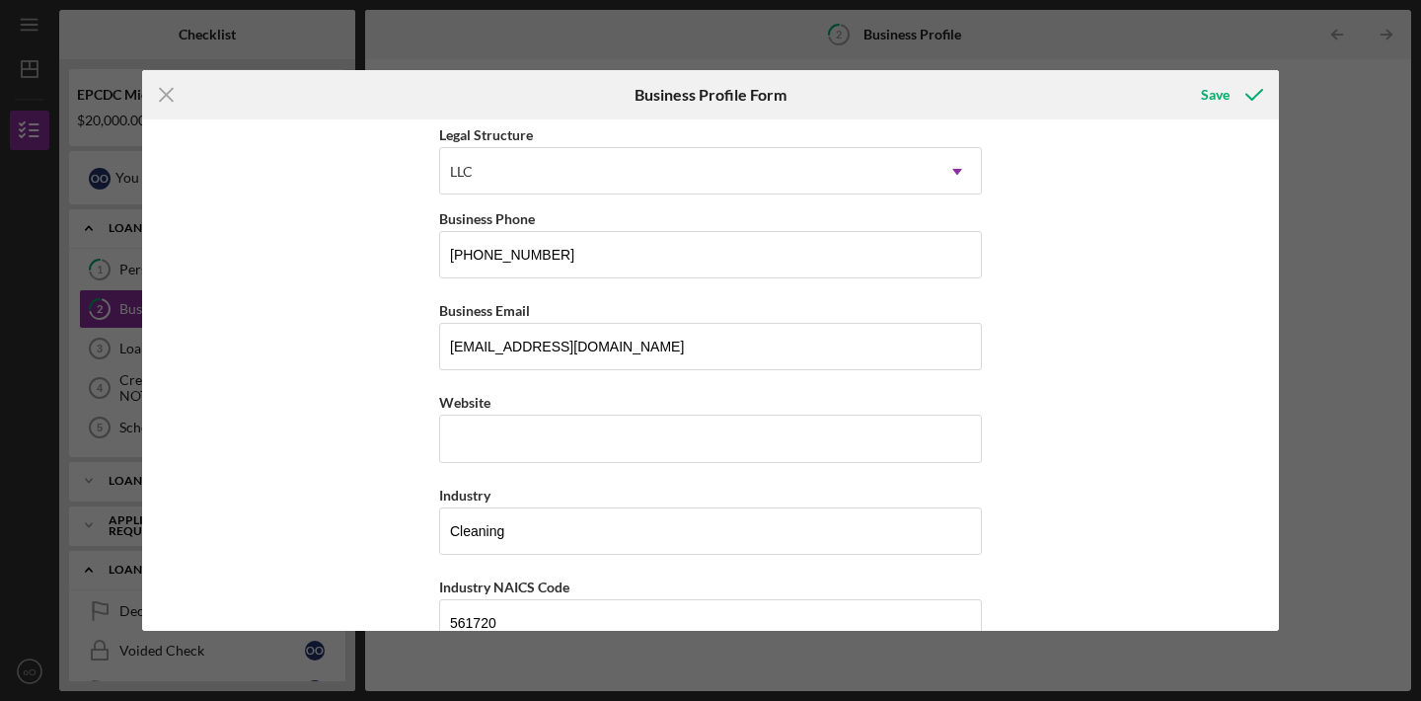
scroll to position [284, 0]
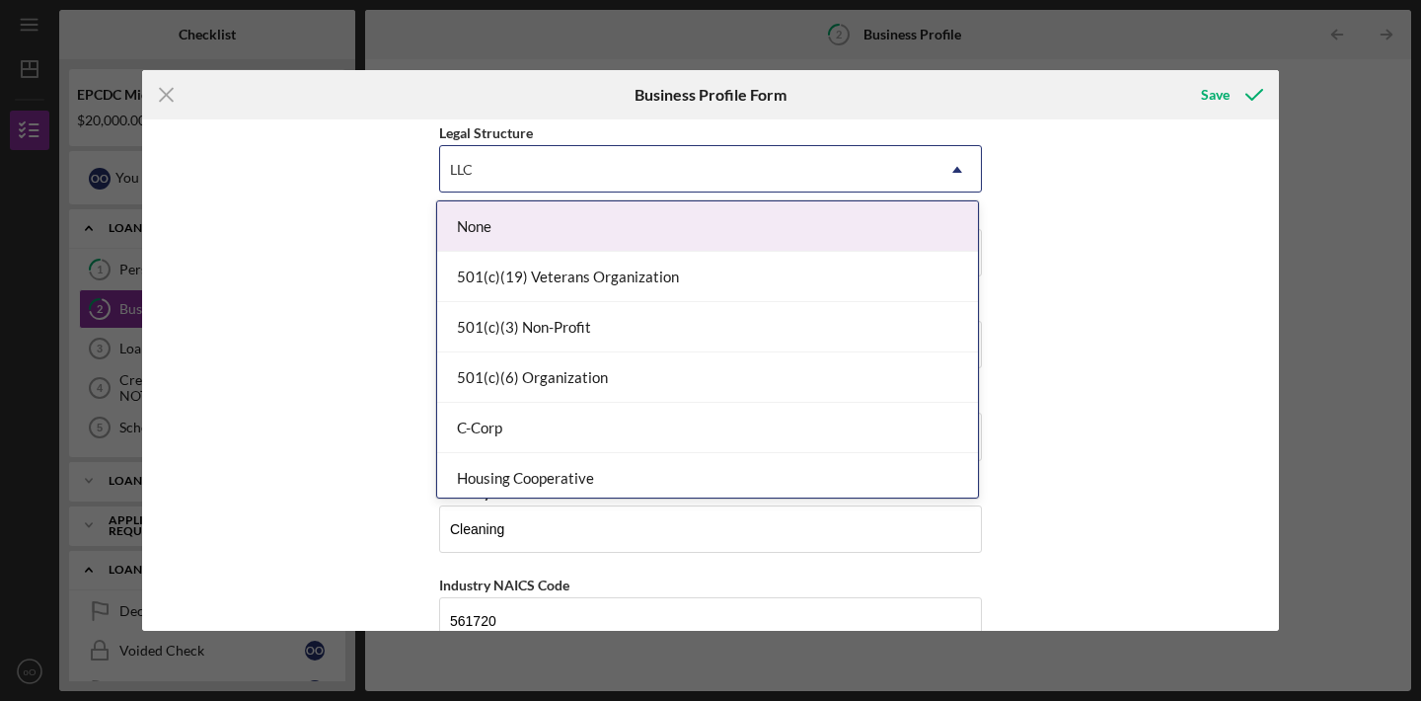
click at [623, 185] on div "LLC" at bounding box center [687, 169] width 494 height 45
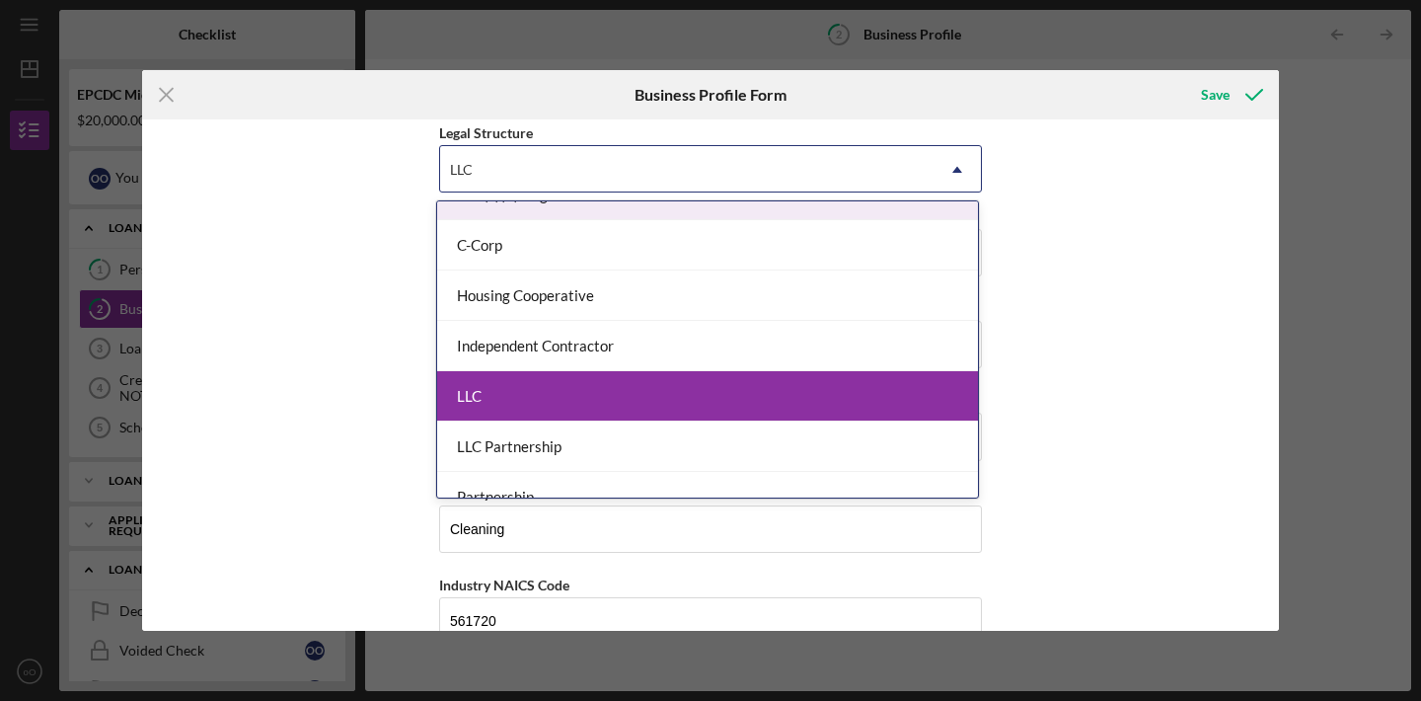
scroll to position [197, 0]
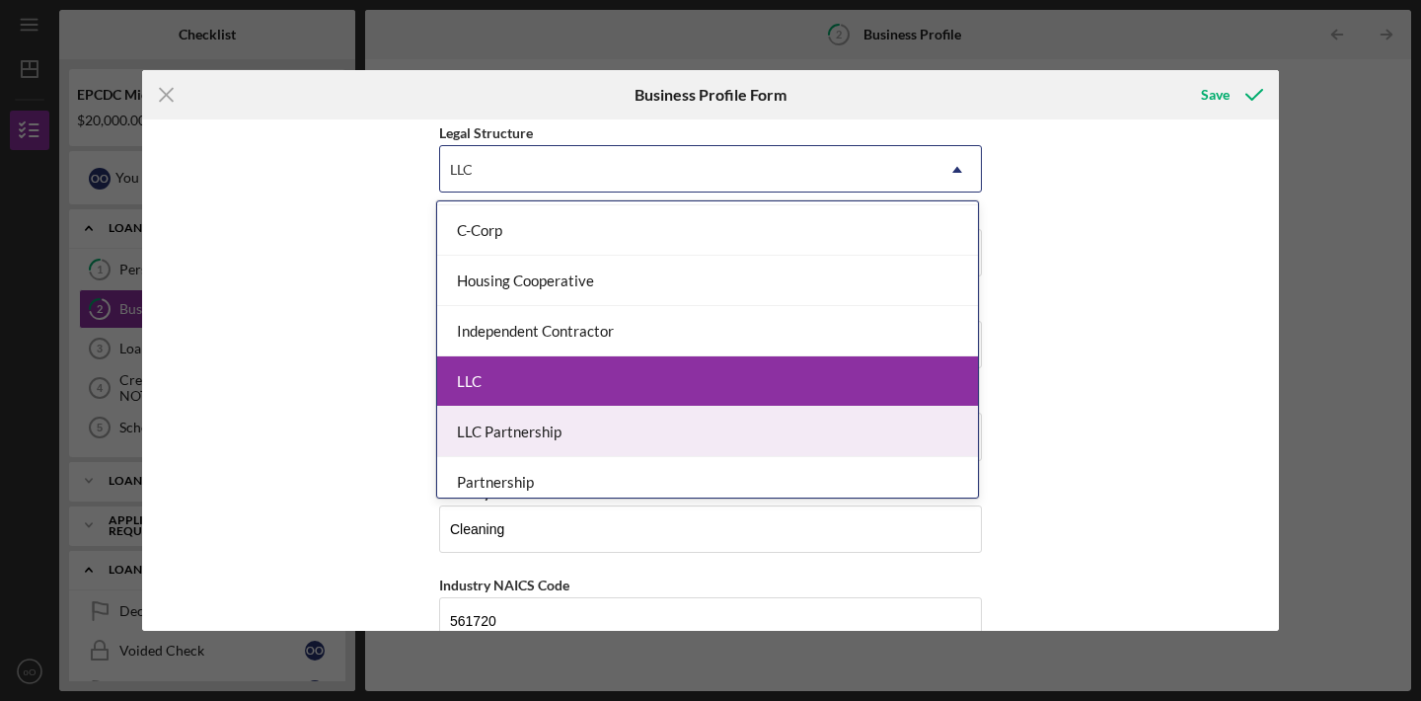
click at [657, 412] on div "LLC Partnership" at bounding box center [707, 432] width 541 height 50
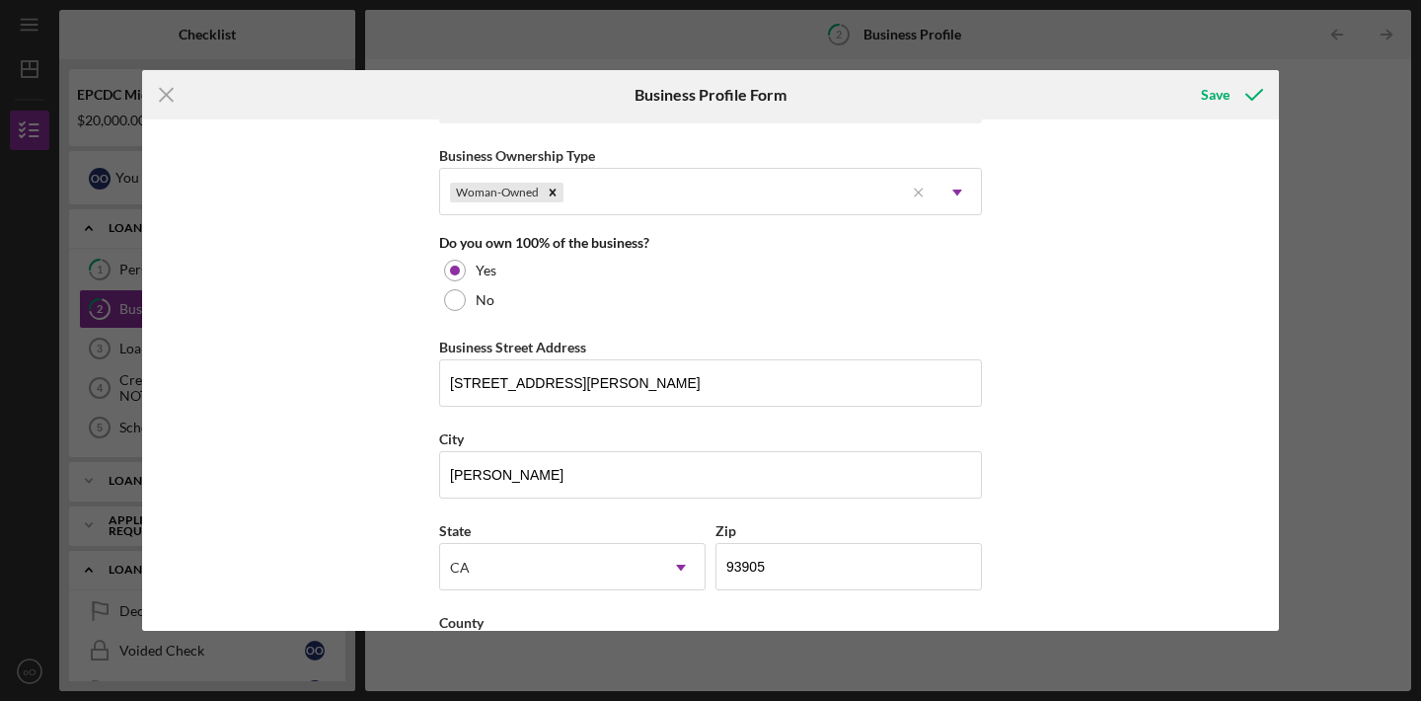
scroll to position [1012, 0]
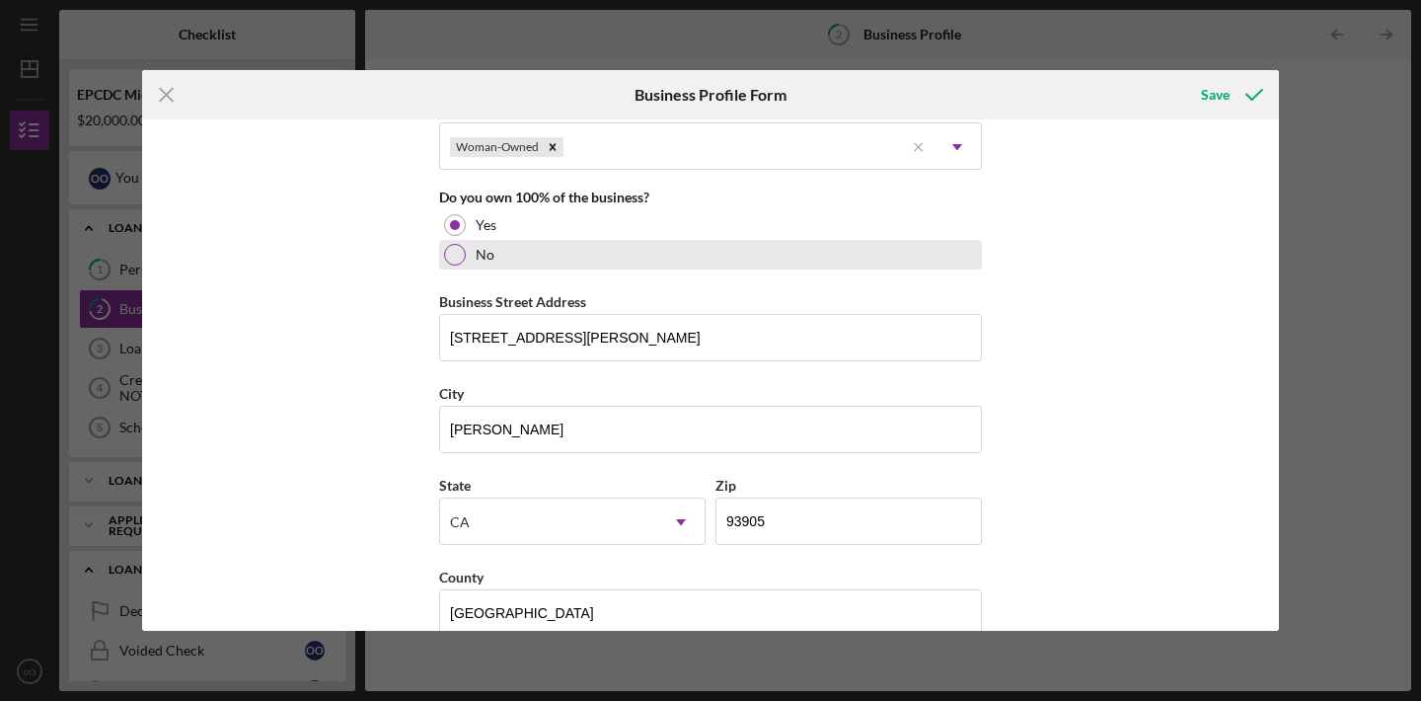
click at [486, 259] on label "No" at bounding box center [485, 255] width 19 height 16
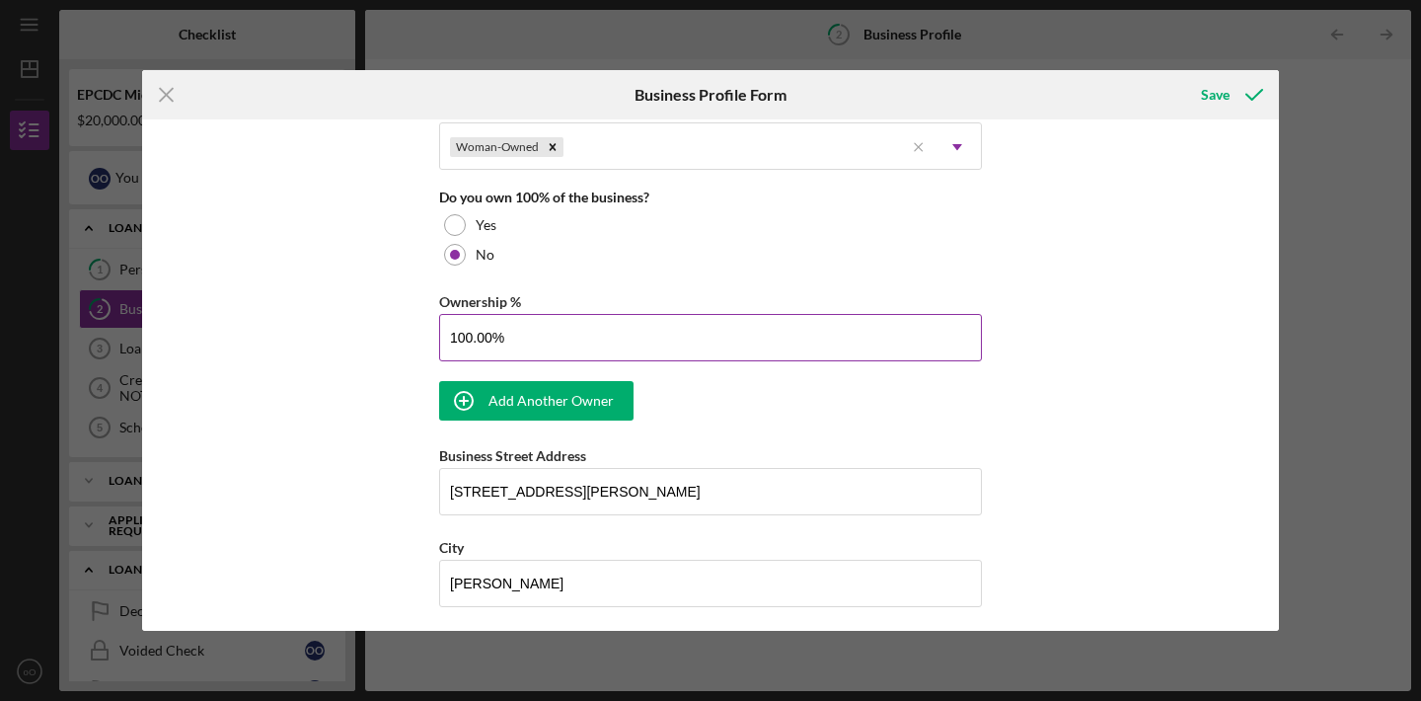
click at [590, 334] on input "100.00%" at bounding box center [710, 337] width 543 height 47
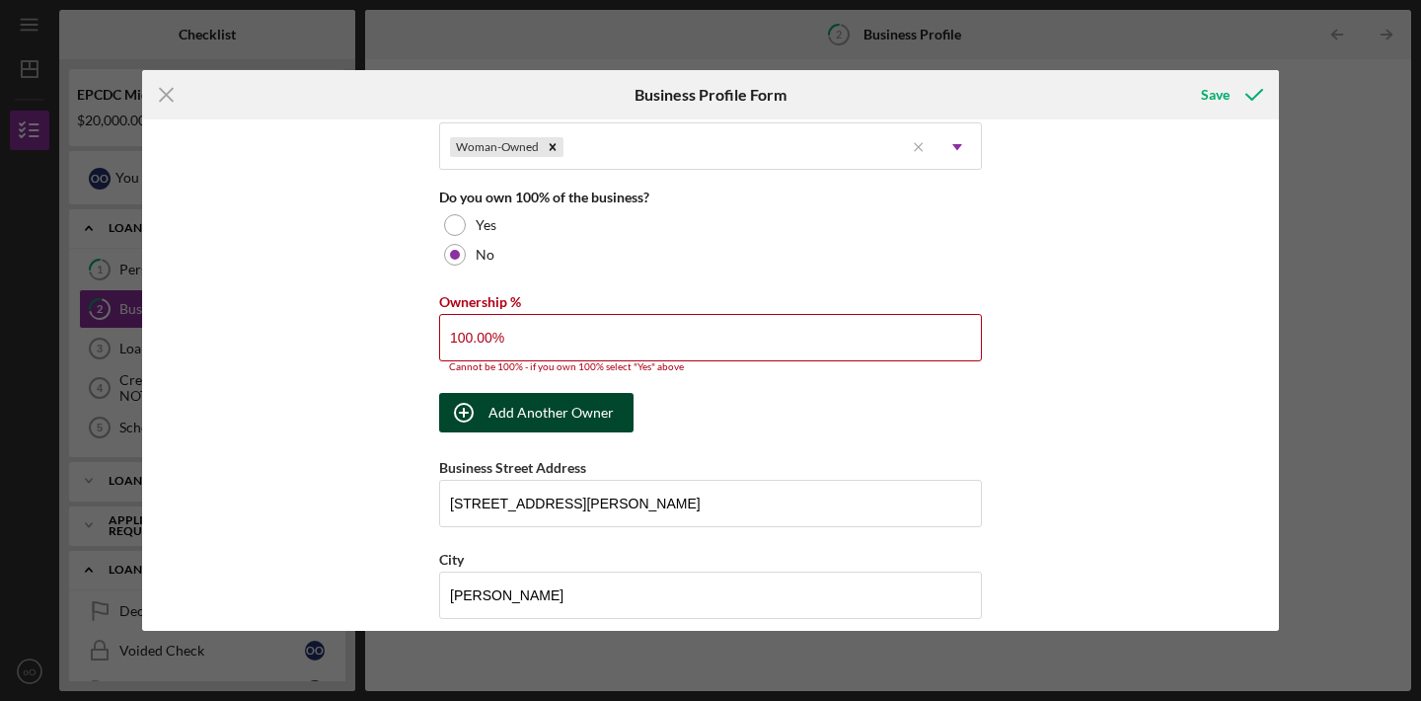
click at [465, 397] on icon "button" at bounding box center [463, 412] width 49 height 49
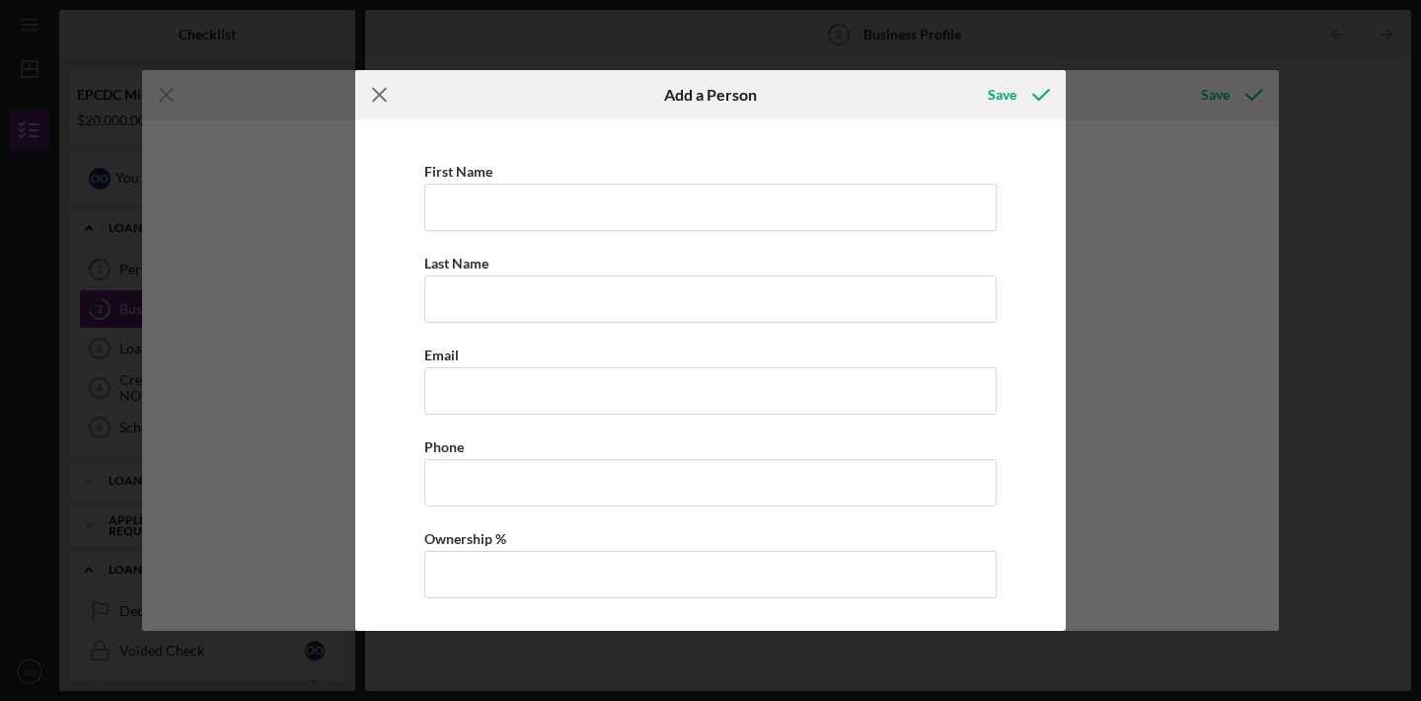
click at [379, 87] on icon "Icon/Menu Close" at bounding box center [379, 94] width 49 height 49
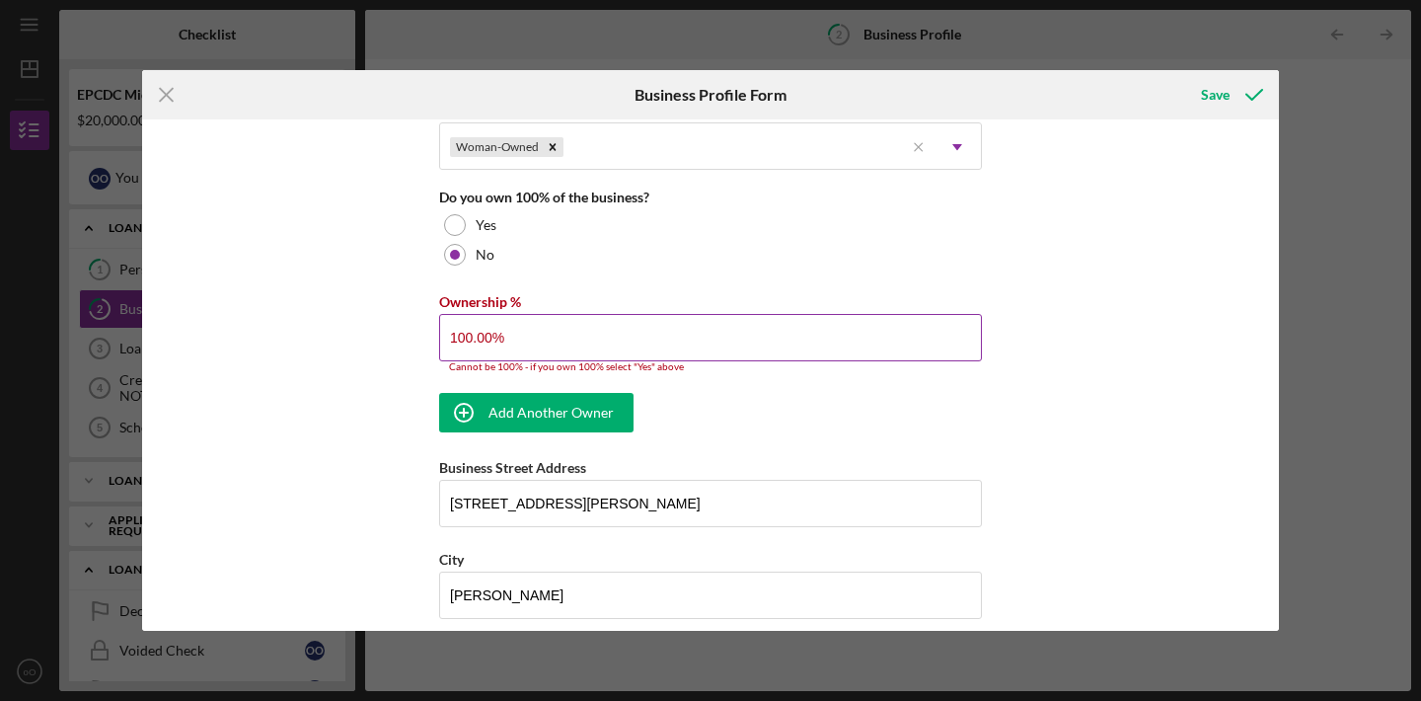
click at [539, 355] on input "100.00%" at bounding box center [710, 337] width 543 height 47
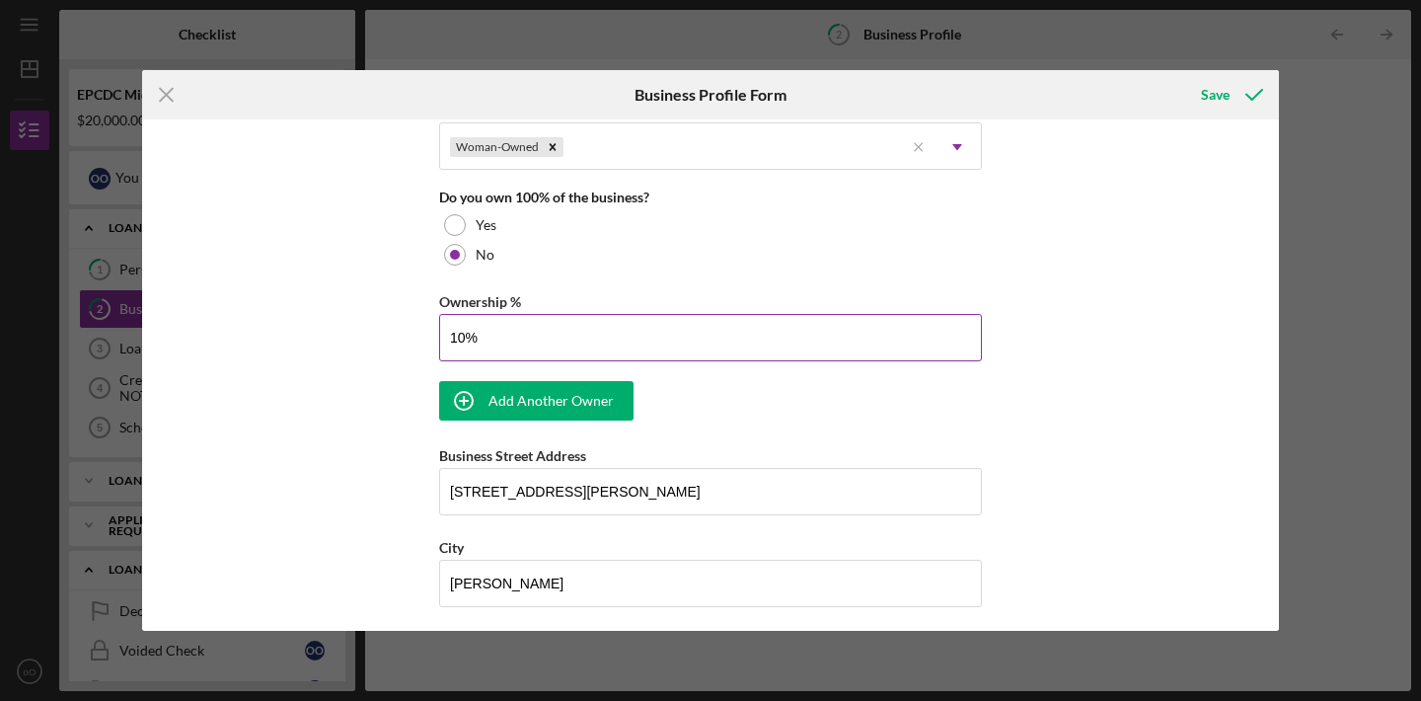
type input "1%"
type input "50.00%"
click at [732, 395] on div "Business Name Ofe's Cleaning Services LLC DBA LLC Business Start Date [DATE] Le…" at bounding box center [710, 194] width 543 height 2153
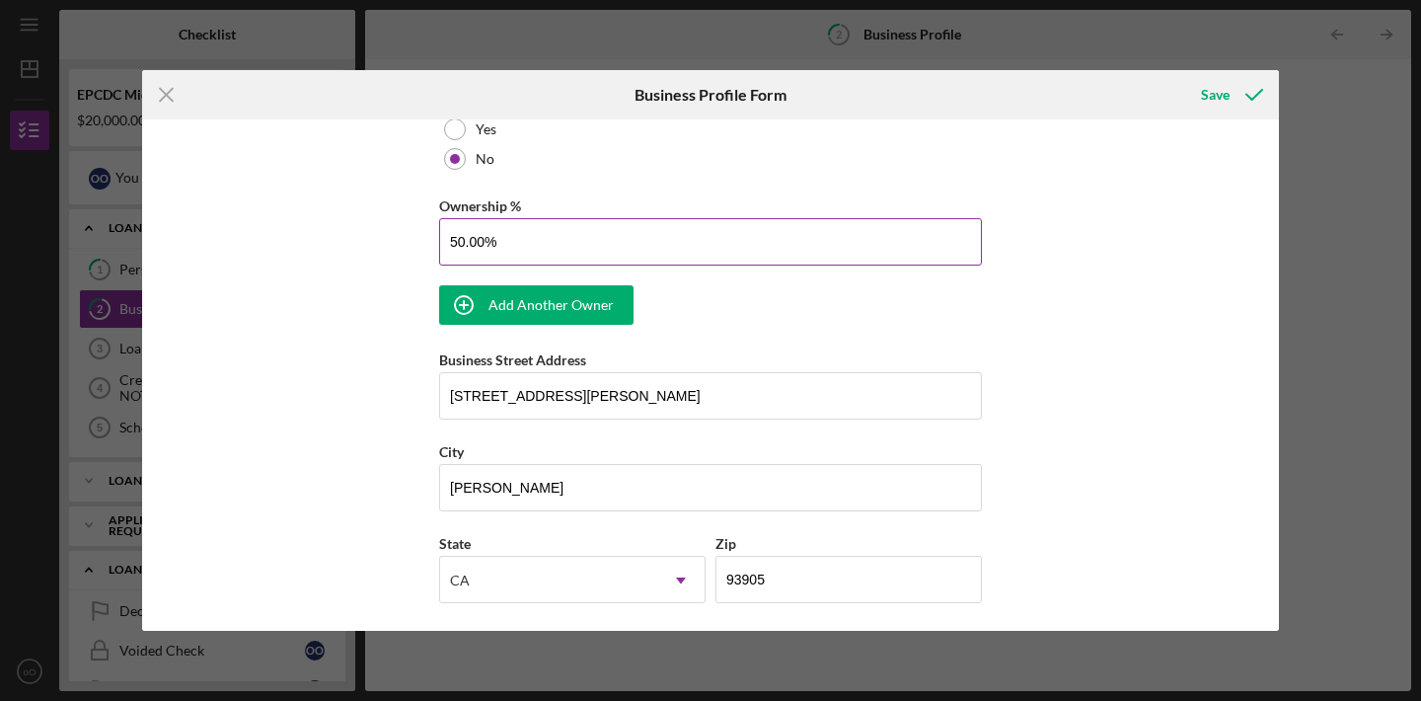
scroll to position [1137, 0]
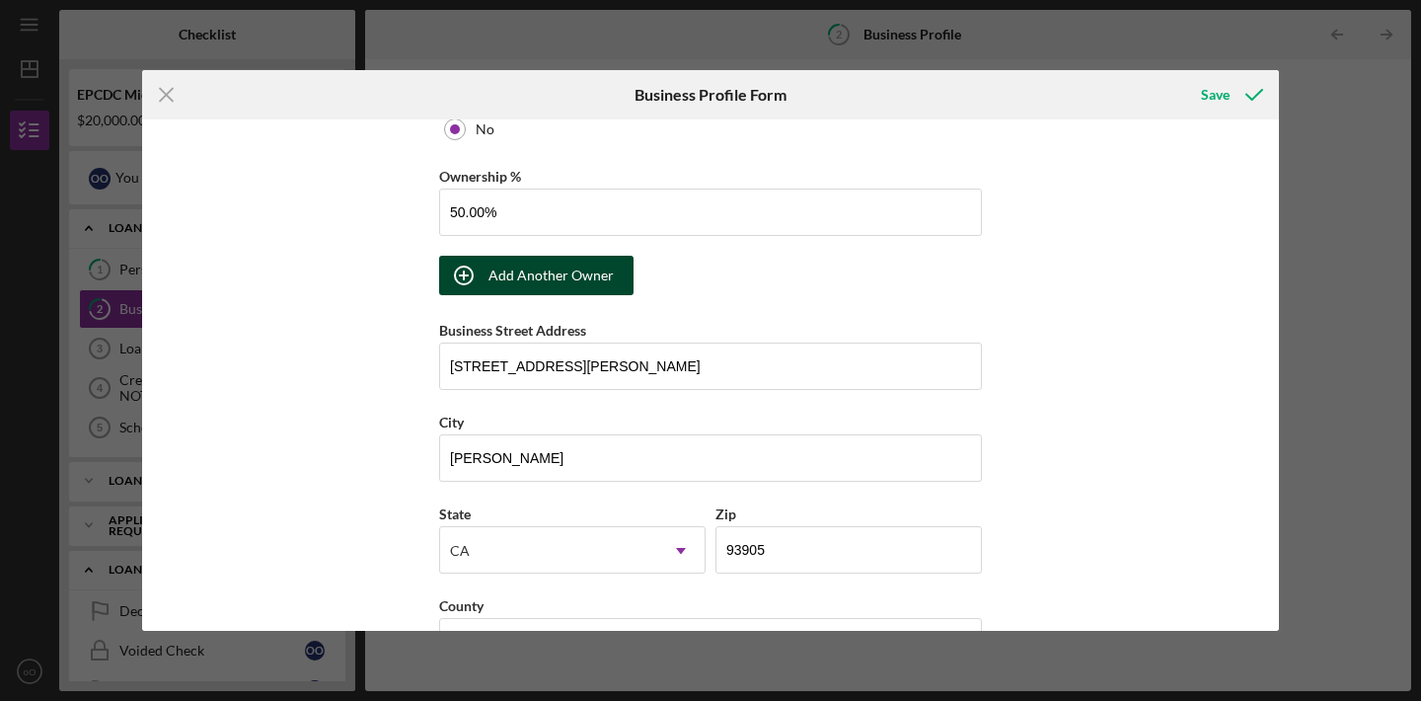
click at [492, 268] on div "Add Another Owner" at bounding box center [551, 275] width 125 height 39
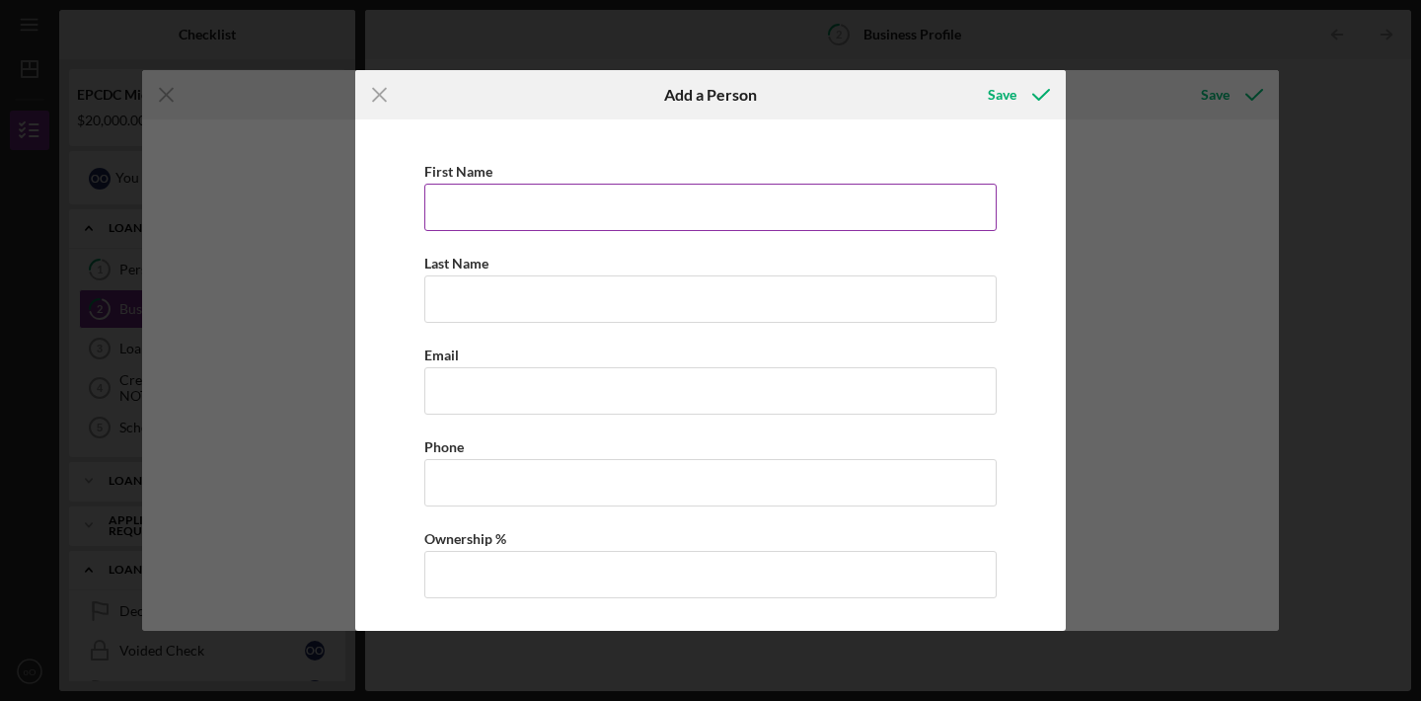
click at [478, 191] on input "First Name" at bounding box center [710, 207] width 572 height 47
type input "[PERSON_NAME]"
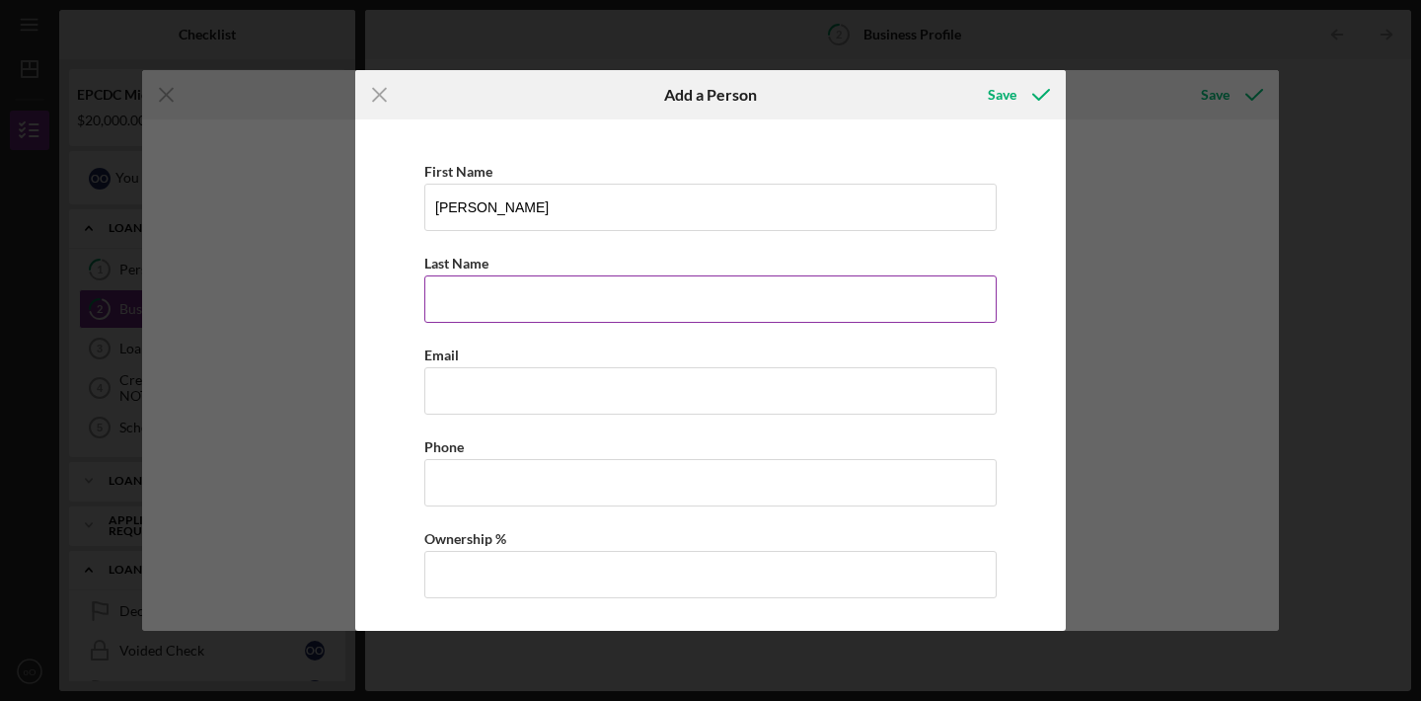
click at [550, 302] on input "Last Name" at bounding box center [710, 298] width 572 height 47
type input "[PERSON_NAME]"
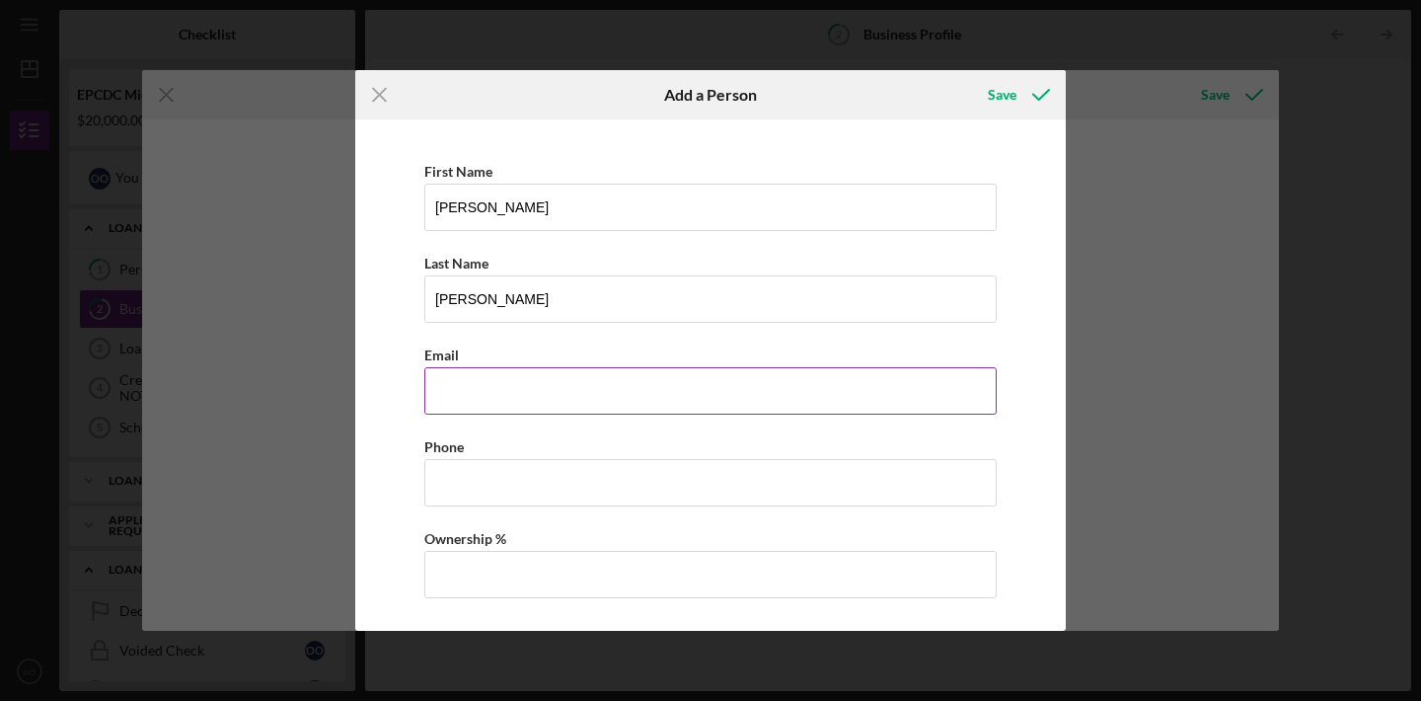
click at [552, 383] on input "Business Email" at bounding box center [710, 390] width 572 height 47
type input "[EMAIL_ADDRESS][DOMAIN_NAME]"
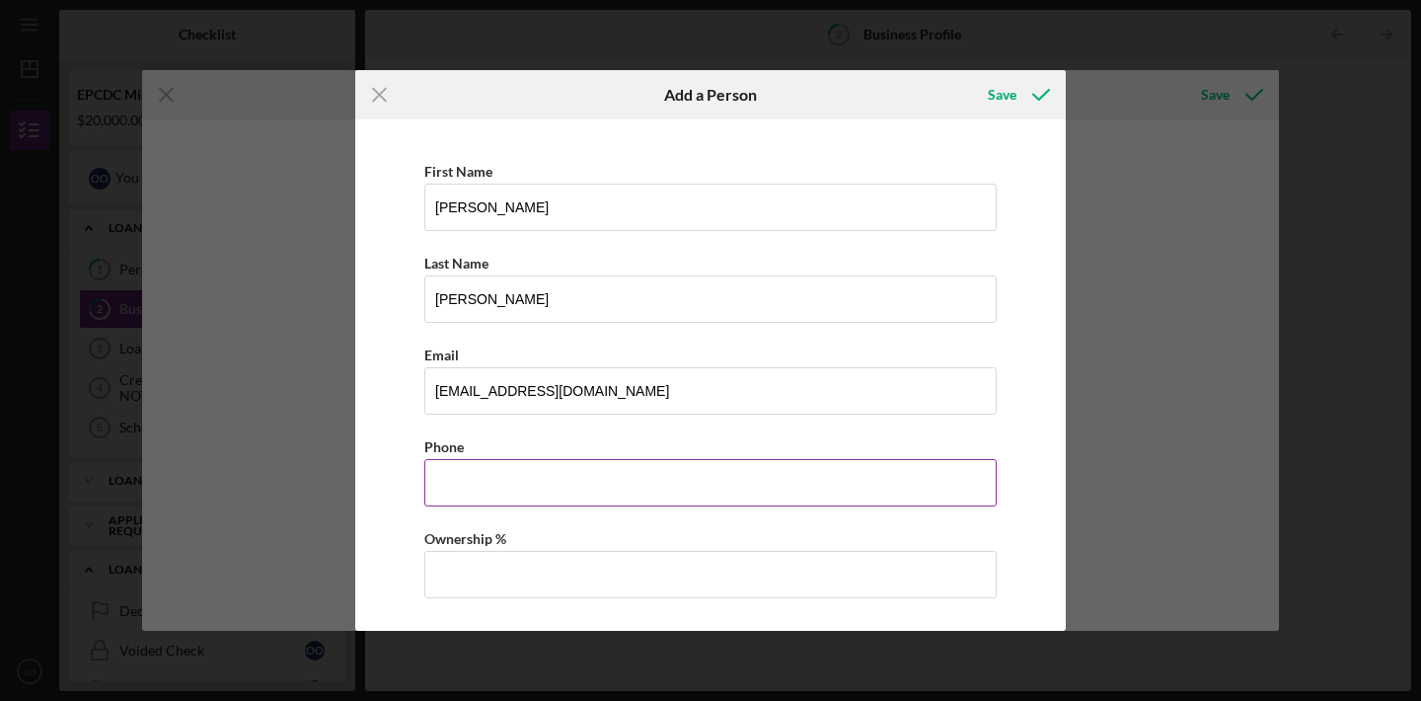
click at [563, 489] on input "Business Phone" at bounding box center [710, 482] width 572 height 47
type input "[PHONE_NUMBER]"
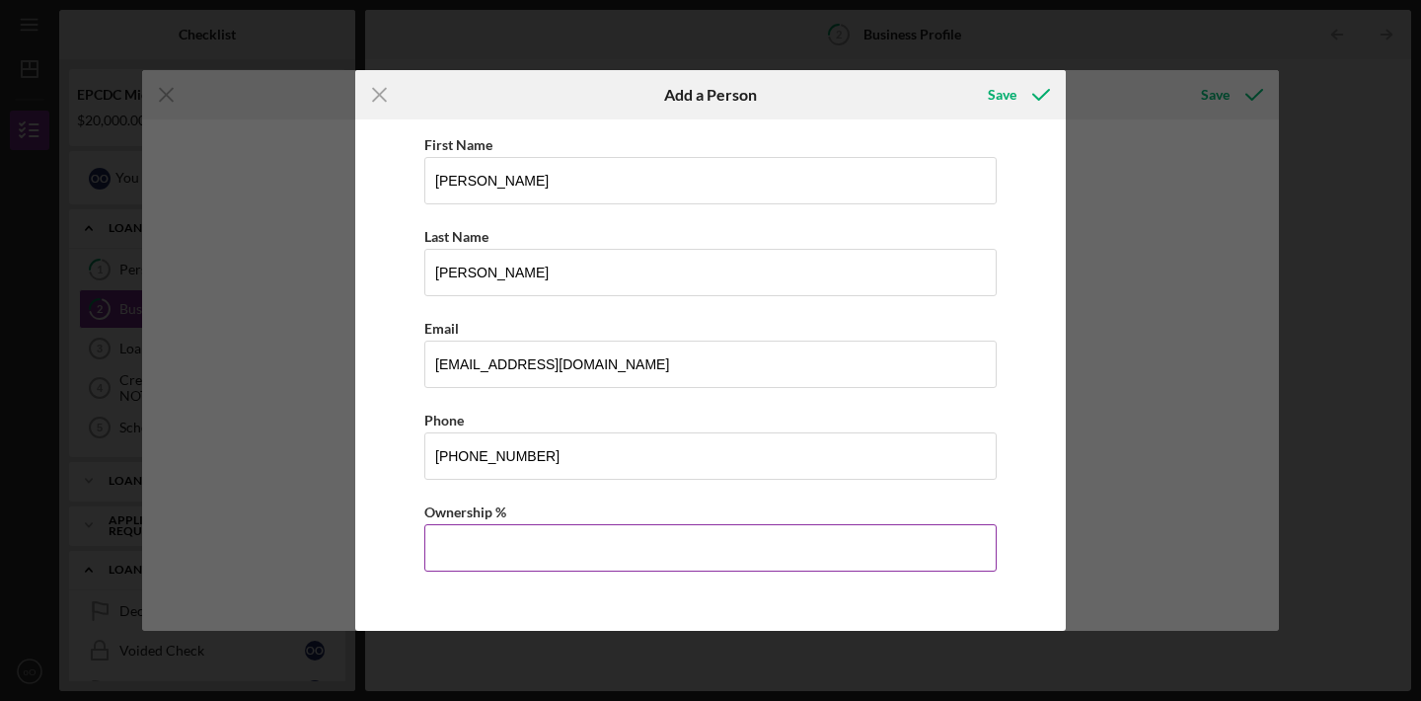
click at [560, 549] on input "Ownership %" at bounding box center [710, 547] width 572 height 47
type input "50.00%"
click at [1025, 114] on div "Save" at bounding box center [1017, 94] width 98 height 49
click at [1027, 104] on icon "button" at bounding box center [1041, 94] width 49 height 49
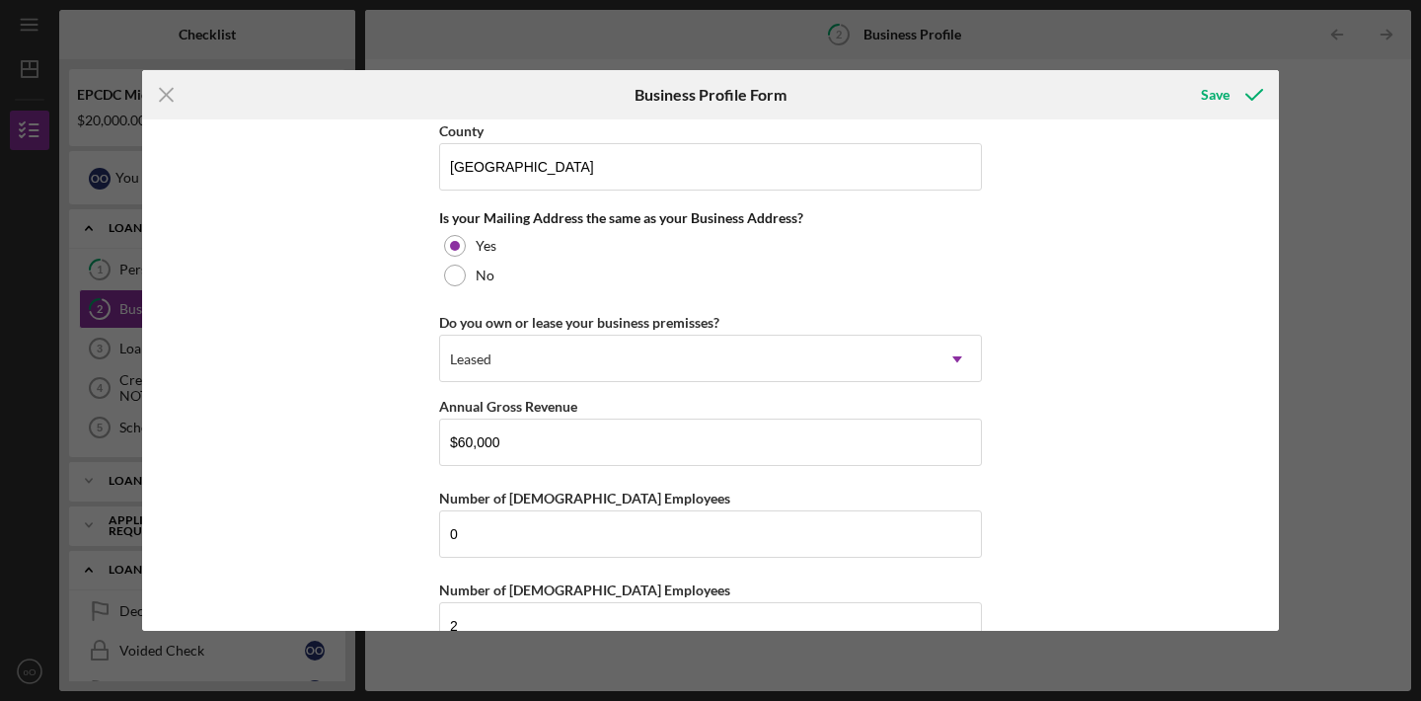
scroll to position [1785, 0]
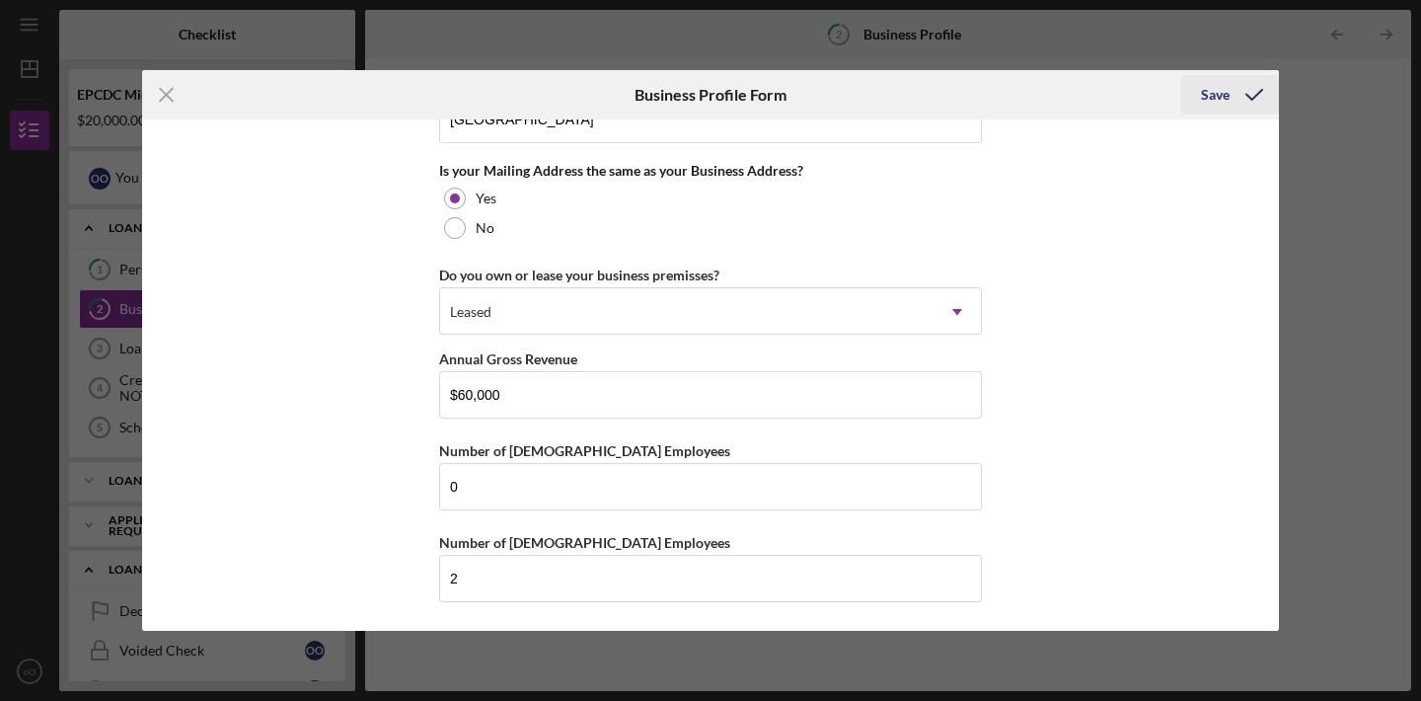
click at [1213, 89] on div "Save" at bounding box center [1215, 94] width 29 height 39
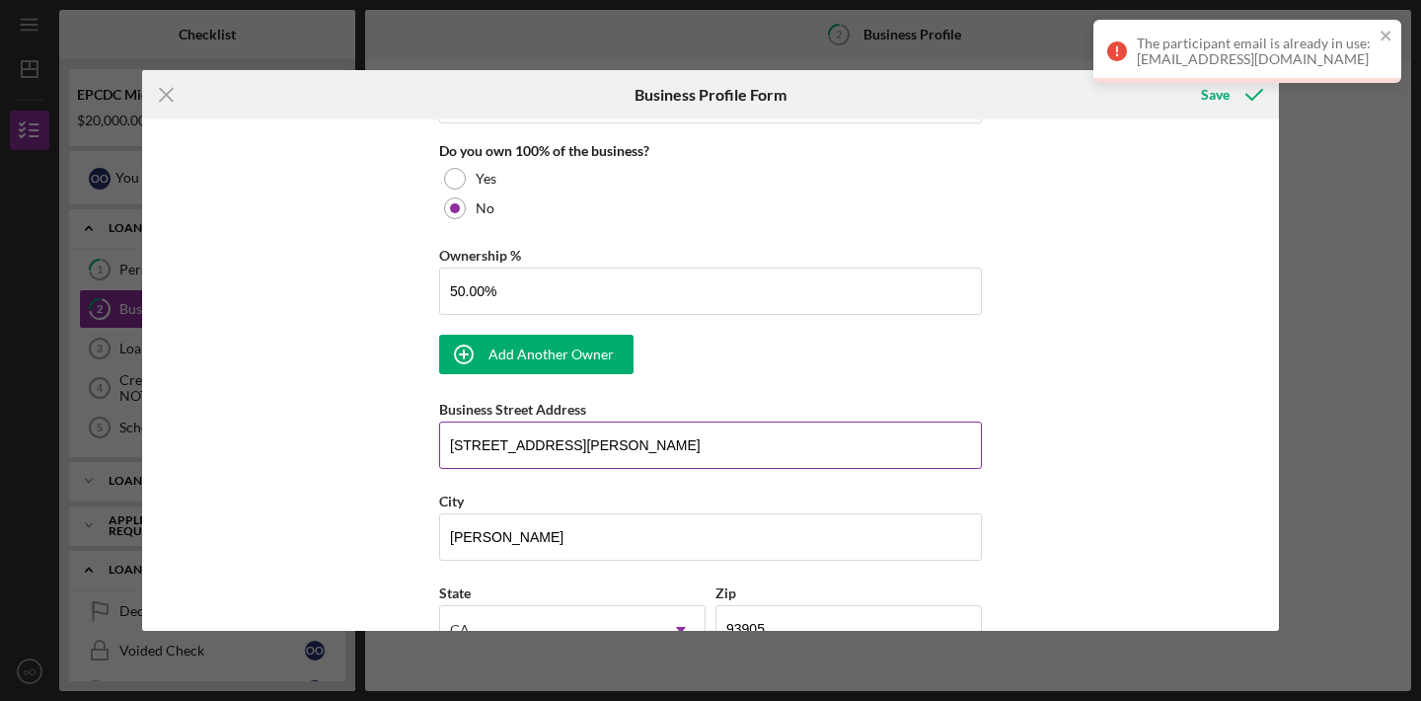
scroll to position [1076, 0]
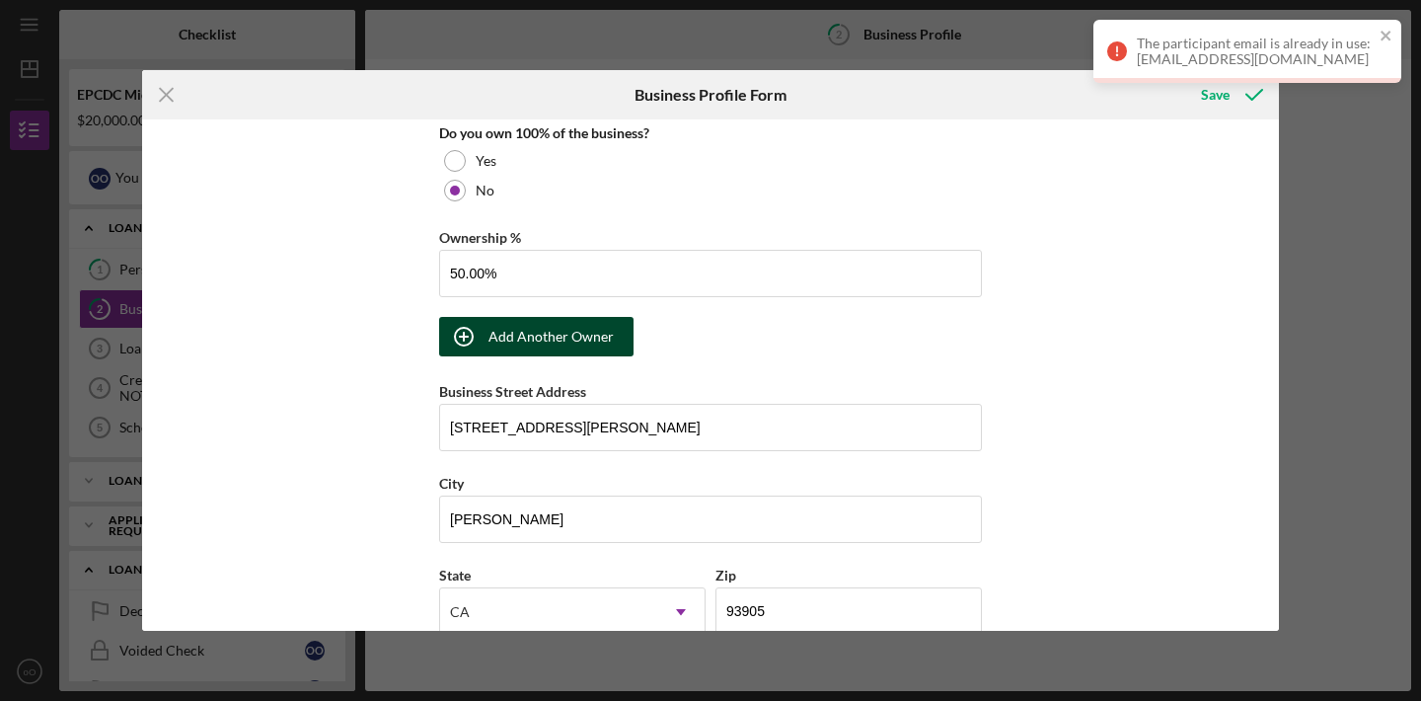
click at [611, 336] on button "Add Another Owner" at bounding box center [536, 336] width 194 height 39
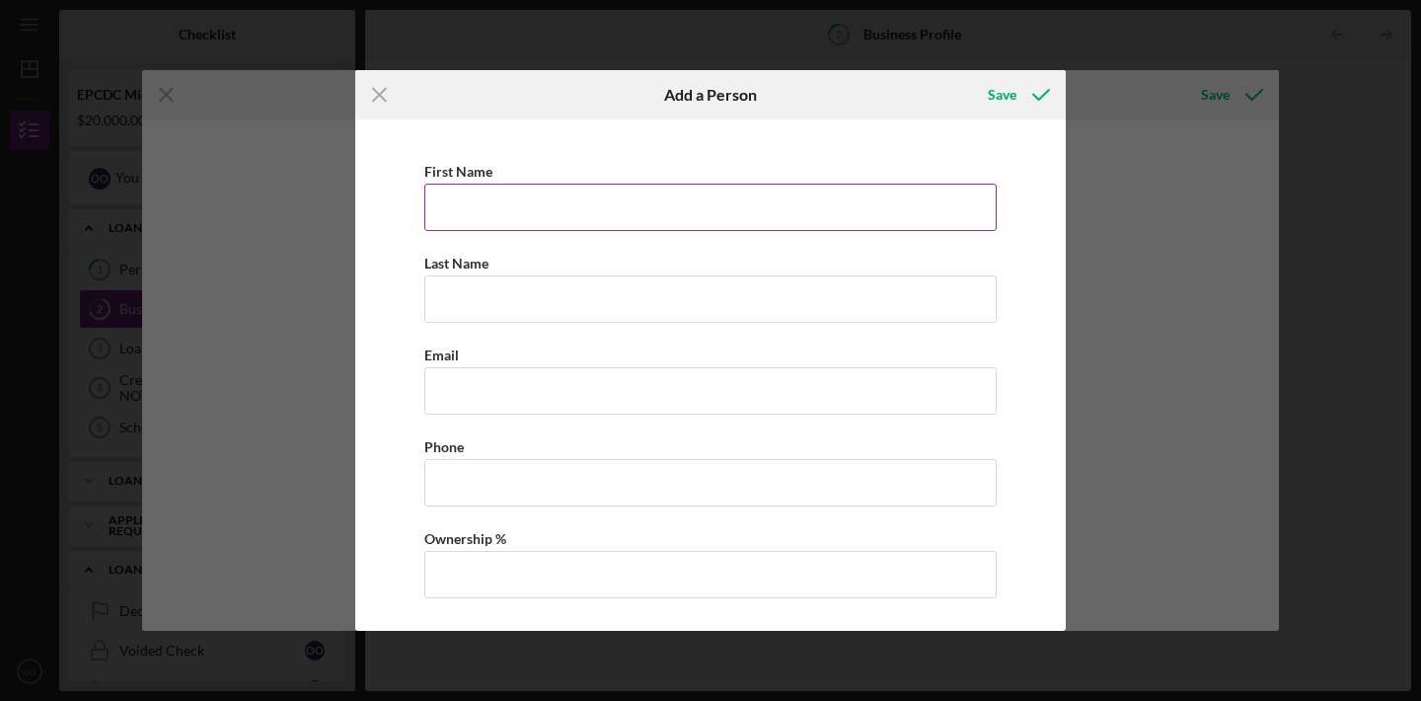
click at [520, 187] on input "First Name" at bounding box center [710, 207] width 572 height 47
type input "[PERSON_NAME]"
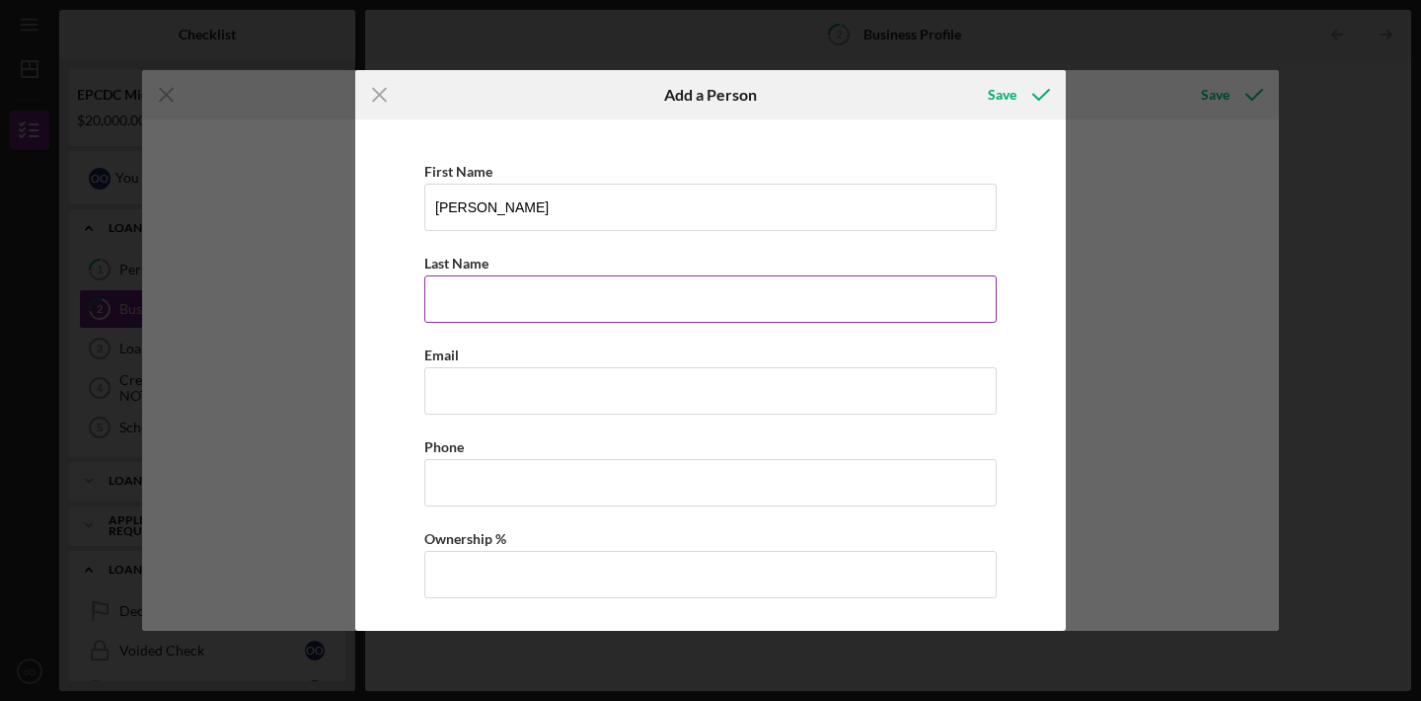
click at [560, 294] on input "Last Name" at bounding box center [710, 298] width 572 height 47
type input "[PERSON_NAME]"
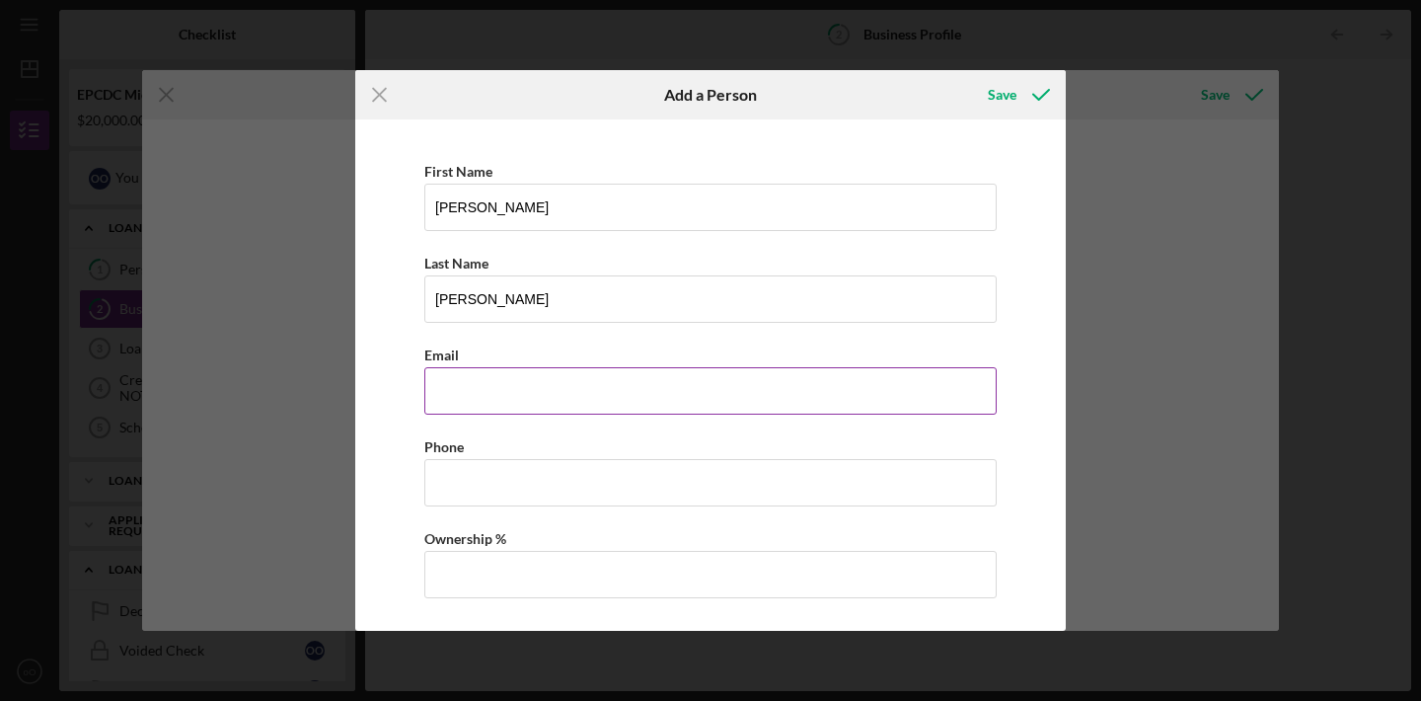
click at [560, 392] on input "Business Email" at bounding box center [710, 390] width 572 height 47
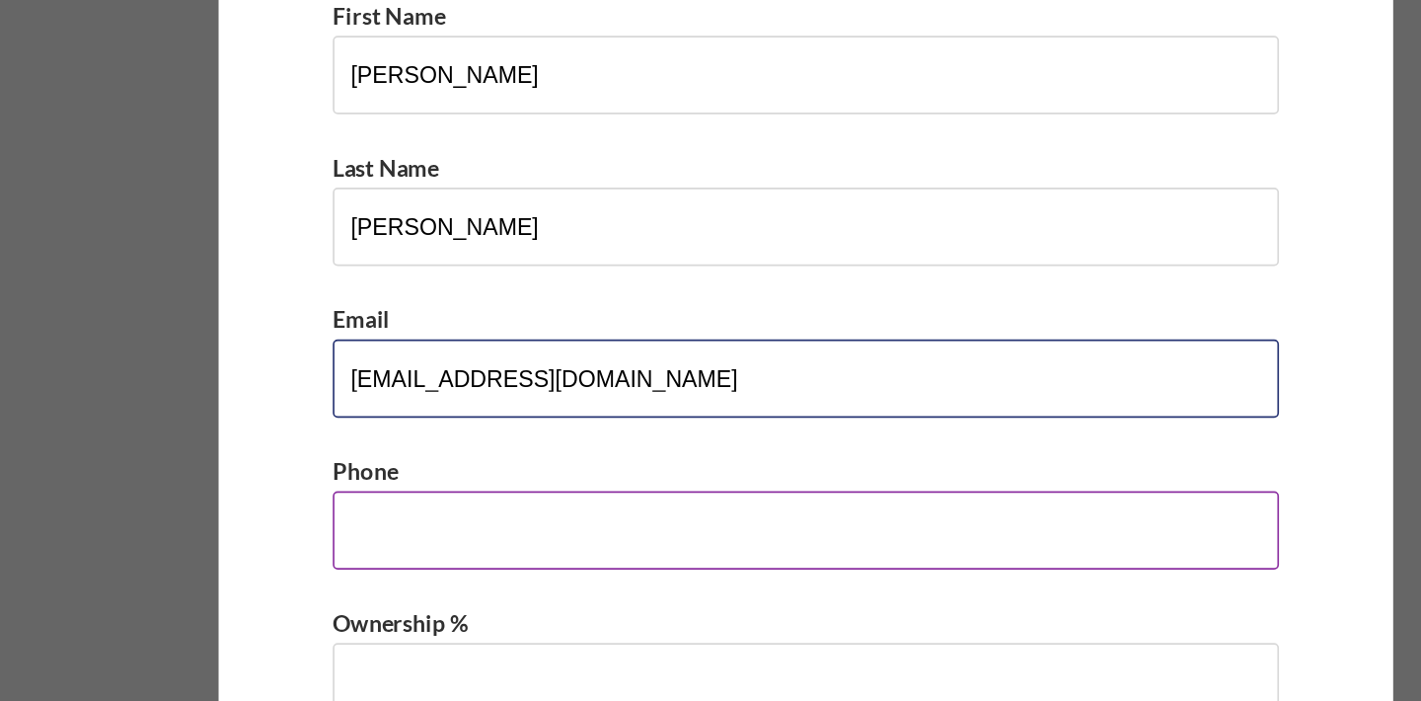
type input "[EMAIL_ADDRESS][DOMAIN_NAME]"
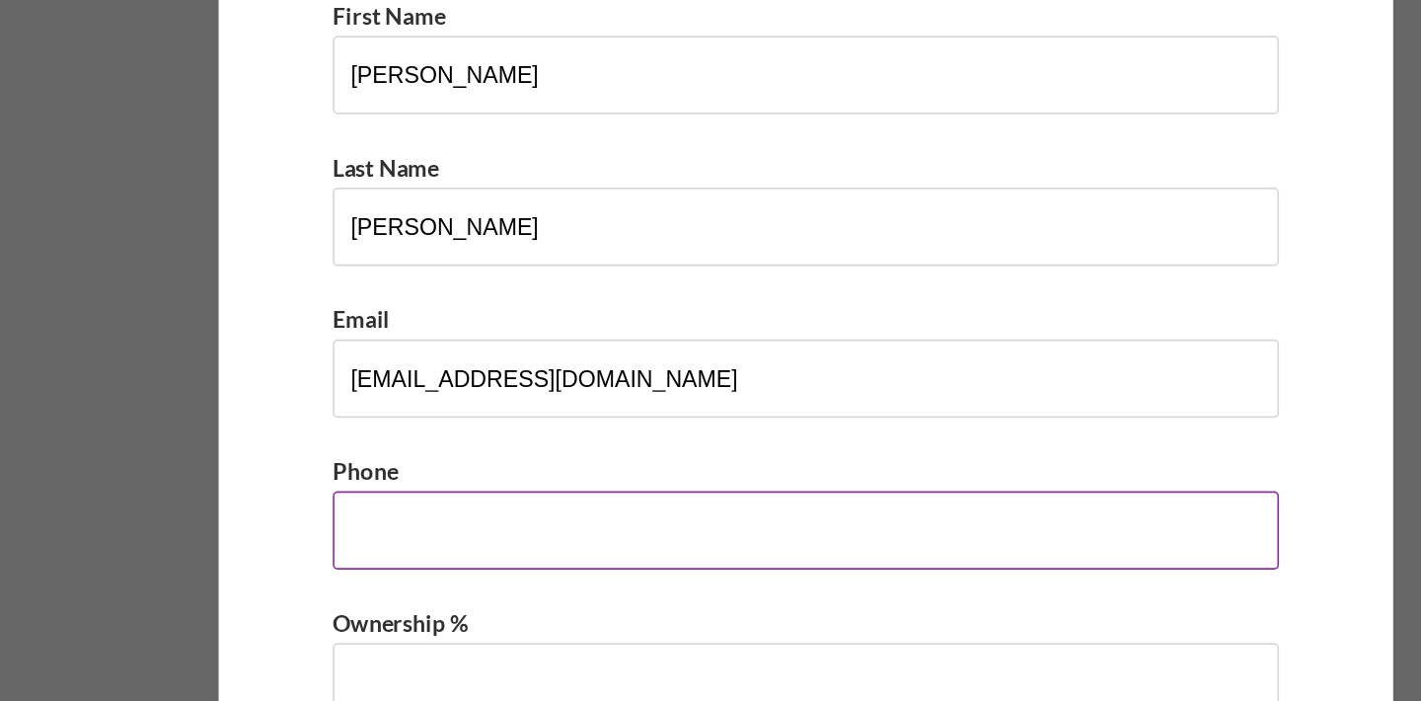
click at [572, 499] on input "Business Phone" at bounding box center [710, 482] width 572 height 47
type input "[PHONE_NUMBER]"
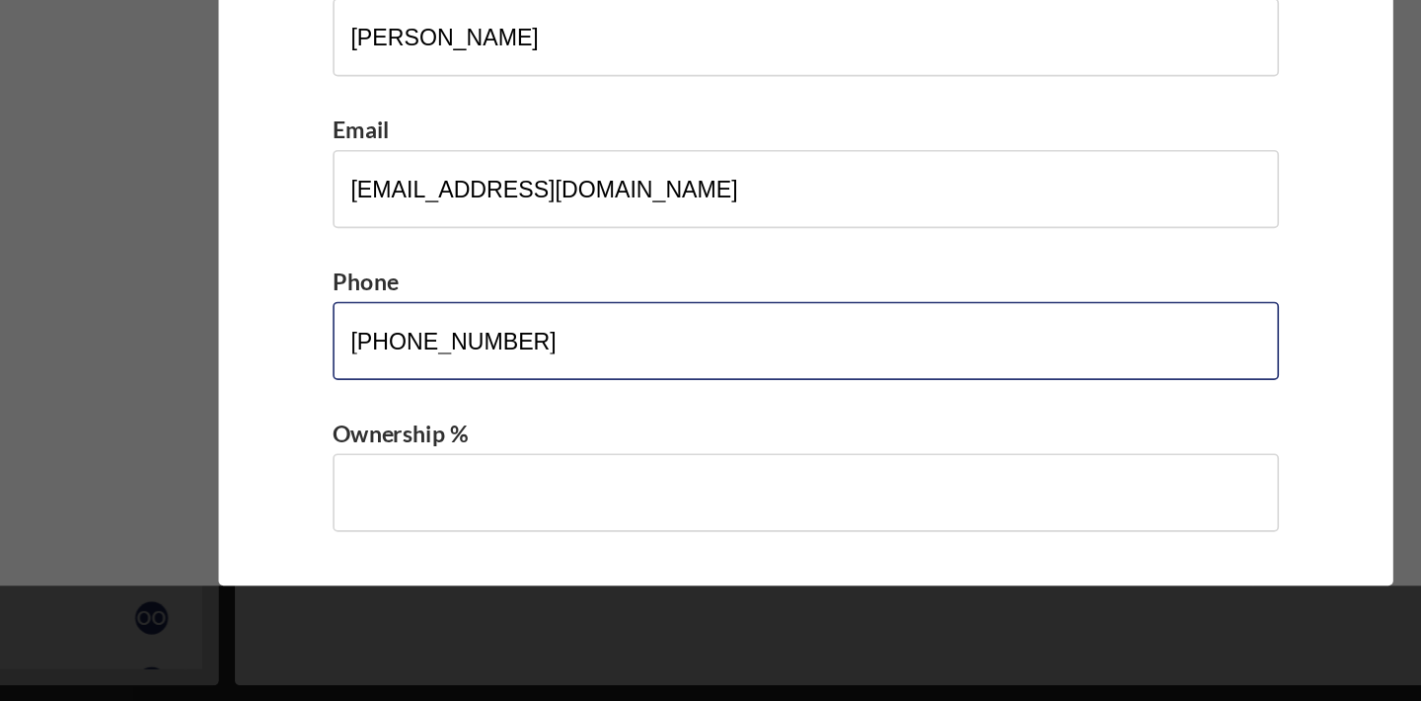
scroll to position [0, 0]
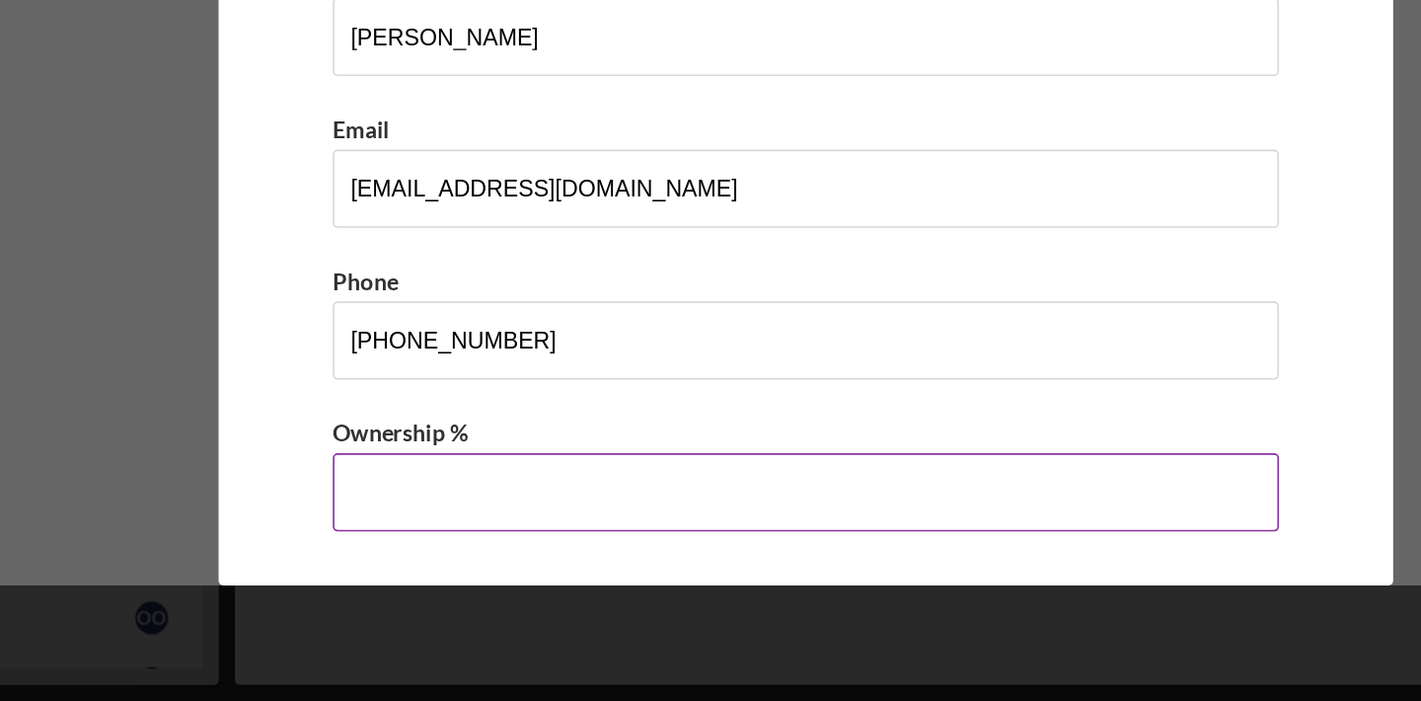
click at [552, 572] on input "Ownership %" at bounding box center [710, 574] width 572 height 47
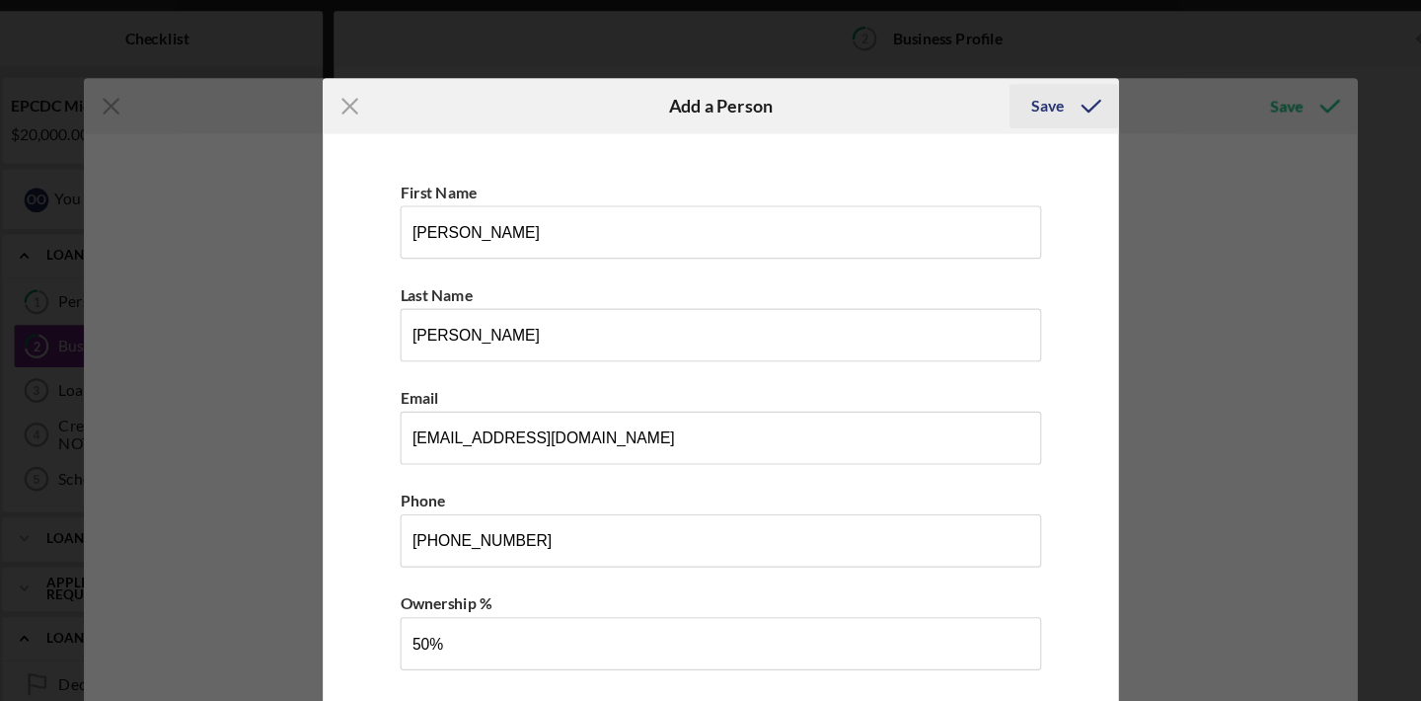
type input "50.00%"
click at [1053, 81] on icon "button" at bounding box center [1041, 94] width 49 height 49
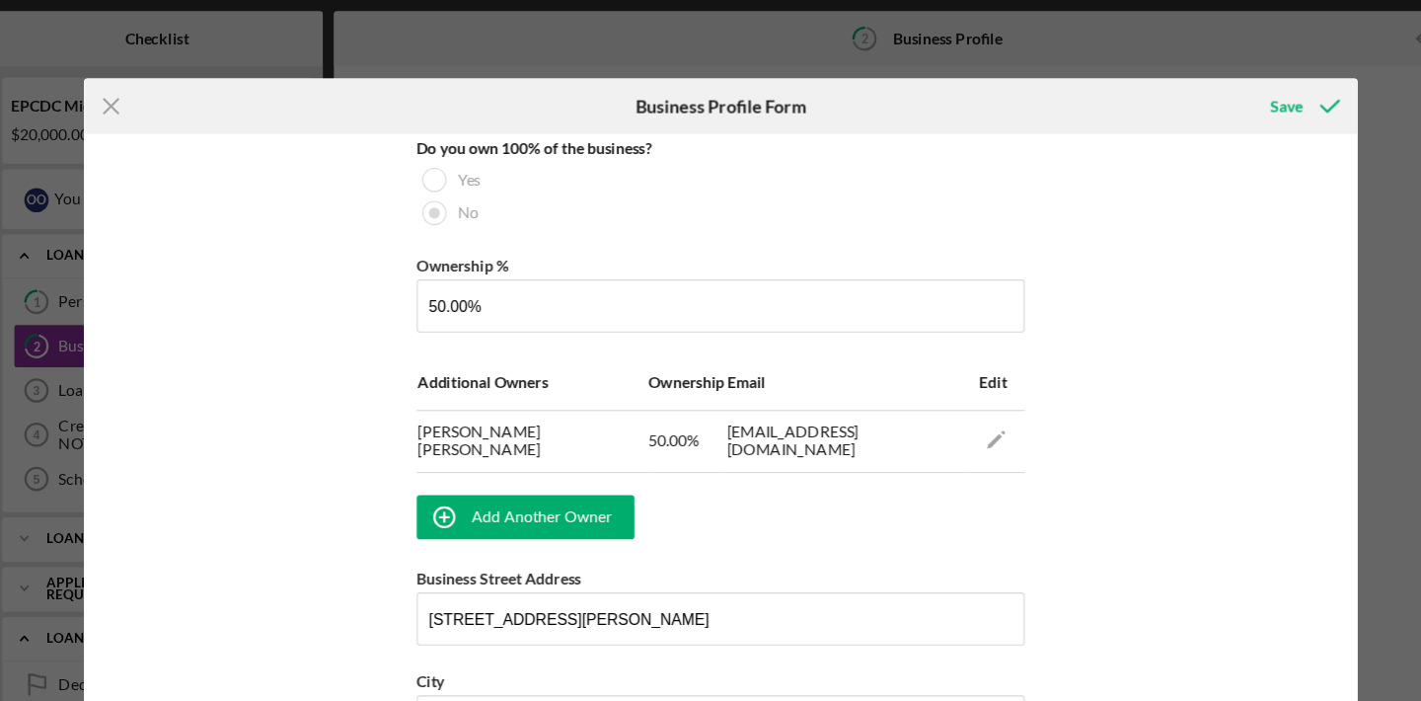
scroll to position [1785, 0]
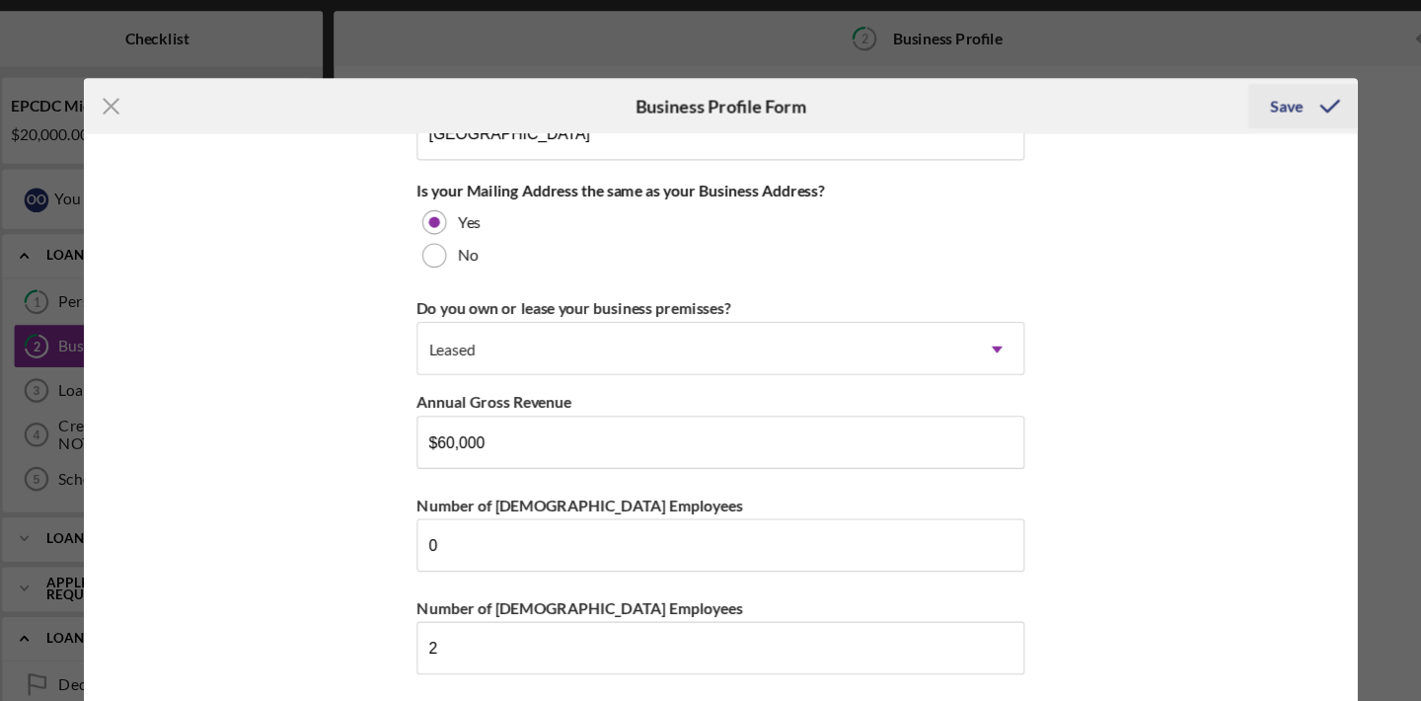
click at [1252, 90] on icon "submit" at bounding box center [1254, 94] width 49 height 49
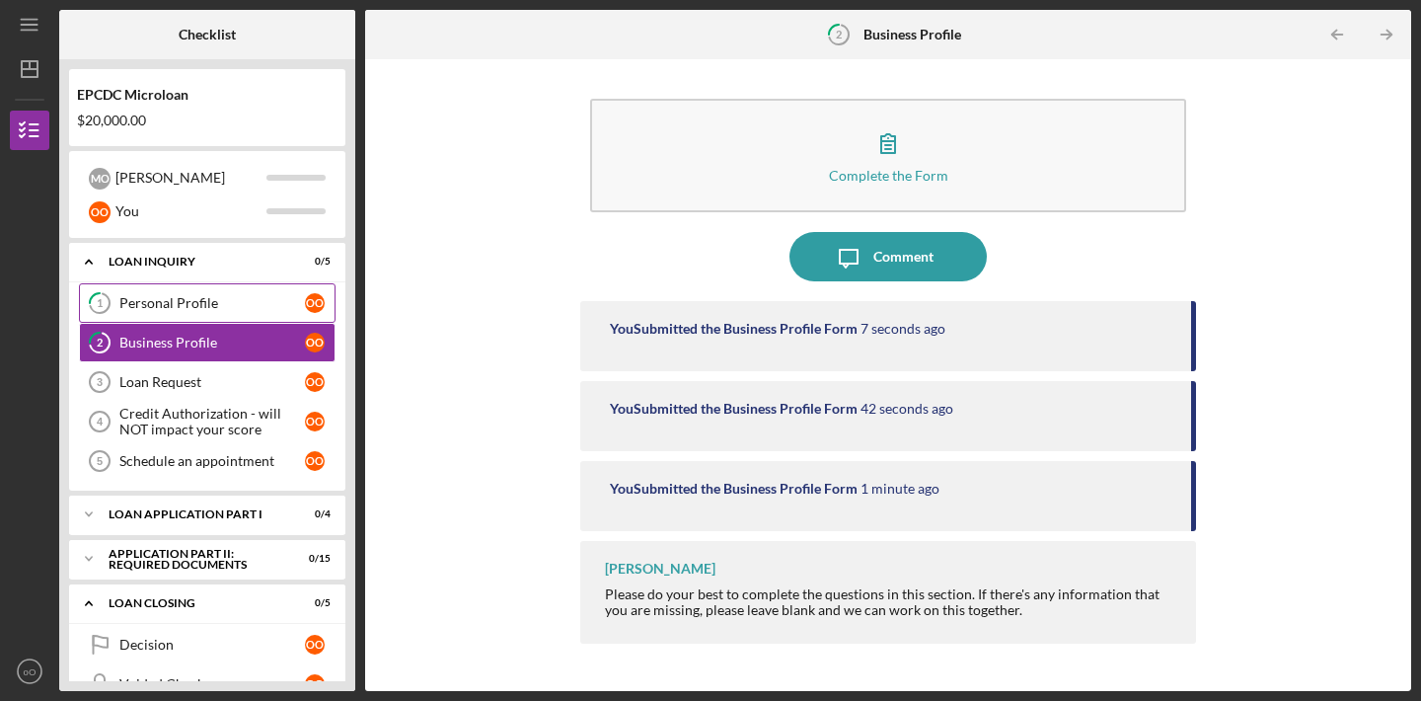
click at [227, 311] on link "1 Personal Profile o O" at bounding box center [207, 302] width 257 height 39
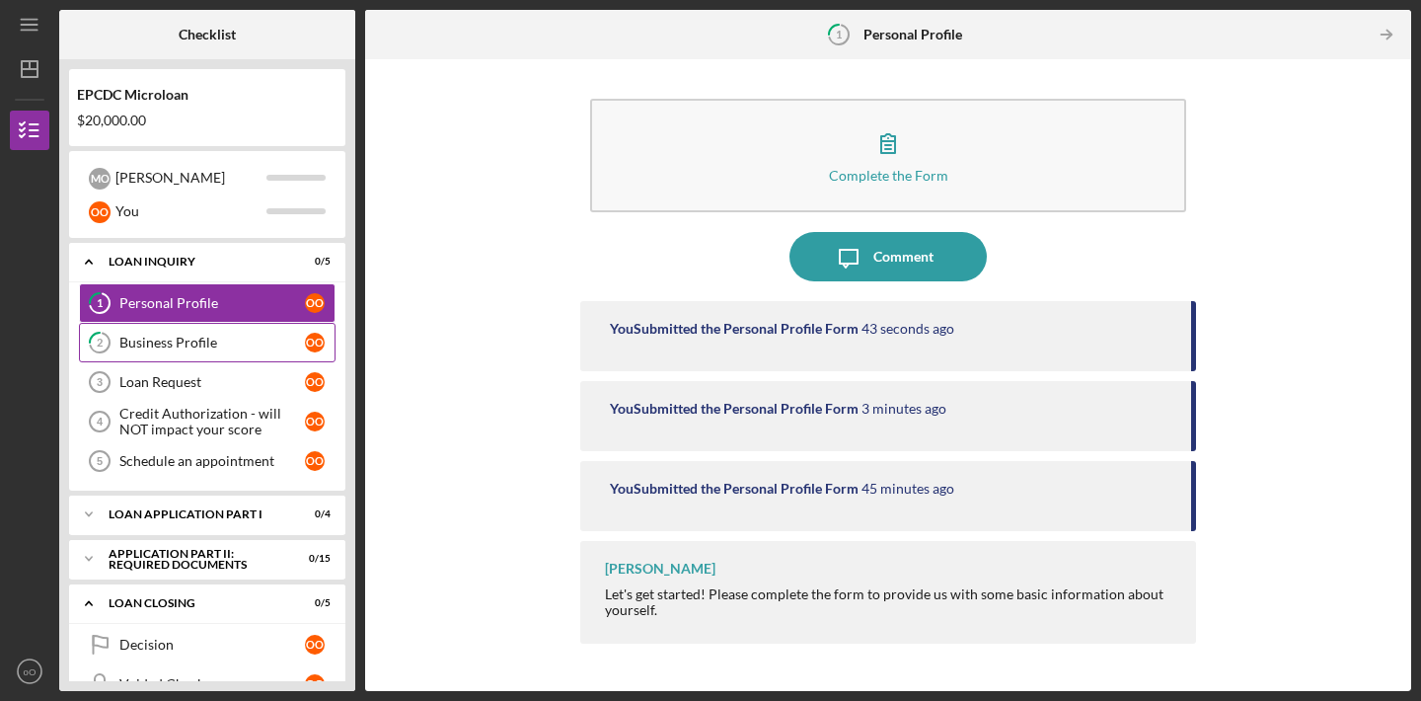
click at [232, 343] on div "Business Profile" at bounding box center [212, 343] width 186 height 16
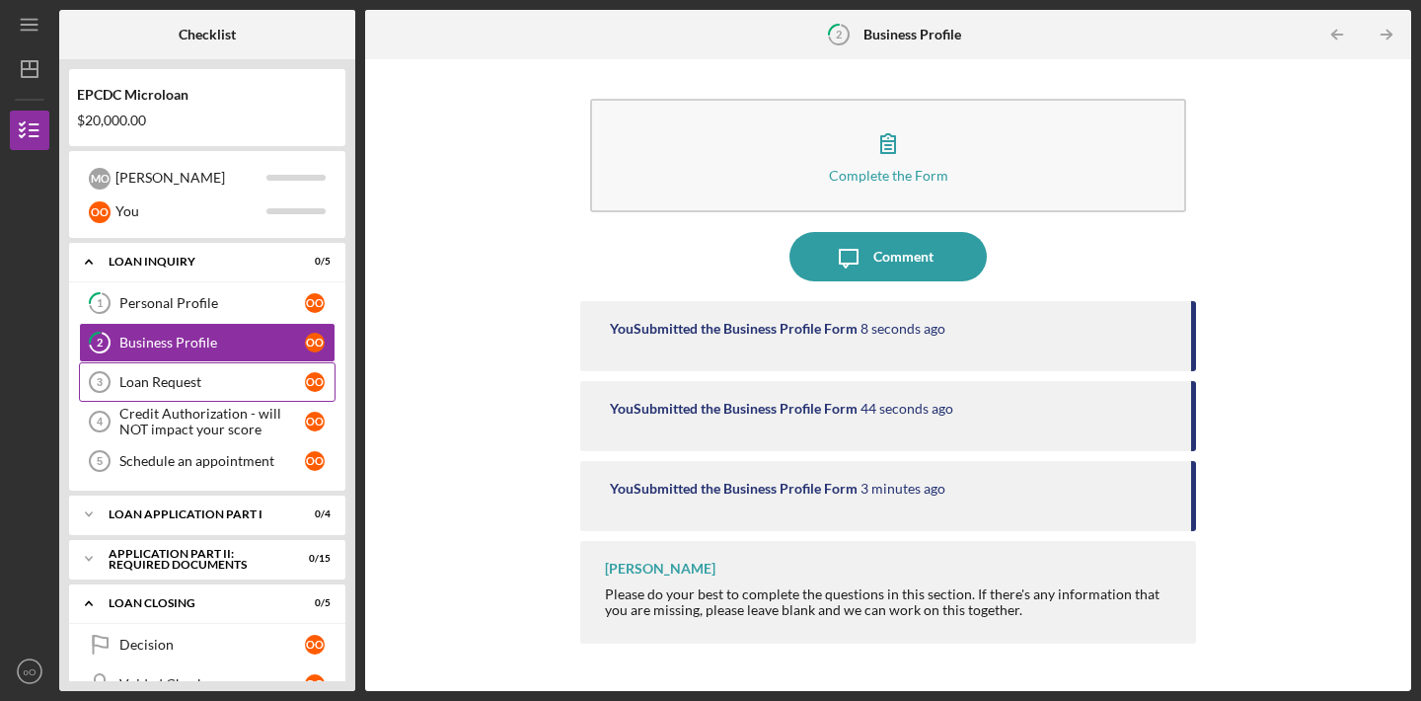
click at [241, 374] on div "Loan Request" at bounding box center [212, 382] width 186 height 16
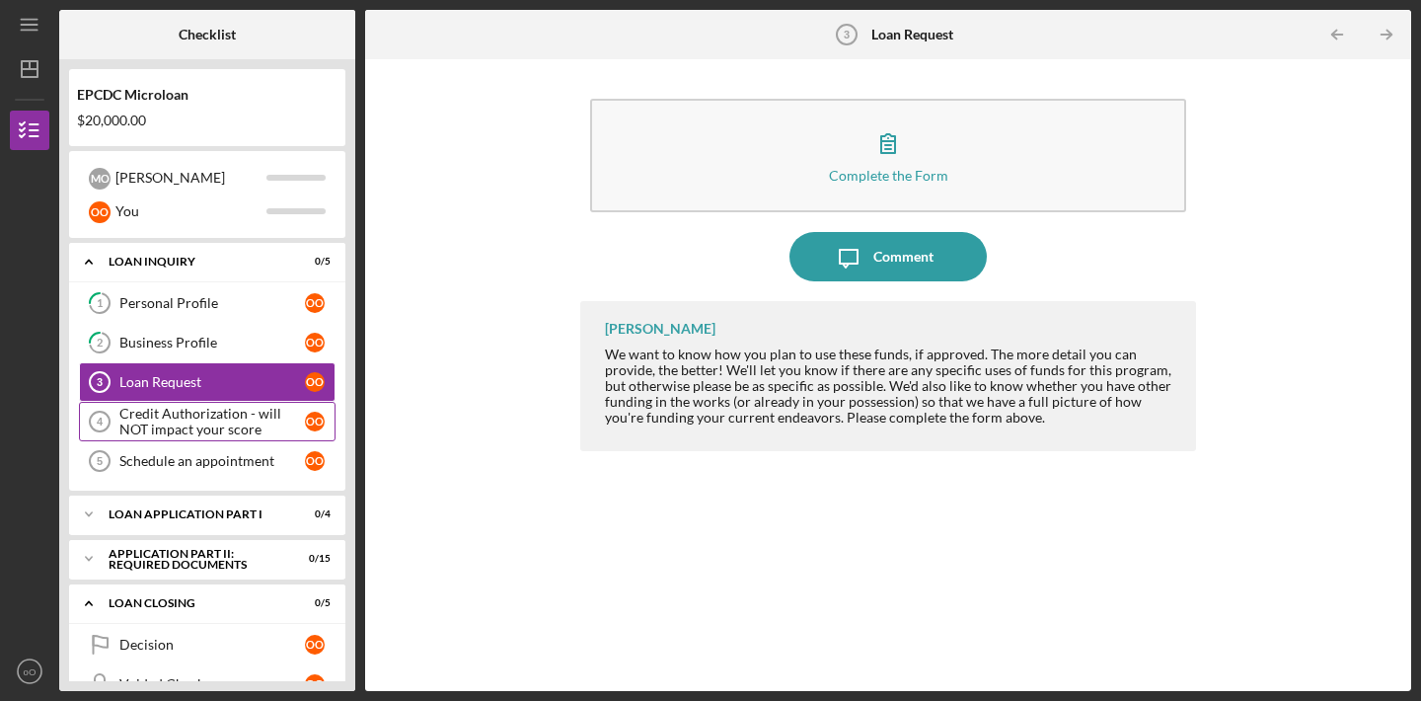
click at [239, 422] on div "Credit Authorization - will NOT impact your score" at bounding box center [212, 422] width 186 height 32
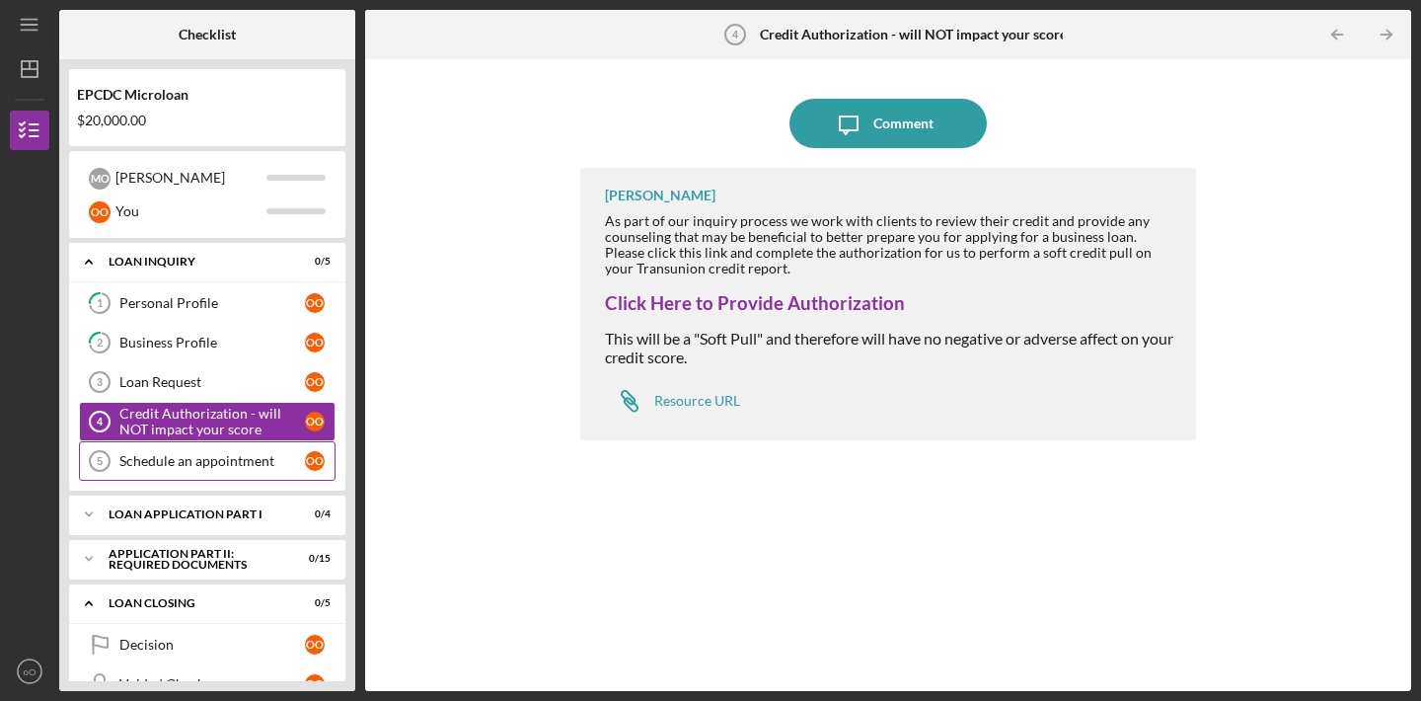
click at [232, 456] on div "Schedule an appointment" at bounding box center [212, 461] width 186 height 16
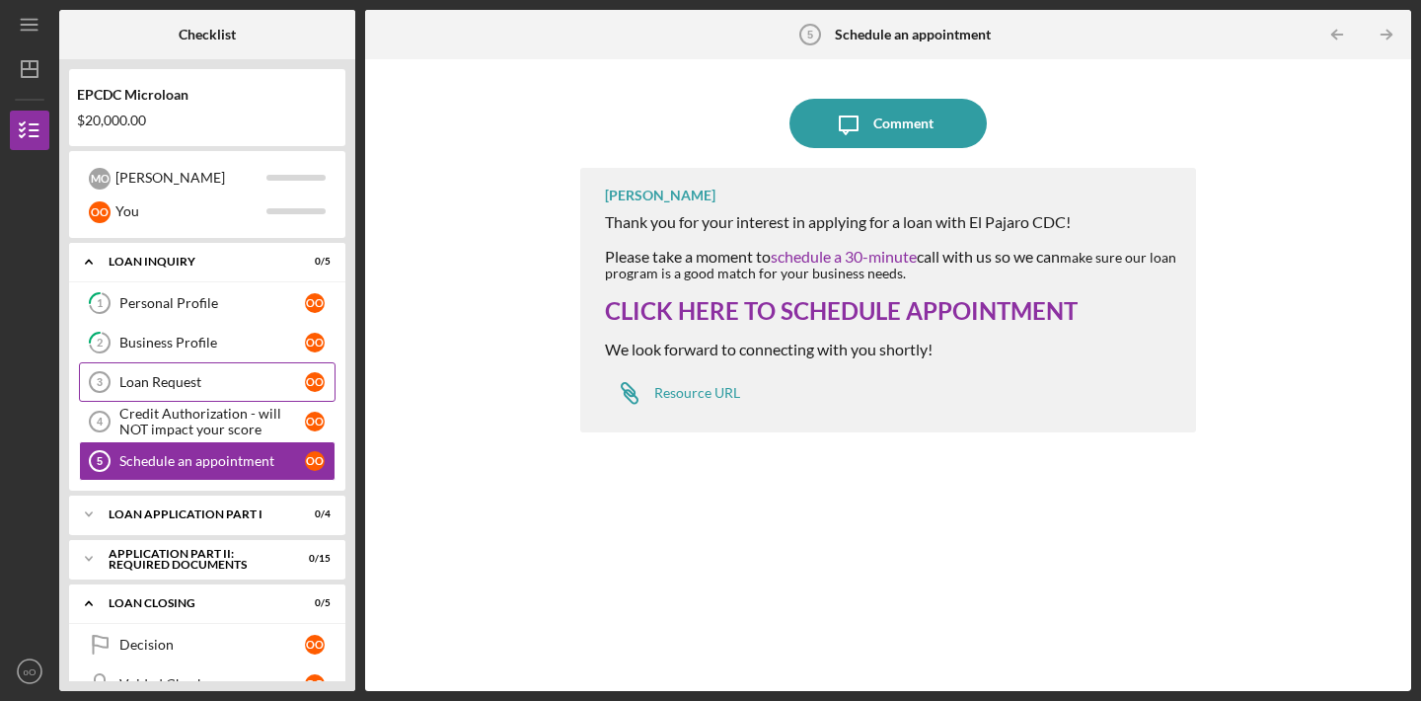
click at [228, 374] on div "Loan Request" at bounding box center [212, 382] width 186 height 16
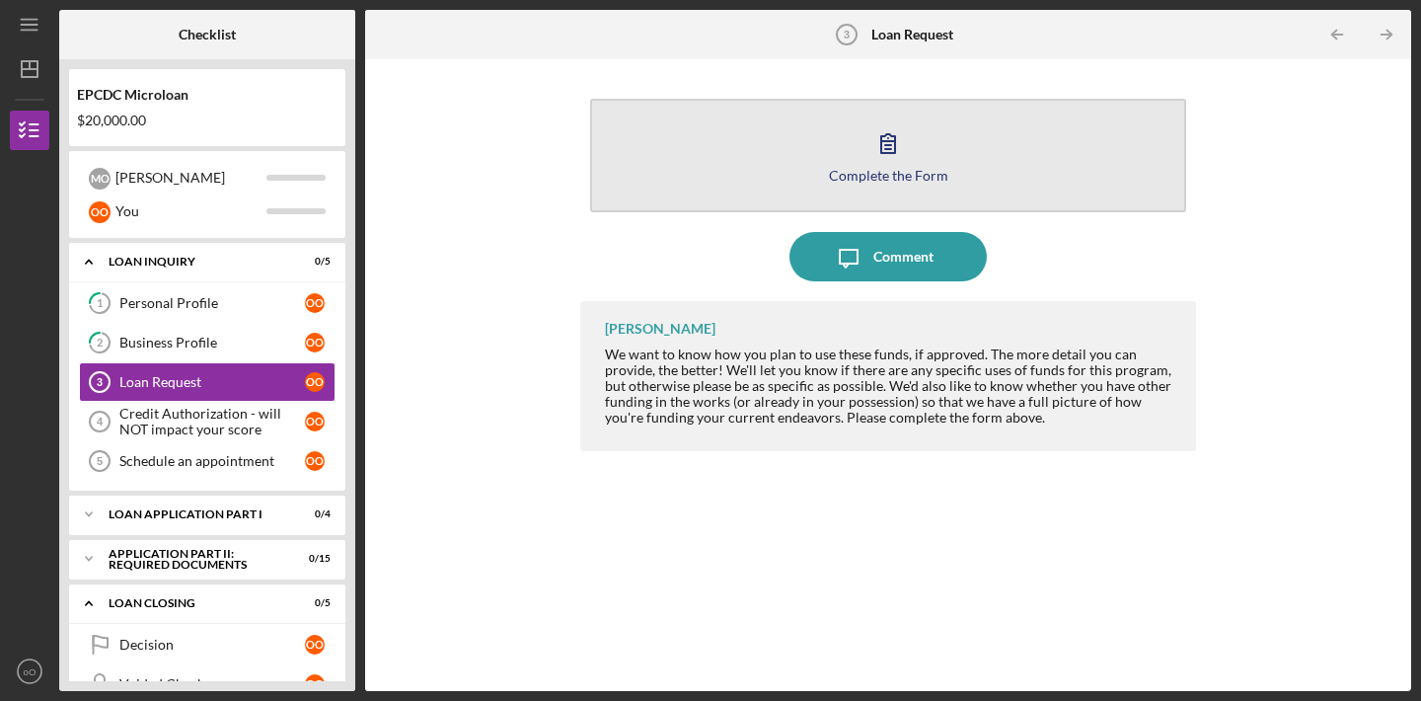
click at [641, 201] on button "Complete the Form Form" at bounding box center [888, 156] width 596 height 114
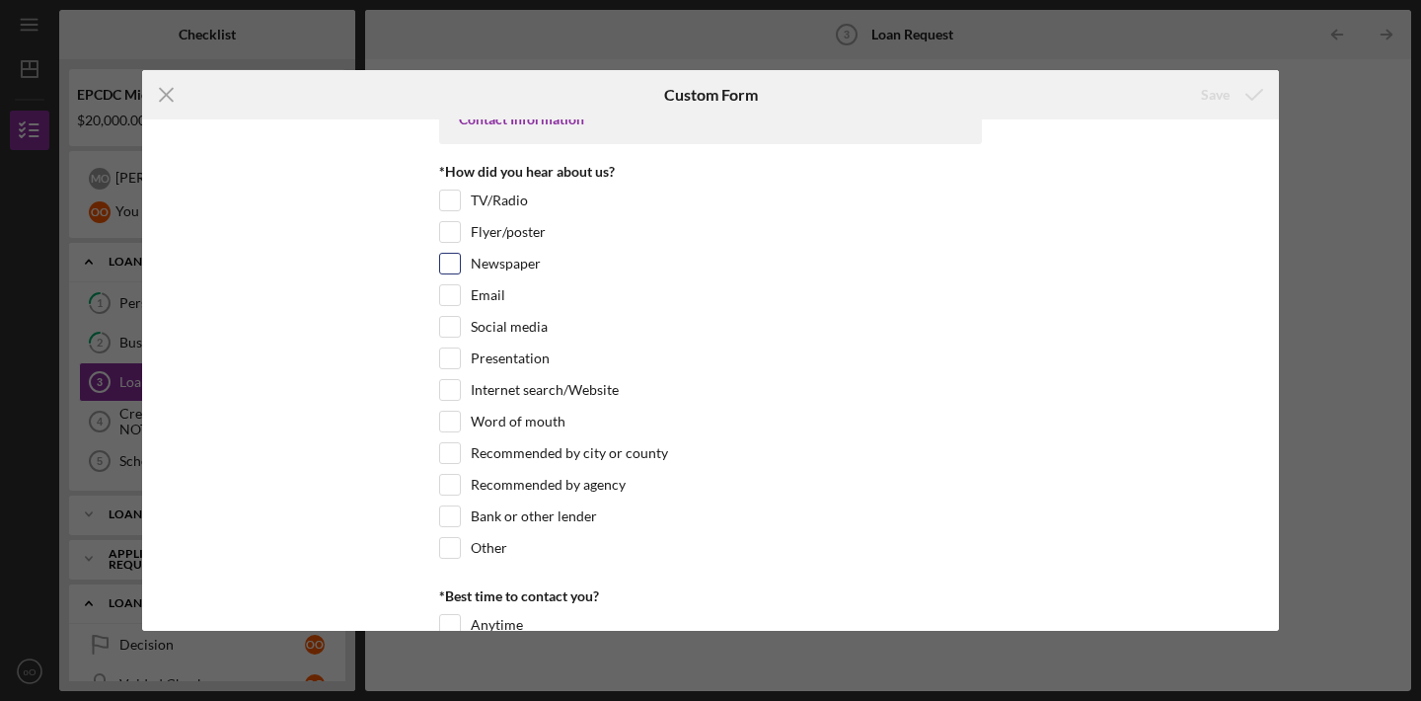
scroll to position [39, 0]
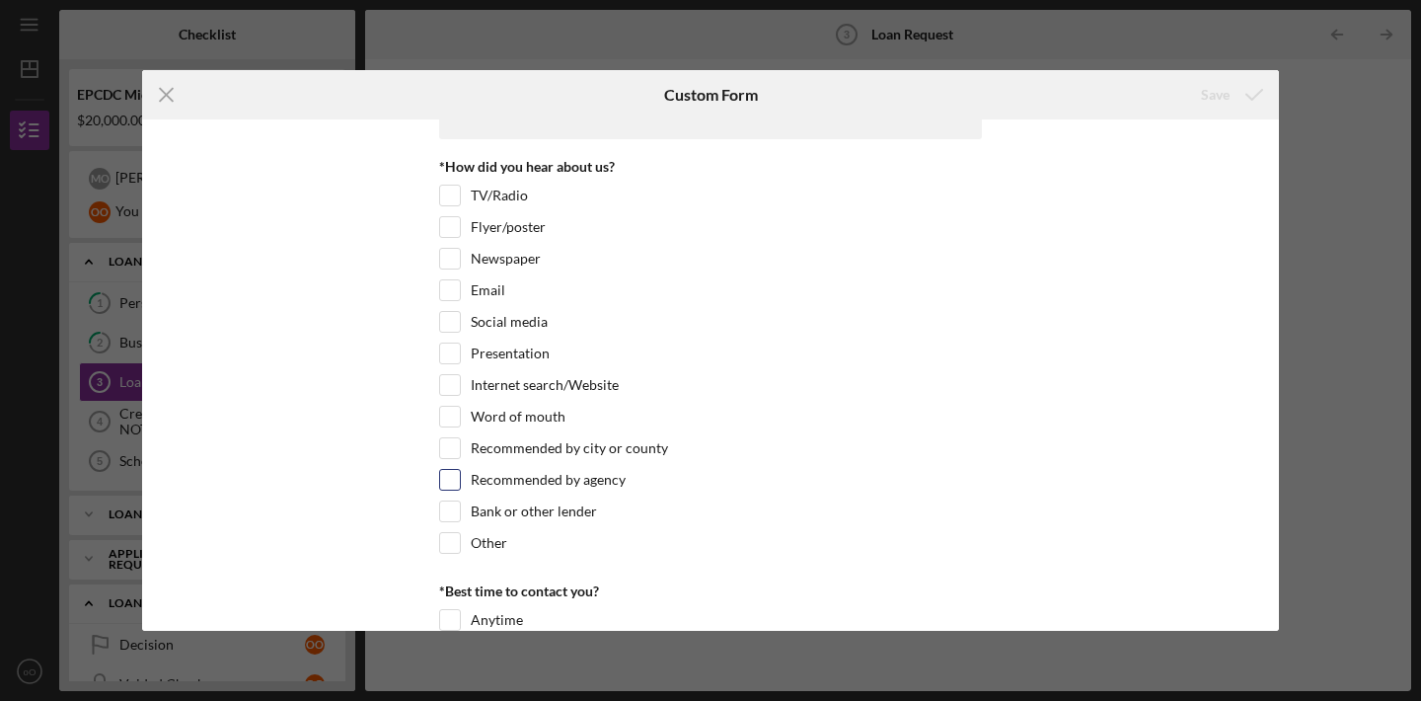
click at [451, 475] on input "Recommended by agency" at bounding box center [450, 480] width 20 height 20
checkbox input "true"
click at [452, 424] on input "Word of mouth" at bounding box center [450, 417] width 20 height 20
checkbox input "true"
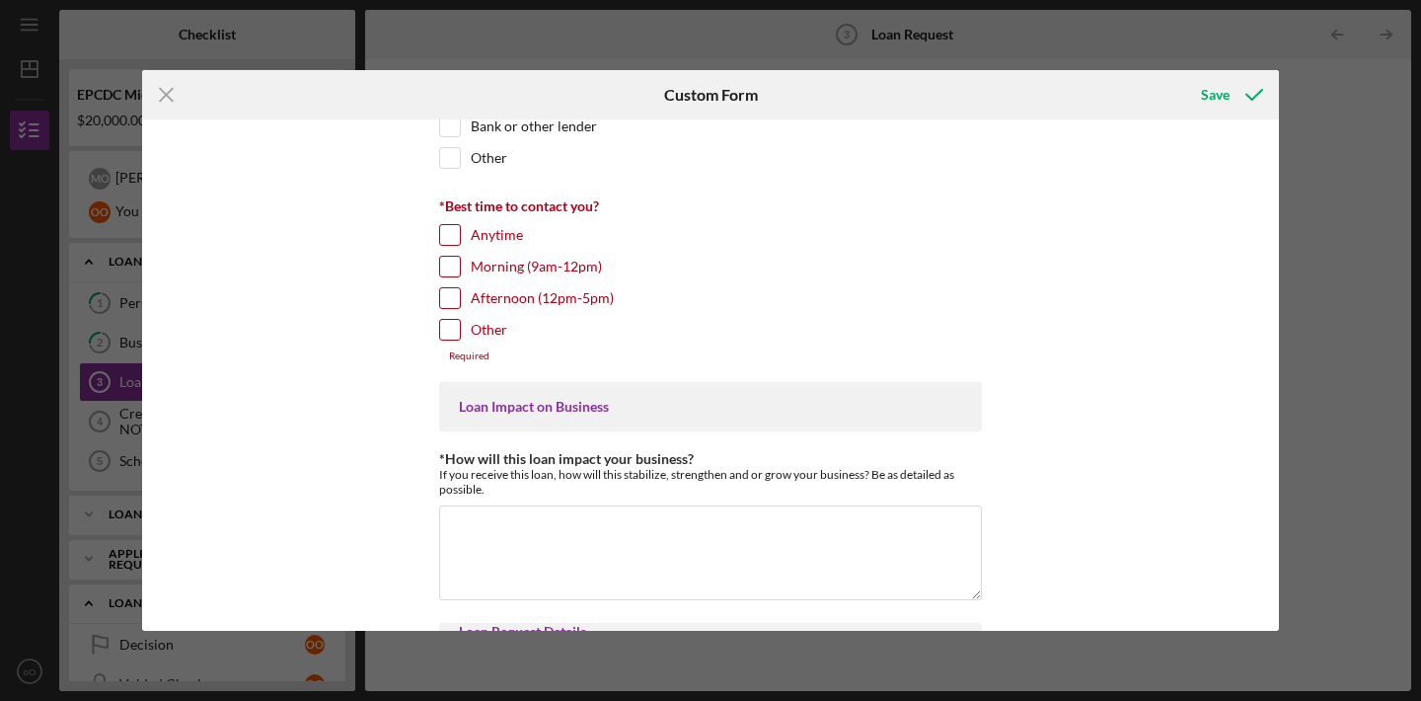
scroll to position [426, 0]
click at [451, 290] on input "Afternoon (12pm-5pm)" at bounding box center [450, 296] width 20 height 20
checkbox input "true"
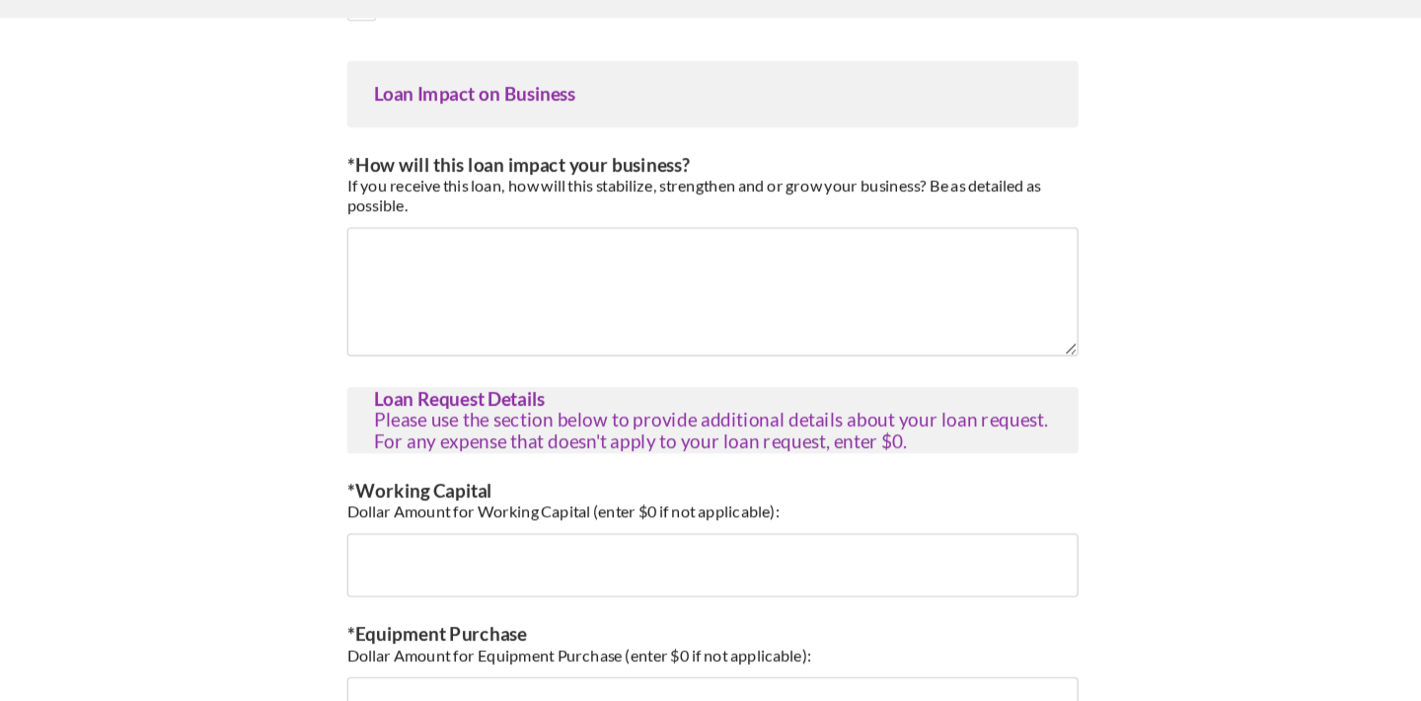
scroll to position [646, 0]
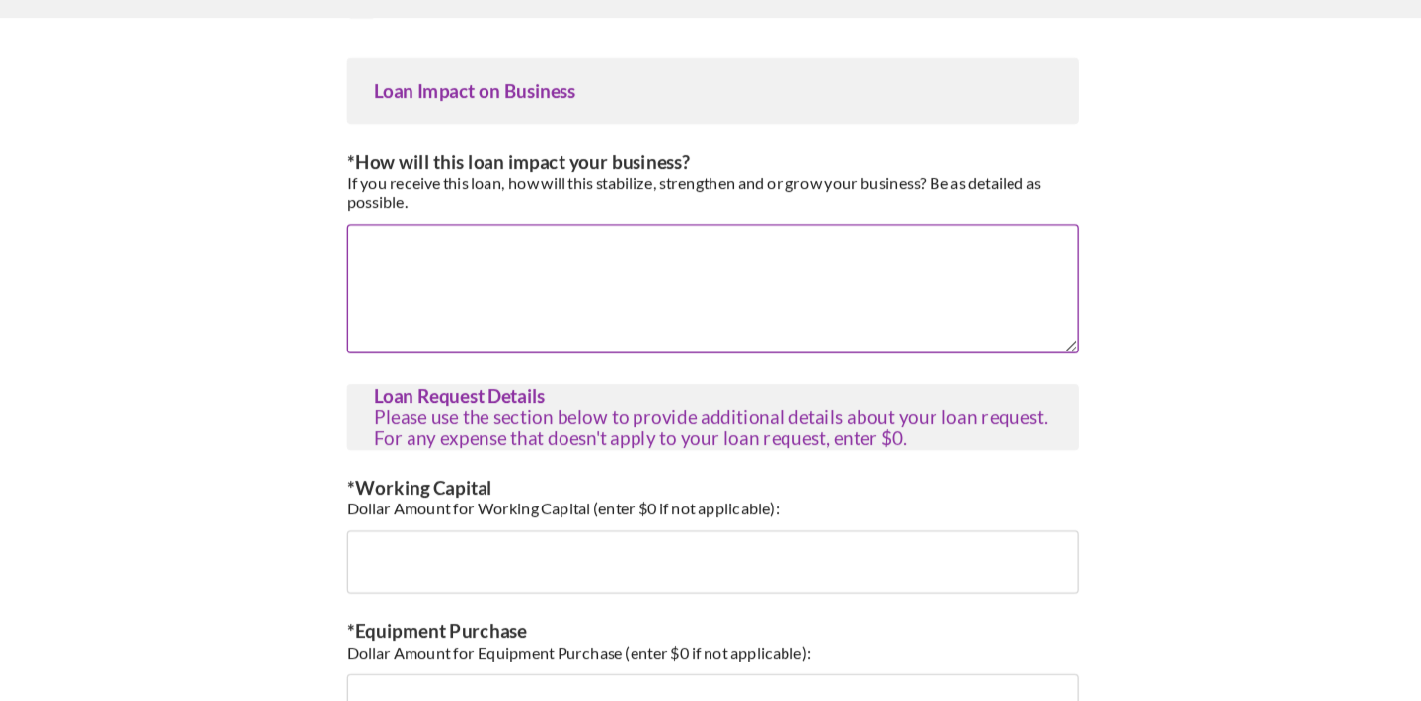
click at [655, 327] on textarea "*How will this loan impact your business?" at bounding box center [710, 319] width 543 height 95
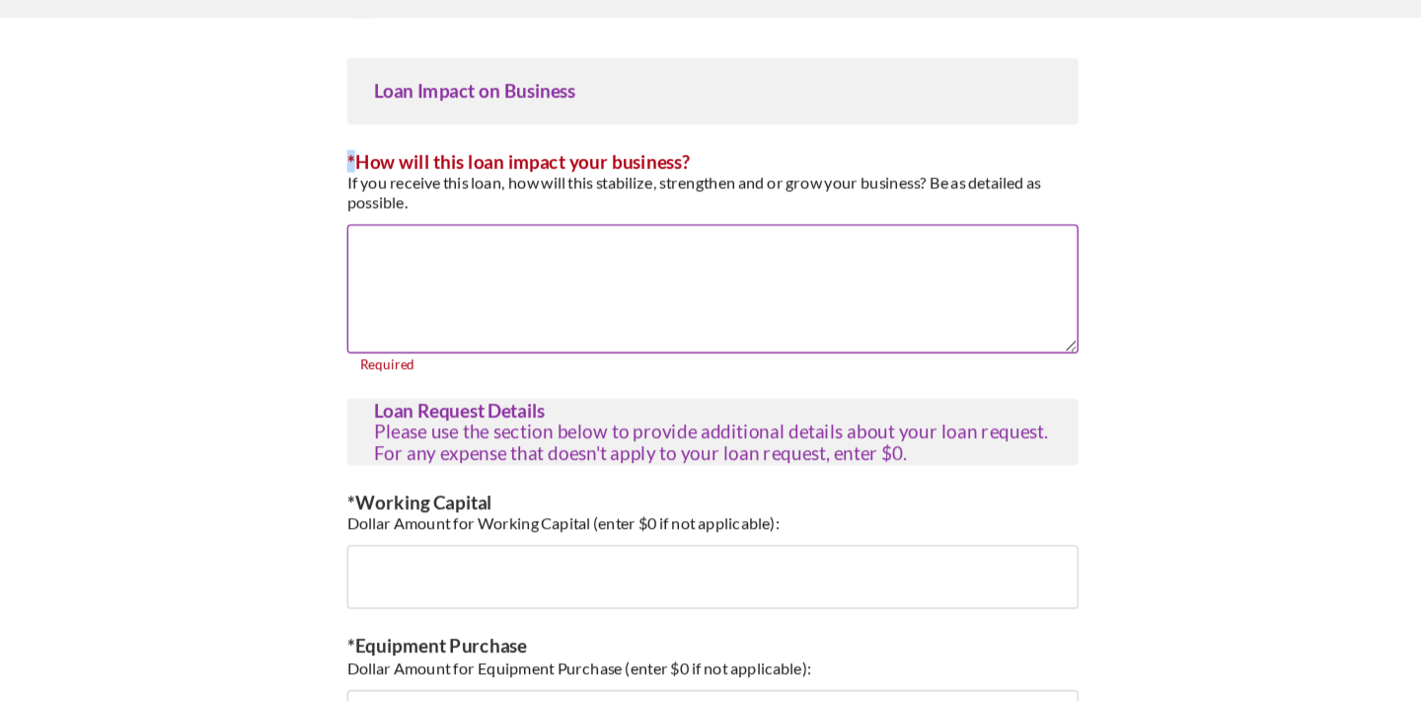
drag, startPoint x: 442, startPoint y: 221, endPoint x: 481, endPoint y: 265, distance: 58.0
click at [481, 265] on div "*How will this loan impact your business? If you receive this loan, how will th…" at bounding box center [710, 300] width 543 height 164
copy label "*"
click at [525, 305] on textarea "*How will this loan impact your business?" at bounding box center [710, 319] width 543 height 95
paste textarea "Receiving this loan will help Ofes Cleaning Services LLC stabilize, strengthen,…"
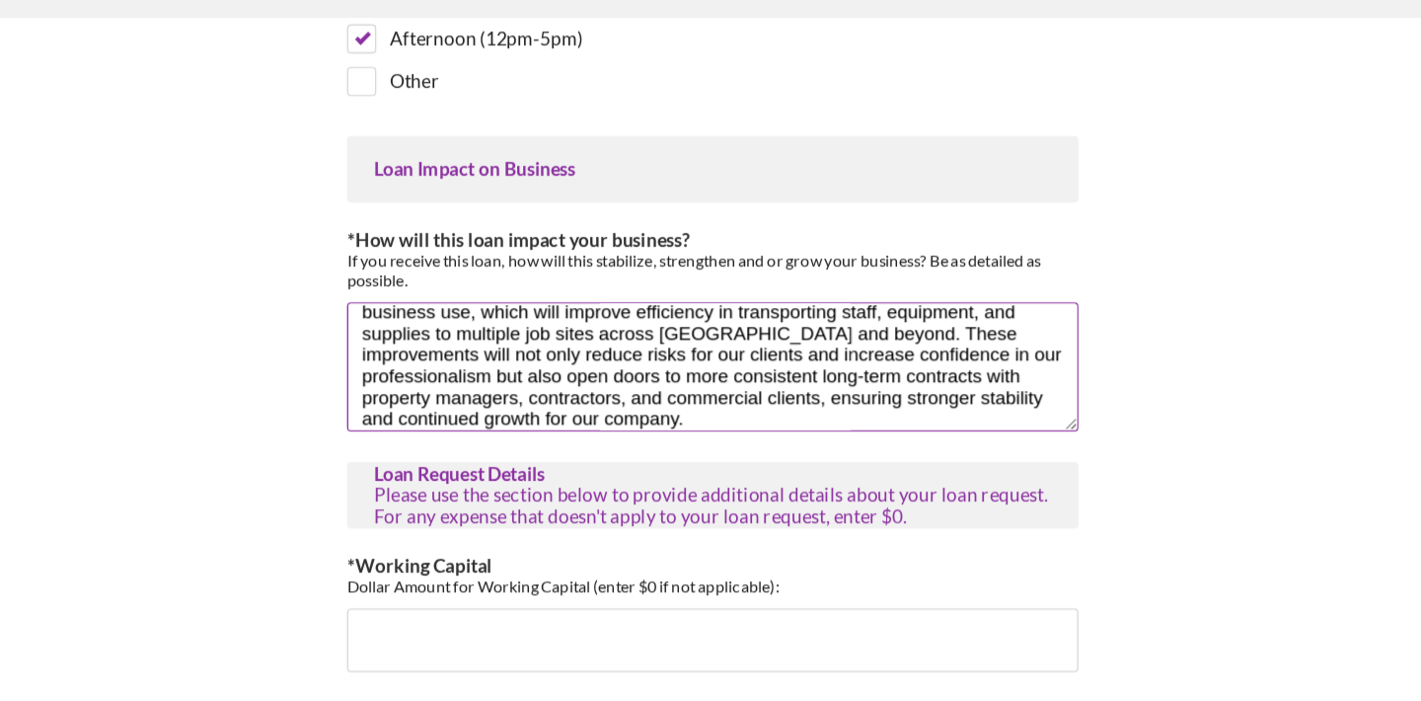
scroll to position [584, 0]
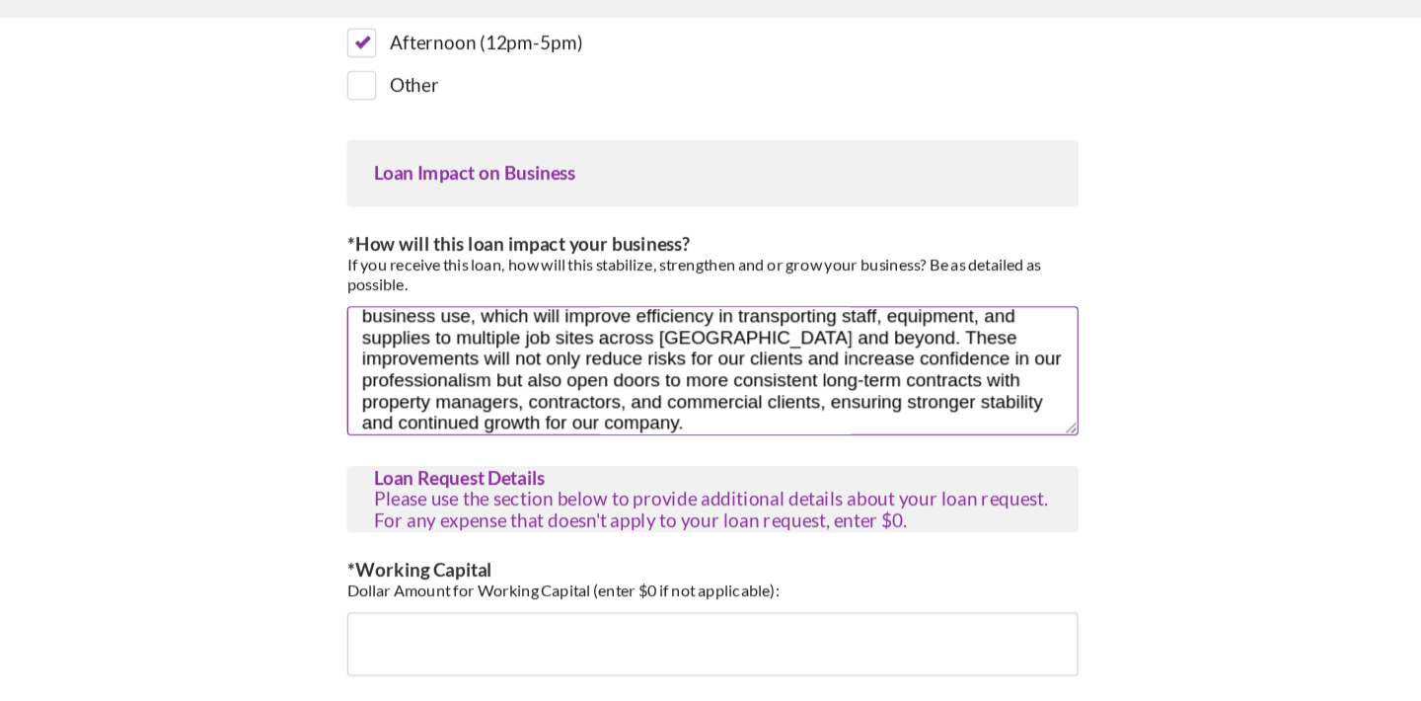
click at [679, 377] on textarea "Receiving this loan will help Ofes Cleaning Services LLC stabilize, strengthen,…" at bounding box center [710, 381] width 543 height 95
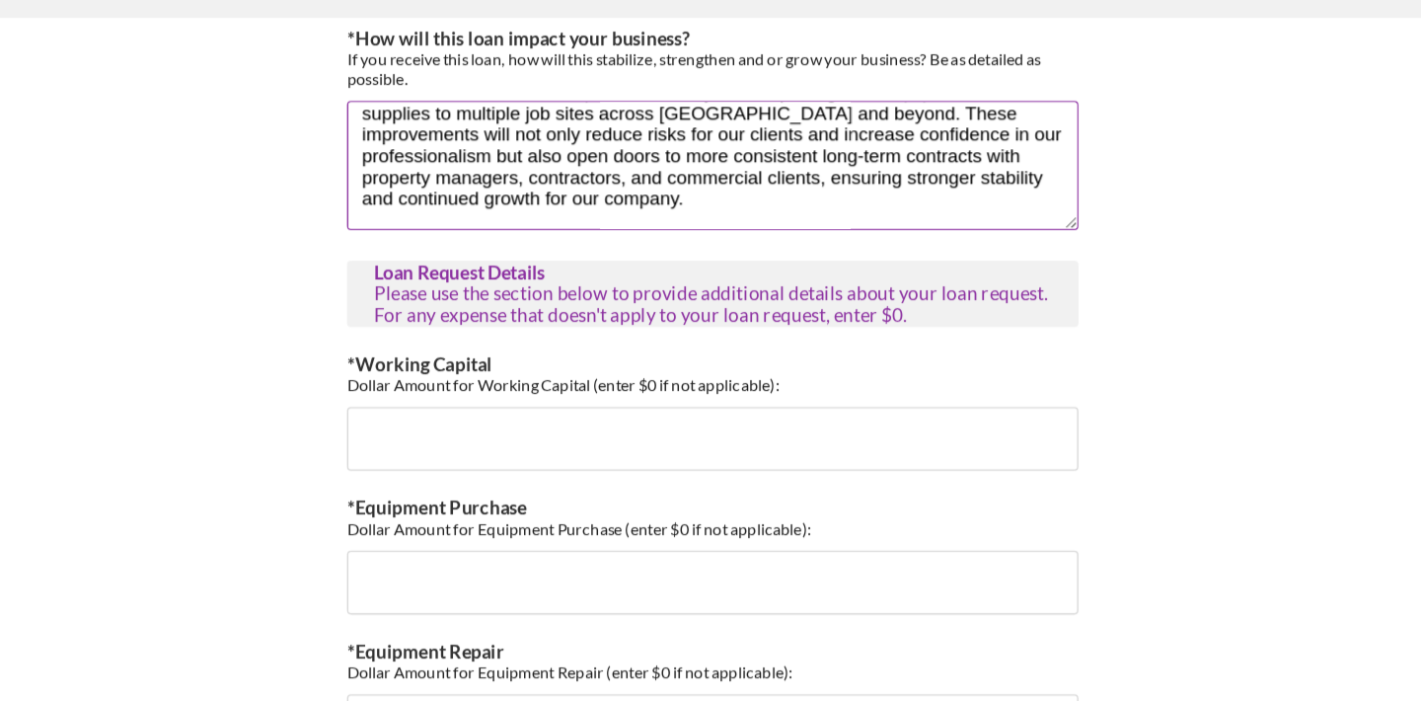
scroll to position [738, 0]
click at [709, 257] on textarea "Receiving this loan will help Ofes Cleaning Services LLC stabilize, strengthen,…" at bounding box center [710, 227] width 543 height 95
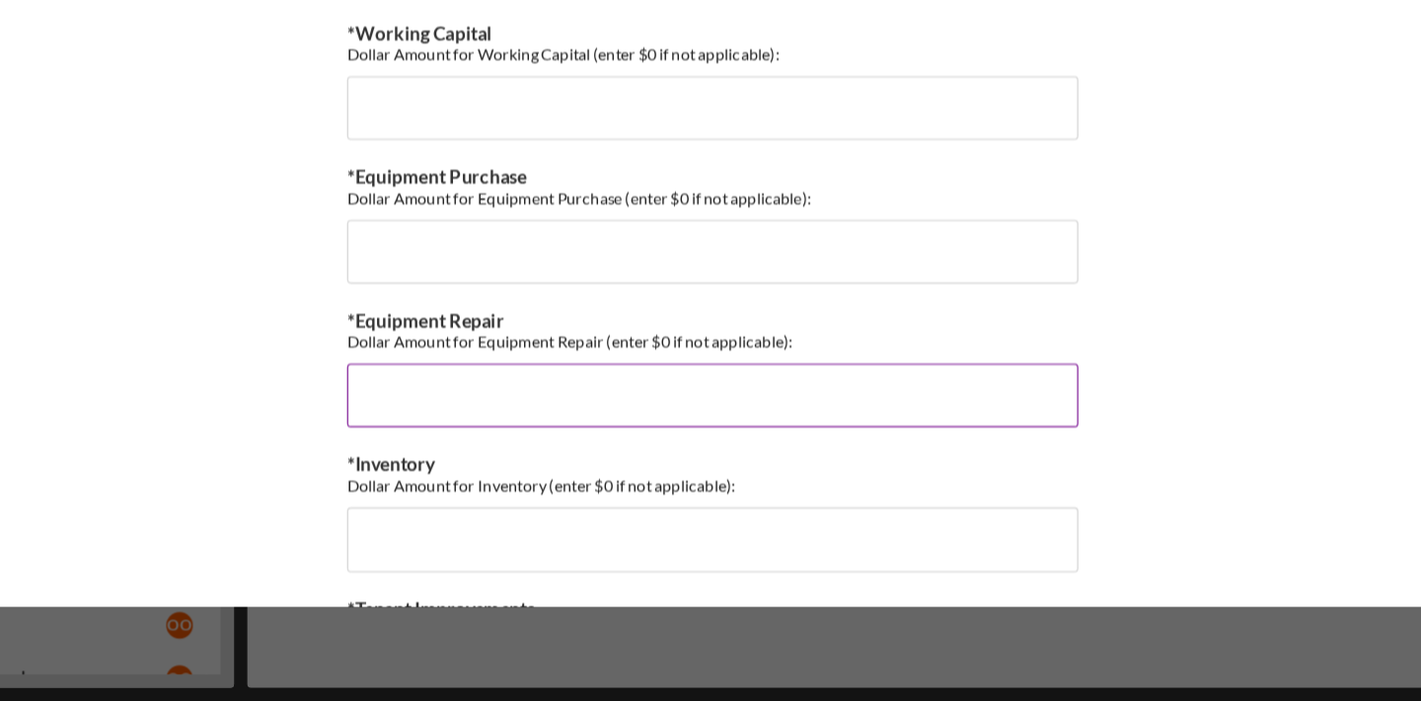
scroll to position [896, 0]
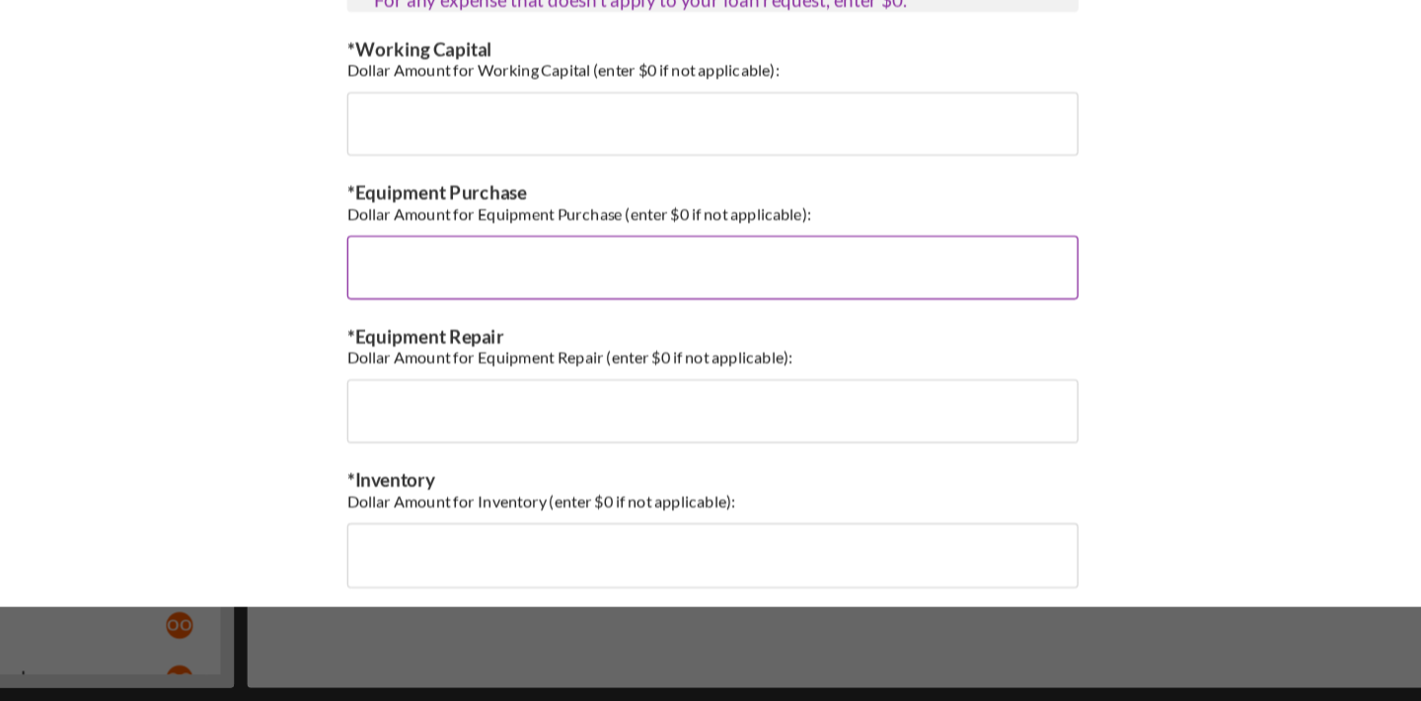
type textarea "Receiving this loan will help Ofes Cleaning Services LLC stabilize, strengthen,…"
